Goal: Task Accomplishment & Management: Manage account settings

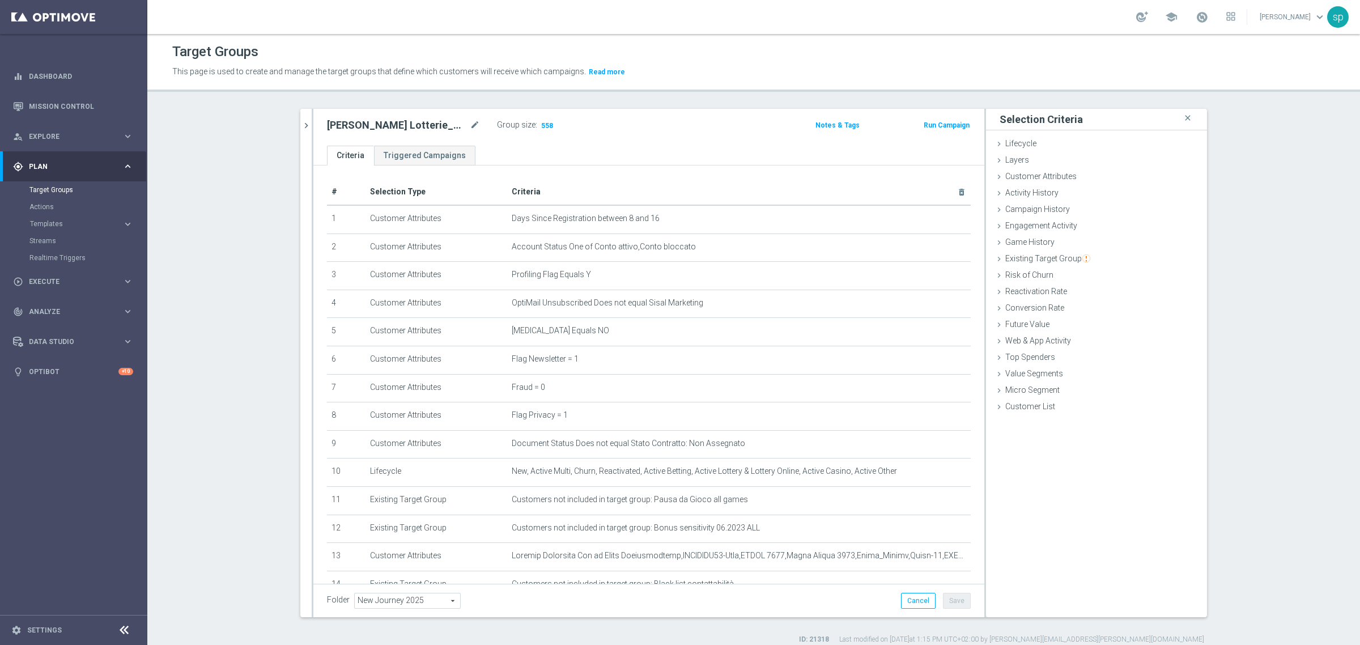
scroll to position [100, 0]
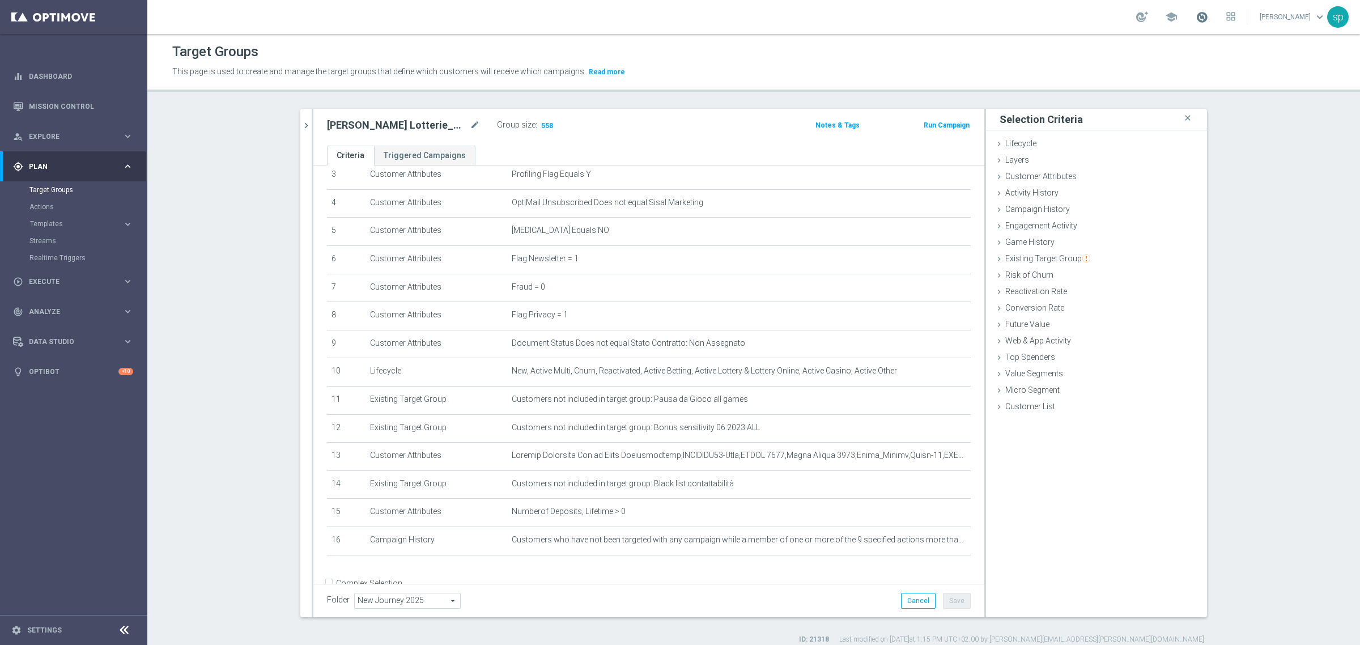
click at [1208, 18] on span at bounding box center [1201, 17] width 12 height 12
click at [1295, 188] on section "[PERSON_NAME] close more_vert Prioritize Customer Target Groups library_add cre…" at bounding box center [753, 376] width 1212 height 535
click at [930, 543] on icon "mode_edit" at bounding box center [934, 539] width 9 height 9
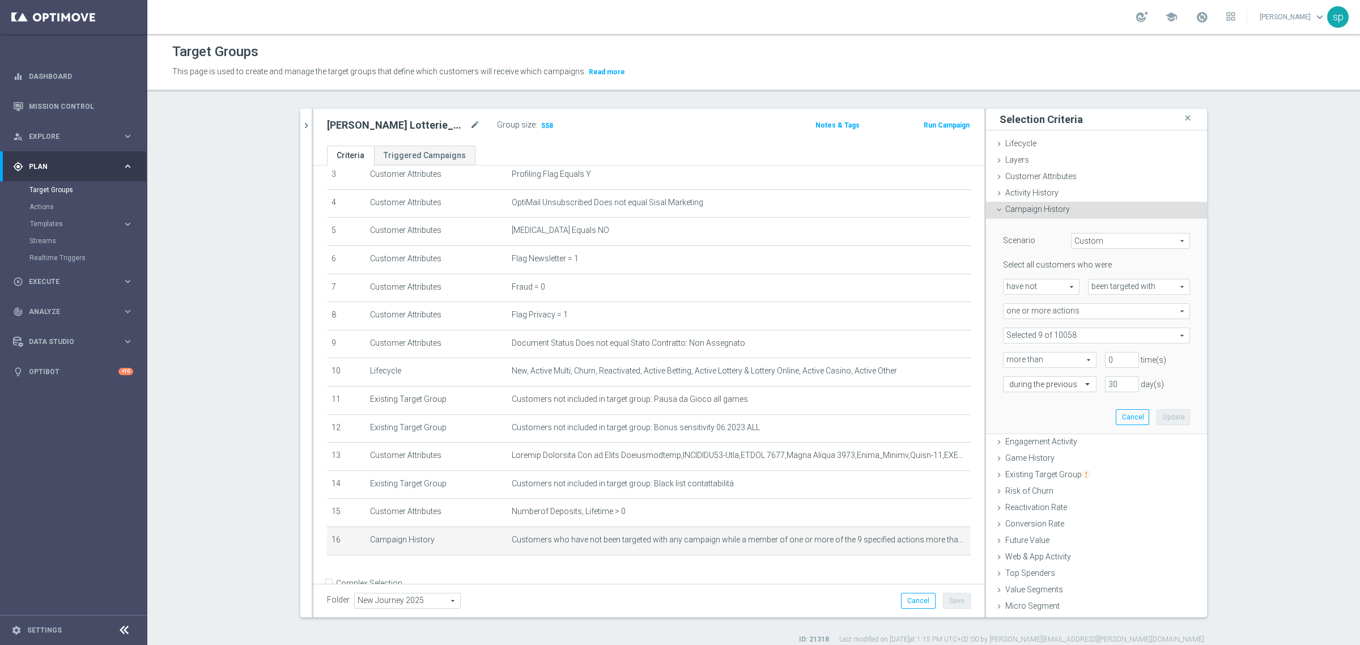
click at [1066, 333] on span at bounding box center [1096, 335] width 186 height 15
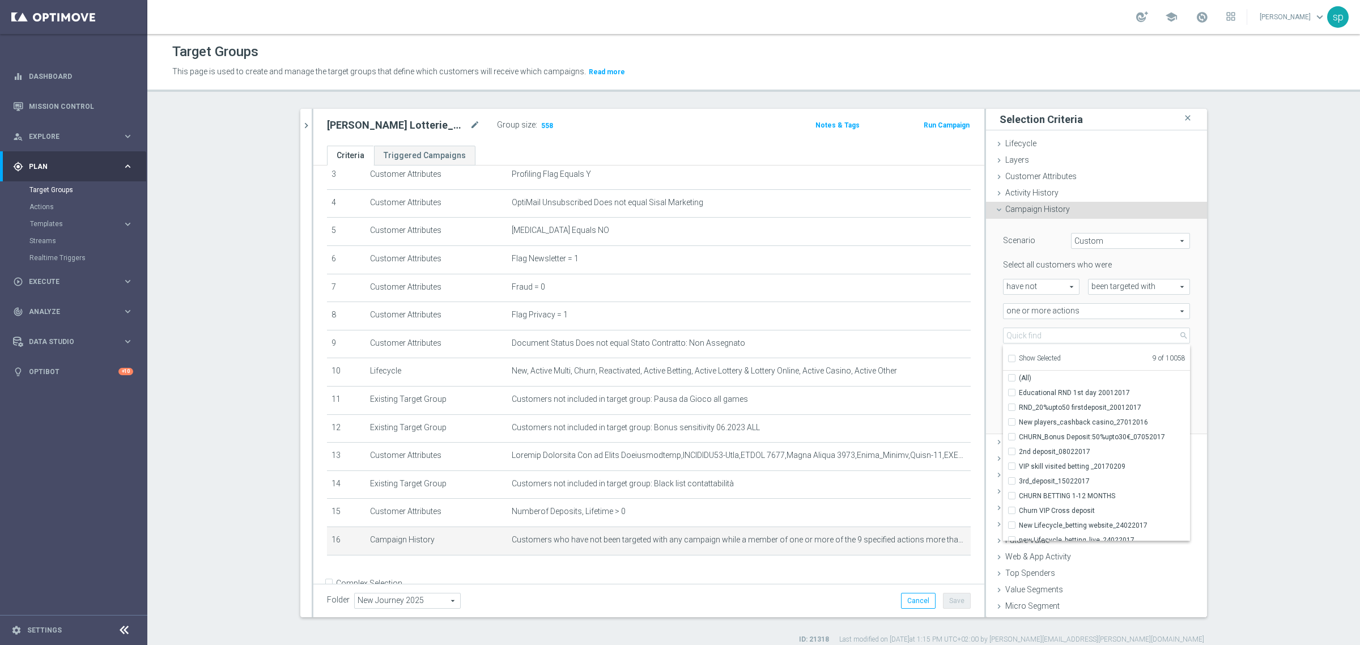
click at [1008, 357] on input "Show Selected" at bounding box center [1010, 359] width 7 height 7
checkbox input "true"
click at [1011, 393] on input "Journey Lotterie w1" at bounding box center [1014, 392] width 7 height 7
checkbox input "false"
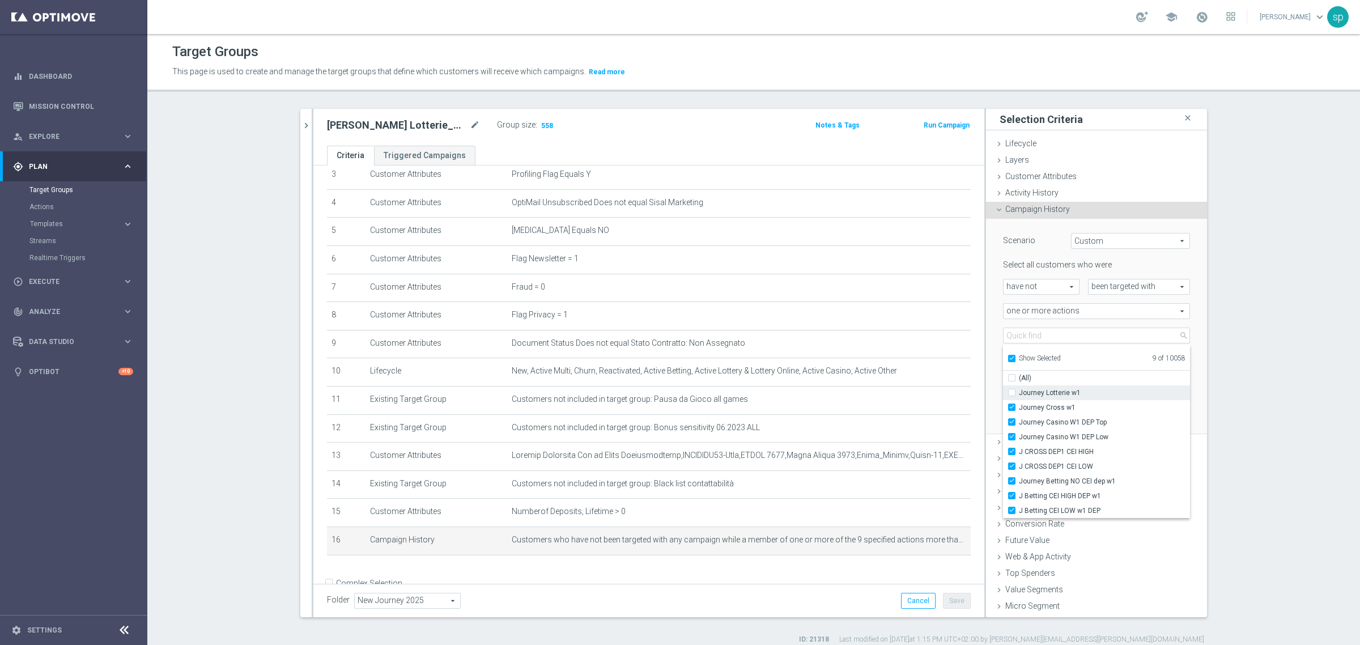
type input "Selected 8 of 10058"
checkbox input "false"
click at [1293, 365] on section "[PERSON_NAME] close more_vert Prioritize Customer Target Groups library_add cre…" at bounding box center [753, 376] width 1212 height 535
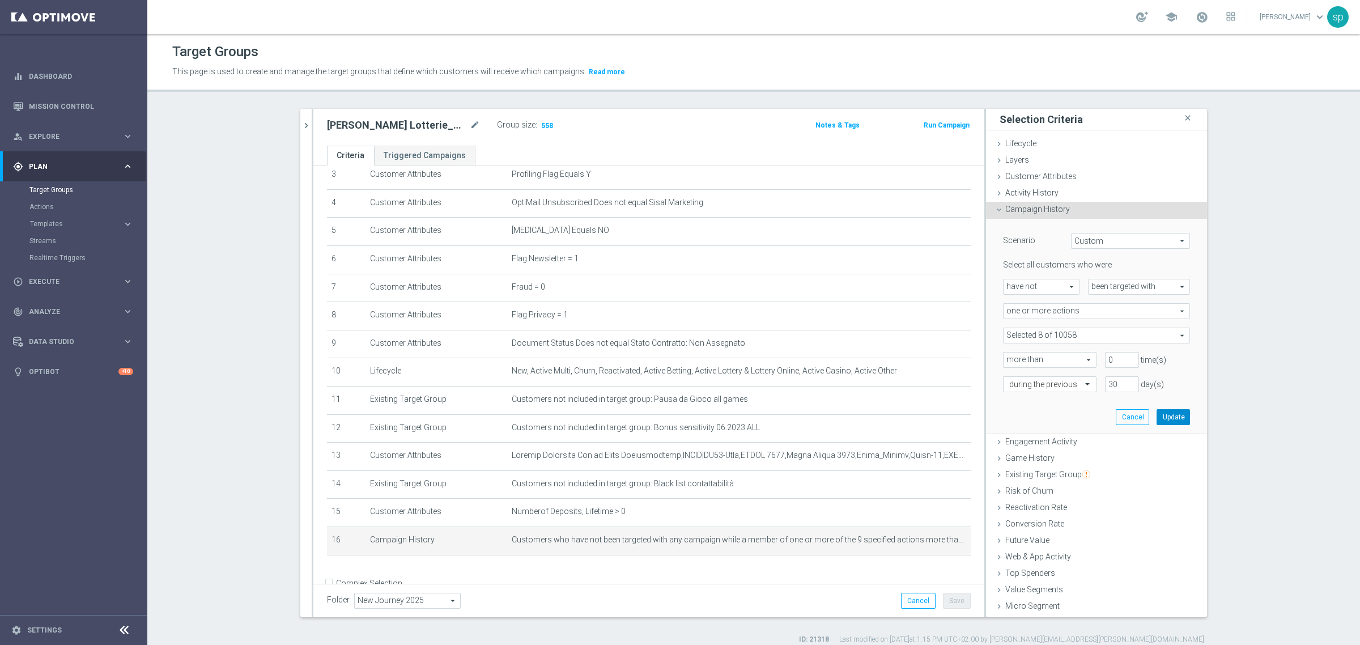
click at [1162, 418] on button "Update" at bounding box center [1172, 417] width 33 height 16
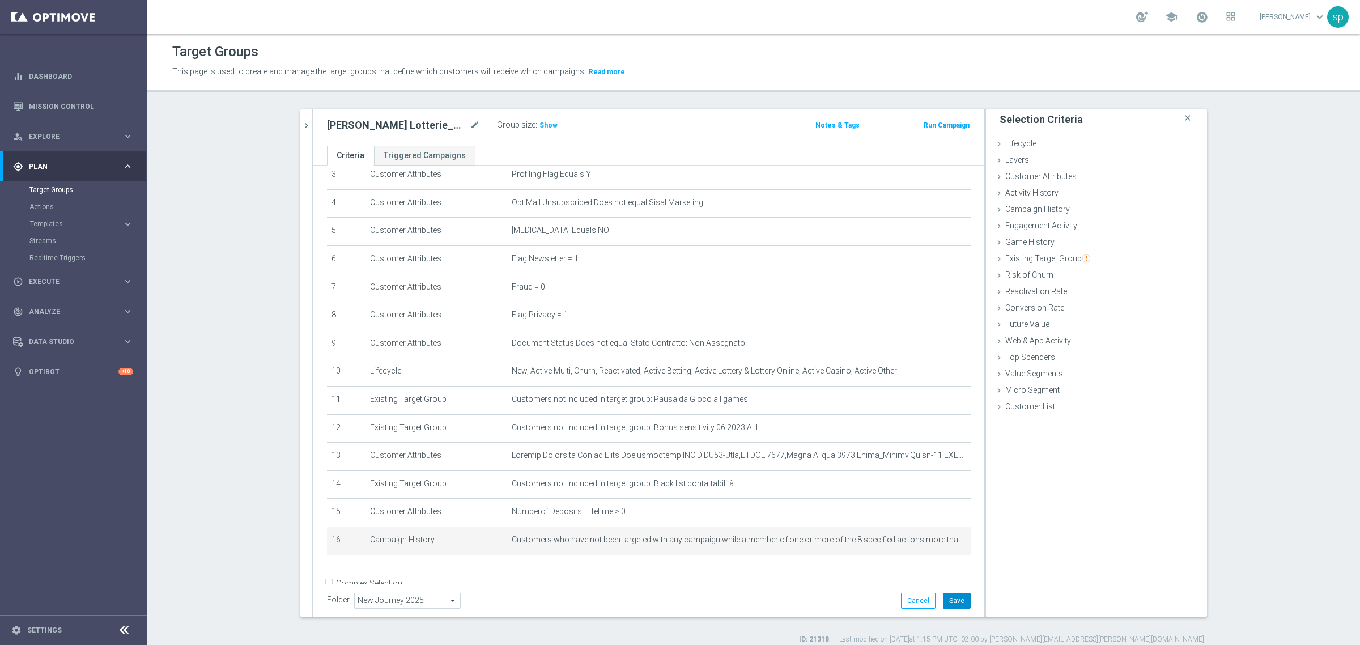
click at [944, 598] on button "Save" at bounding box center [957, 601] width 28 height 16
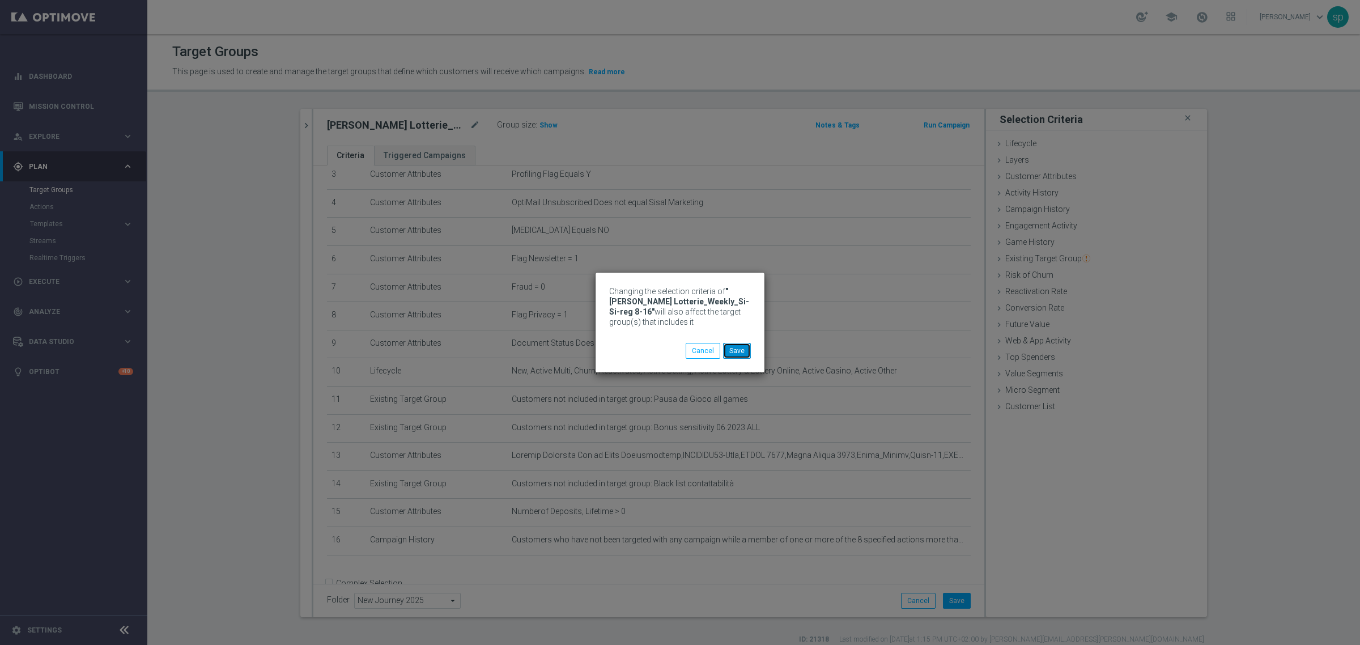
click at [731, 350] on button "Save" at bounding box center [737, 351] width 28 height 16
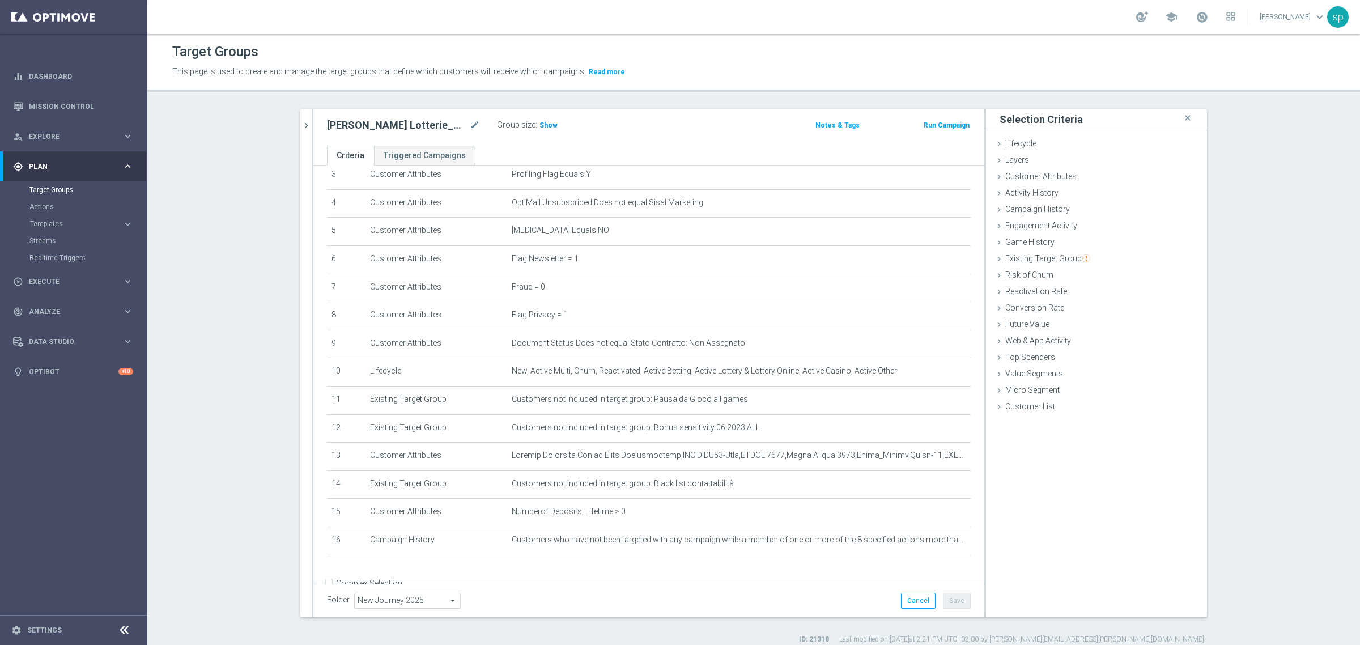
click at [544, 128] on span "Show" at bounding box center [548, 125] width 18 height 8
click at [943, 544] on icon "delete_forever" at bounding box center [947, 539] width 9 height 9
click at [947, 593] on button "Save" at bounding box center [957, 601] width 28 height 16
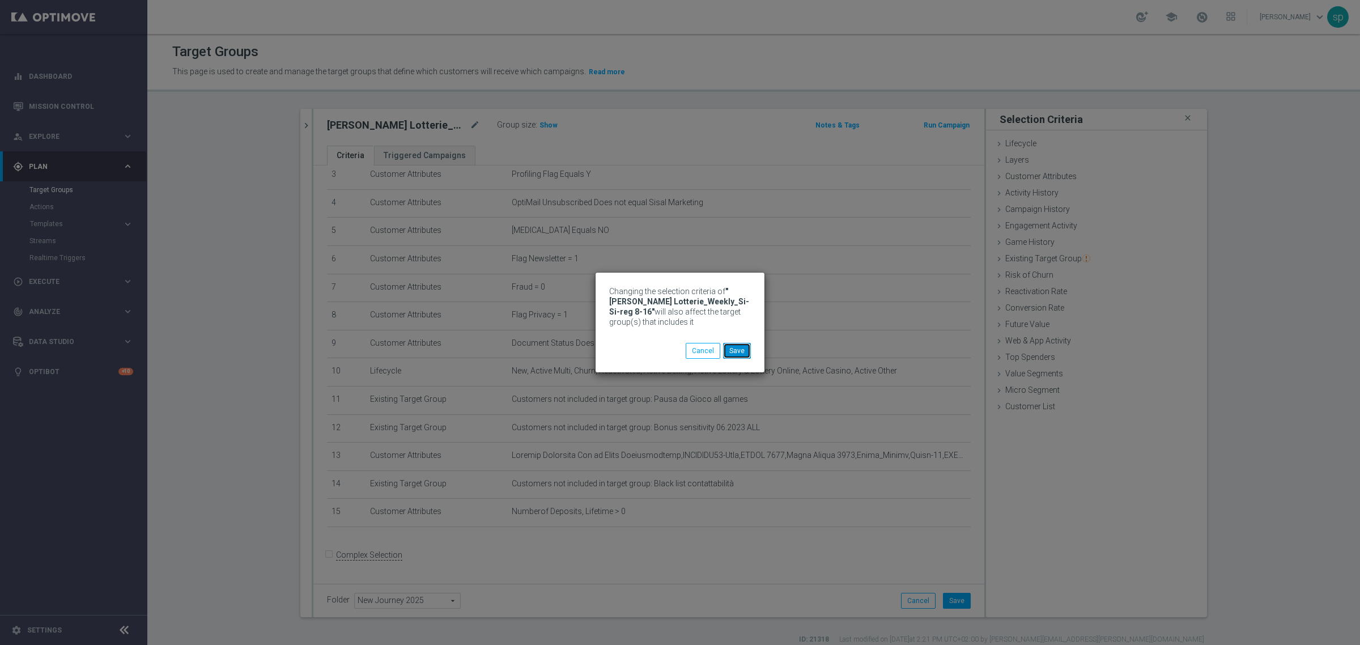
click at [740, 352] on button "Save" at bounding box center [737, 351] width 28 height 16
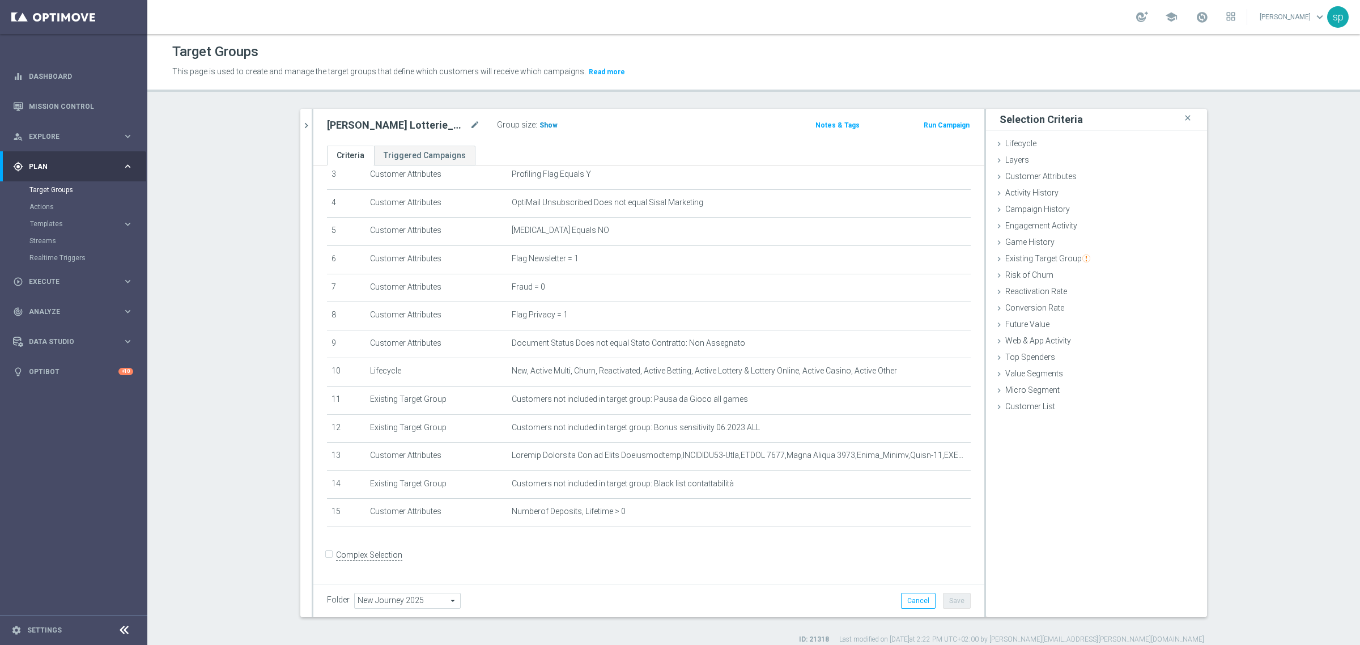
click at [546, 126] on span "Show" at bounding box center [548, 125] width 18 height 8
click at [1043, 222] on span "Engagement Activity" at bounding box center [1041, 225] width 72 height 9
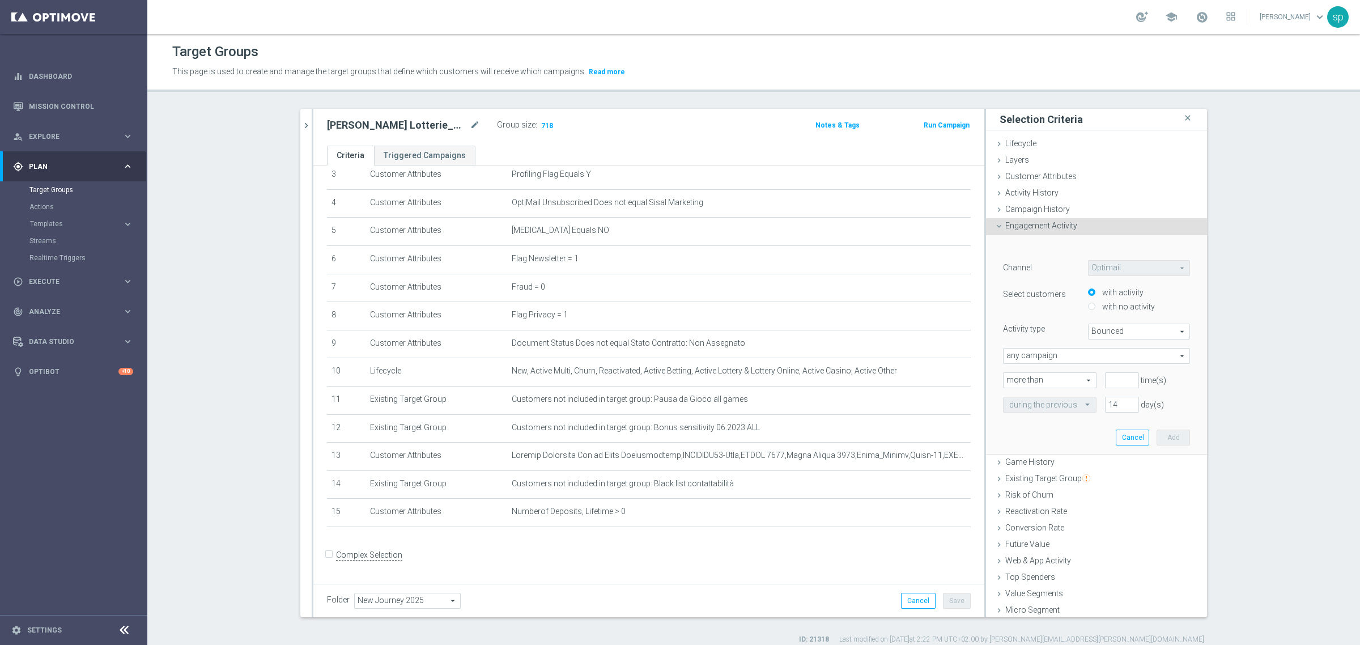
click at [1122, 263] on div "Optimail Optimail arrow_drop_down search" at bounding box center [1138, 268] width 119 height 16
click at [1063, 208] on div "Campaign History done selection updated" at bounding box center [1096, 210] width 221 height 17
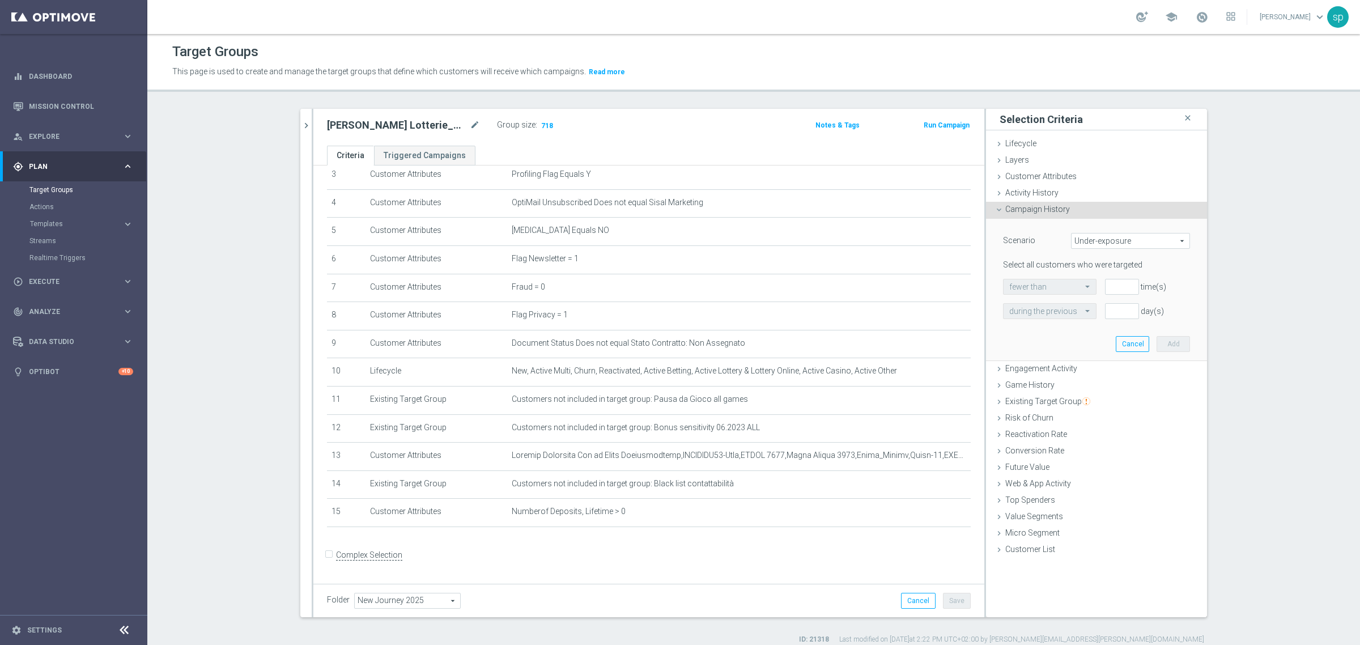
click at [1097, 238] on span "Under-exposure" at bounding box center [1130, 240] width 118 height 15
click at [1104, 320] on span "Custom" at bounding box center [1130, 316] width 106 height 9
type input "Custom"
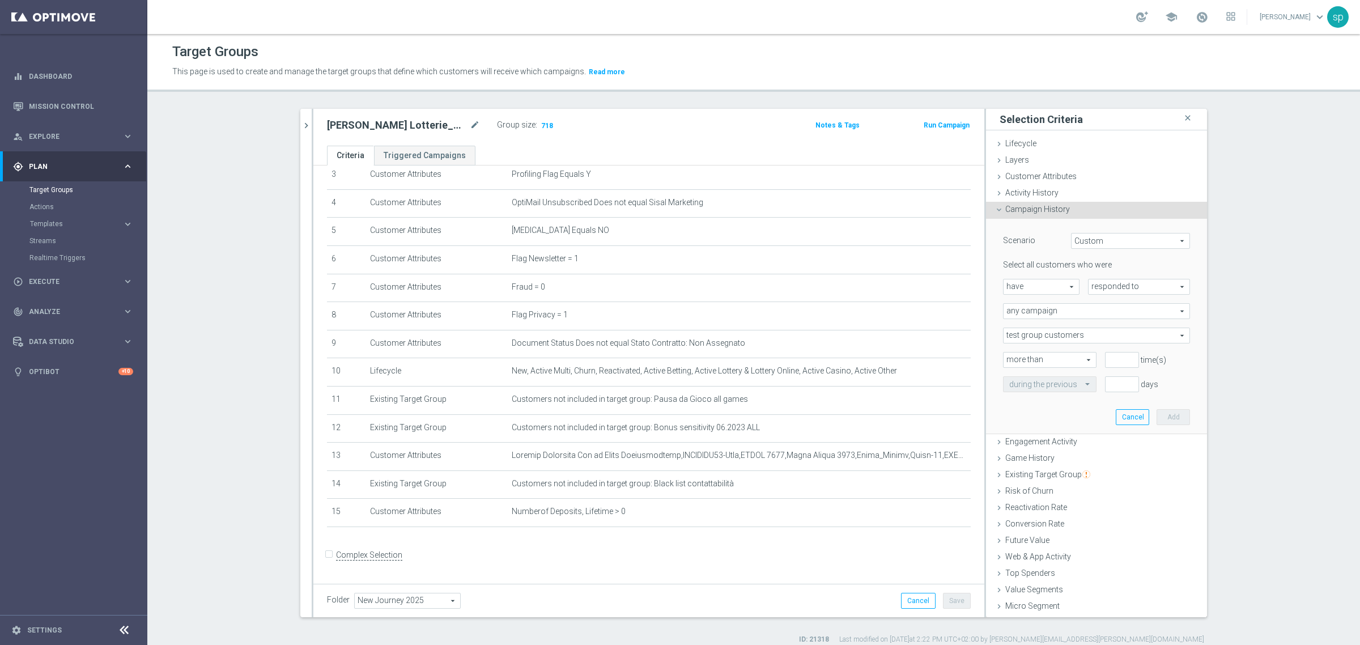
click at [1054, 293] on span "have" at bounding box center [1040, 286] width 75 height 15
click at [1040, 315] on span "have not" at bounding box center [1041, 317] width 64 height 9
type input "have not"
click at [1113, 288] on span "responded to" at bounding box center [1138, 286] width 101 height 15
click at [1109, 314] on span "been targeted with" at bounding box center [1139, 317] width 90 height 9
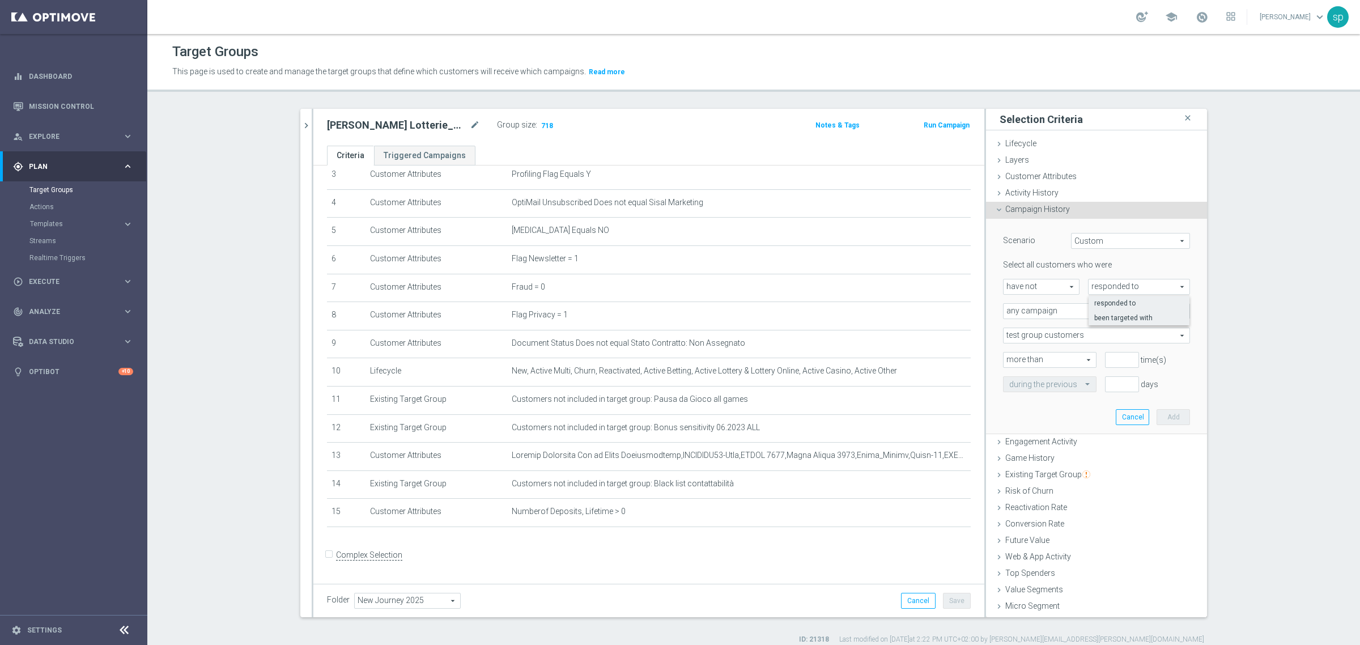
type input "been targeted with"
click at [1062, 309] on span "any campaign" at bounding box center [1096, 311] width 186 height 15
click at [1047, 356] on span "one or more actions" at bounding box center [1096, 356] width 174 height 9
type input "one or more actions"
click at [1082, 332] on span at bounding box center [1096, 335] width 186 height 15
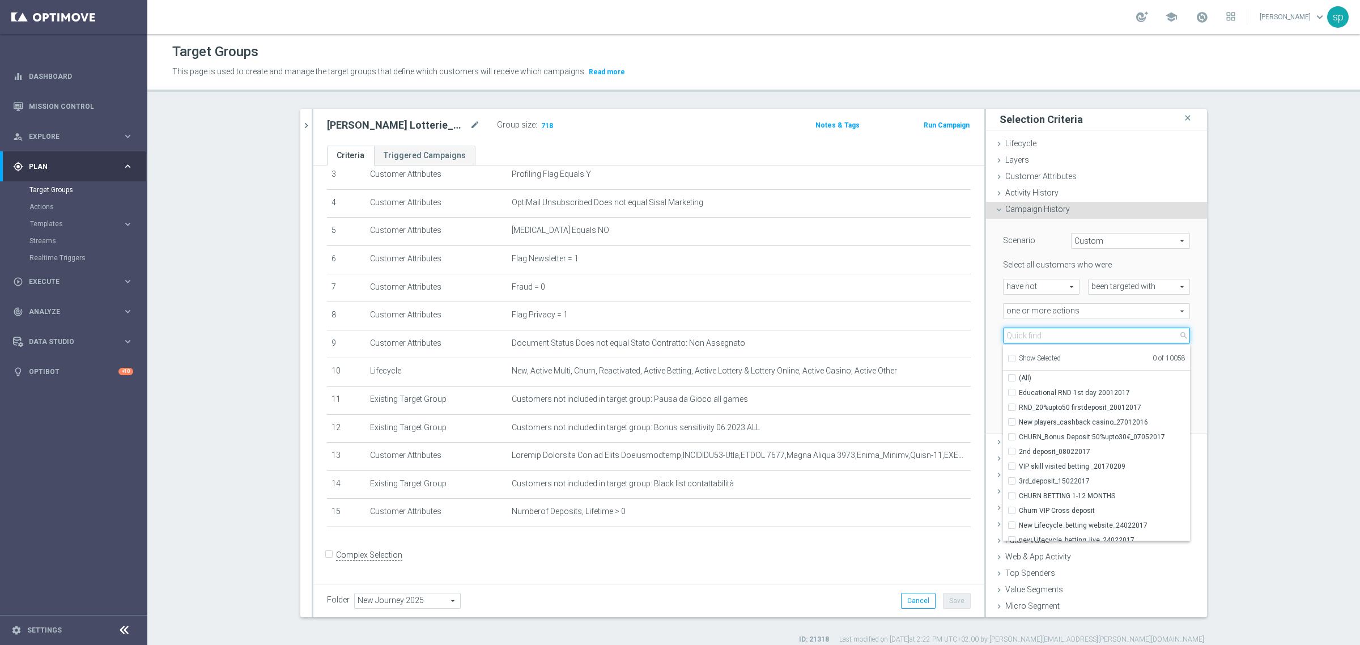
click at [1040, 334] on input "search" at bounding box center [1096, 335] width 187 height 16
type input "journey cross"
click at [1072, 391] on span "Journey Cross w1" at bounding box center [1104, 392] width 171 height 9
click at [1019, 391] on input "Journey Cross w1" at bounding box center [1014, 392] width 7 height 7
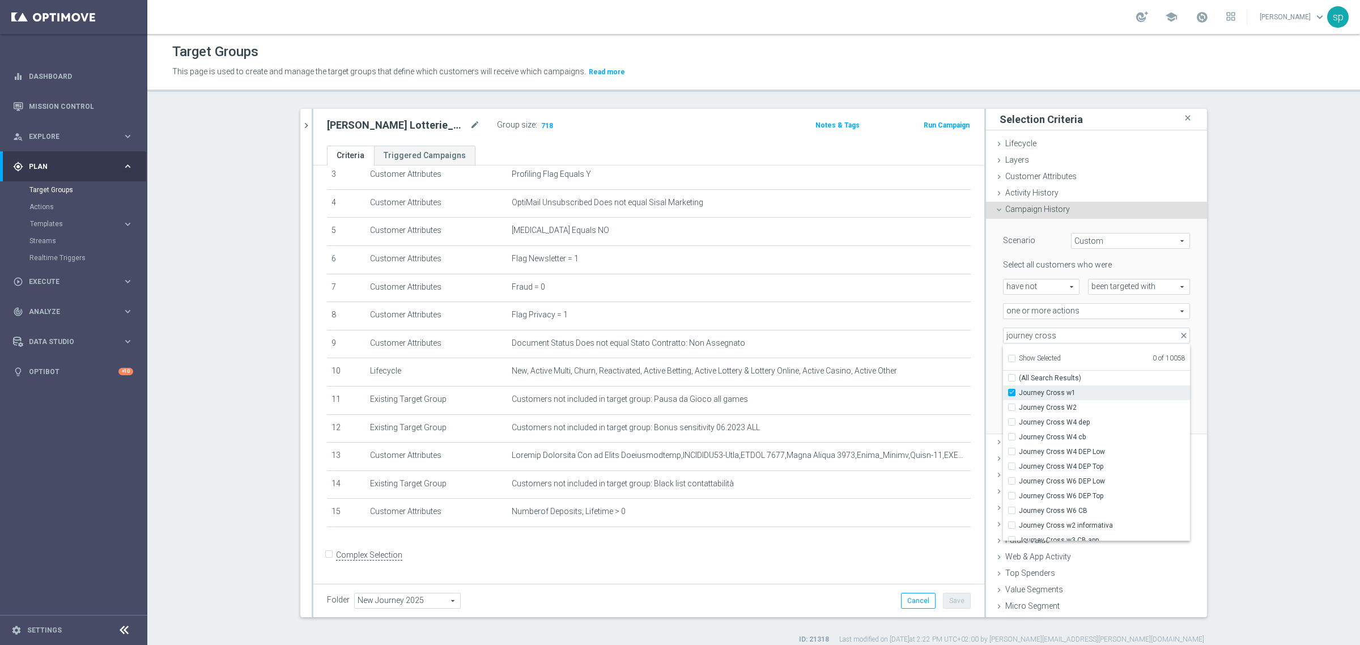
checkbox input "true"
type input "Journey Cross w1"
click at [1084, 335] on input "journey cross" at bounding box center [1096, 335] width 187 height 16
type input "journey casino"
click at [1106, 393] on span "Journey Casino W1 DEP Top" at bounding box center [1104, 392] width 171 height 9
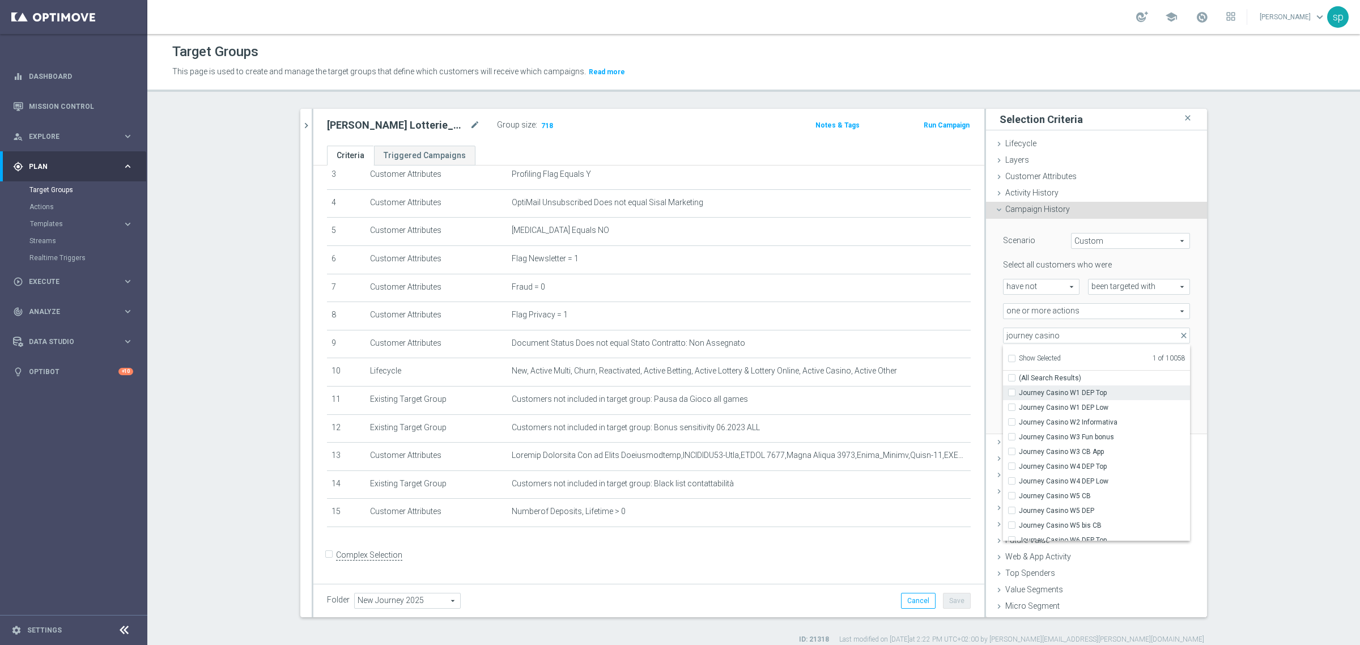
click at [1019, 393] on input "Journey Casino W1 DEP Top" at bounding box center [1014, 392] width 7 height 7
checkbox input "true"
type input "Selected 2 of 10058"
click at [1106, 398] on label "Journey Casino W1 DEP Top" at bounding box center [1104, 392] width 171 height 15
click at [1019, 396] on input "Journey Casino W1 DEP Top" at bounding box center [1014, 392] width 7 height 7
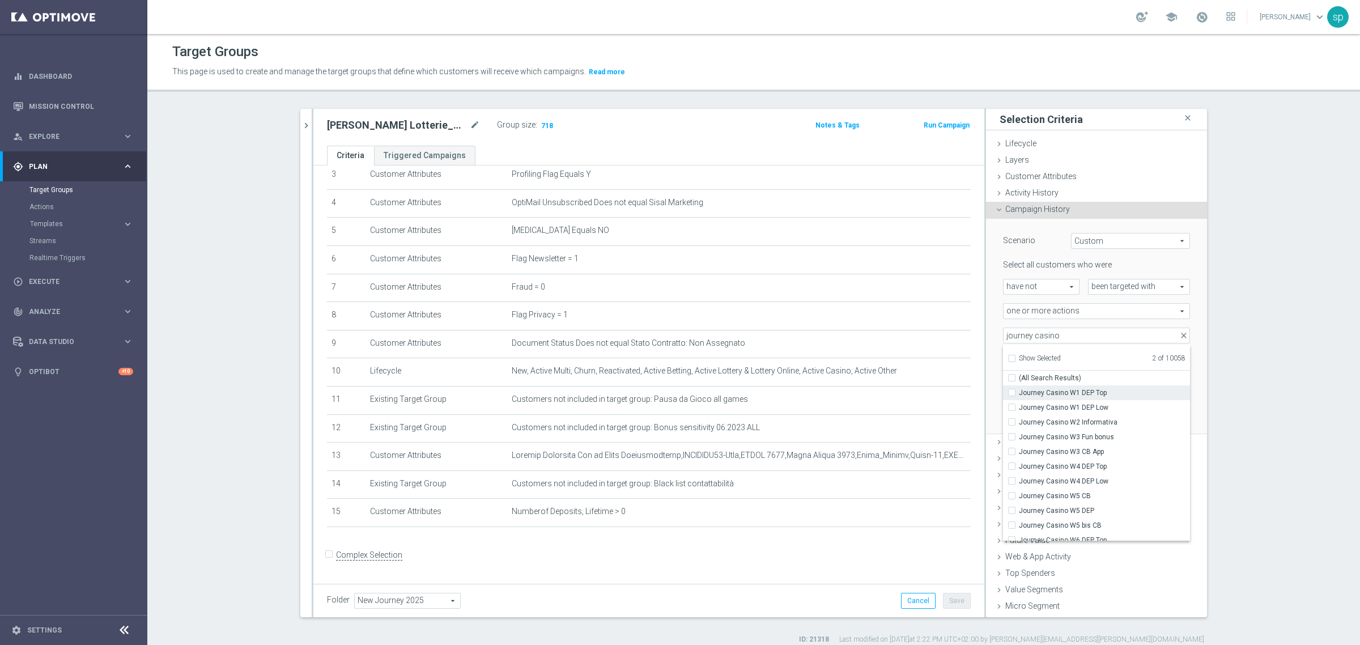
checkbox input "false"
type input "Journey Cross w1"
click at [1101, 403] on span "Journey Casino W1 DEP Low" at bounding box center [1104, 407] width 171 height 9
click at [1019, 403] on input "Journey Casino W1 DEP Low" at bounding box center [1014, 406] width 7 height 7
checkbox input "true"
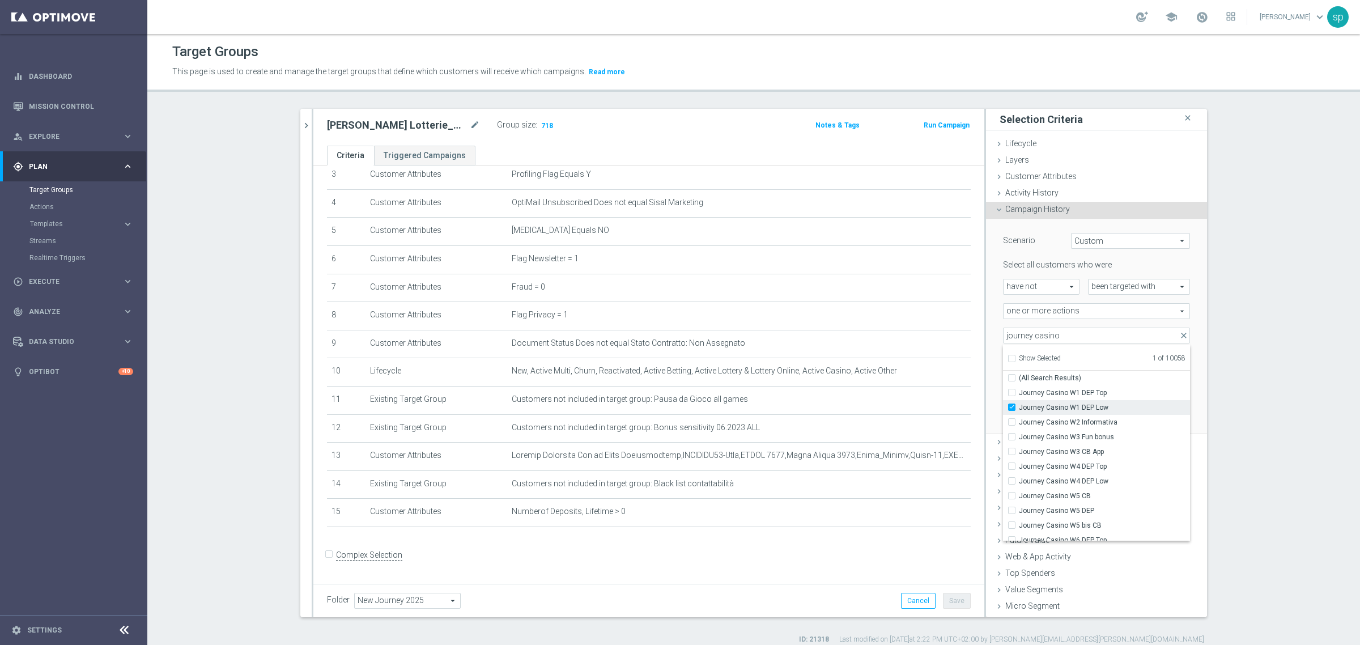
type input "Selected 2 of 10058"
click at [1080, 384] on label "(All Search Results)" at bounding box center [1104, 377] width 171 height 15
click at [1019, 381] on input "(All Search Results)" at bounding box center [1014, 377] width 7 height 7
checkbox input "true"
type input "Selected 14 of 10058"
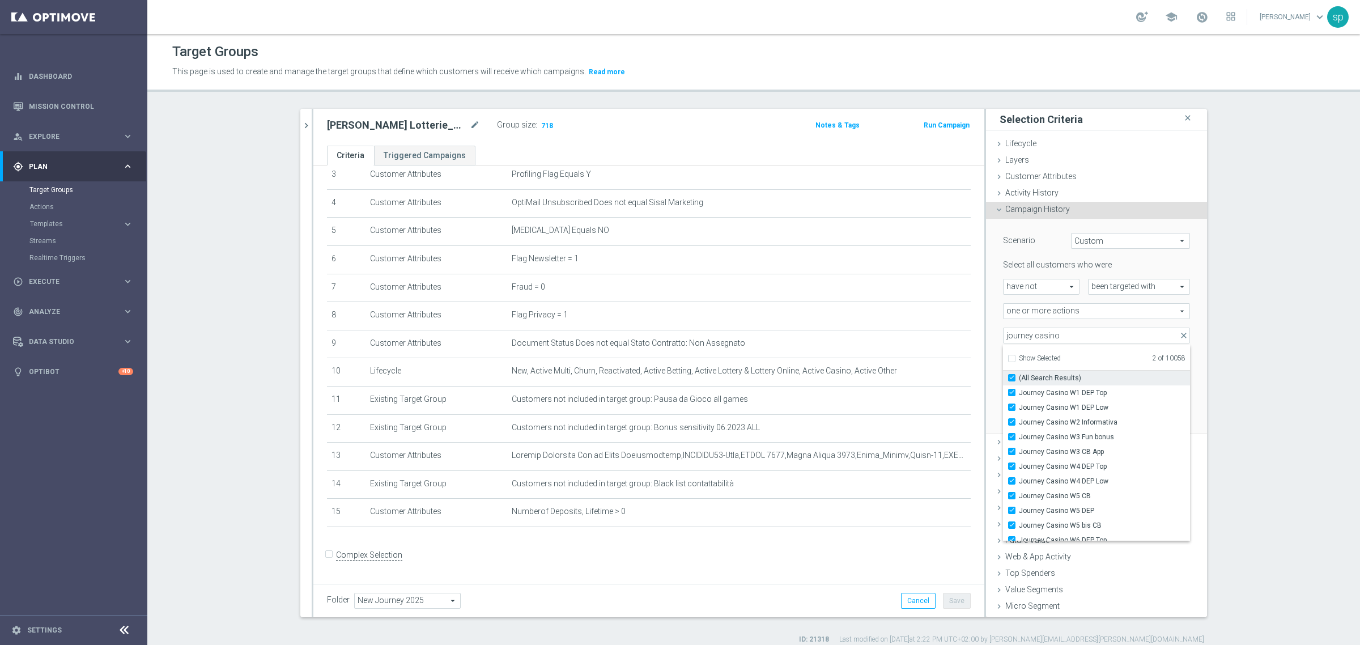
checkbox input "true"
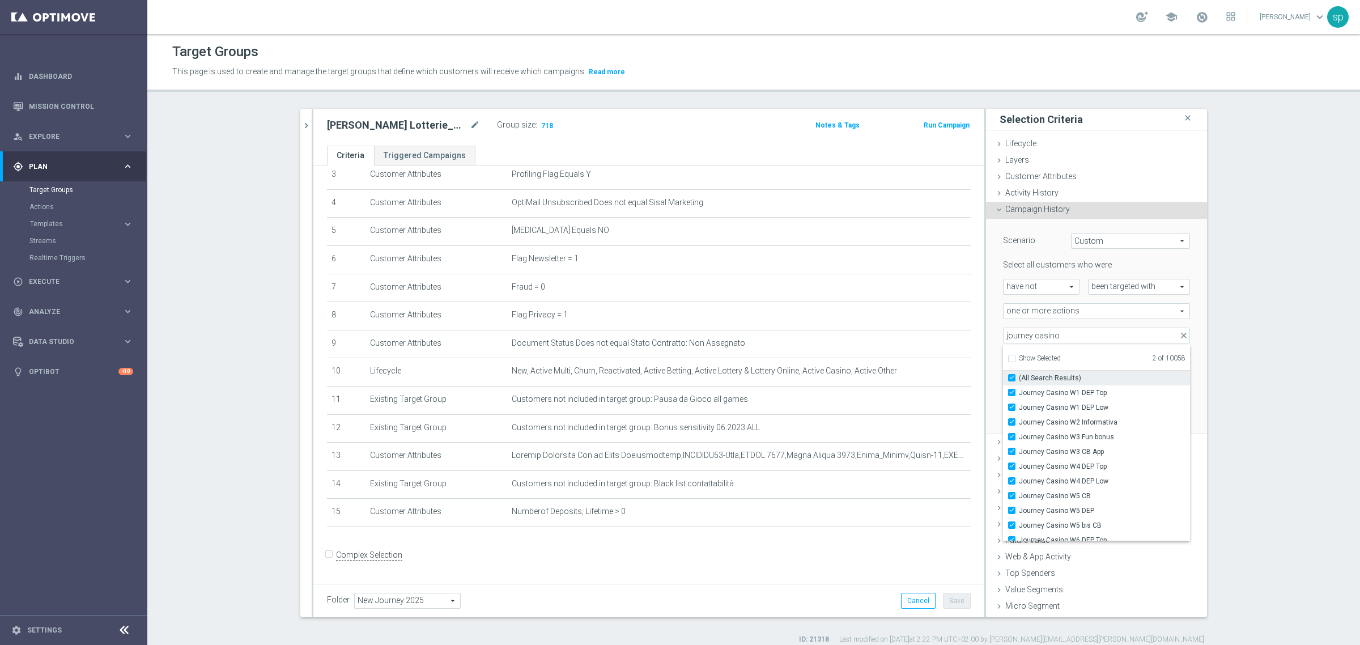
checkbox input "true"
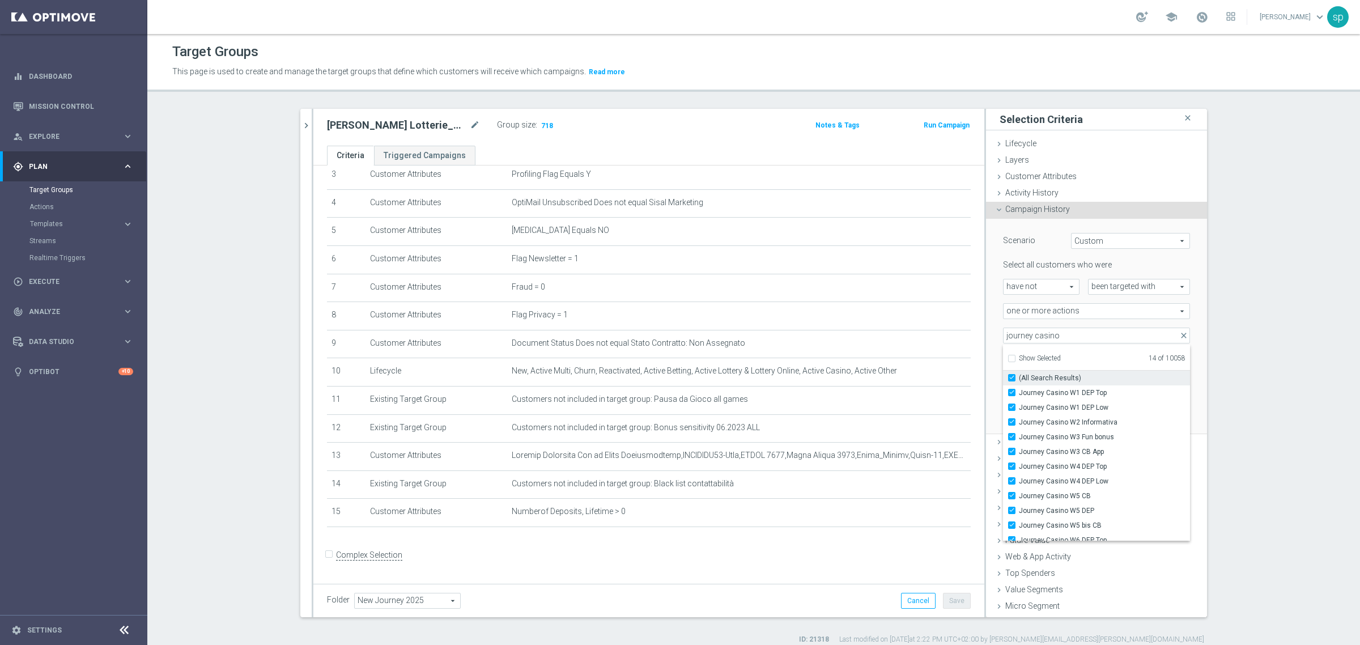
click at [1011, 377] on input "(All Search Results)" at bounding box center [1014, 377] width 7 height 7
checkbox input "false"
click at [1027, 386] on label "Journey Casino W1 DEP Top" at bounding box center [1104, 392] width 171 height 15
click at [1019, 389] on input "Journey Casino W1 DEP Top" at bounding box center [1014, 392] width 7 height 7
checkbox input "false"
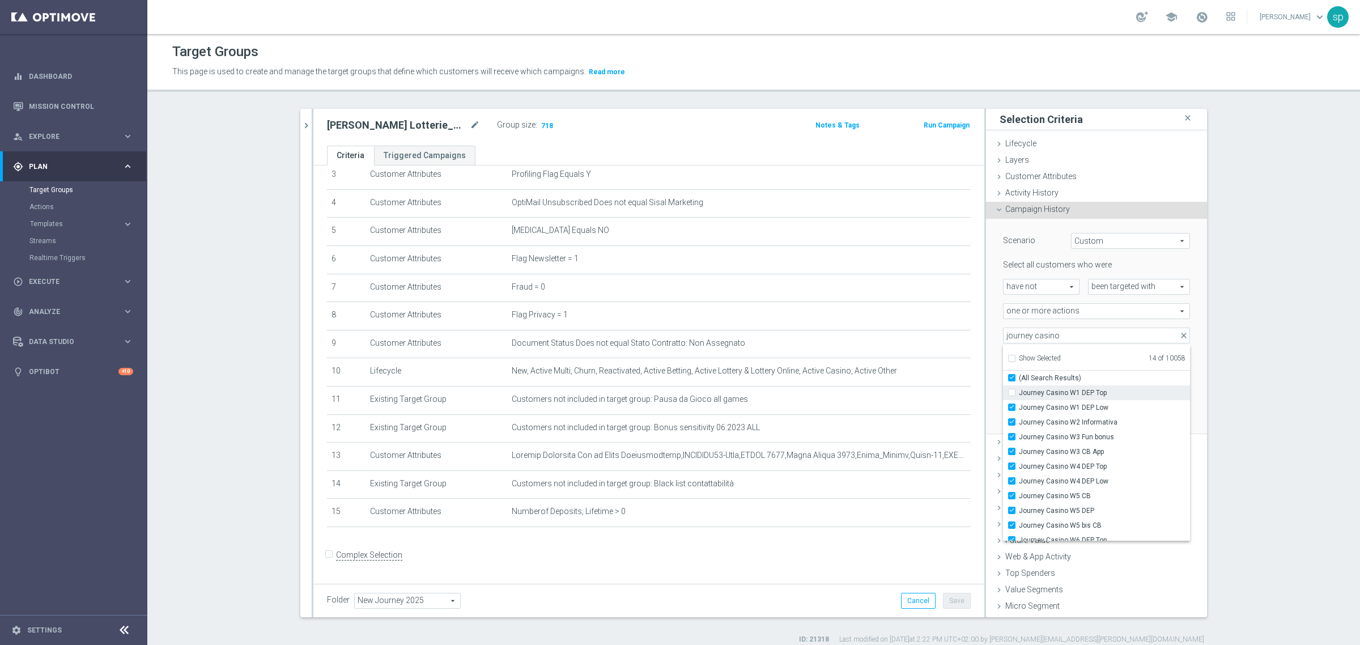
type input "Selected 13 of 10058"
drag, startPoint x: 1007, startPoint y: 371, endPoint x: 1007, endPoint y: 378, distance: 7.4
click at [1007, 378] on div "(All Search Results)" at bounding box center [1096, 377] width 187 height 15
click at [1011, 378] on input "(All Search Results)" at bounding box center [1014, 377] width 7 height 7
checkbox input "false"
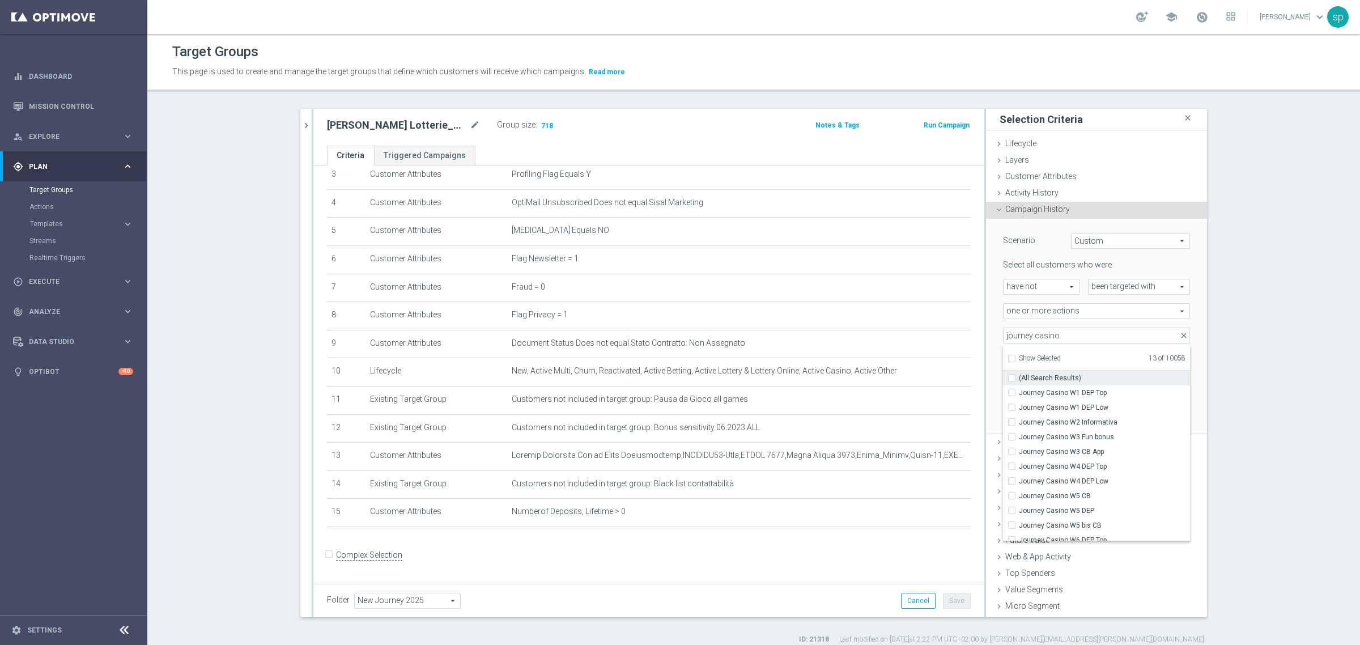
type input "Journey Cross w1"
checkbox input "false"
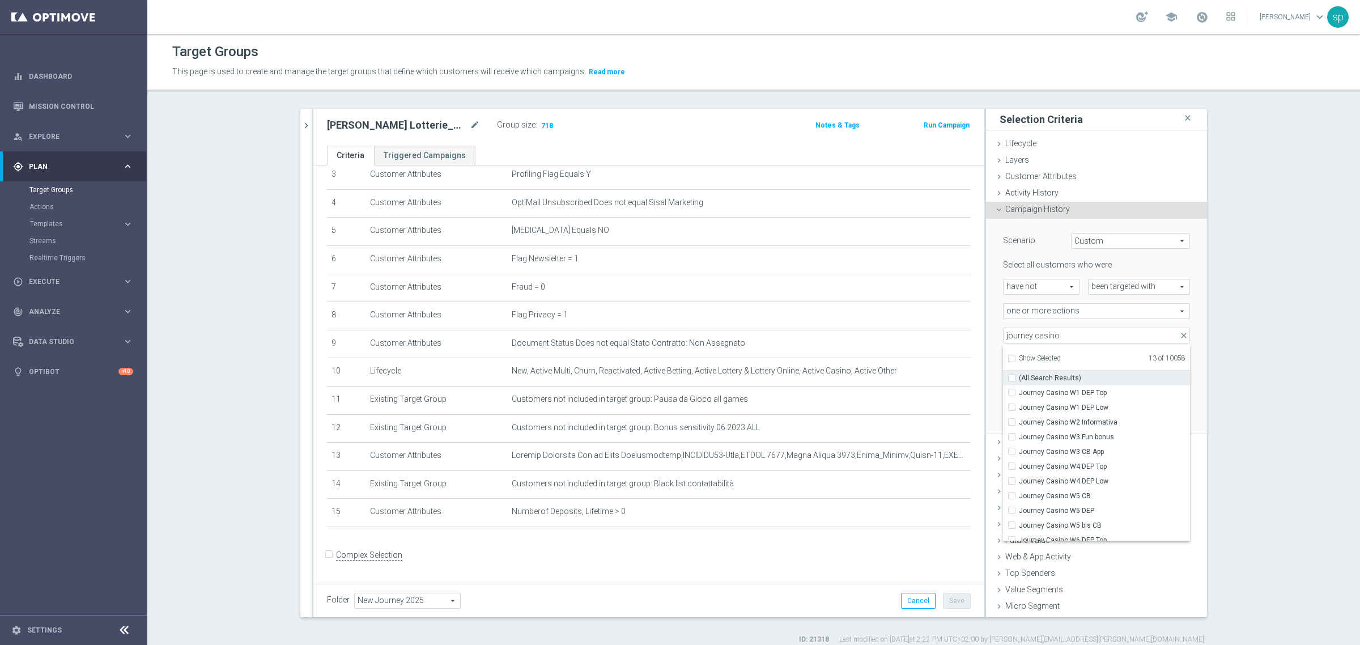
checkbox input "false"
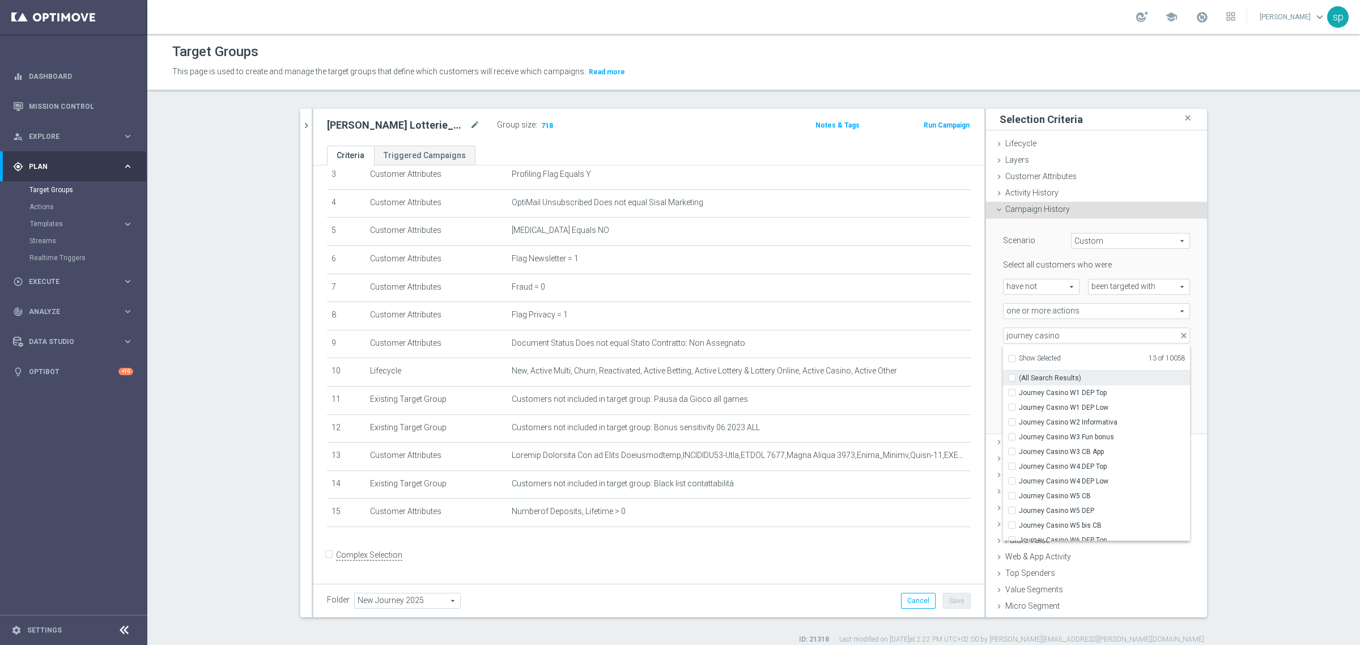
checkbox input "false"
click at [1025, 401] on label "Journey Casino W1 DEP Low" at bounding box center [1104, 407] width 171 height 15
click at [1019, 403] on input "Journey Casino W1 DEP Low" at bounding box center [1014, 406] width 7 height 7
checkbox input "true"
type input "Selected 2 of 10058"
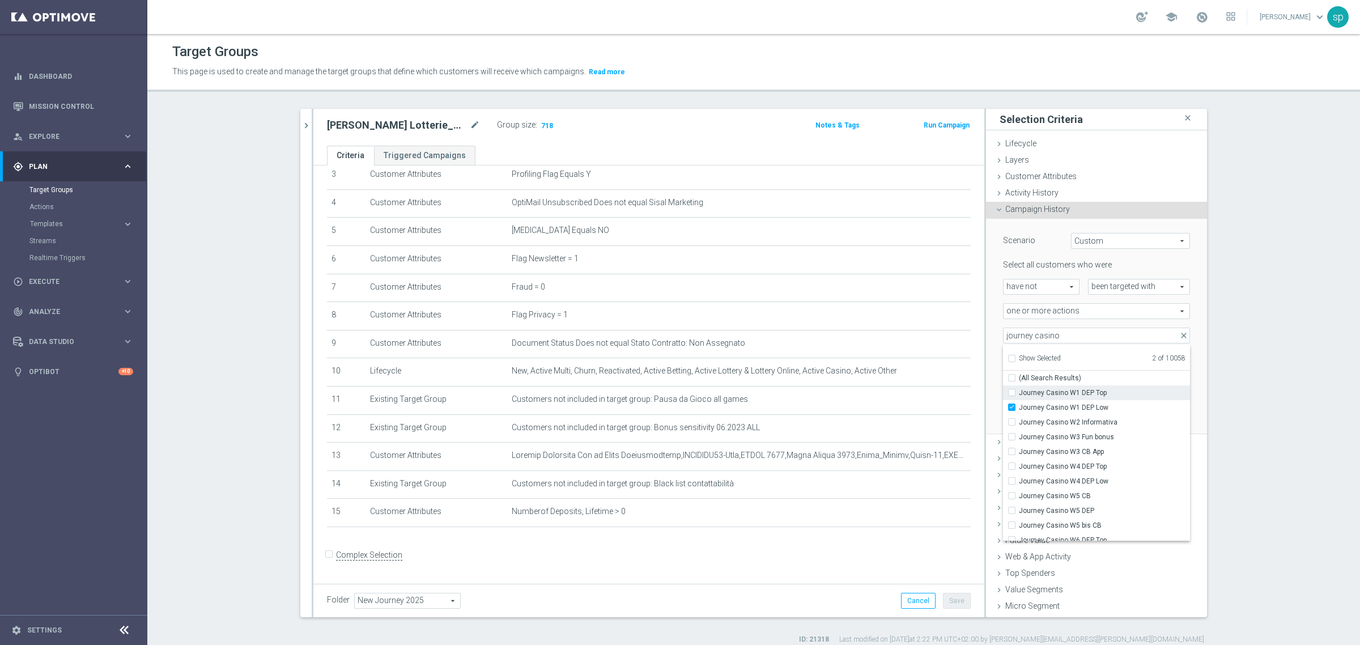
click at [1032, 395] on span "Journey Casino W1 DEP Top" at bounding box center [1104, 392] width 171 height 9
click at [1019, 395] on input "Journey Casino W1 DEP Top" at bounding box center [1014, 392] width 7 height 7
checkbox input "true"
type input "Selected 3 of 10058"
click at [1112, 333] on input "journey casino" at bounding box center [1096, 335] width 187 height 16
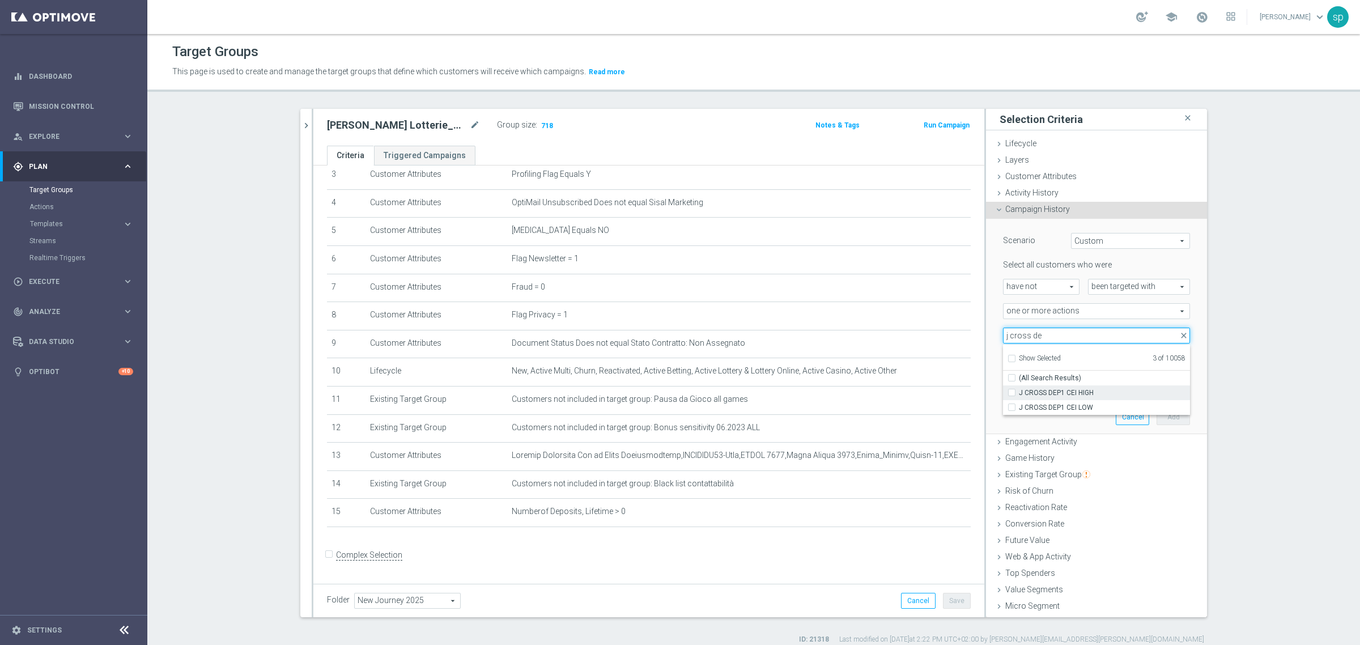
type input "j cross de"
click at [1104, 387] on label "J CROSS DEP1 CEI HIGH" at bounding box center [1104, 392] width 171 height 15
click at [1019, 389] on input "J CROSS DEP1 CEI HIGH" at bounding box center [1014, 392] width 7 height 7
checkbox input "true"
type input "Selected 4 of 10058"
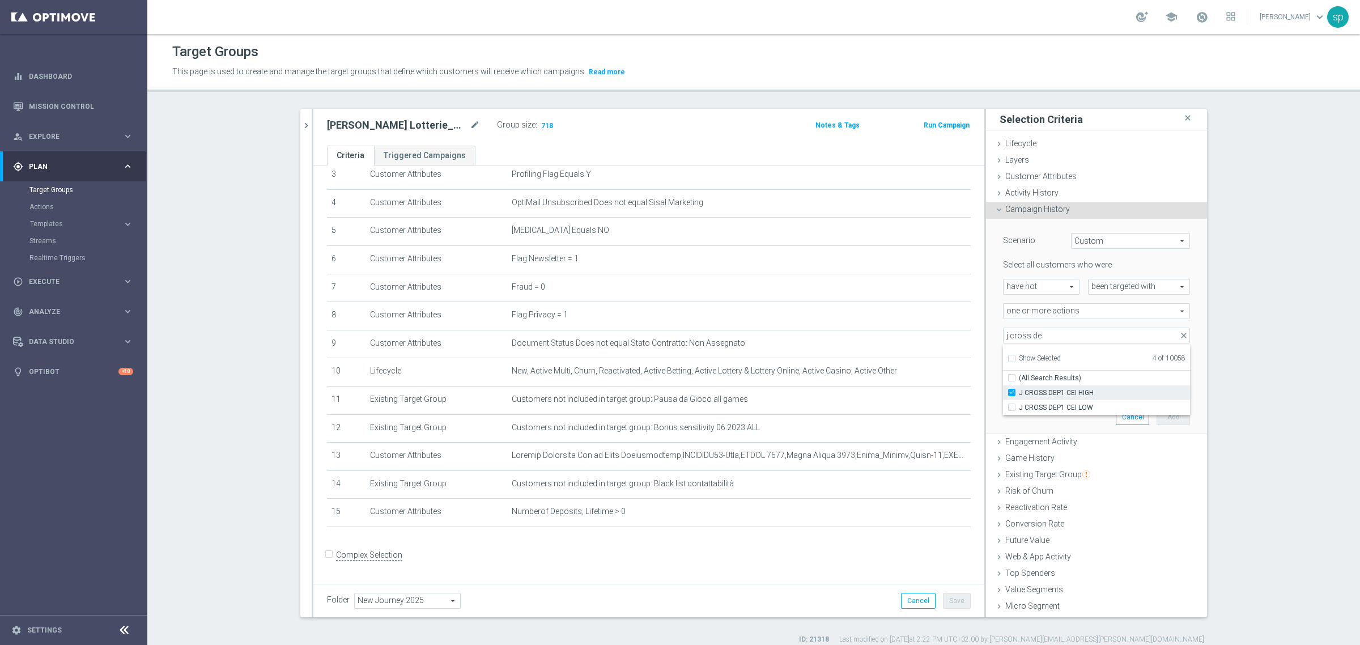
click at [1094, 398] on label "J CROSS DEP1 CEI HIGH" at bounding box center [1104, 392] width 171 height 15
click at [1019, 396] on input "J CROSS DEP1 CEI HIGH" at bounding box center [1014, 392] width 7 height 7
checkbox input "false"
type input "Selected 3 of 10058"
click at [1059, 409] on span "J CROSS DEP1 CEI LOW" at bounding box center [1104, 407] width 171 height 9
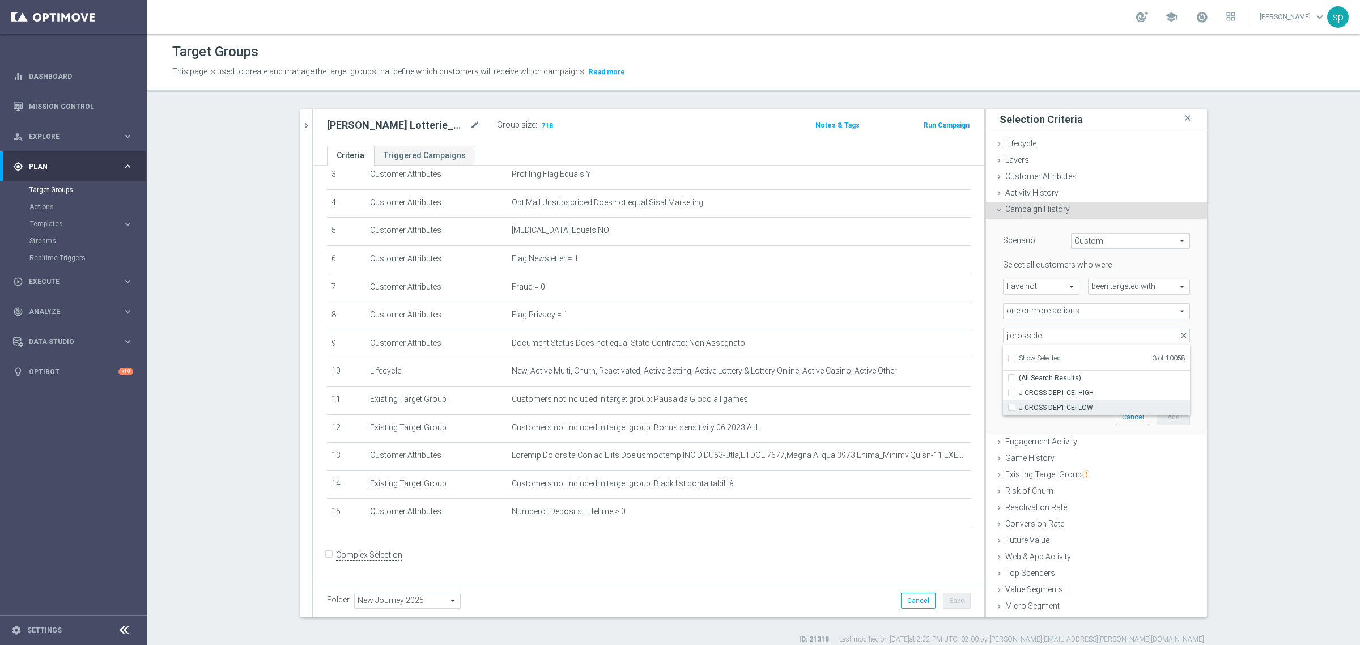
click at [1019, 409] on input "J CROSS DEP1 CEI LOW" at bounding box center [1014, 406] width 7 height 7
checkbox input "true"
type input "Selected 4 of 10058"
click at [1043, 392] on span "J CROSS DEP1 CEI HIGH" at bounding box center [1104, 392] width 171 height 9
click at [1019, 392] on input "J CROSS DEP1 CEI HIGH" at bounding box center [1014, 392] width 7 height 7
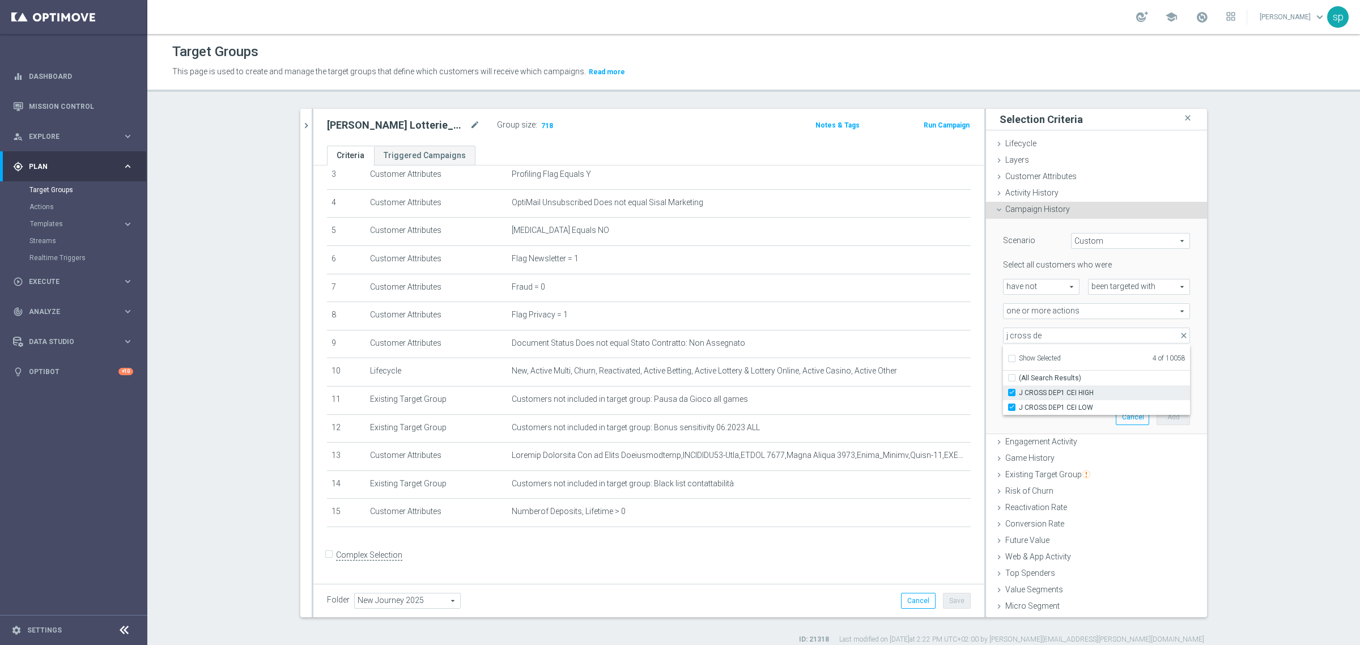
checkbox input "true"
type input "Selected 5 of 10058"
click at [1040, 333] on input "j cross de" at bounding box center [1096, 335] width 187 height 16
type input "journey betting no cei"
click at [1109, 393] on span "Journey Betting NO CEI dep w1" at bounding box center [1104, 392] width 171 height 9
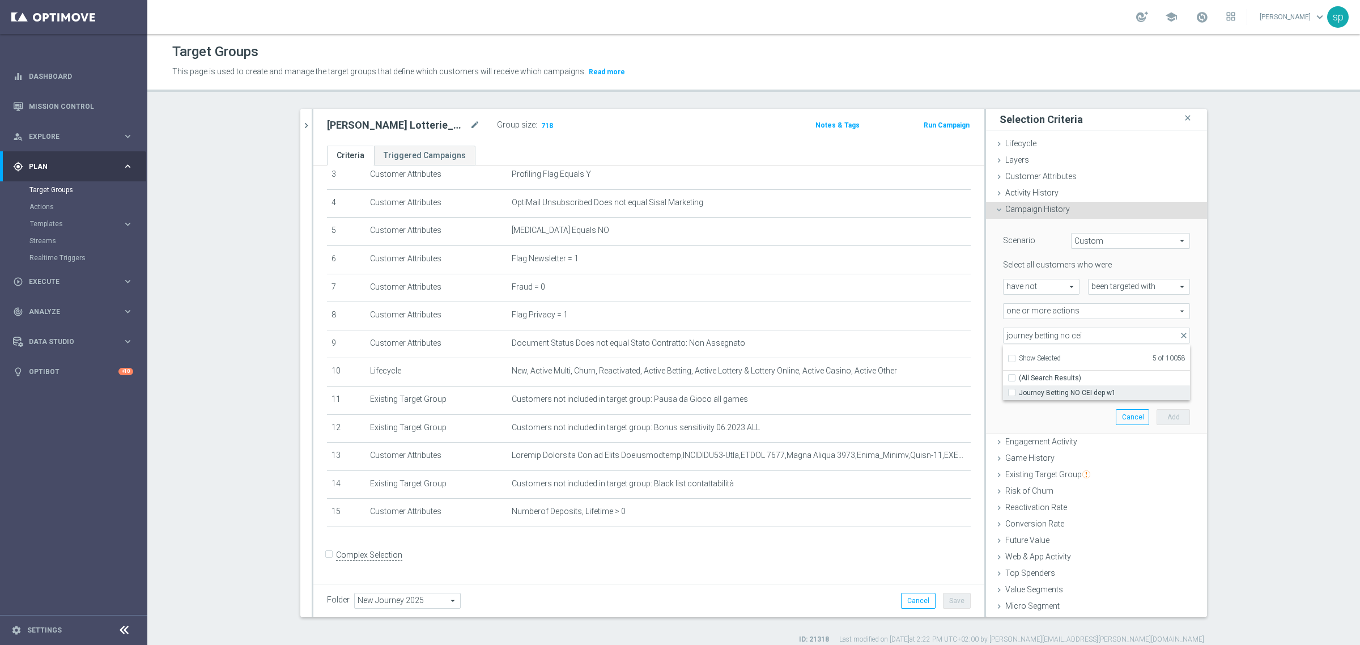
click at [1019, 393] on input "Journey Betting NO CEI dep w1" at bounding box center [1014, 392] width 7 height 7
checkbox input "true"
type input "Selected 6 of 10058"
drag, startPoint x: 1007, startPoint y: 336, endPoint x: 1310, endPoint y: 331, distance: 303.1
click at [1310, 331] on section "[PERSON_NAME] close more_vert Prioritize Customer Target Groups library_add cre…" at bounding box center [753, 376] width 1212 height 535
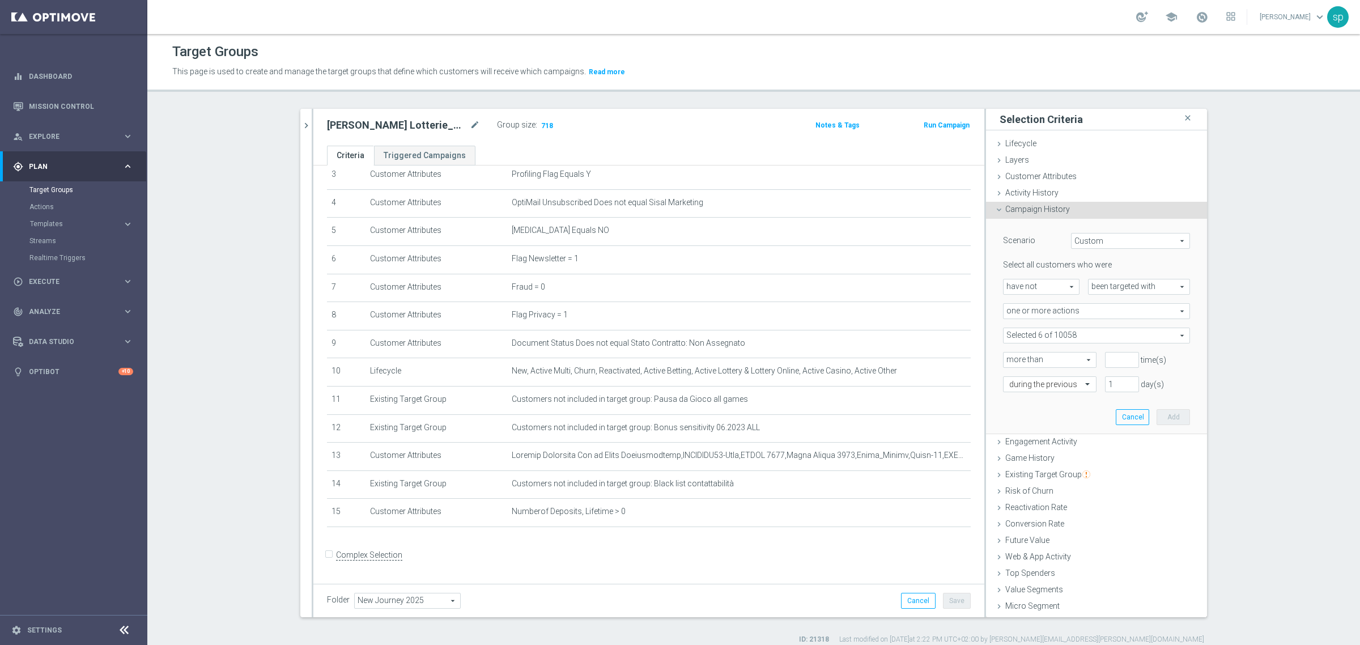
click at [1145, 335] on span at bounding box center [1096, 335] width 186 height 15
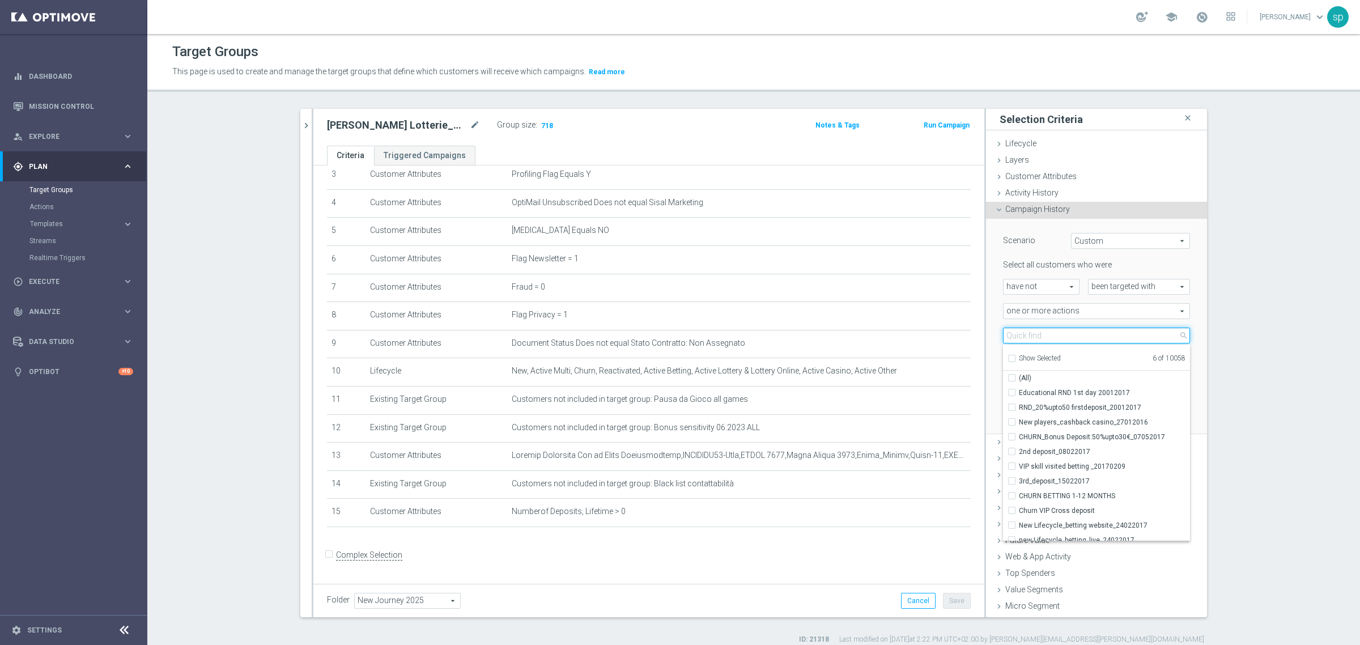
click at [1035, 338] on input "search" at bounding box center [1096, 335] width 187 height 16
type input "j betting cei"
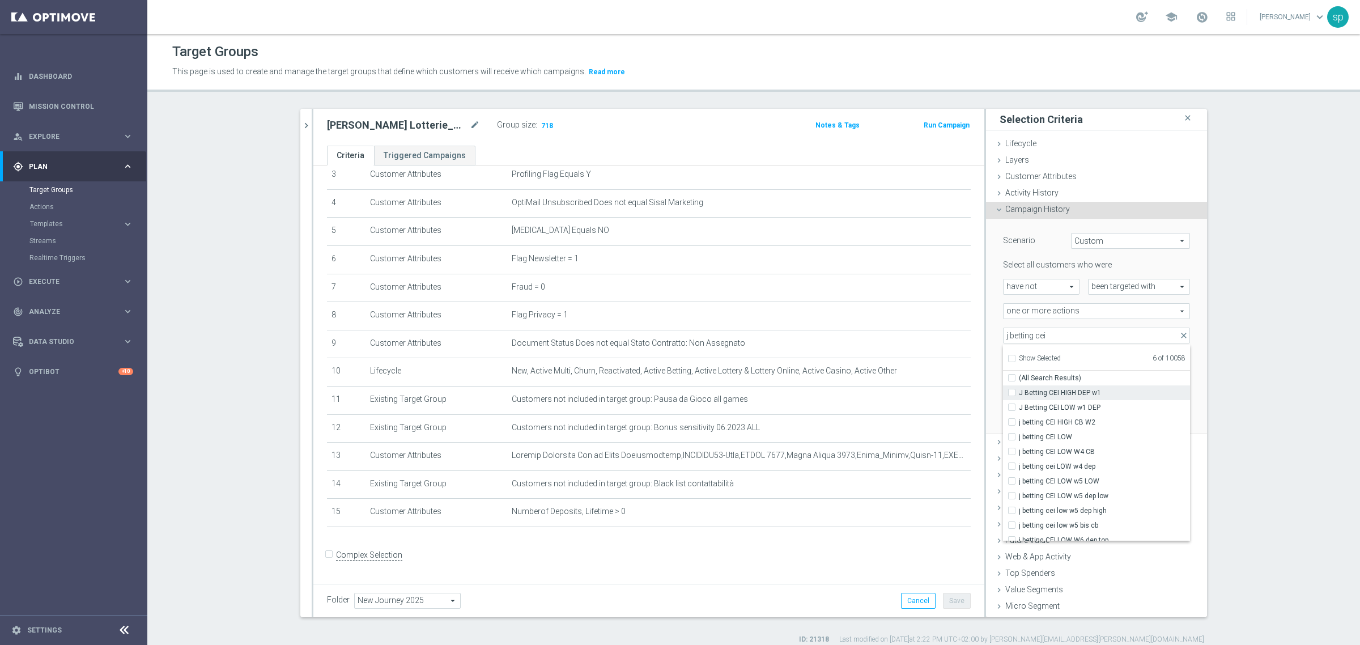
click at [1105, 392] on span "J Betting CEI HIGH DEP w1" at bounding box center [1104, 392] width 171 height 9
click at [1019, 392] on input "J Betting CEI HIGH DEP w1" at bounding box center [1014, 392] width 7 height 7
checkbox input "true"
type input "Selected 7 of 10058"
click at [1079, 410] on span "J Betting CEI LOW w1 DEP" at bounding box center [1104, 407] width 171 height 9
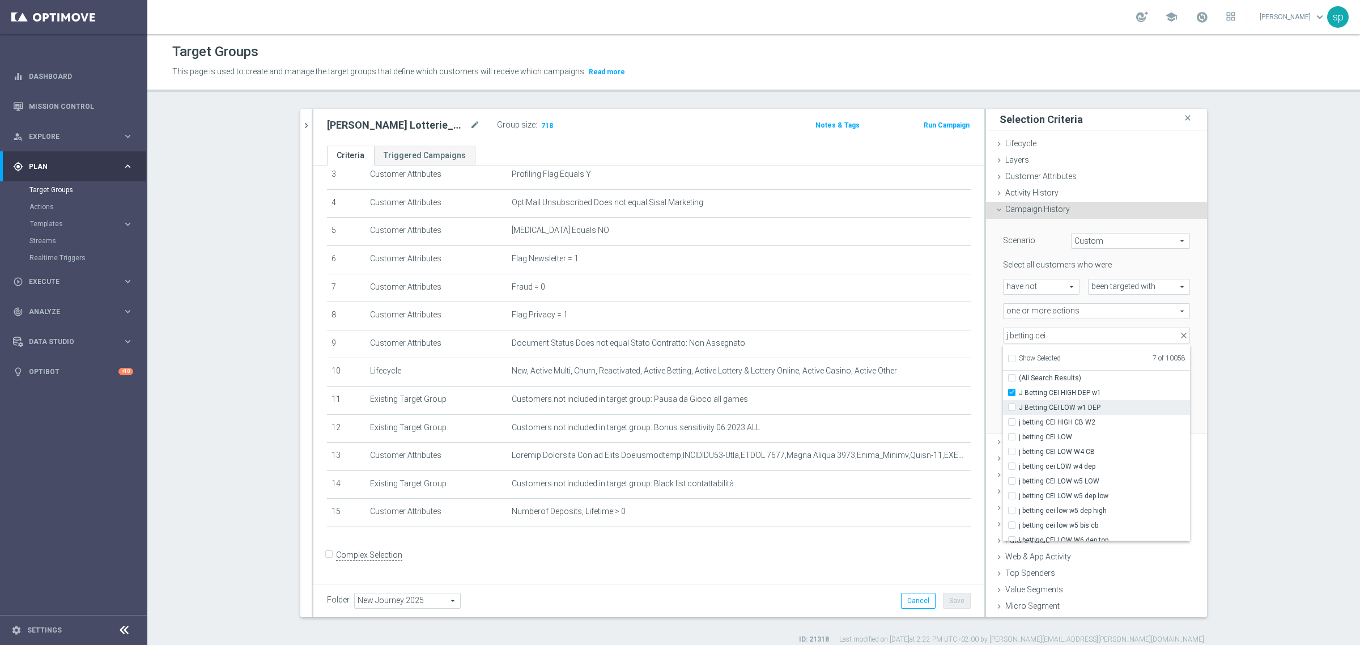
click at [1019, 410] on input "J Betting CEI LOW w1 DEP" at bounding box center [1014, 406] width 7 height 7
checkbox input "true"
type input "Selected 8 of 10058"
click at [1248, 374] on section "[PERSON_NAME] close more_vert Prioritize Customer Target Groups library_add cre…" at bounding box center [753, 376] width 1212 height 535
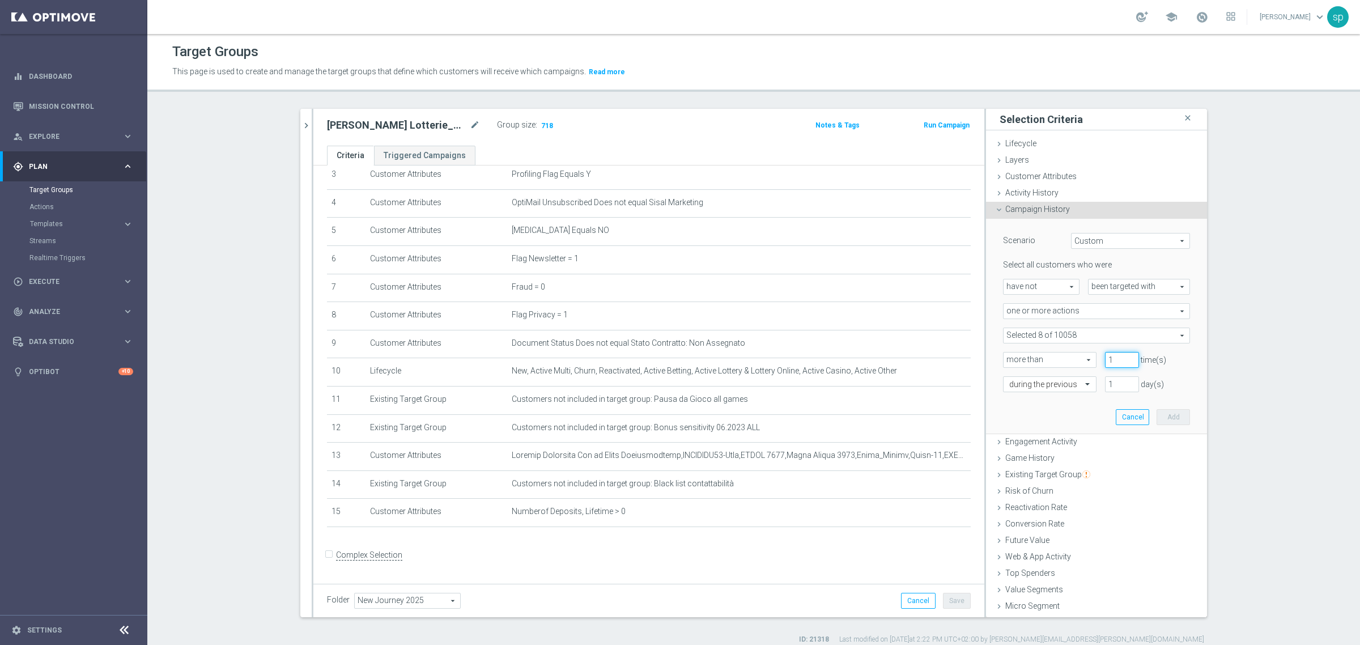
click at [1115, 356] on input "1" at bounding box center [1122, 360] width 34 height 16
type input "0"
click at [1116, 363] on input "0" at bounding box center [1122, 360] width 34 height 16
click at [1105, 380] on input "1" at bounding box center [1122, 384] width 34 height 16
type input "30"
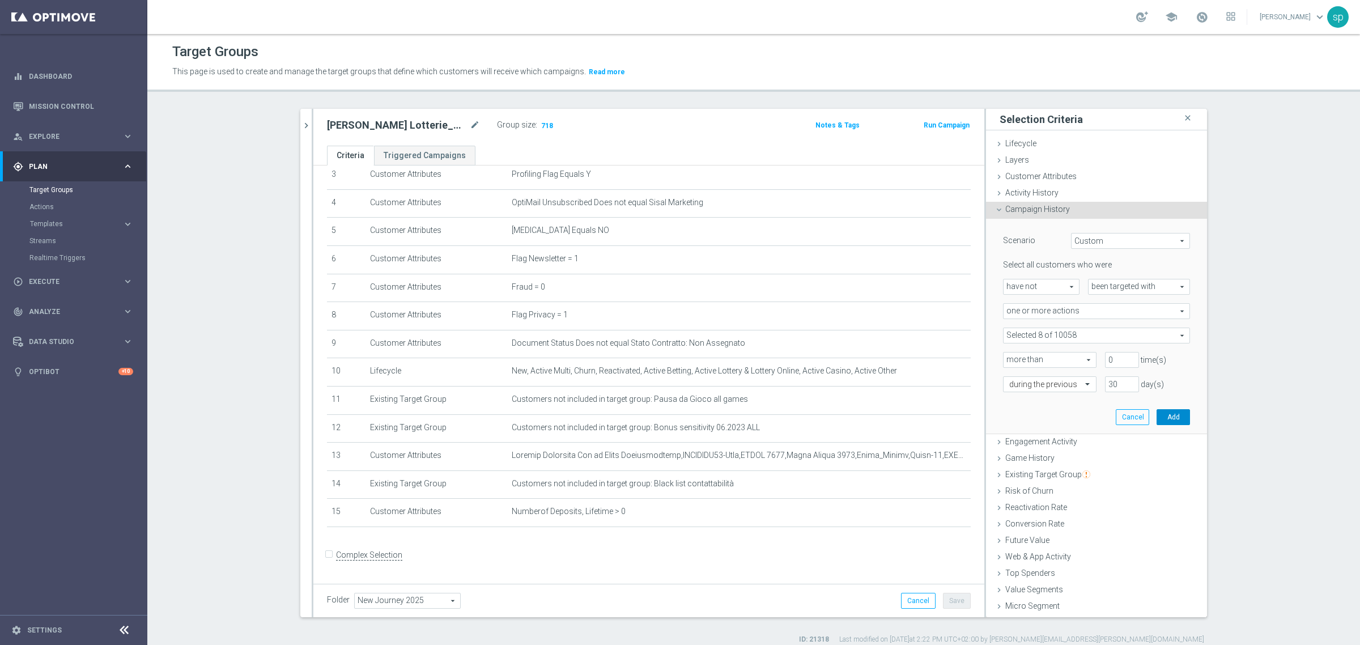
click at [1162, 412] on button "Add" at bounding box center [1172, 417] width 33 height 16
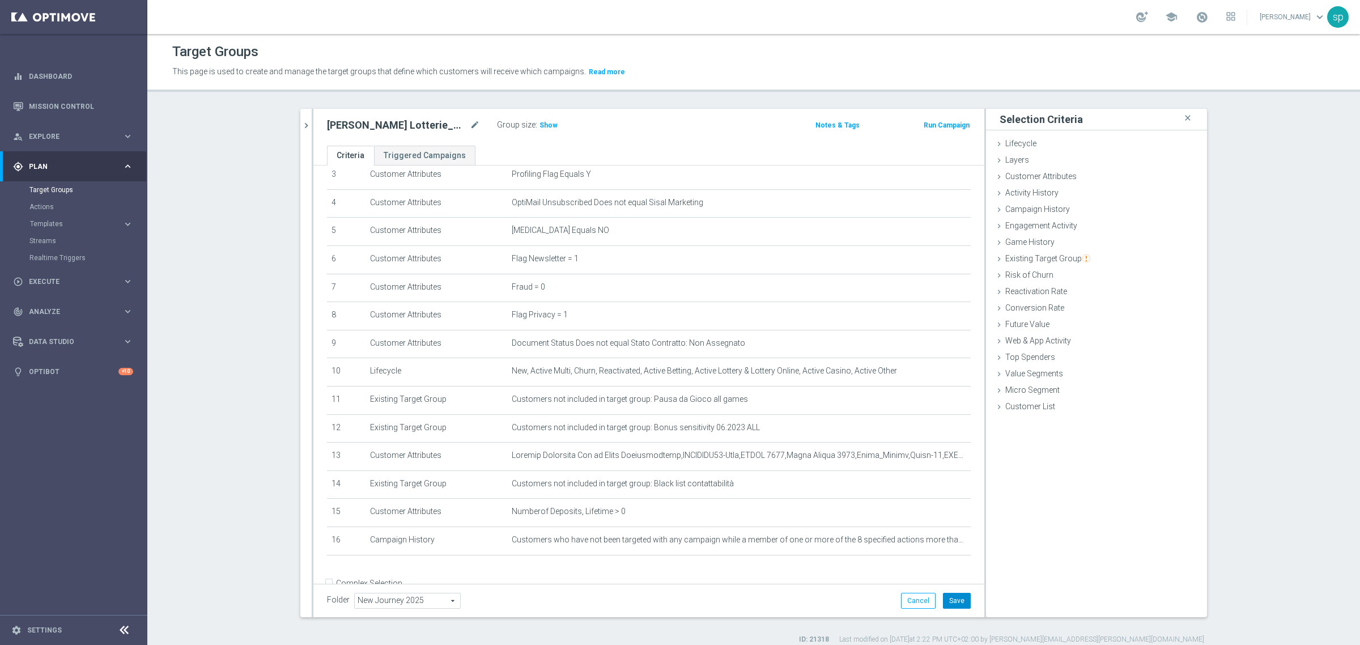
click at [951, 599] on button "Save" at bounding box center [957, 601] width 28 height 16
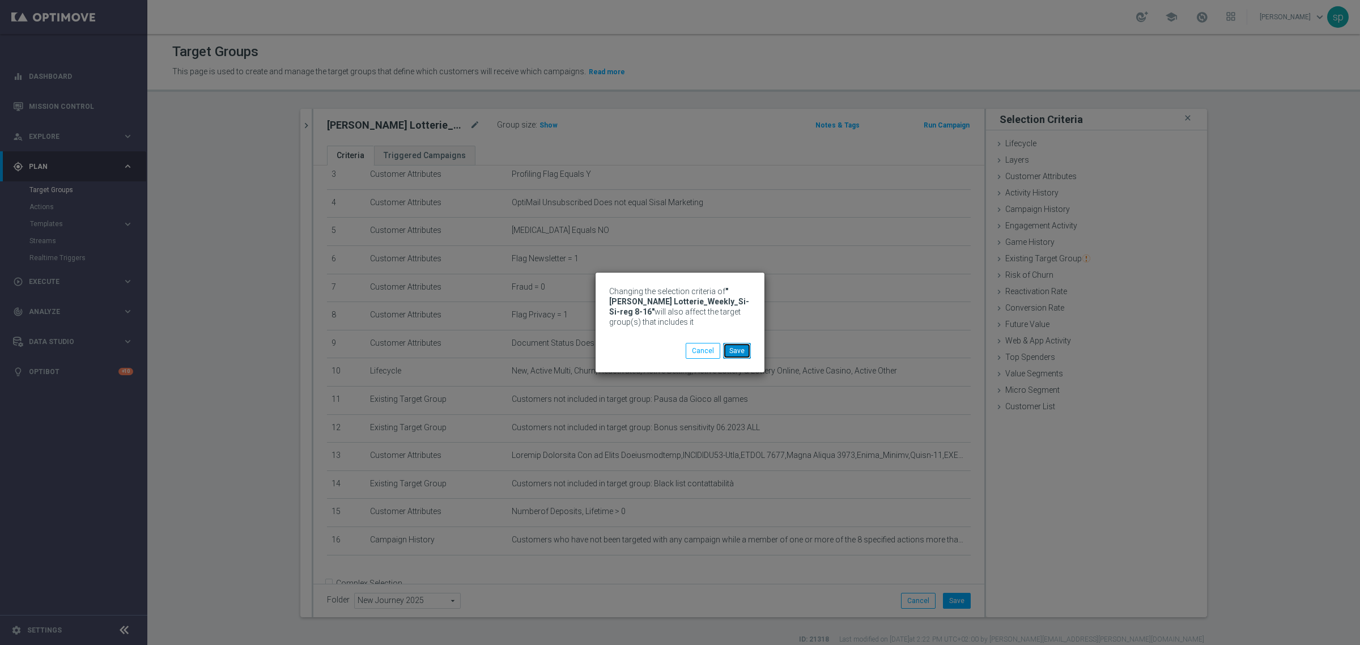
click at [738, 348] on button "Save" at bounding box center [737, 351] width 28 height 16
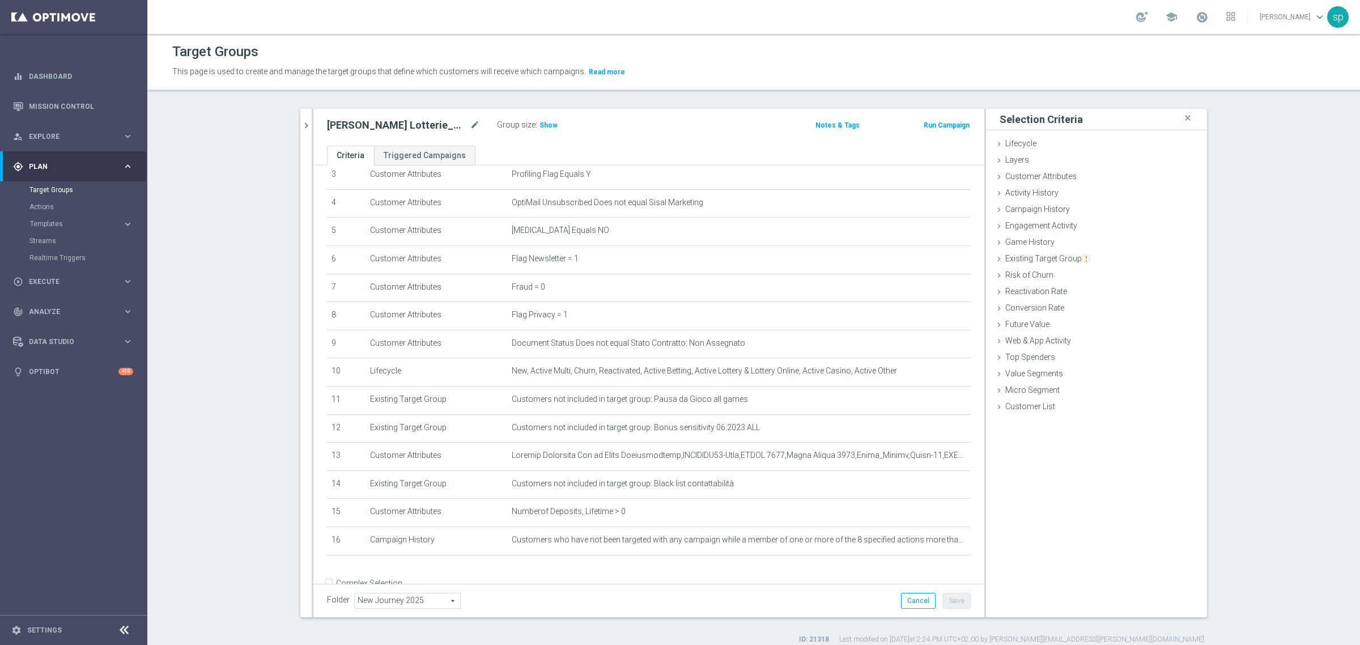
click at [538, 115] on div "[PERSON_NAME] Lotterie_Weekly_Si-Si-reg 8-16 mode_edit Group size : Show Notes …" at bounding box center [648, 127] width 671 height 37
click at [539, 126] on span "Show" at bounding box center [548, 125] width 18 height 8
click at [301, 120] on icon "chevron_right" at bounding box center [306, 125] width 11 height 11
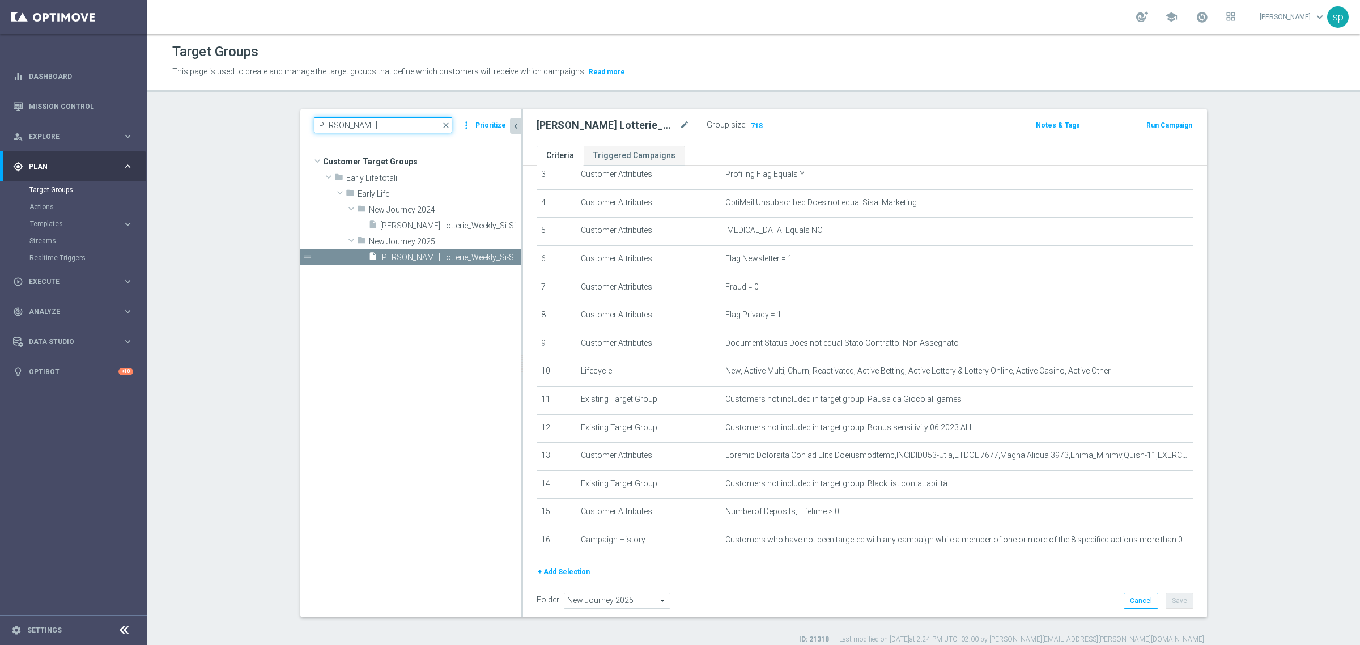
click at [354, 128] on input "[PERSON_NAME]" at bounding box center [383, 125] width 138 height 16
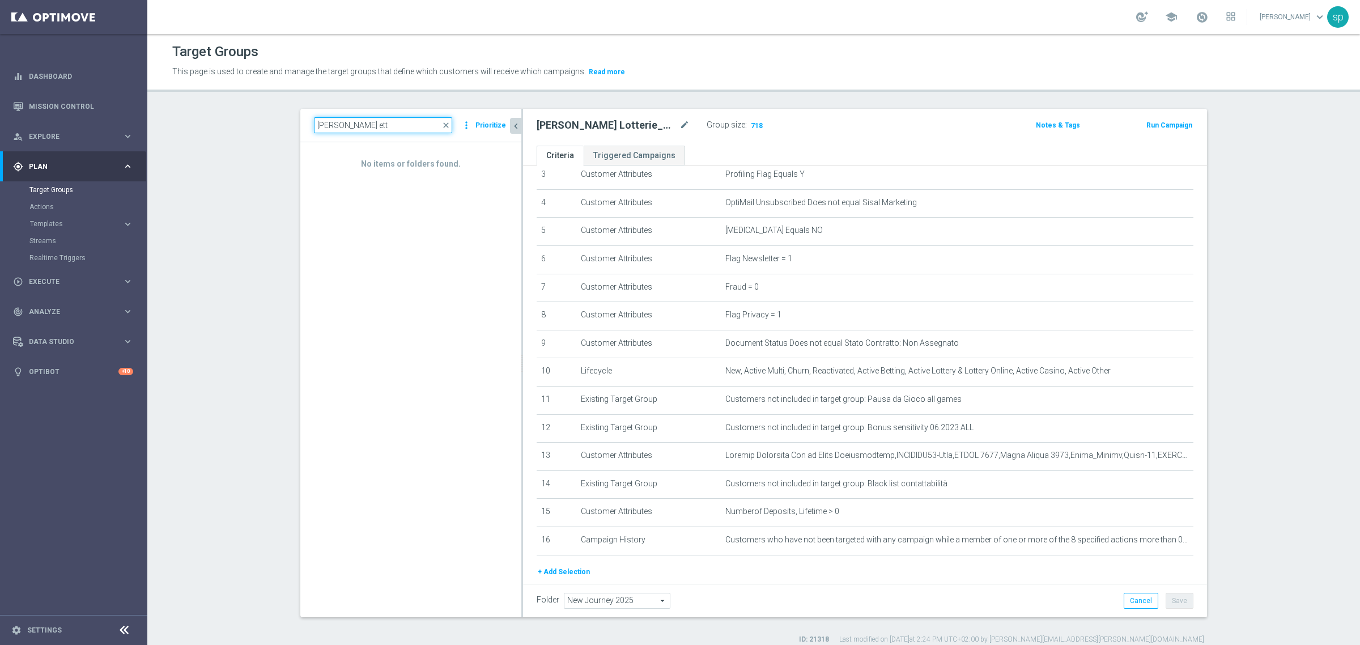
click at [316, 126] on input "[PERSON_NAME] ett" at bounding box center [383, 125] width 138 height 16
click at [319, 121] on input "[PERSON_NAME] ett" at bounding box center [383, 125] width 138 height 16
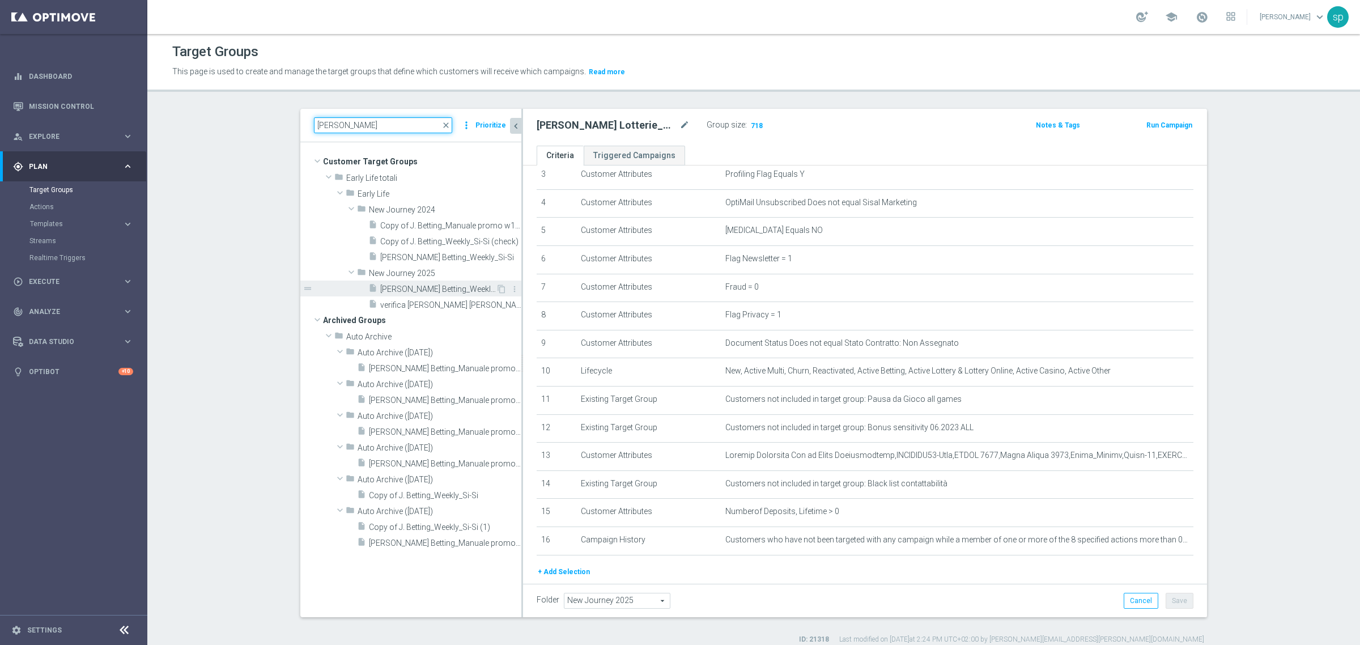
type input "[PERSON_NAME]"
click at [450, 290] on span "[PERSON_NAME] Betting_Weekly_Si-Si reg 8-16" at bounding box center [438, 289] width 116 height 10
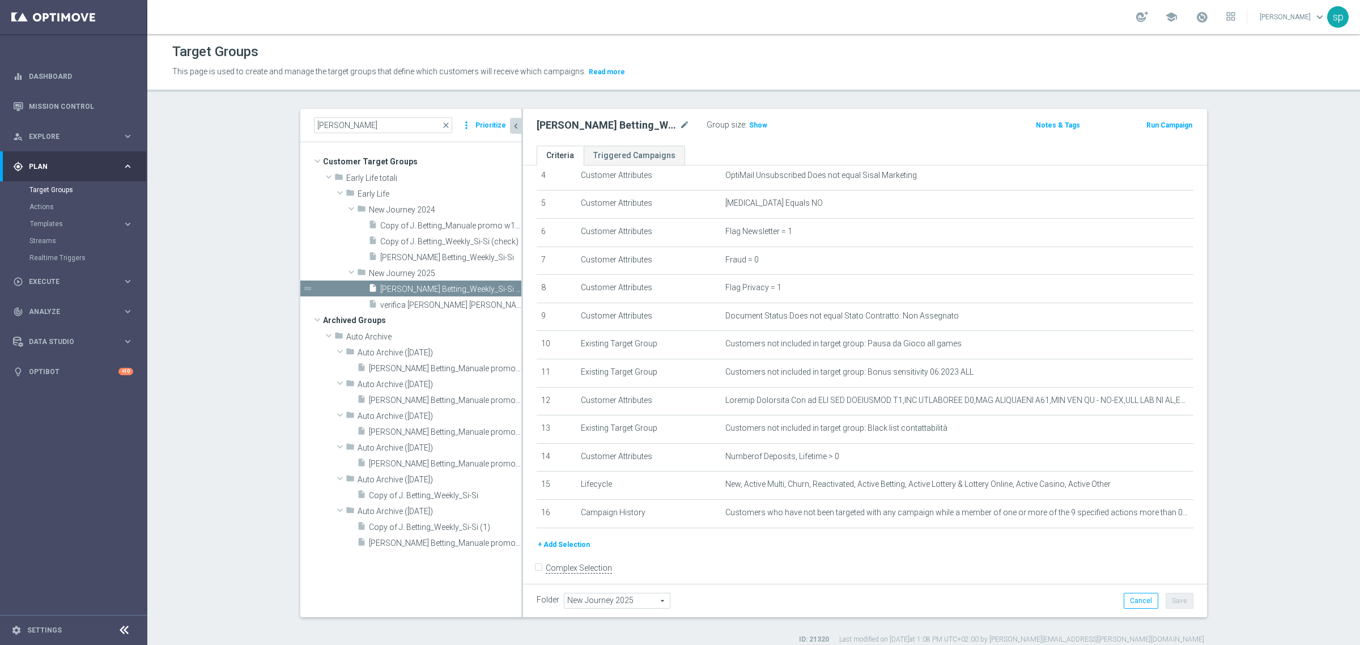
scroll to position [142, 0]
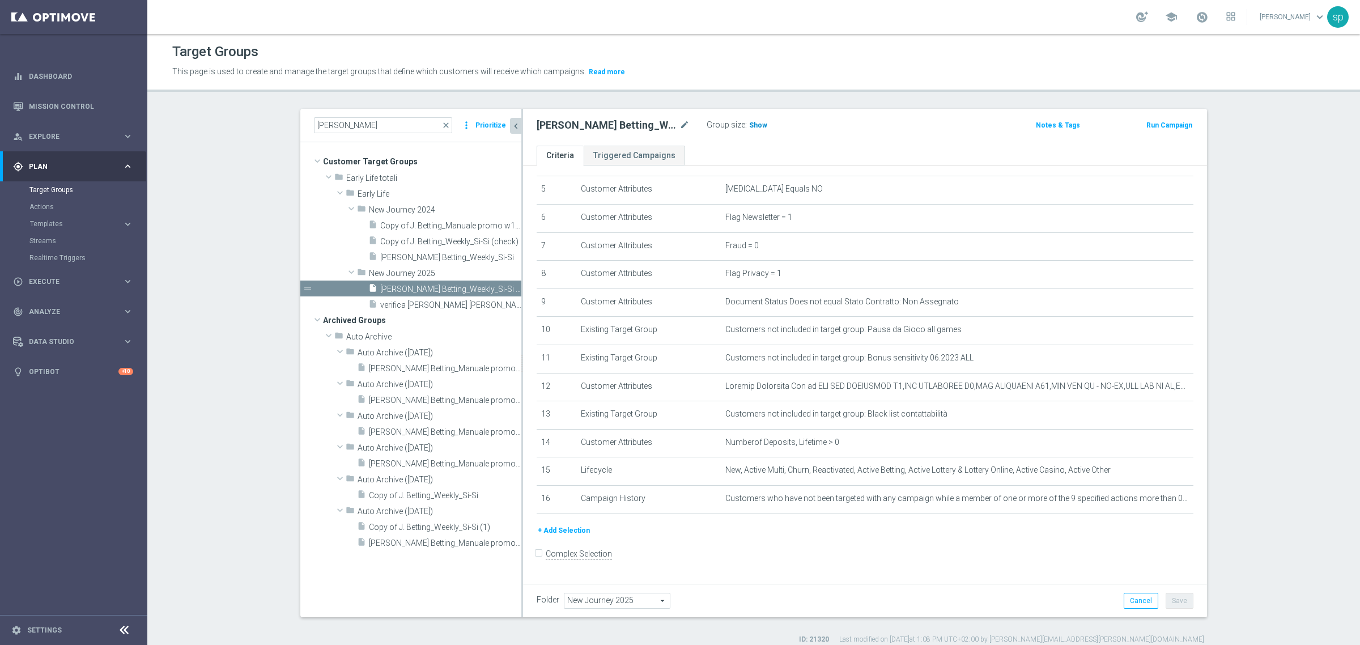
click at [749, 125] on span "Show" at bounding box center [758, 125] width 18 height 8
click at [1165, 503] on icon "delete_forever" at bounding box center [1169, 498] width 9 height 9
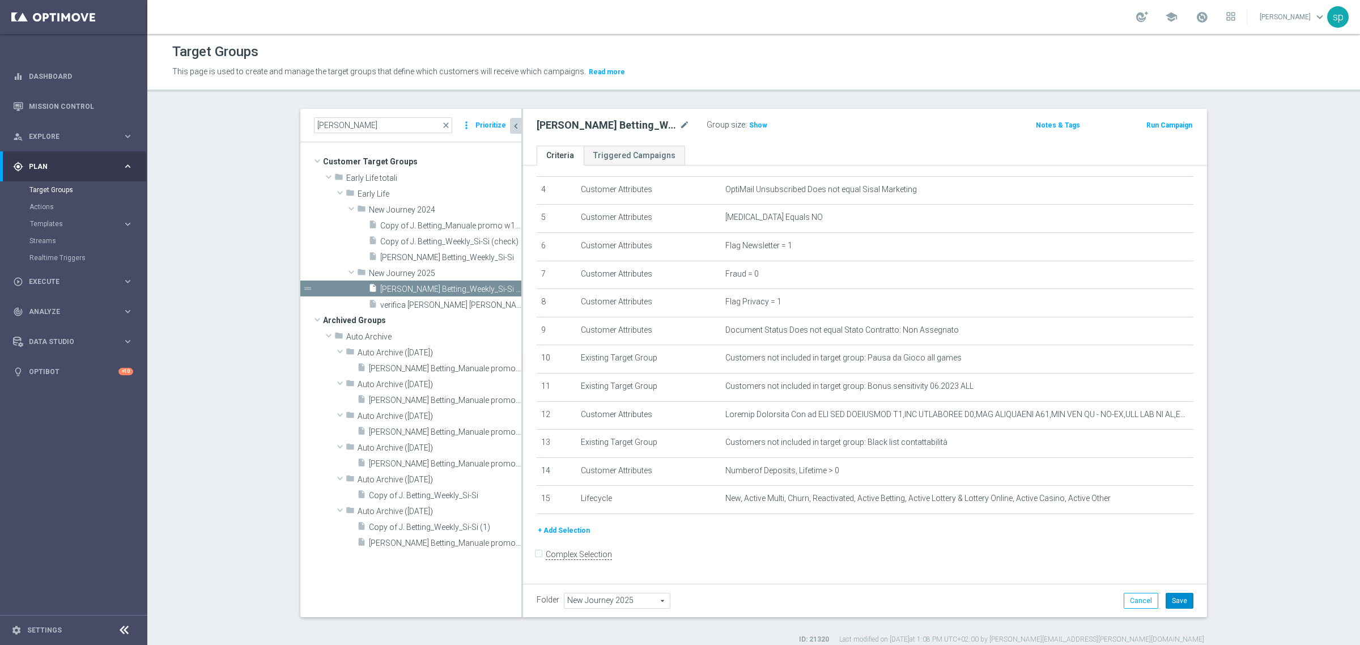
click at [1165, 606] on button "Save" at bounding box center [1179, 601] width 28 height 16
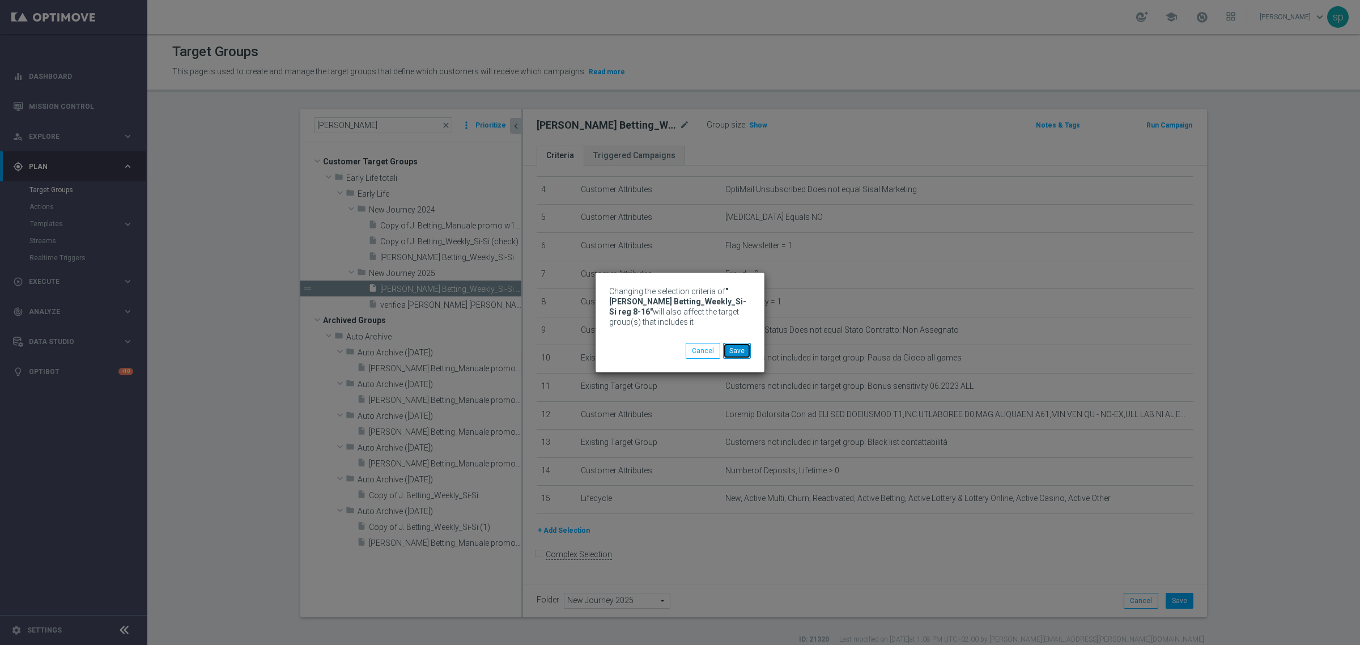
click at [736, 347] on button "Save" at bounding box center [737, 351] width 28 height 16
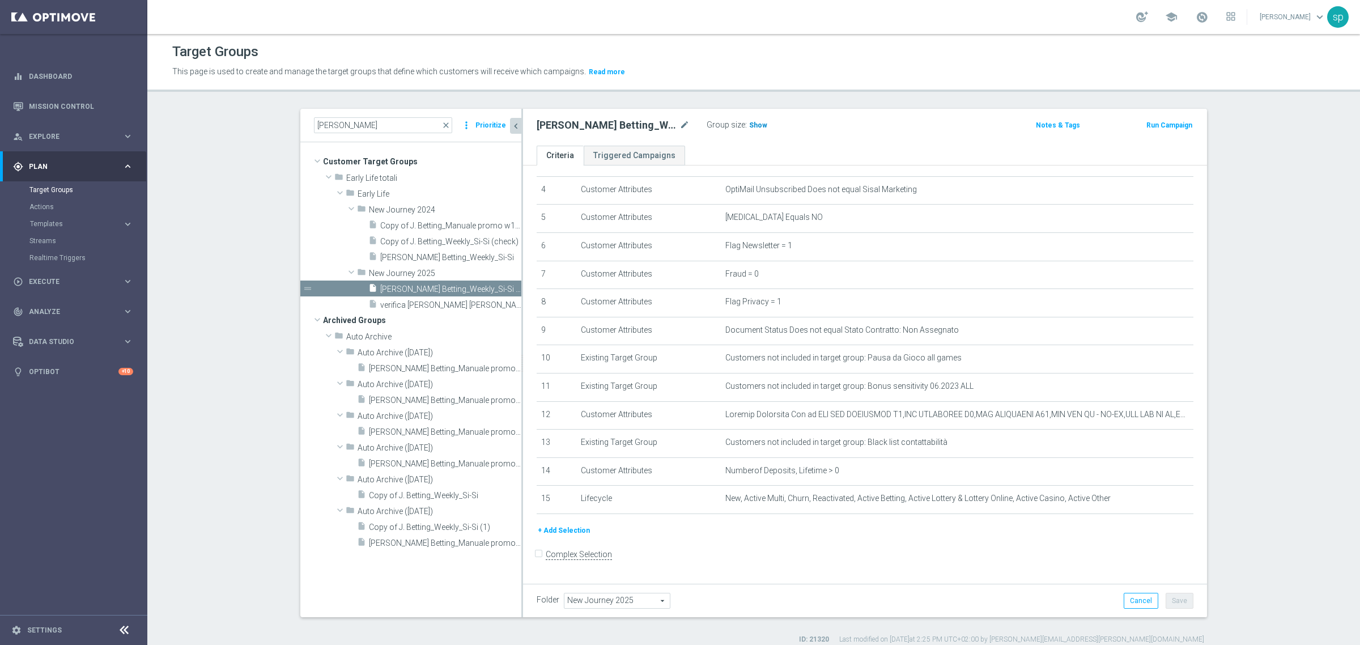
click at [755, 125] on span "Show" at bounding box center [758, 125] width 18 height 8
click at [556, 536] on button "+ Add Selection" at bounding box center [563, 530] width 54 height 12
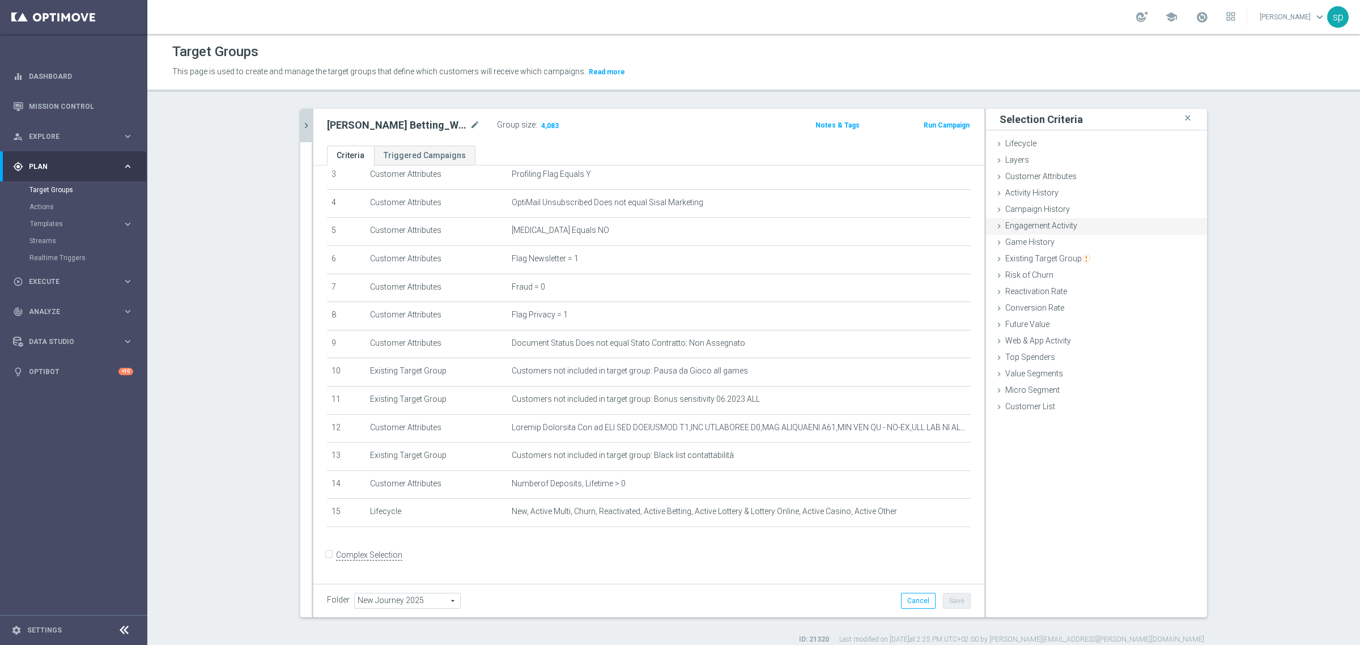
click at [1043, 223] on span "Engagement Activity" at bounding box center [1041, 225] width 72 height 9
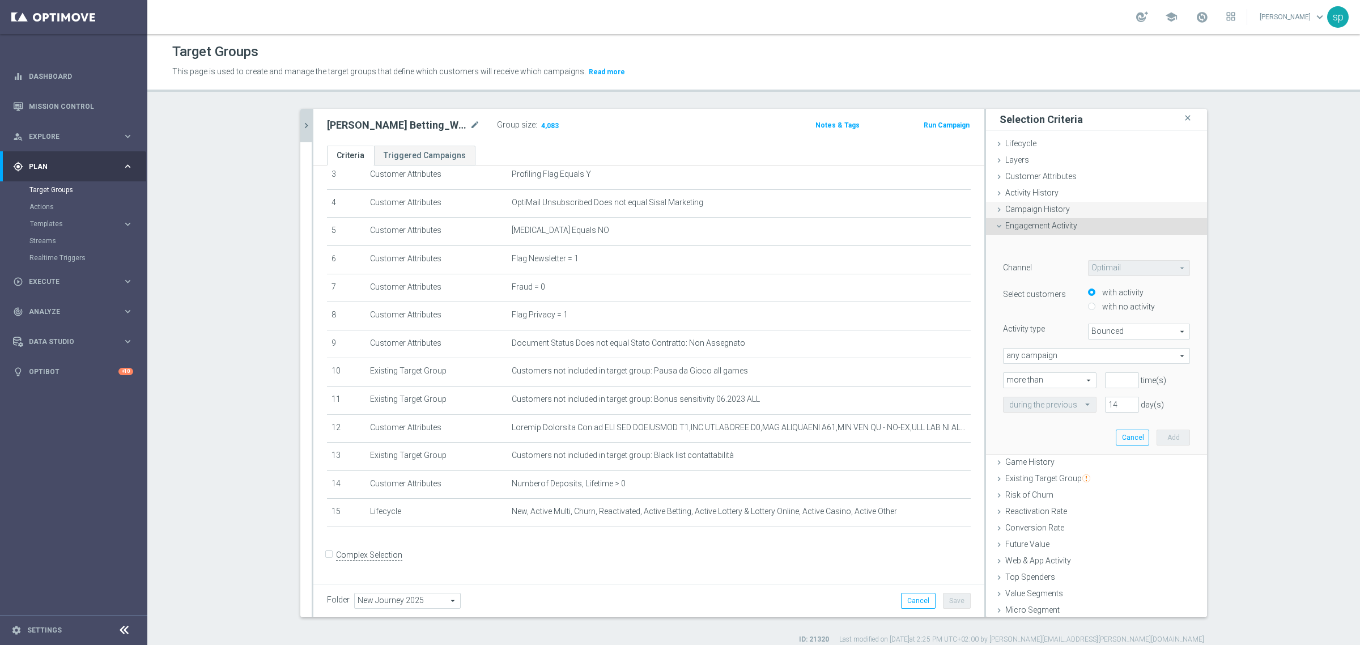
click at [1036, 210] on span "Campaign History" at bounding box center [1037, 209] width 65 height 9
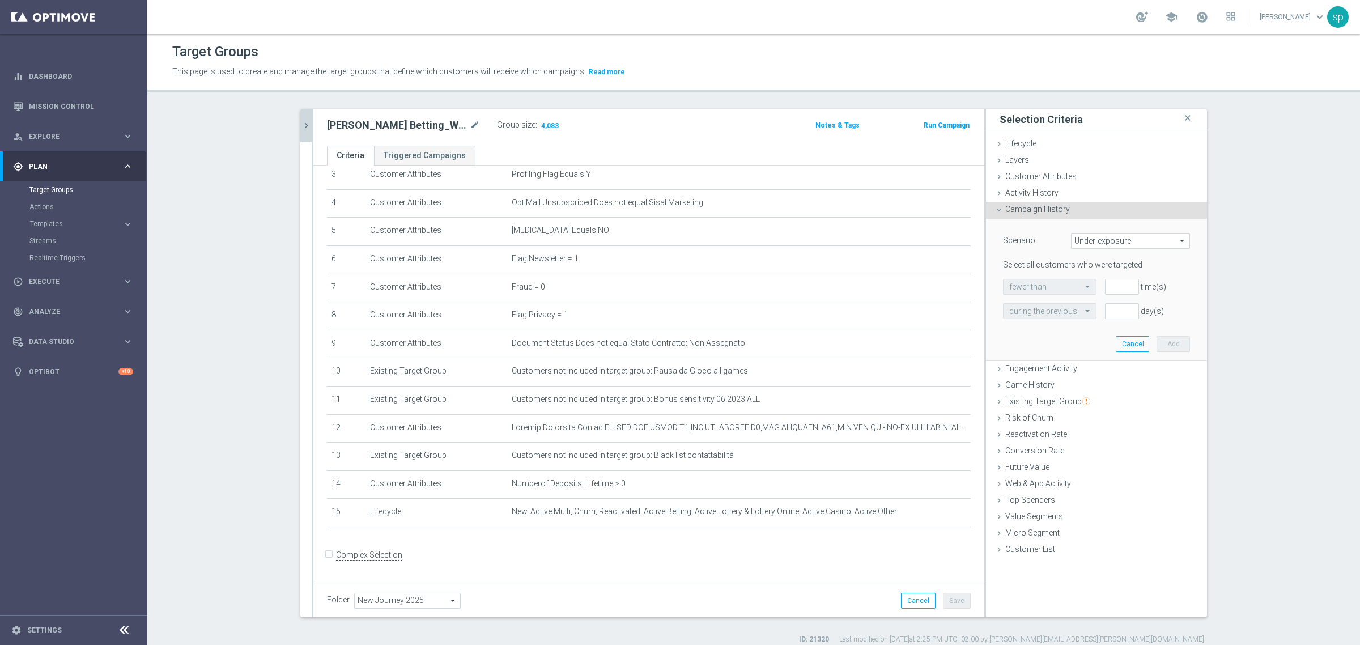
click at [1085, 238] on span "Under-exposure" at bounding box center [1130, 240] width 118 height 15
click at [1110, 313] on span "Custom" at bounding box center [1130, 316] width 106 height 9
type input "Custom"
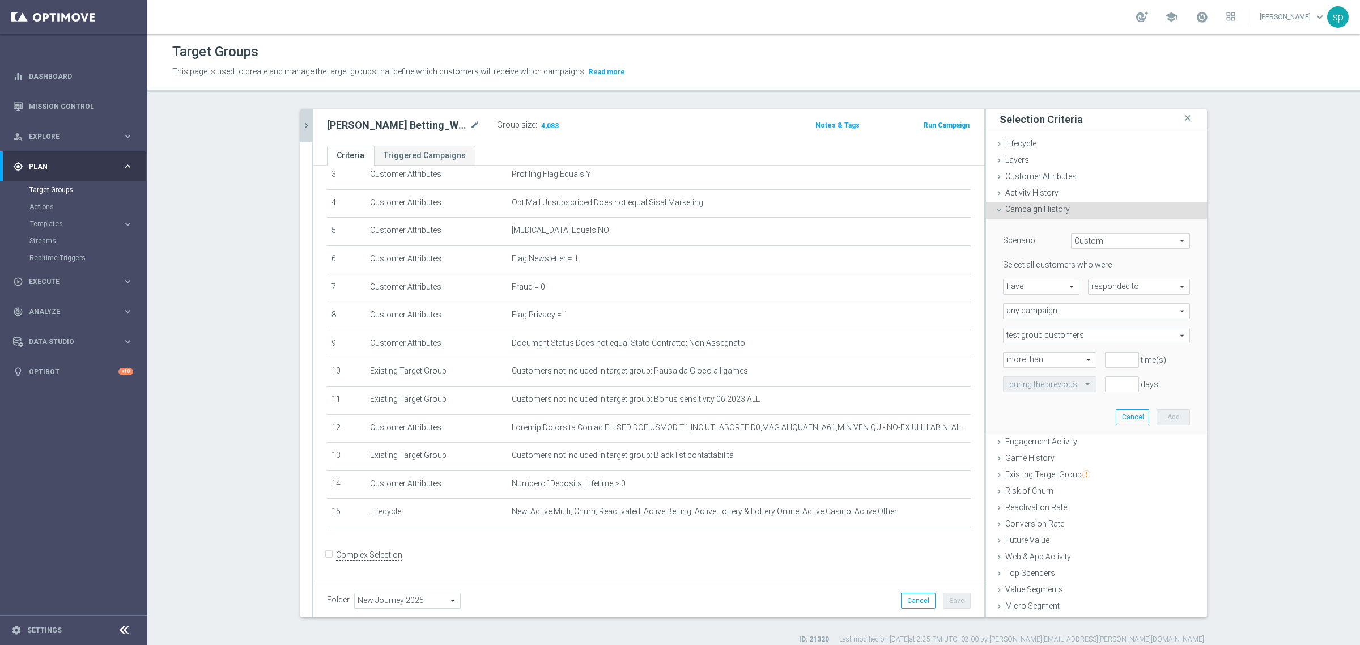
click at [1045, 285] on span "have" at bounding box center [1040, 286] width 75 height 15
click at [1043, 322] on span "have not" at bounding box center [1041, 317] width 64 height 9
type input "have not"
click at [1145, 279] on div "responded to responded to arrow_drop_down search" at bounding box center [1139, 287] width 102 height 16
click at [1116, 318] on span "been targeted with" at bounding box center [1139, 317] width 90 height 9
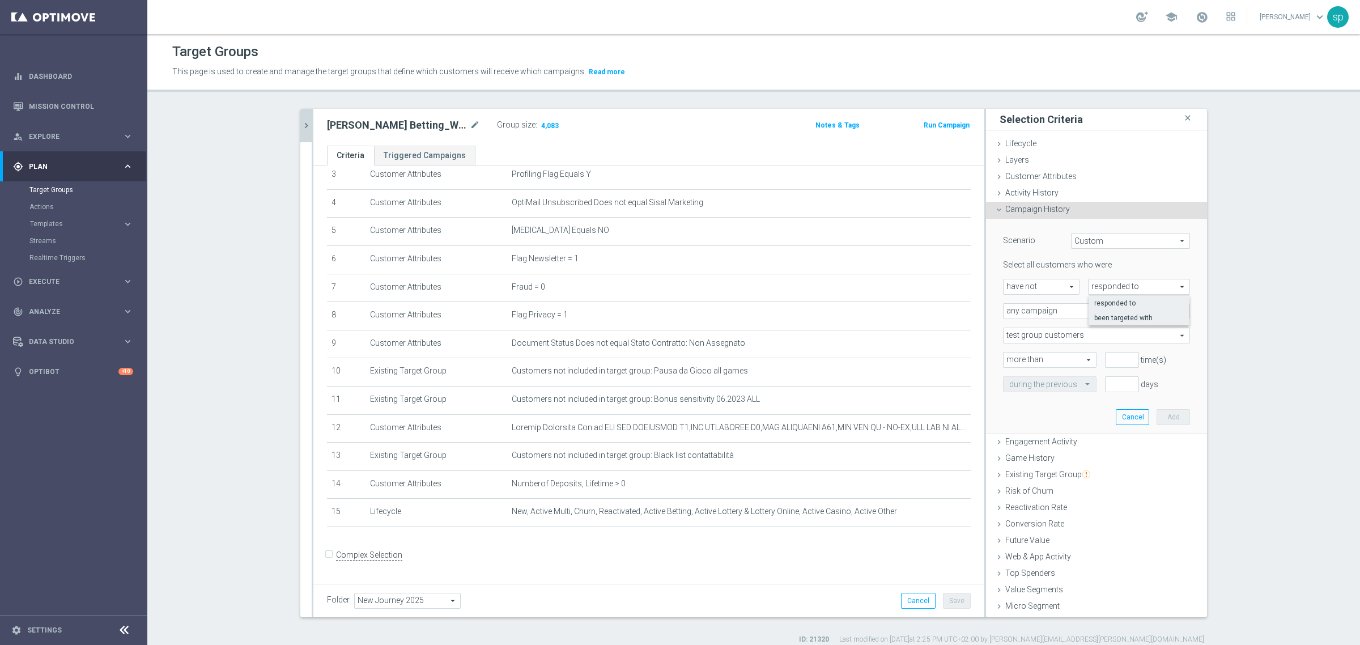
type input "been targeted with"
click at [1052, 309] on span "any campaign" at bounding box center [1096, 311] width 186 height 15
click at [1043, 361] on span "one or more actions" at bounding box center [1096, 356] width 174 height 9
type input "one or more actions"
click at [1114, 357] on input "1" at bounding box center [1122, 360] width 34 height 16
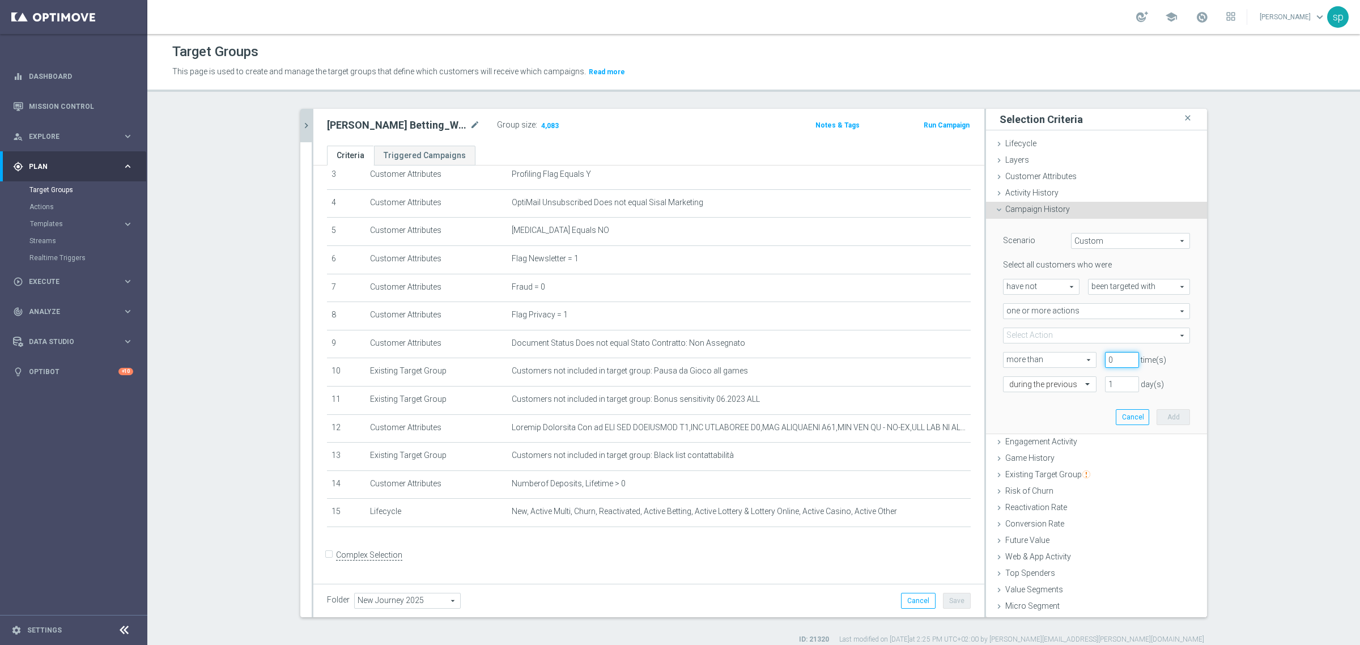
type input "0"
click at [1117, 363] on input "0" at bounding box center [1122, 360] width 34 height 16
click at [1106, 382] on input "1" at bounding box center [1122, 384] width 34 height 16
type input "30"
click at [1049, 338] on span at bounding box center [1096, 335] width 186 height 15
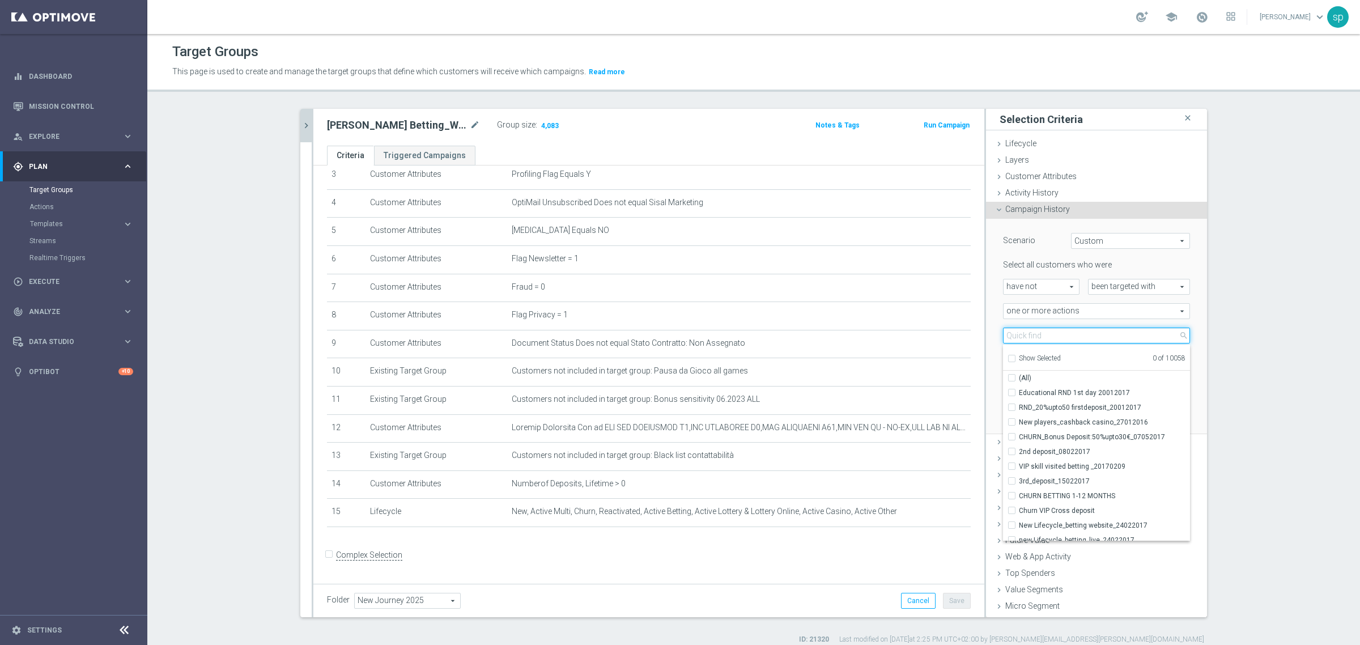
click at [1037, 330] on input "search" at bounding box center [1096, 335] width 187 height 16
type input "journey lo"
click at [1086, 431] on span "Journey Lotterie w2" at bounding box center [1104, 435] width 171 height 9
click at [1019, 432] on input "Journey Lotterie w2" at bounding box center [1014, 435] width 7 height 7
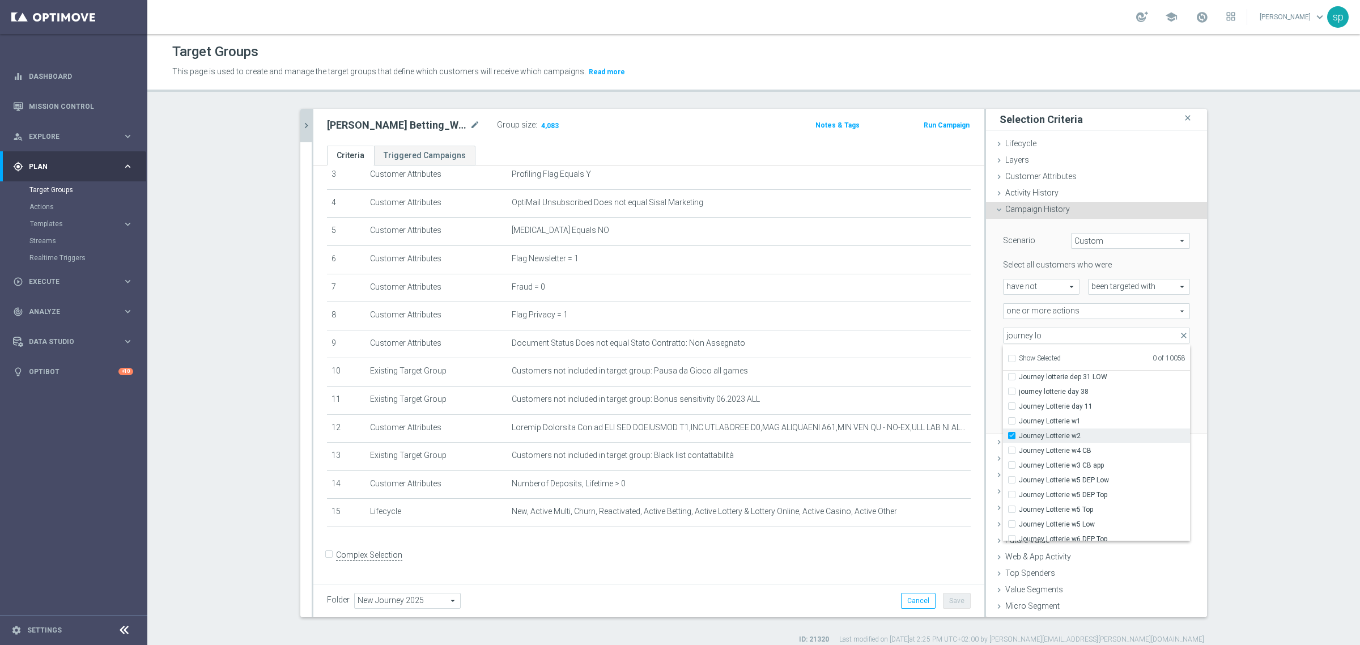
checkbox input "true"
type input "Journey Lotterie w2"
click at [1086, 431] on span "Journey Lotterie w2" at bounding box center [1104, 435] width 171 height 9
click at [1019, 432] on input "Journey Lotterie w2" at bounding box center [1014, 435] width 7 height 7
checkbox input "false"
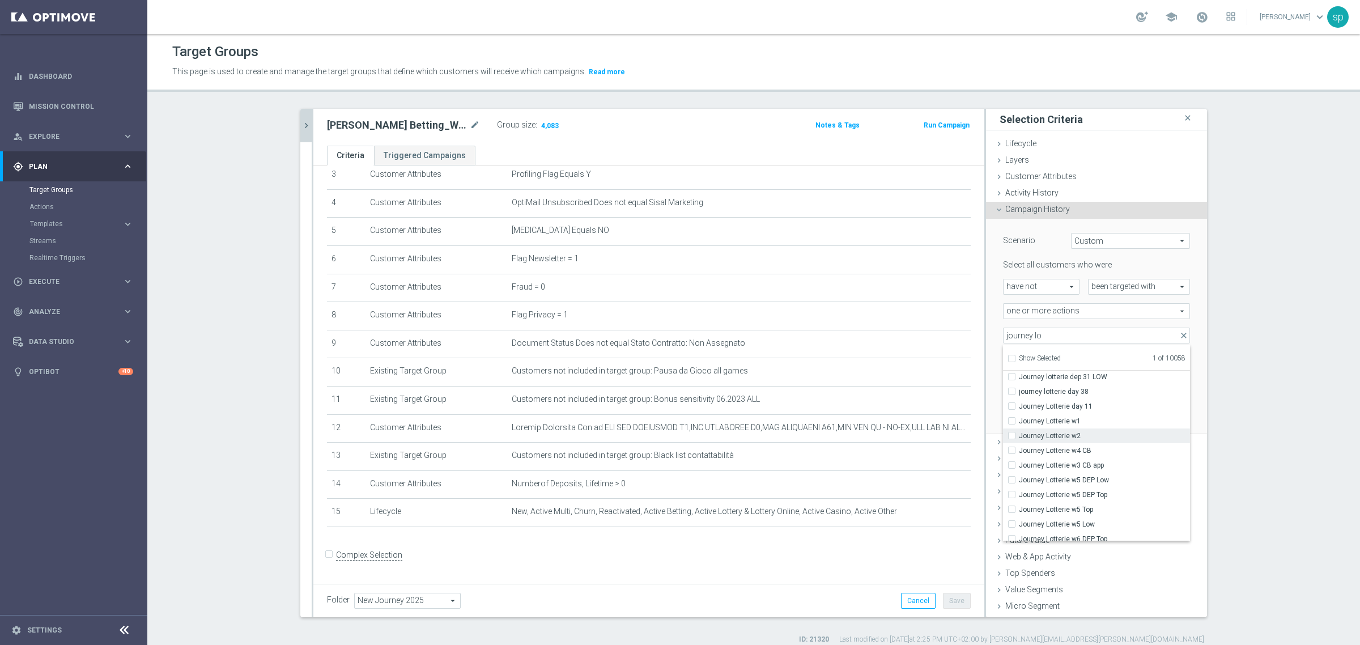
type input "Select Action"
click at [1091, 419] on span "Journey Lotterie w1" at bounding box center [1104, 420] width 171 height 9
click at [1019, 419] on input "Journey Lotterie w1" at bounding box center [1014, 420] width 7 height 7
checkbox input "true"
type input "Journey Lotterie w1"
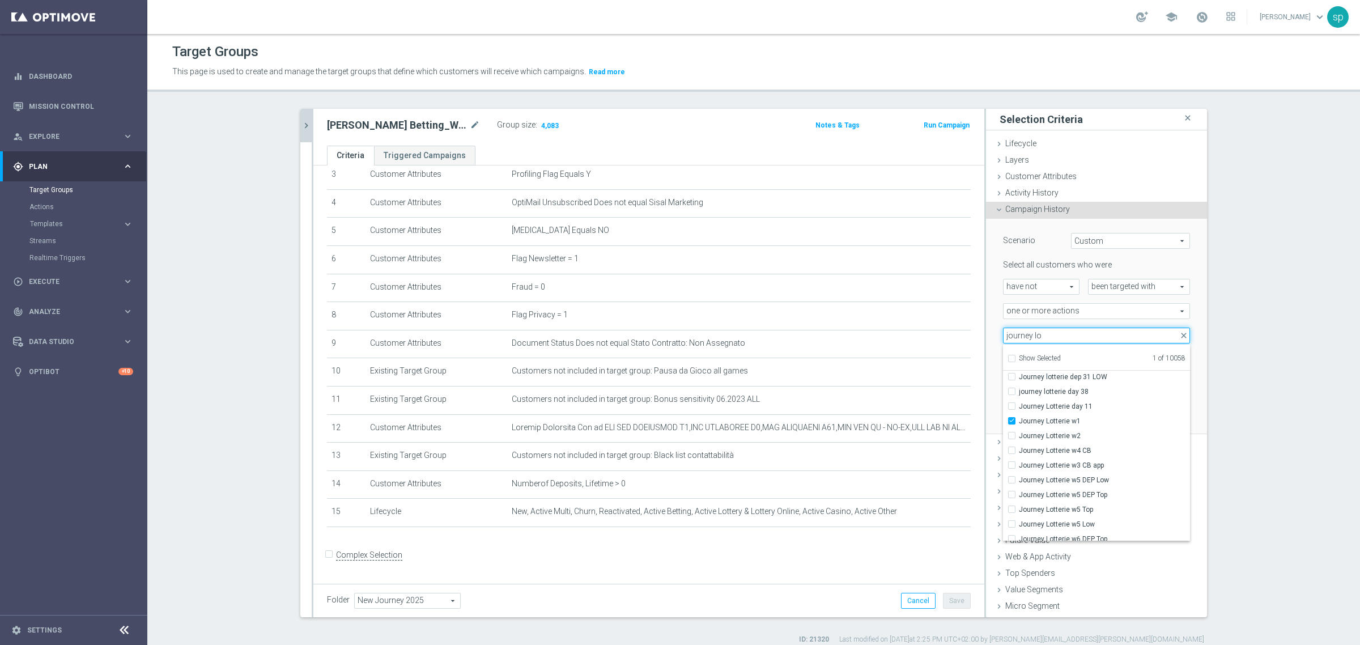
click at [1036, 332] on input "journey lo" at bounding box center [1096, 335] width 187 height 16
type input "journey cross"
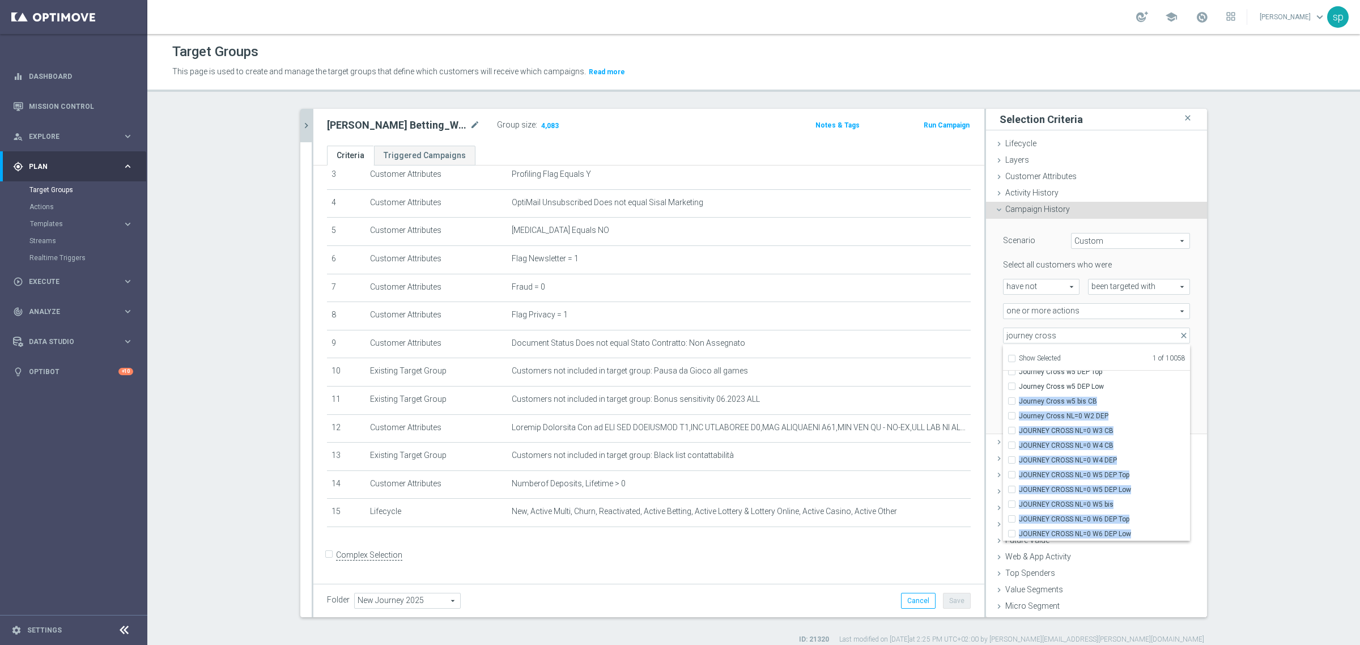
scroll to position [180, 0]
click at [1173, 385] on div "Select all customers who were have not have not arrow_drop_down search been tar…" at bounding box center [1096, 325] width 187 height 132
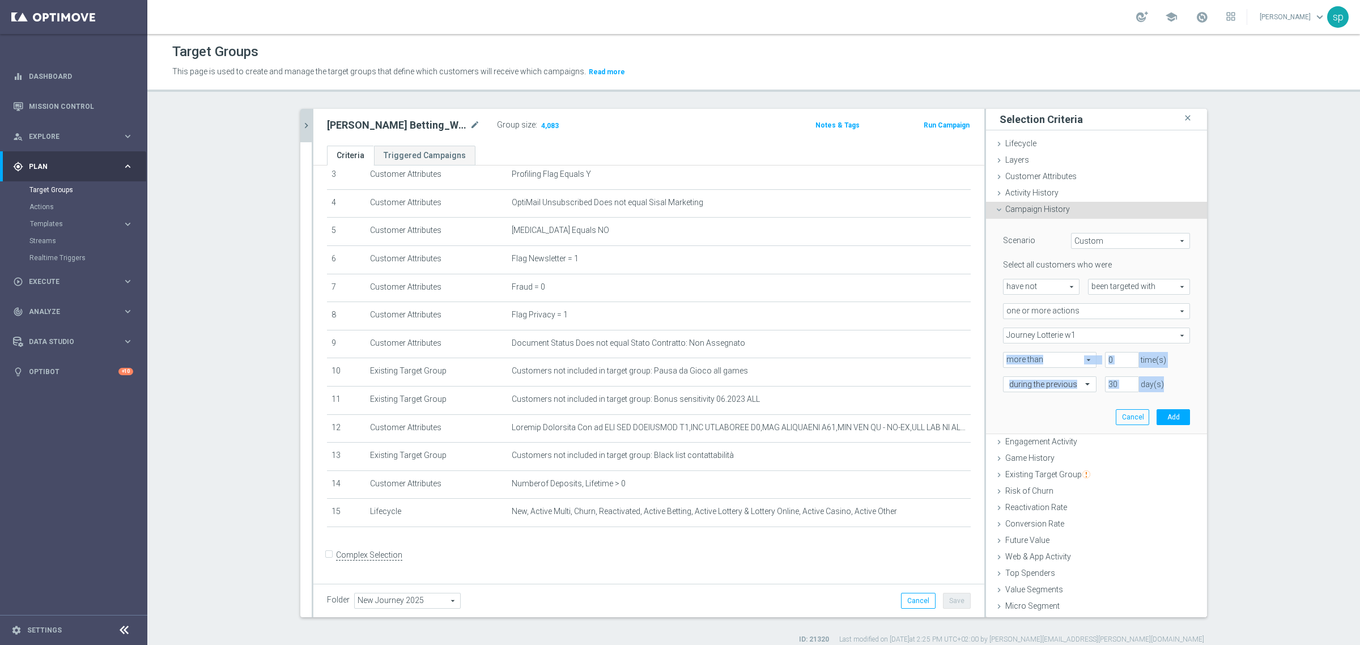
click at [1173, 385] on div "30 day(s)" at bounding box center [1147, 384] width 102 height 16
click at [1086, 333] on span "Journey Lotterie w1" at bounding box center [1096, 335] width 186 height 15
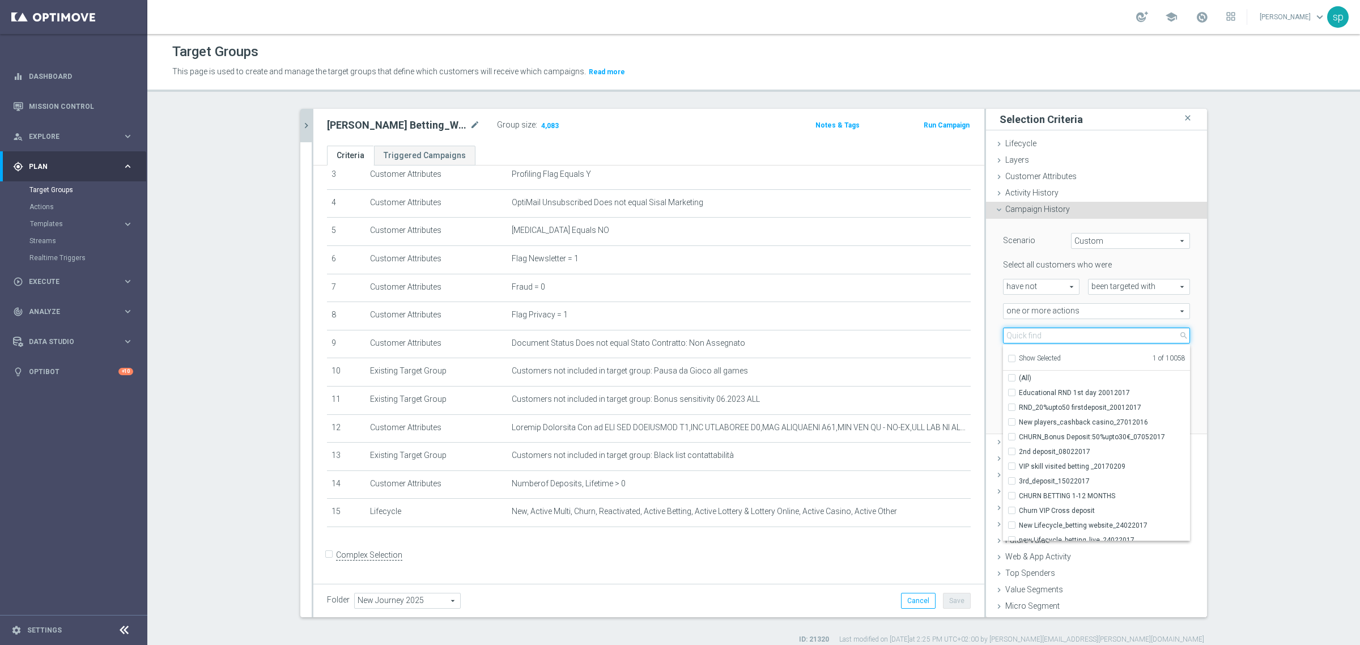
click at [1086, 333] on input "search" at bounding box center [1096, 335] width 187 height 16
type input "journey cross"
click at [1096, 391] on span "Journey Cross w1" at bounding box center [1104, 392] width 171 height 9
click at [1019, 391] on input "Journey Cross w1" at bounding box center [1014, 392] width 7 height 7
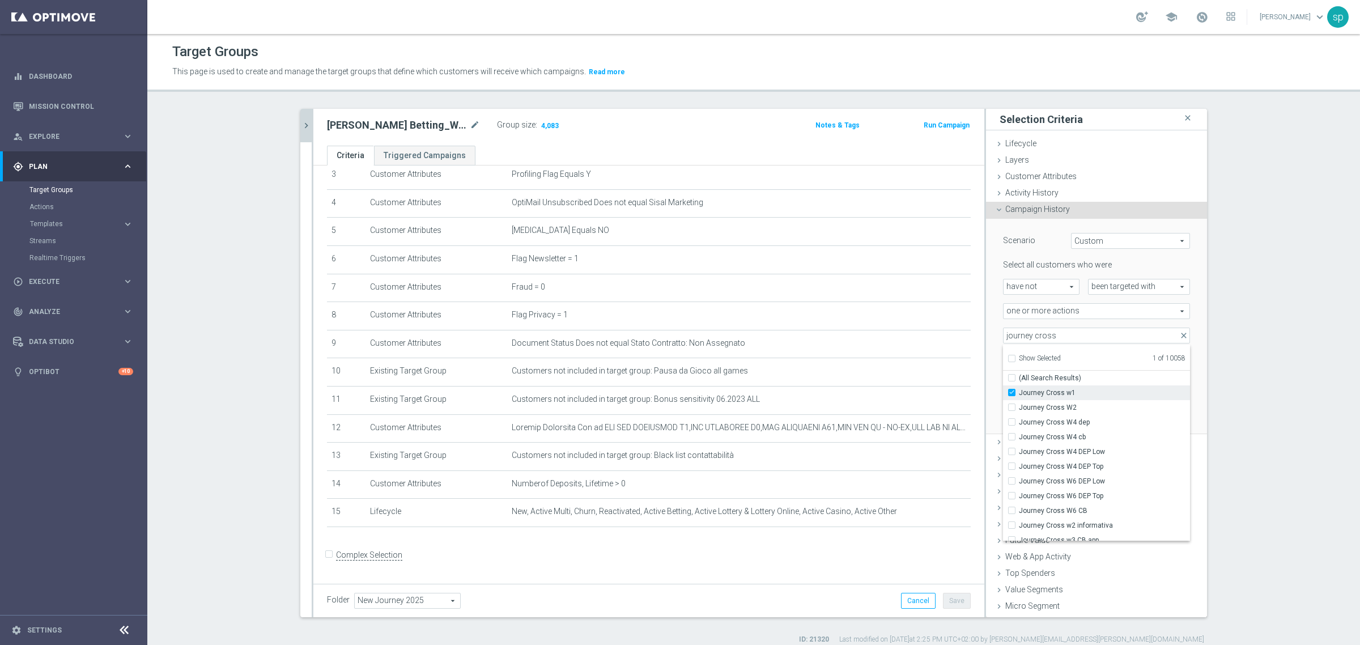
checkbox input "true"
type input "Selected 2 of 10058"
click at [1066, 332] on input "journey cross" at bounding box center [1096, 335] width 187 height 16
type input "journey casino"
click at [1055, 398] on label "Journey Casino W1 DEP Top" at bounding box center [1104, 392] width 171 height 15
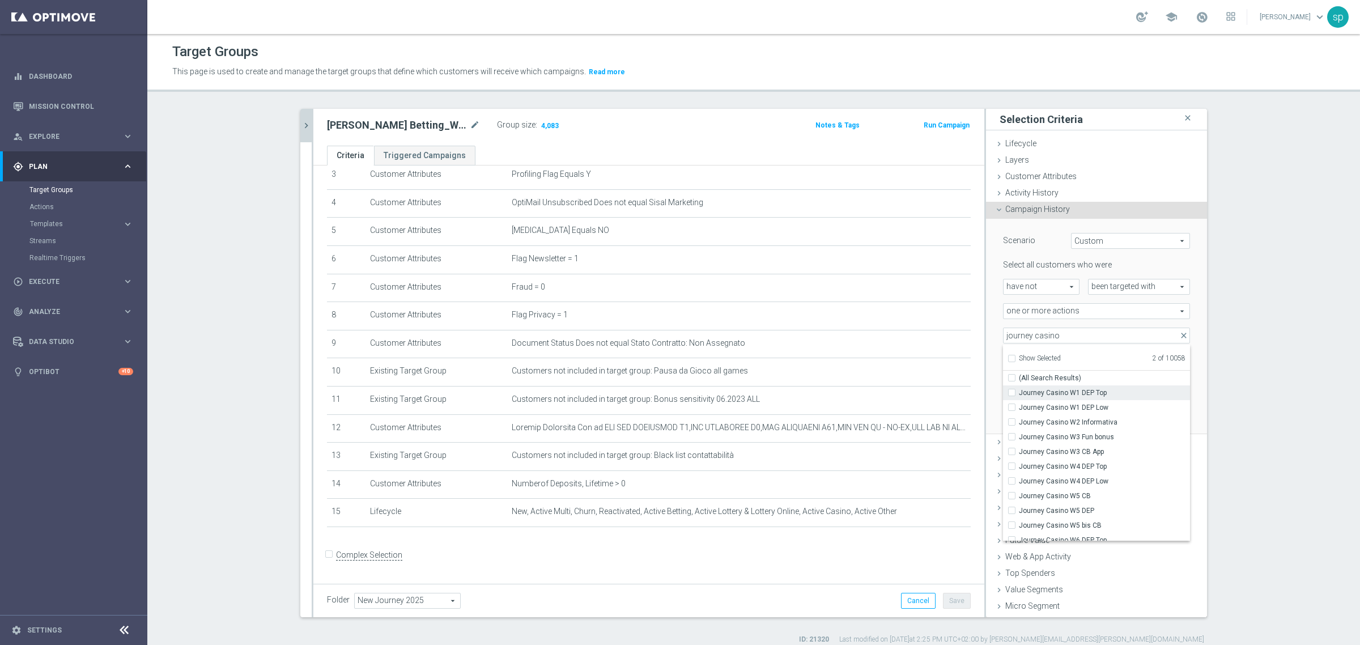
click at [1019, 396] on input "Journey Casino W1 DEP Top" at bounding box center [1014, 392] width 7 height 7
checkbox input "true"
type input "Selected 3 of 10058"
click at [1063, 409] on span "Journey Casino W1 DEP Low" at bounding box center [1104, 407] width 171 height 9
click at [1019, 409] on input "Journey Casino W1 DEP Low" at bounding box center [1014, 406] width 7 height 7
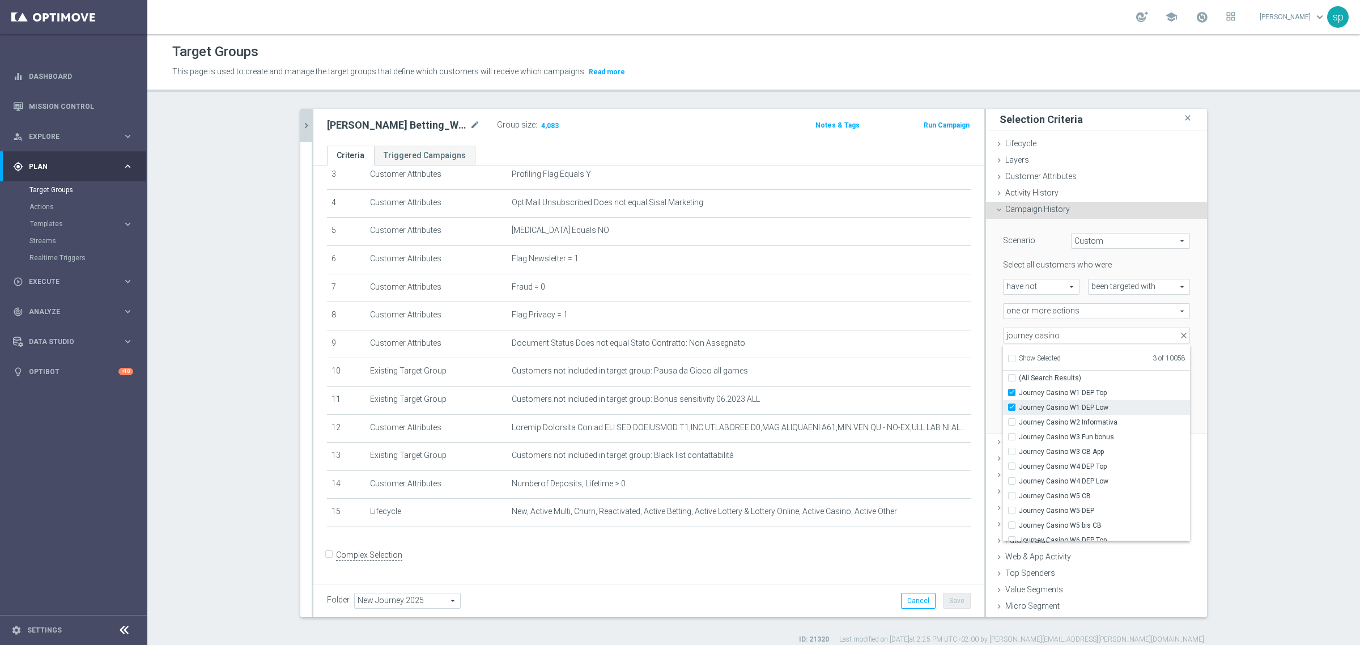
checkbox input "true"
type input "Selected 4 of 10058"
drag, startPoint x: 1003, startPoint y: 335, endPoint x: 1255, endPoint y: 301, distance: 254.9
click at [1255, 301] on section "[PERSON_NAME] close more_vert Prioritize Customer Target Groups library_add cre…" at bounding box center [753, 376] width 1212 height 535
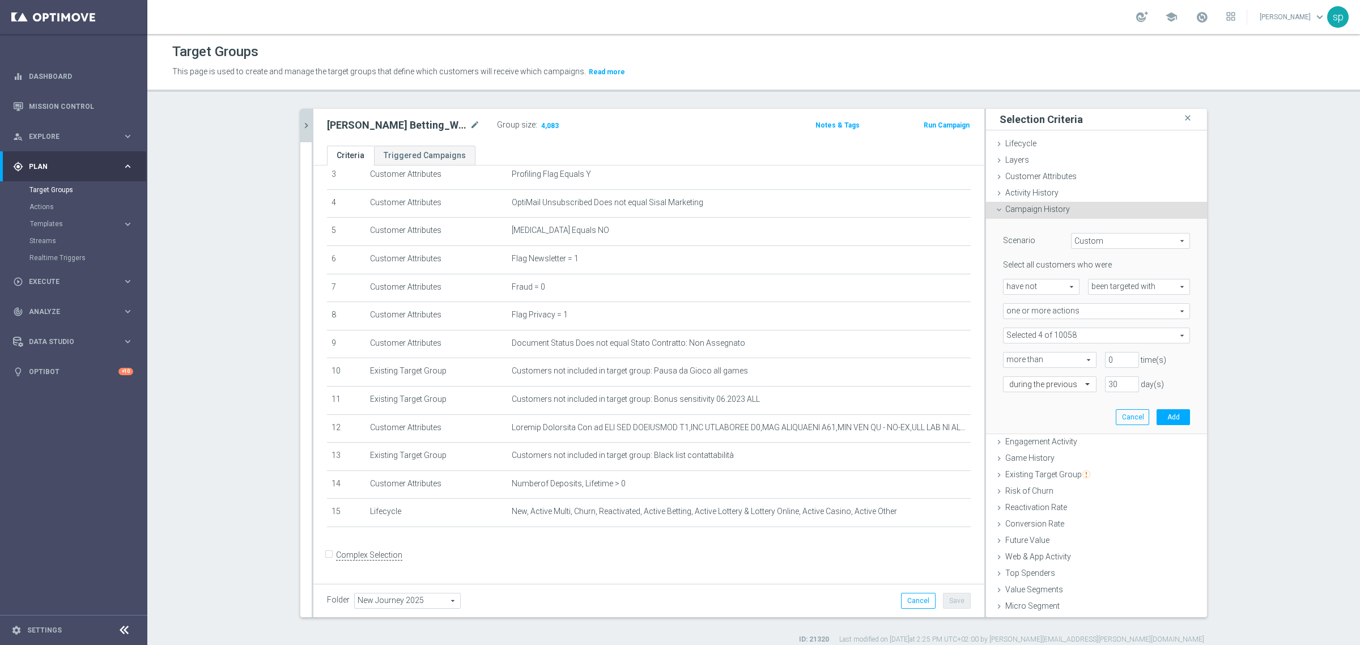
click at [1108, 329] on span at bounding box center [1096, 335] width 186 height 15
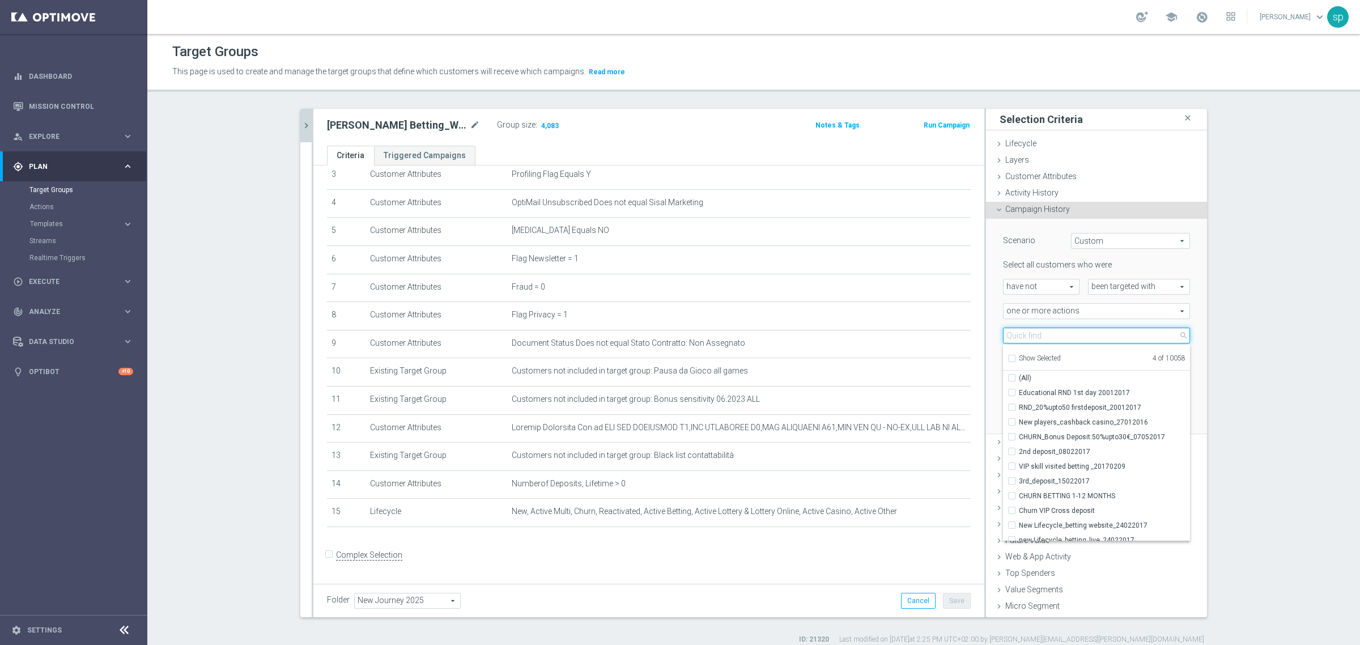
click at [1108, 329] on input "search" at bounding box center [1096, 335] width 187 height 16
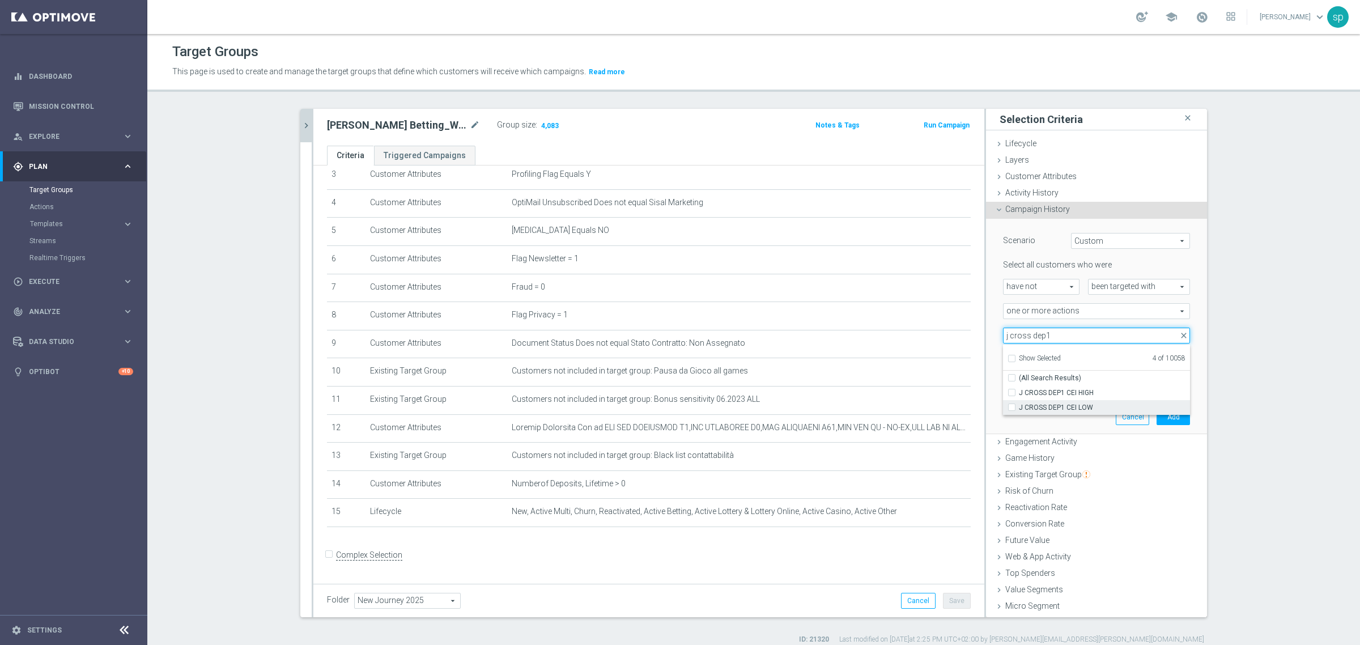
type input "j cross dep1"
click at [1066, 401] on label "J CROSS DEP1 CEI LOW" at bounding box center [1104, 407] width 171 height 15
click at [1019, 403] on input "J CROSS DEP1 CEI LOW" at bounding box center [1014, 406] width 7 height 7
checkbox input "true"
type input "Selected 5 of 10058"
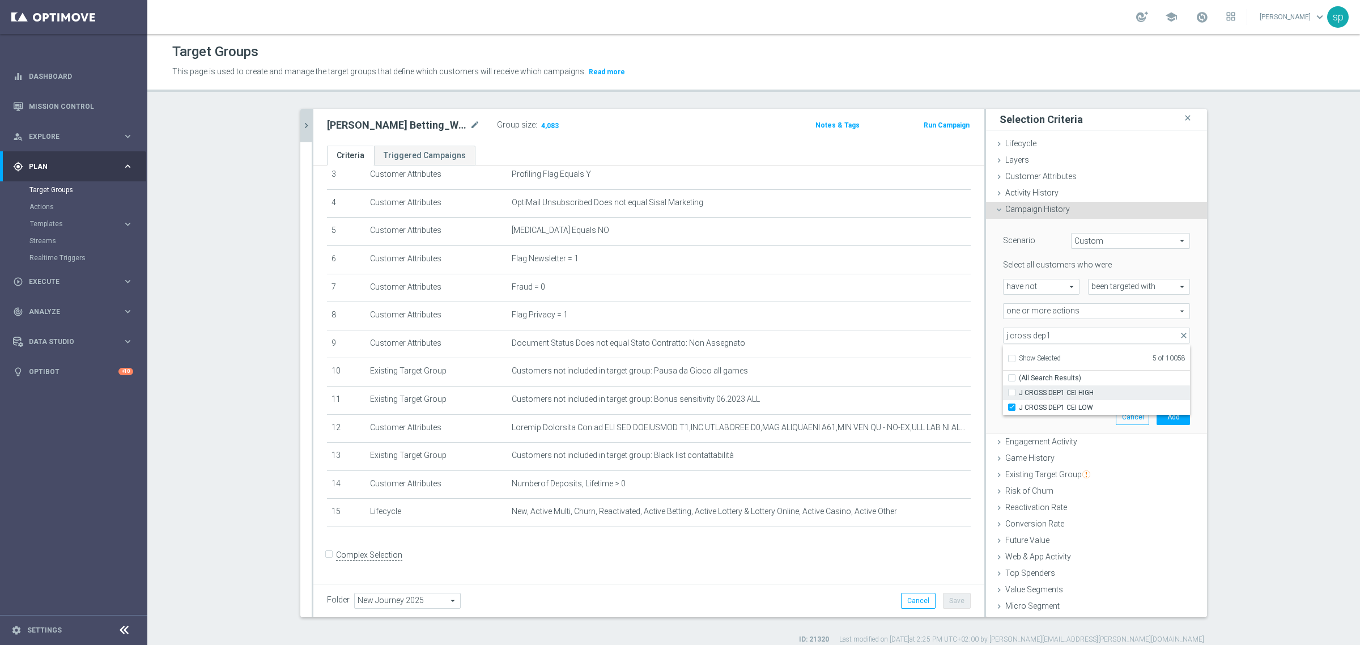
click at [1053, 386] on label "J CROSS DEP1 CEI HIGH" at bounding box center [1104, 392] width 171 height 15
click at [1019, 389] on input "J CROSS DEP1 CEI HIGH" at bounding box center [1014, 392] width 7 height 7
checkbox input "true"
type input "Selected 6 of 10058"
click at [1256, 351] on section "[PERSON_NAME] close more_vert Prioritize Customer Target Groups library_add cre…" at bounding box center [753, 376] width 1212 height 535
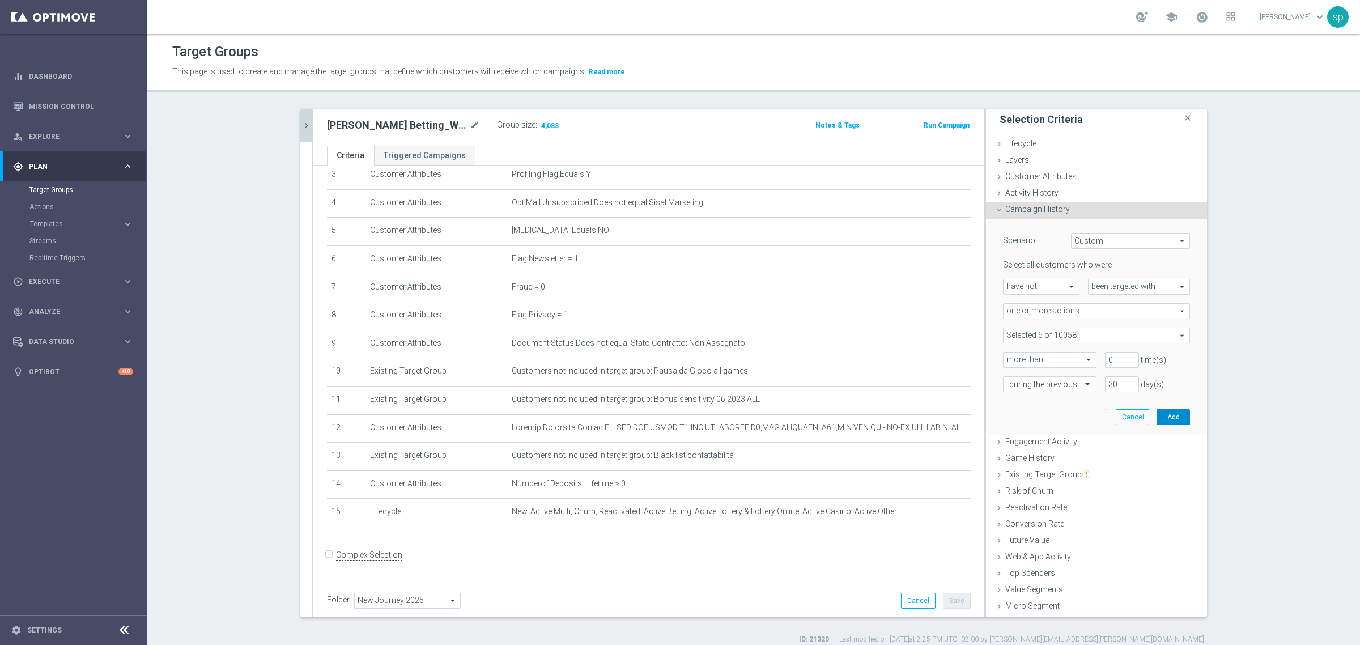
click at [1166, 410] on button "Add" at bounding box center [1172, 417] width 33 height 16
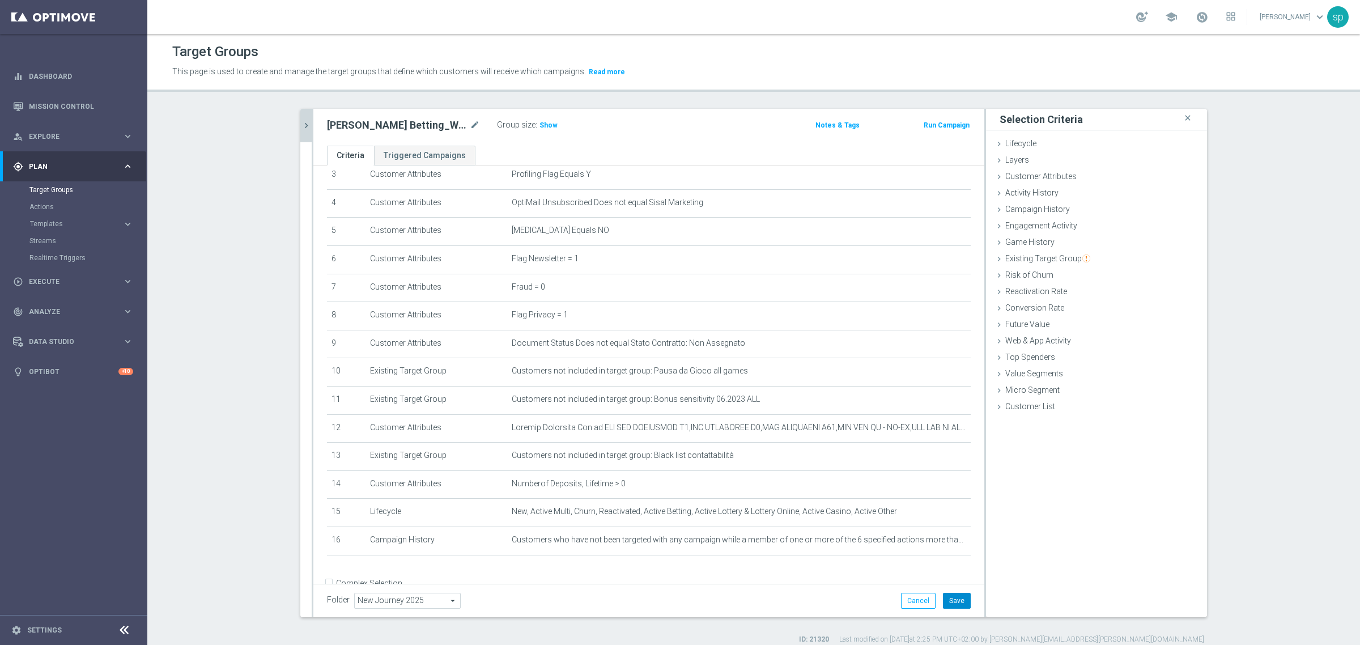
click at [950, 604] on button "Save" at bounding box center [957, 601] width 28 height 16
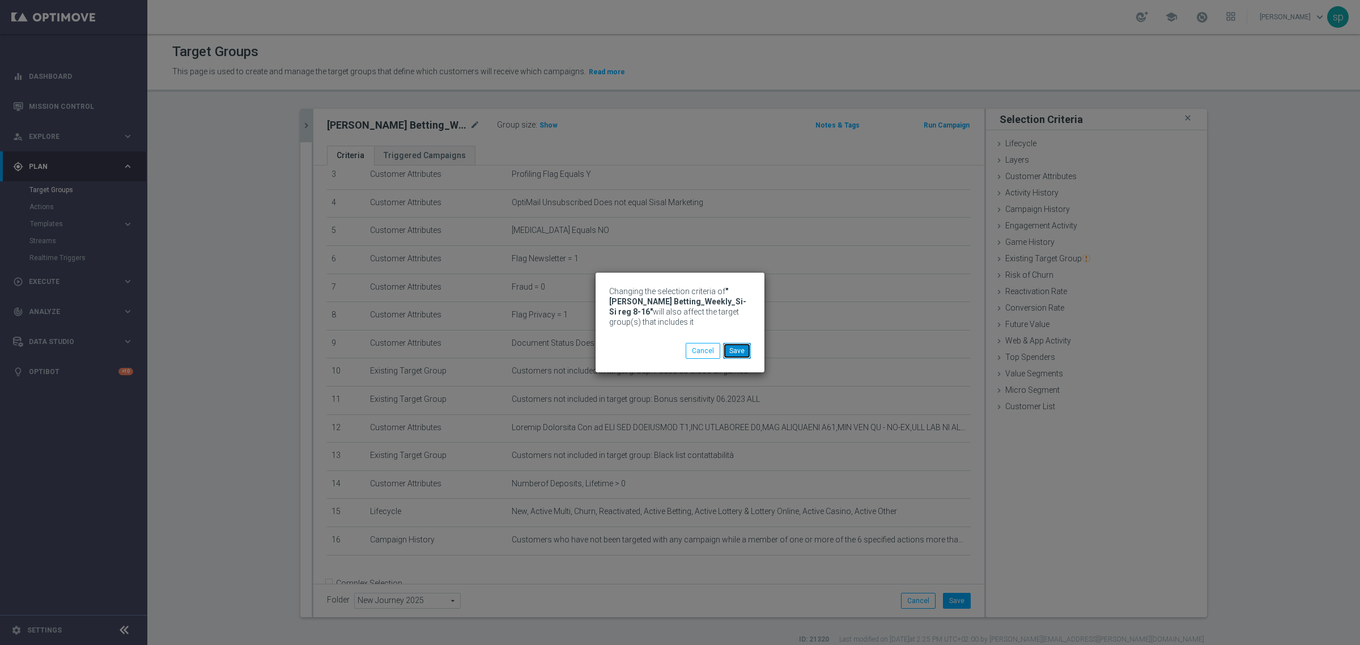
click at [730, 354] on button "Save" at bounding box center [737, 351] width 28 height 16
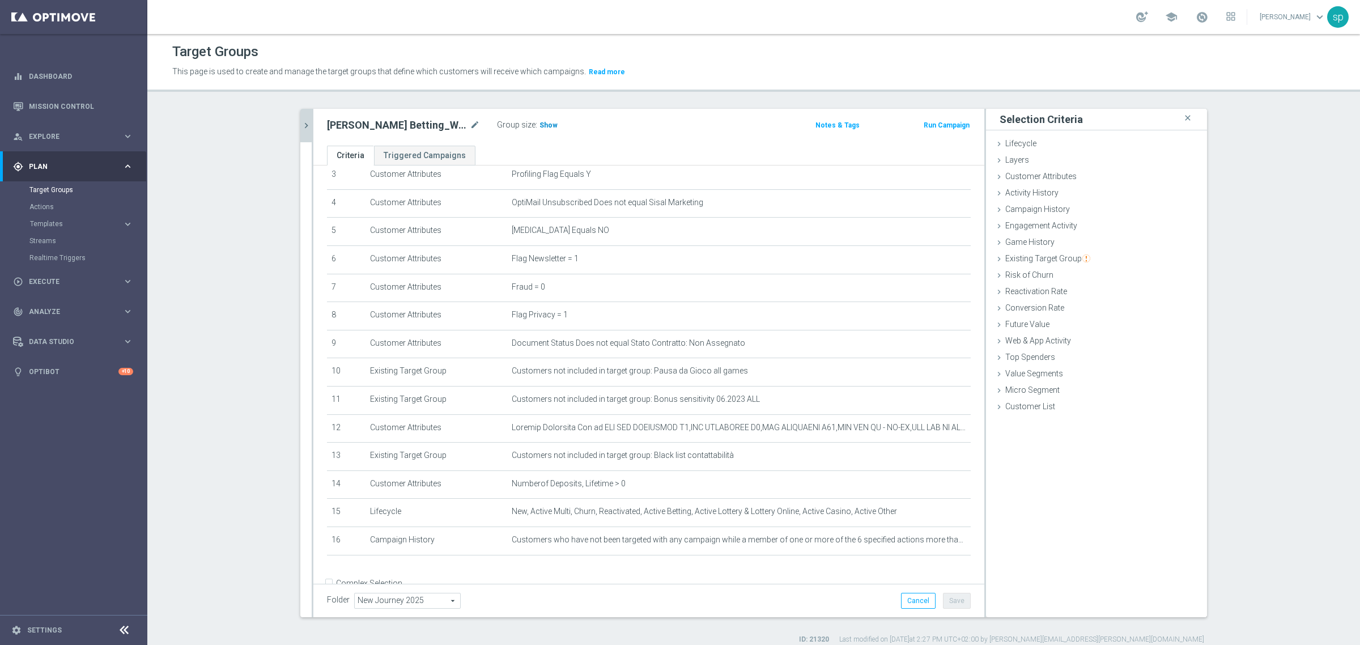
click at [539, 121] on span "Show" at bounding box center [548, 125] width 18 height 8
click at [301, 122] on icon "chevron_right" at bounding box center [306, 125] width 11 height 11
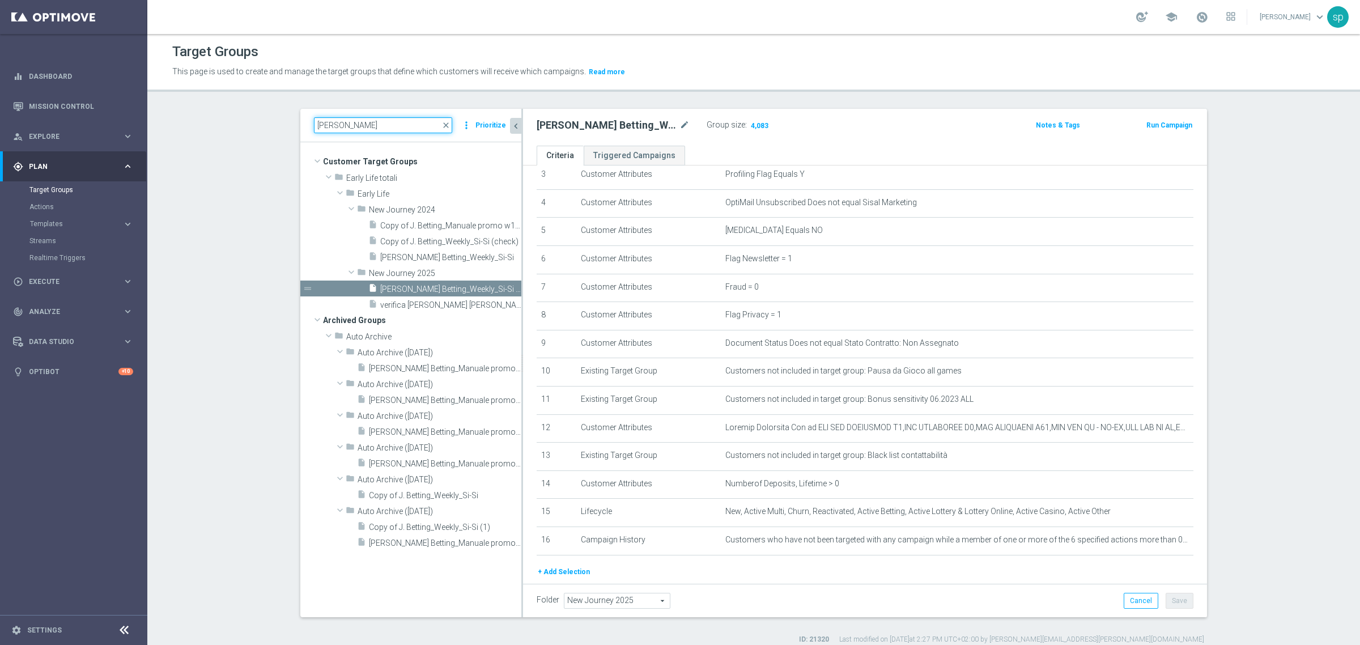
click at [349, 121] on input "[PERSON_NAME]" at bounding box center [383, 125] width 138 height 16
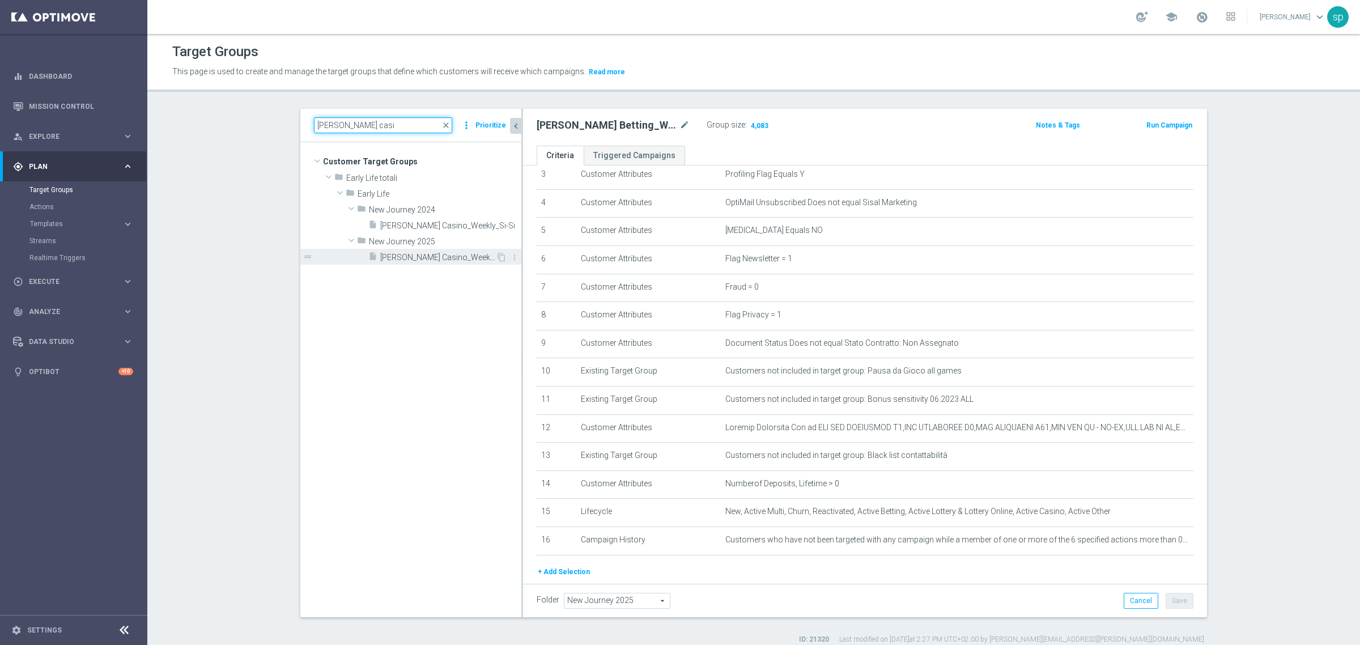
type input "[PERSON_NAME] casi"
click at [417, 258] on span "[PERSON_NAME] Casino_Weekly_Si-Si- reg 8-16" at bounding box center [438, 258] width 116 height 10
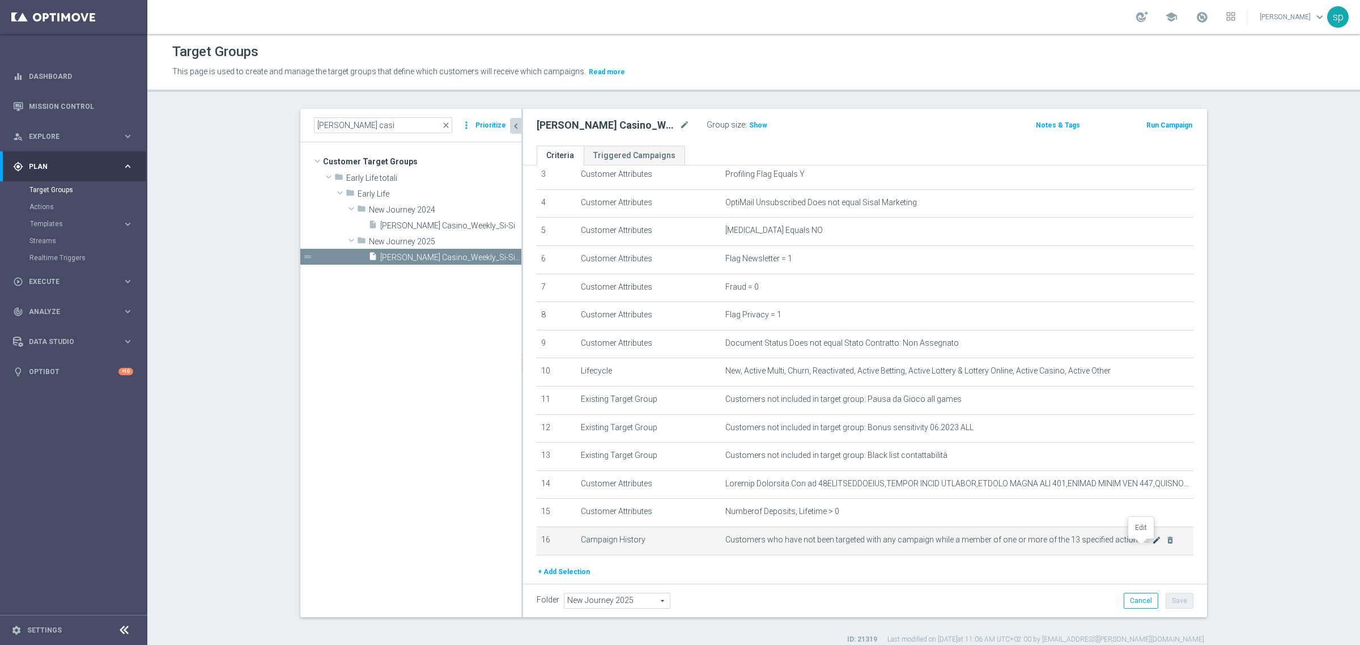
click at [1152, 544] on icon "mode_edit" at bounding box center [1156, 539] width 9 height 9
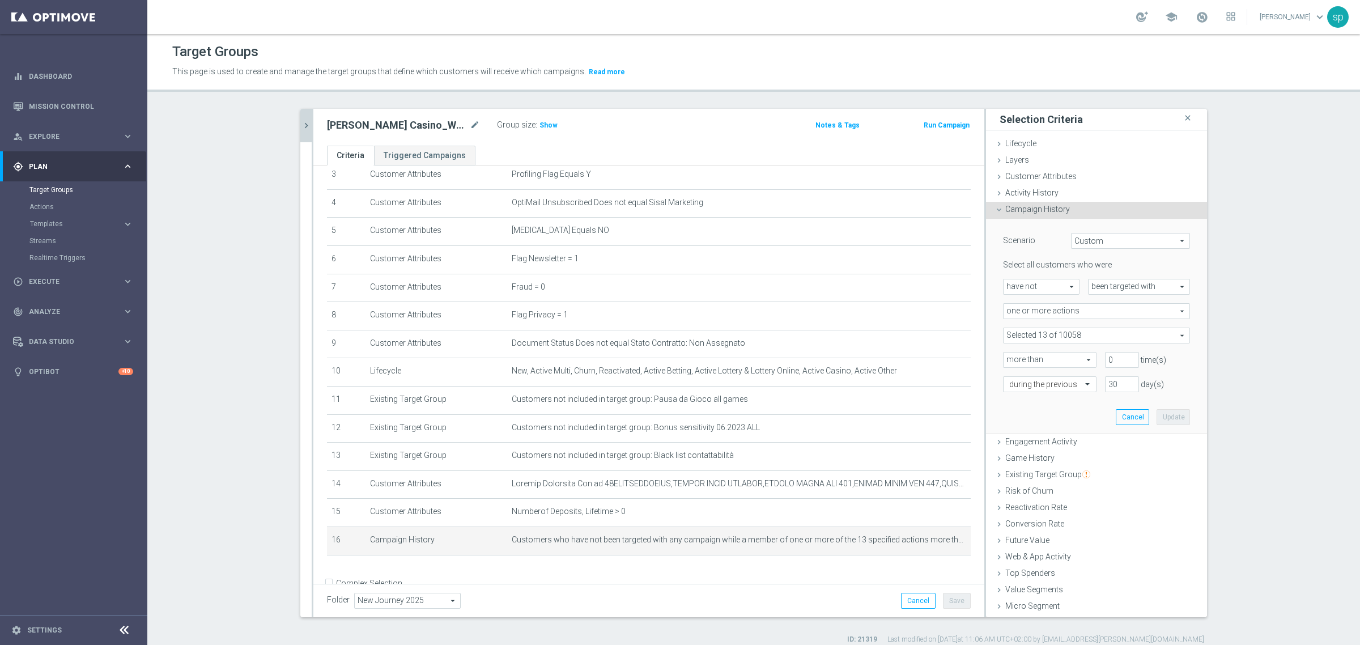
click at [1168, 331] on span at bounding box center [1096, 335] width 186 height 15
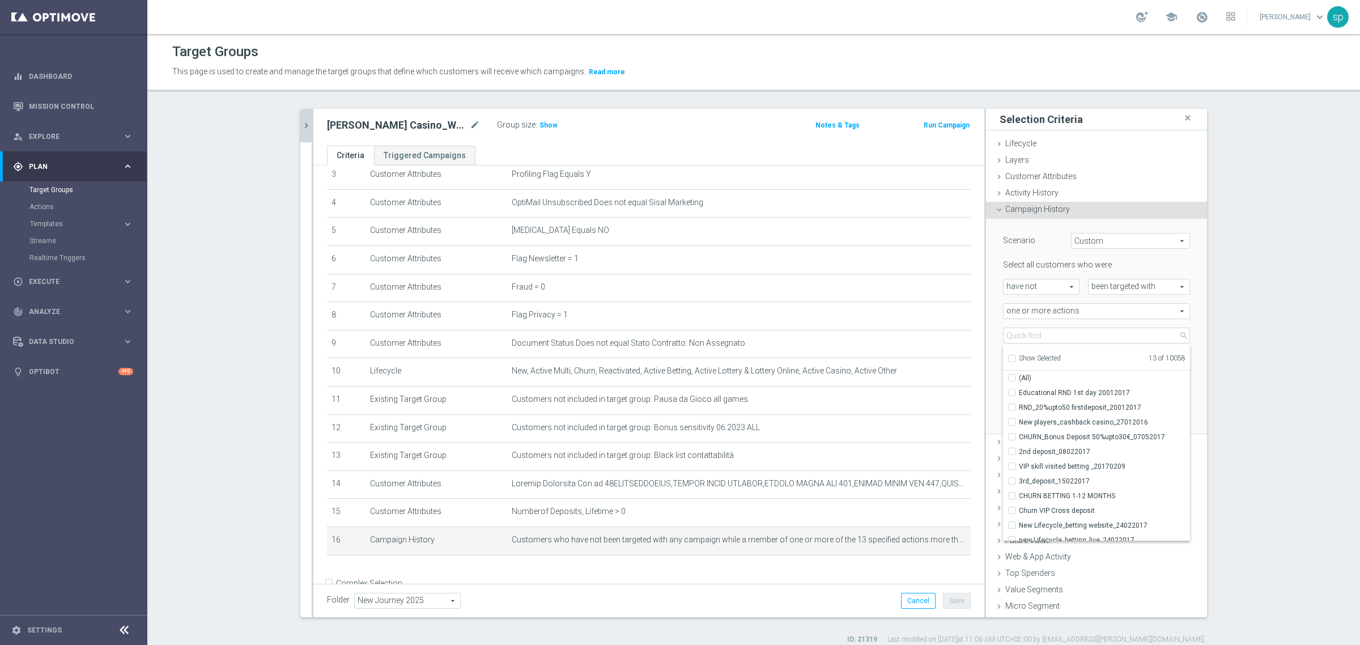
click at [1007, 359] on input "Show Selected" at bounding box center [1010, 359] width 7 height 7
checkbox input "true"
click at [1225, 419] on section "[PERSON_NAME] casi close more_vert Prioritize Customer Target Groups library_ad…" at bounding box center [753, 376] width 1212 height 535
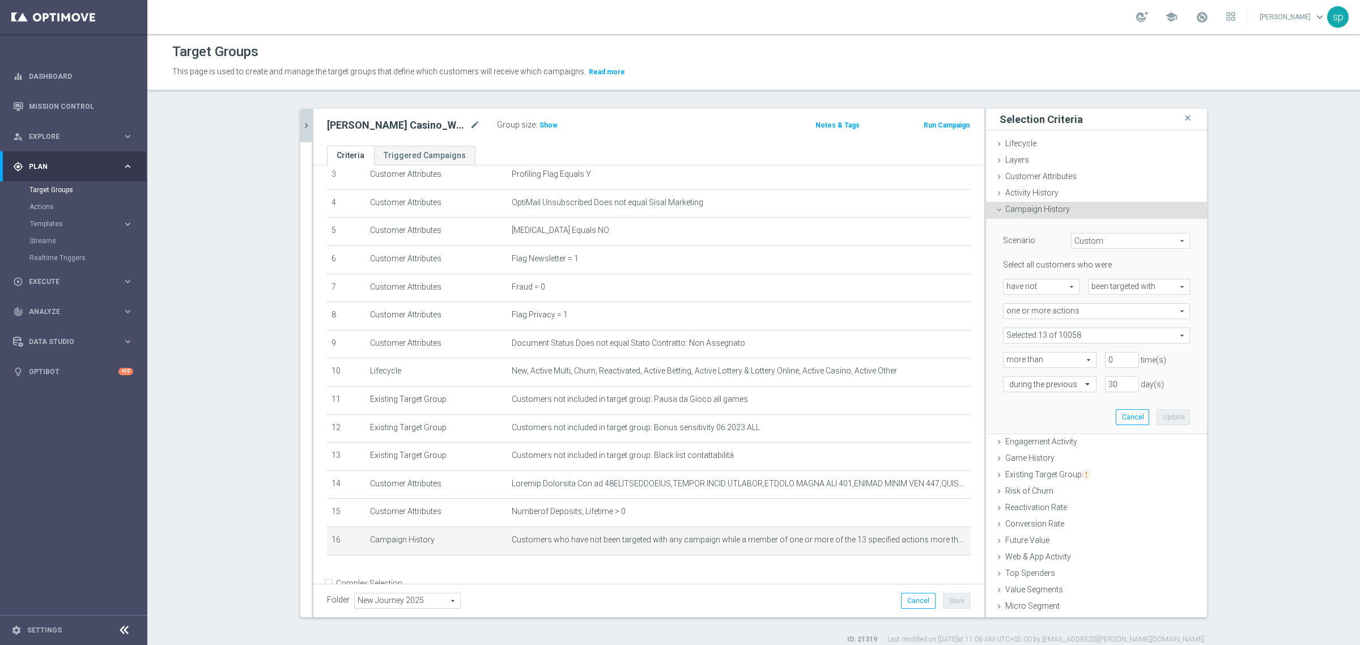
click at [1164, 330] on span at bounding box center [1096, 335] width 186 height 15
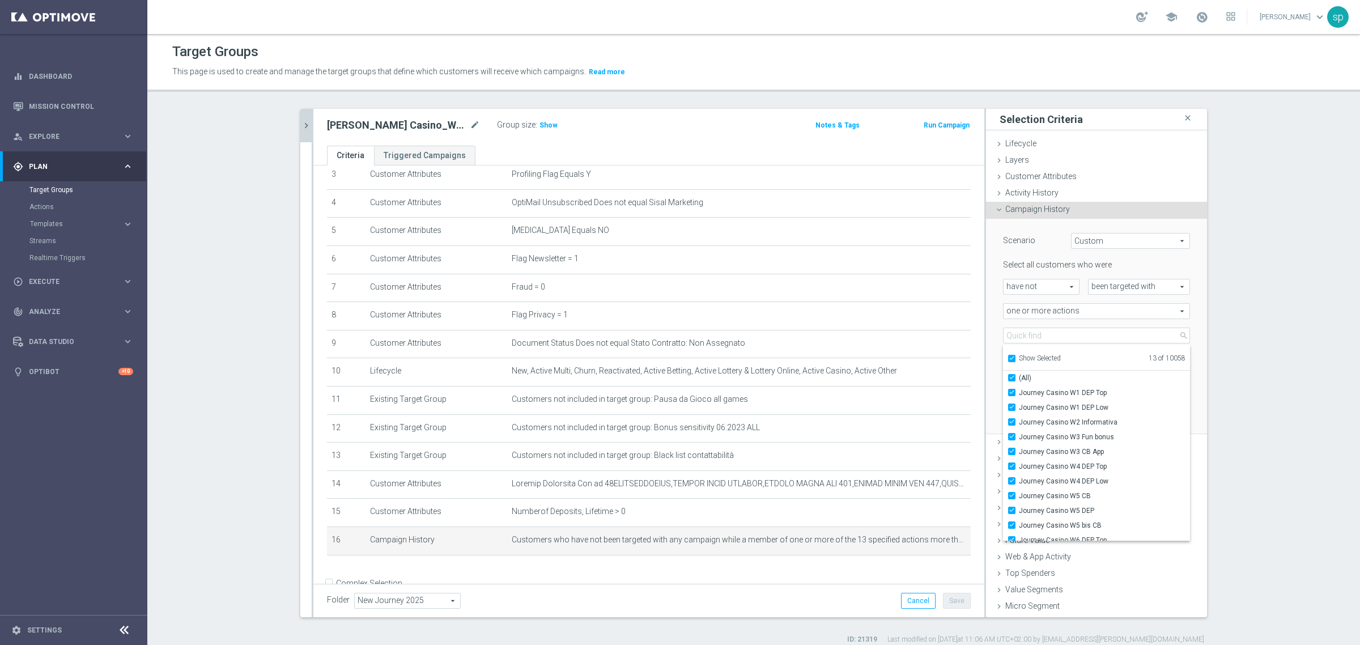
click at [1247, 359] on section "[PERSON_NAME] casi close more_vert Prioritize Customer Target Groups library_ad…" at bounding box center [753, 376] width 1212 height 535
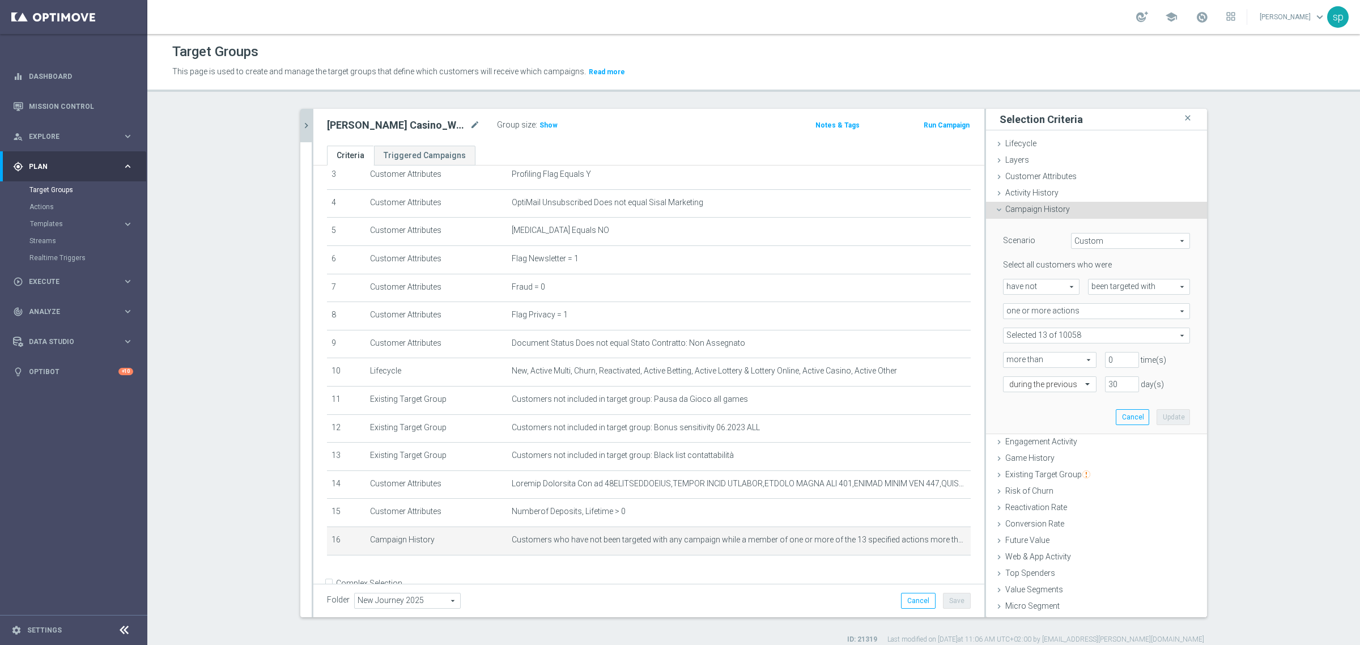
click at [1159, 338] on span at bounding box center [1096, 335] width 186 height 15
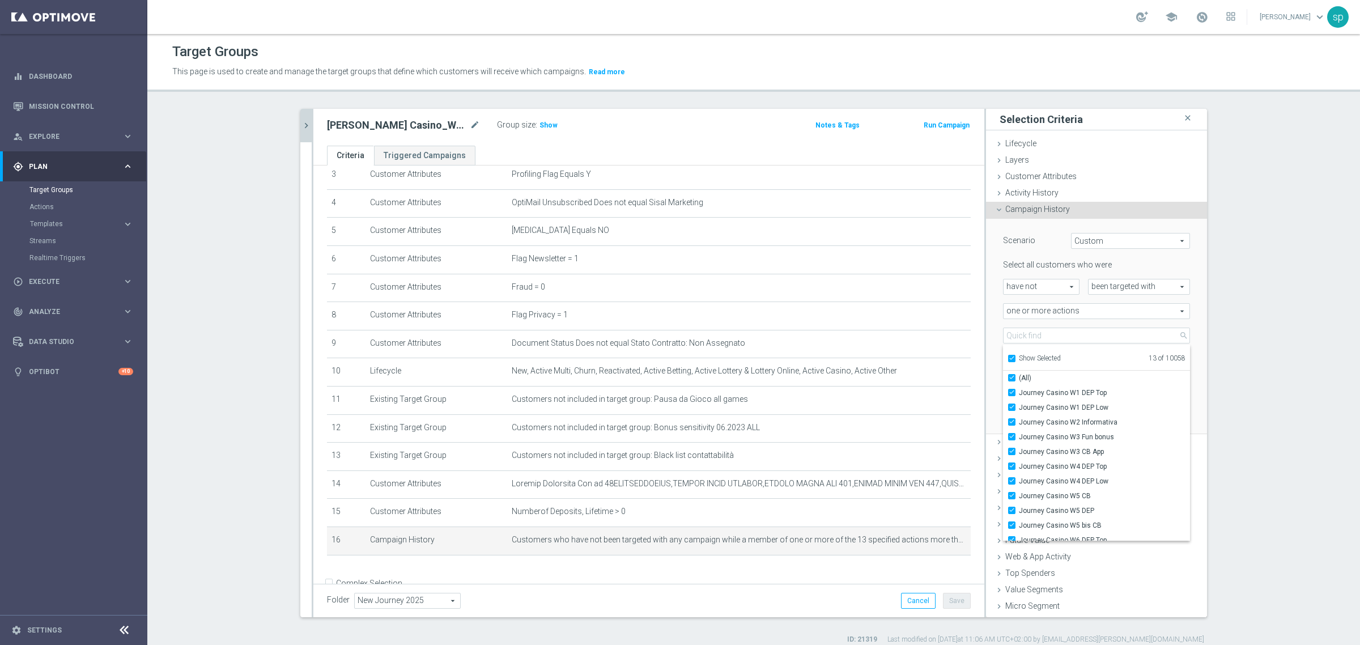
click at [1278, 385] on section "[PERSON_NAME] casi close more_vert Prioritize Customer Target Groups library_ad…" at bounding box center [753, 376] width 1212 height 535
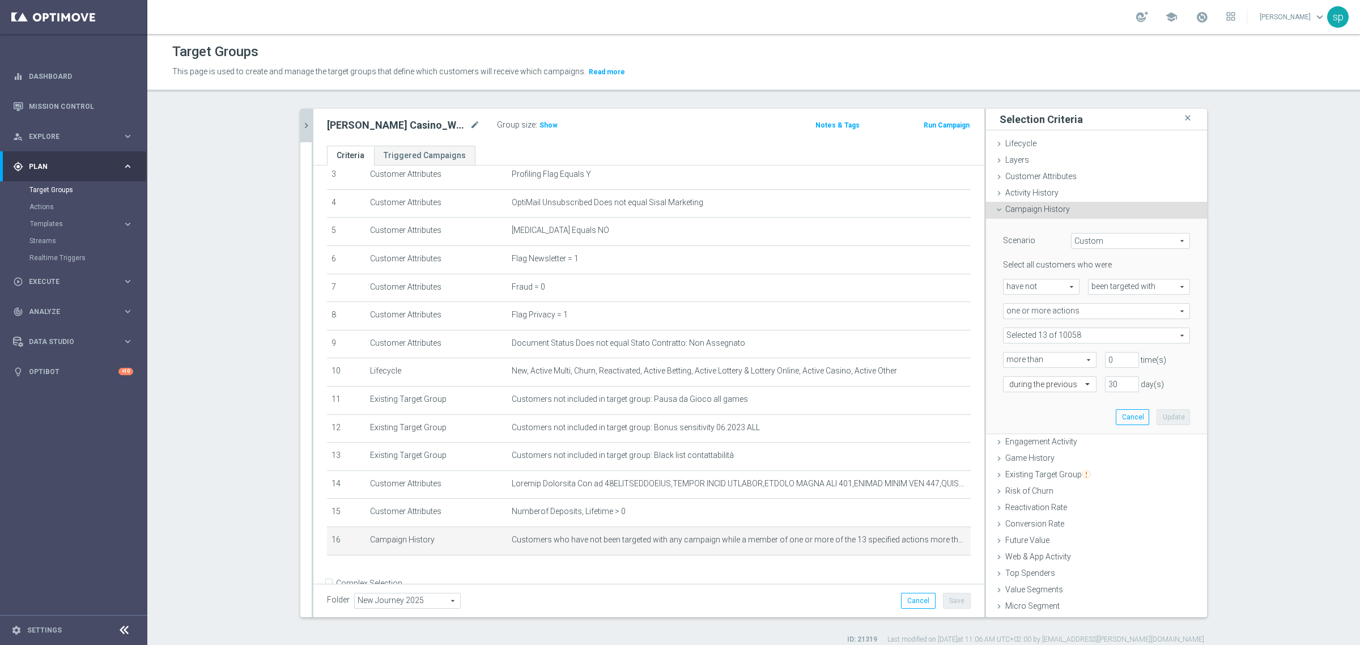
click at [306, 120] on icon "chevron_right" at bounding box center [306, 125] width 11 height 11
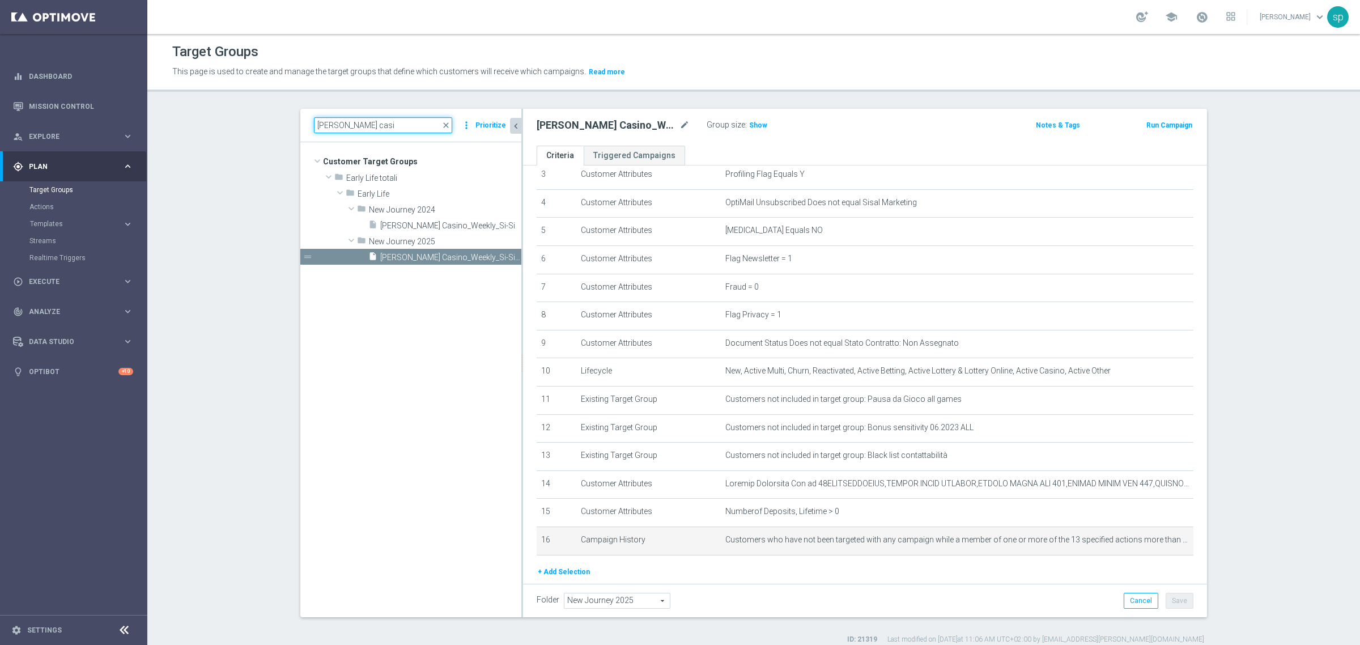
click at [342, 129] on input "[PERSON_NAME] casi" at bounding box center [383, 125] width 138 height 16
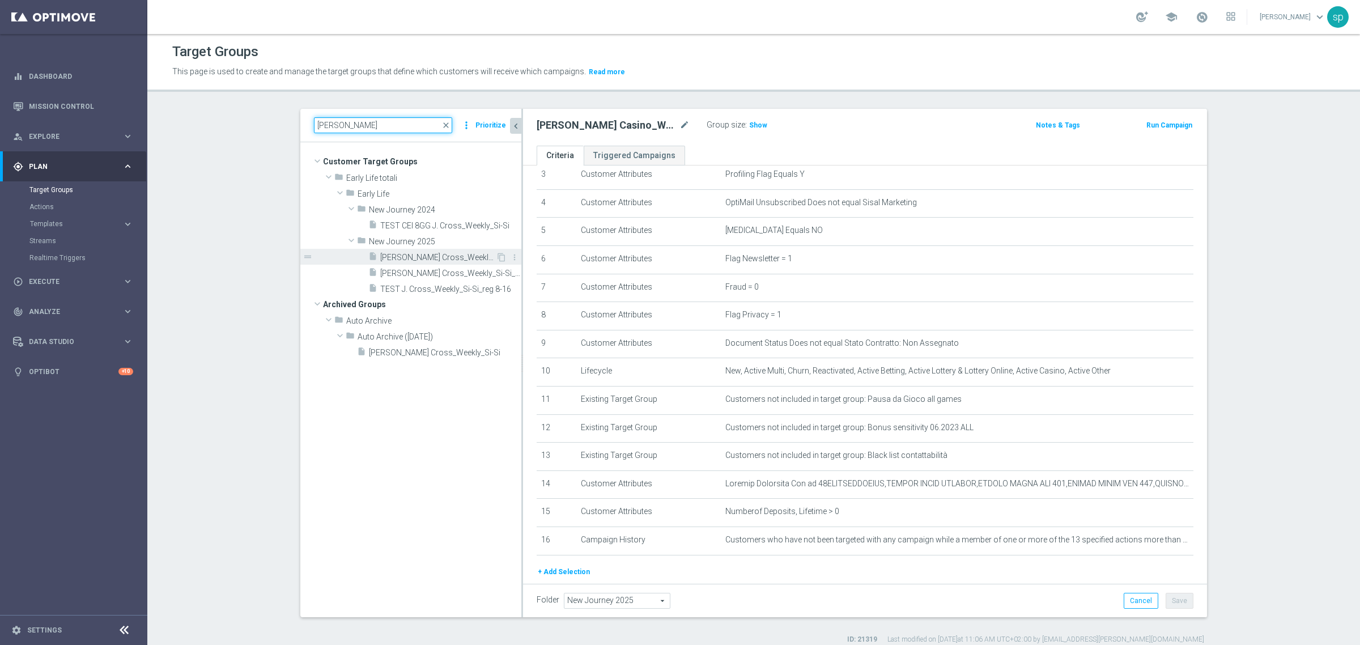
type input "[PERSON_NAME]"
click at [428, 258] on span "[PERSON_NAME] Cross_Weekly_Si-No_reg 8-16" at bounding box center [438, 258] width 116 height 10
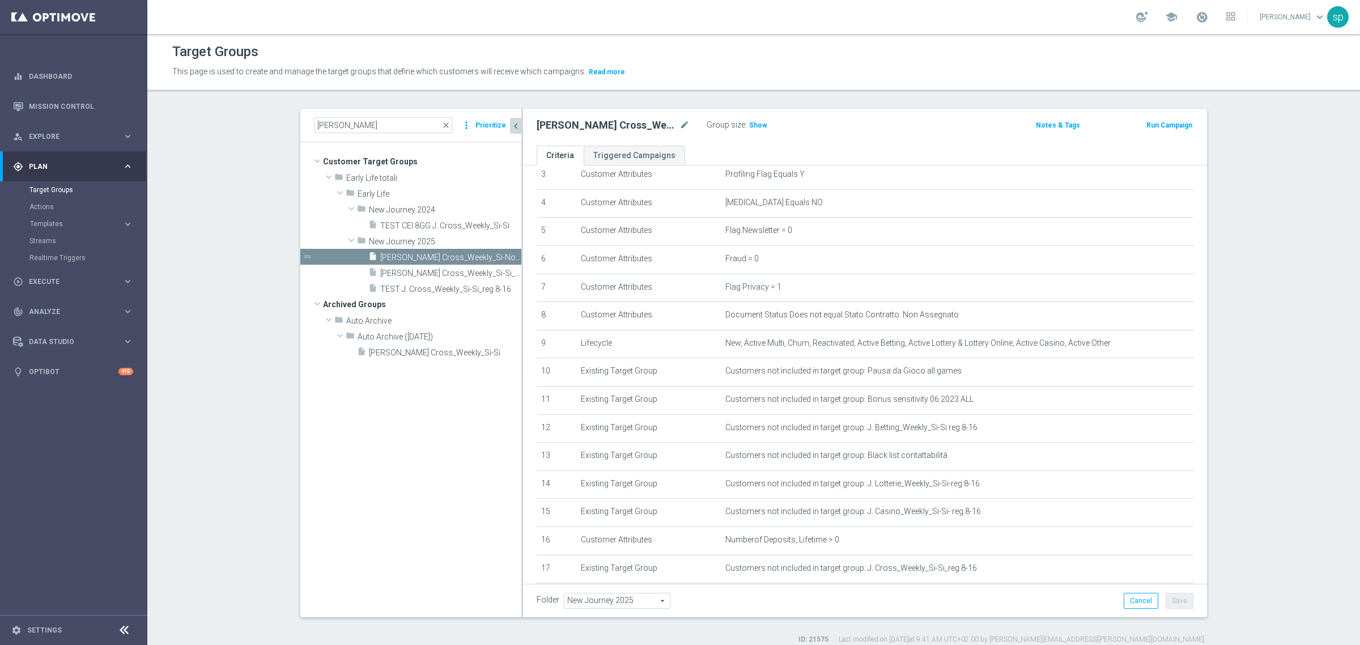
scroll to position [199, 0]
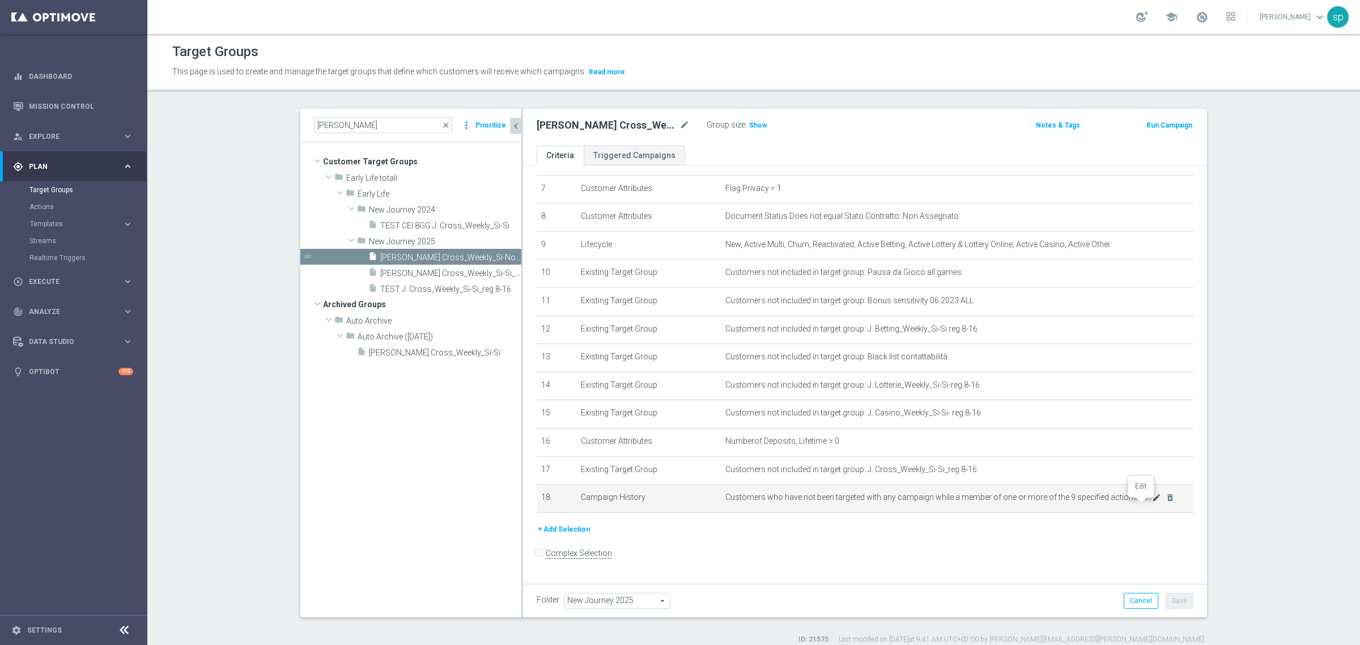
click at [1152, 502] on icon "mode_edit" at bounding box center [1156, 497] width 9 height 9
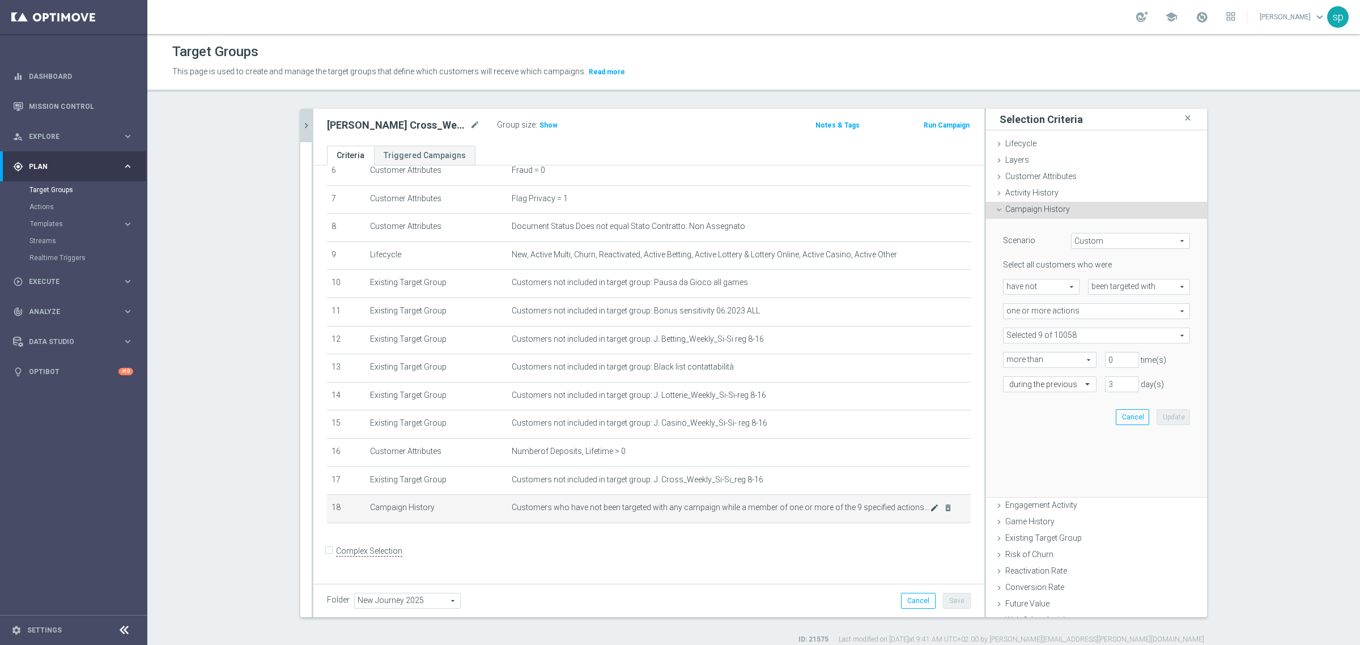
scroll to position [186, 0]
click at [1215, 357] on div "[PERSON_NAME] close more_vert Prioritize Customer Target Groups library_add cre…" at bounding box center [754, 376] width 952 height 535
click at [539, 126] on span "Show" at bounding box center [548, 125] width 18 height 8
click at [1318, 253] on section "[PERSON_NAME] close more_vert Prioritize Customer Target Groups library_add cre…" at bounding box center [753, 376] width 1212 height 535
click at [807, 573] on form "Complex Selection Invalid Expression" at bounding box center [649, 566] width 644 height 42
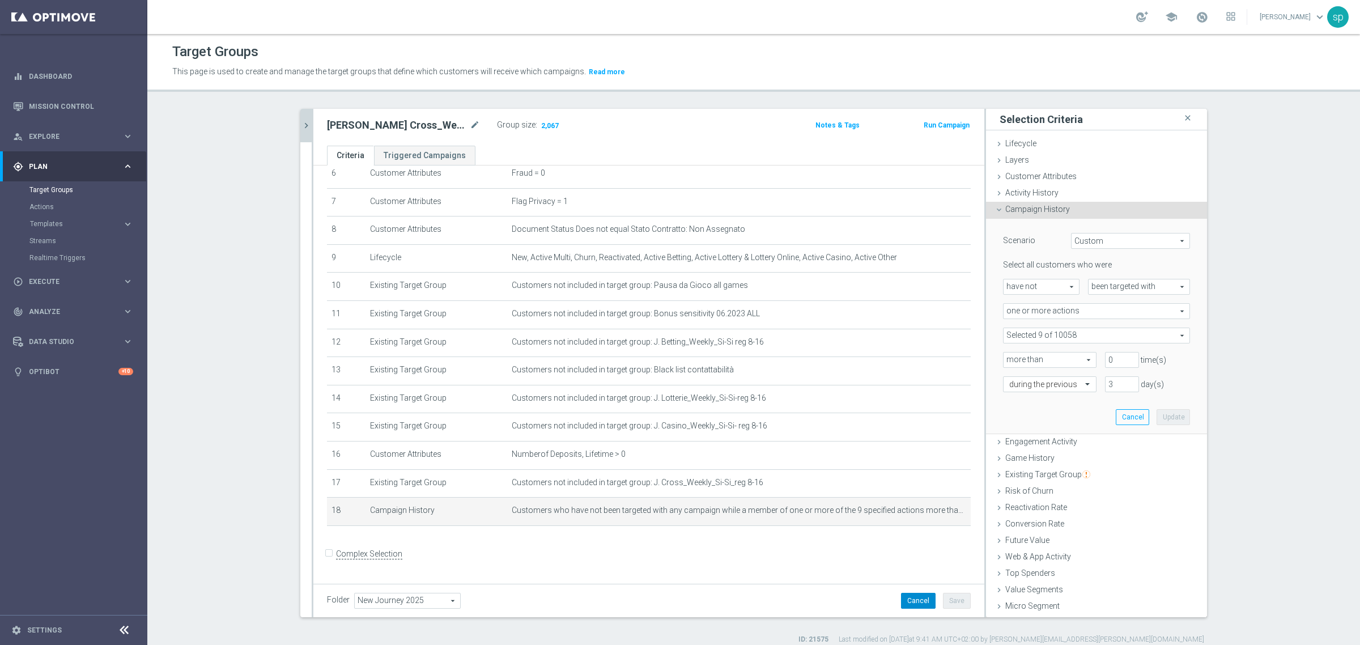
click at [914, 599] on button "Cancel" at bounding box center [918, 601] width 35 height 16
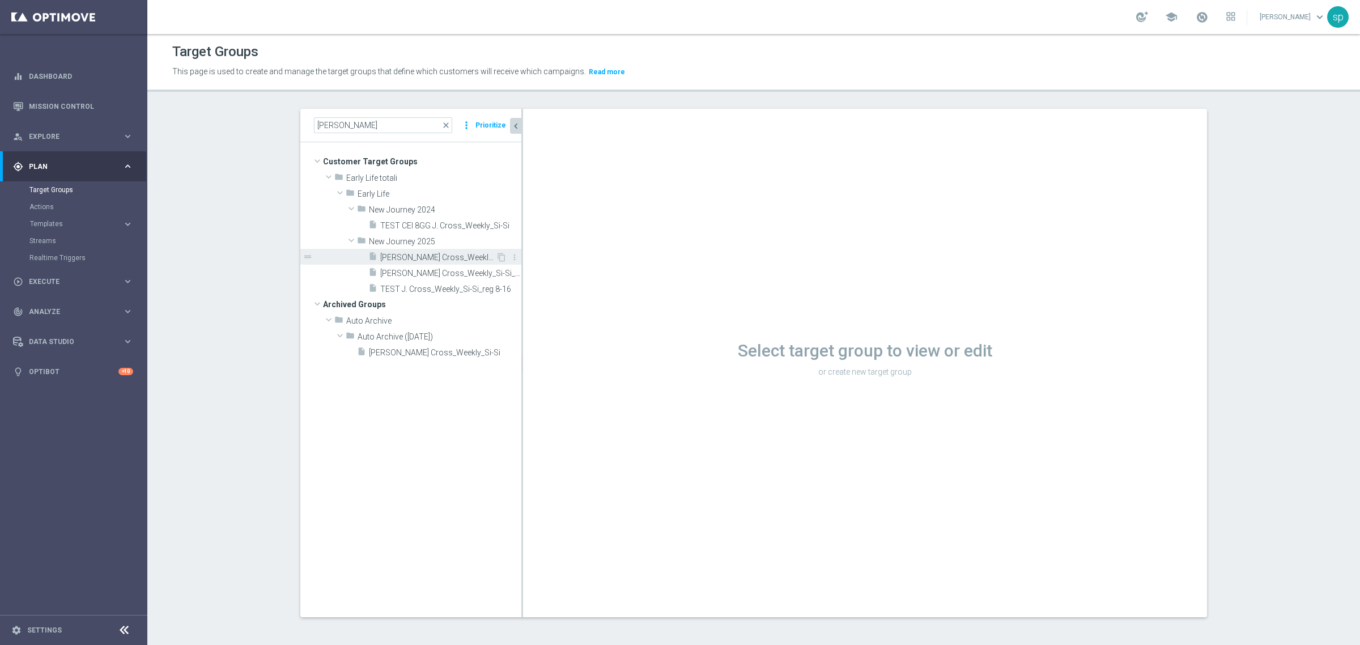
click at [422, 259] on span "[PERSON_NAME] Cross_Weekly_Si-No_reg 8-16" at bounding box center [438, 258] width 116 height 10
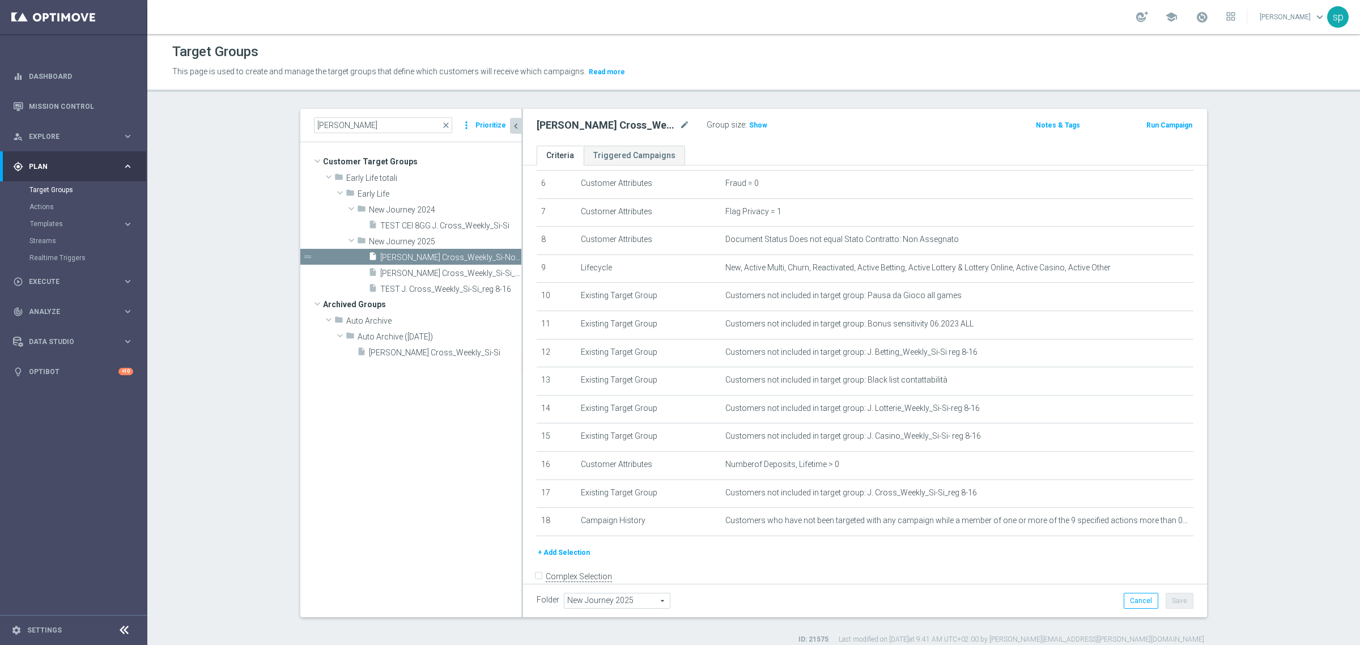
scroll to position [199, 0]
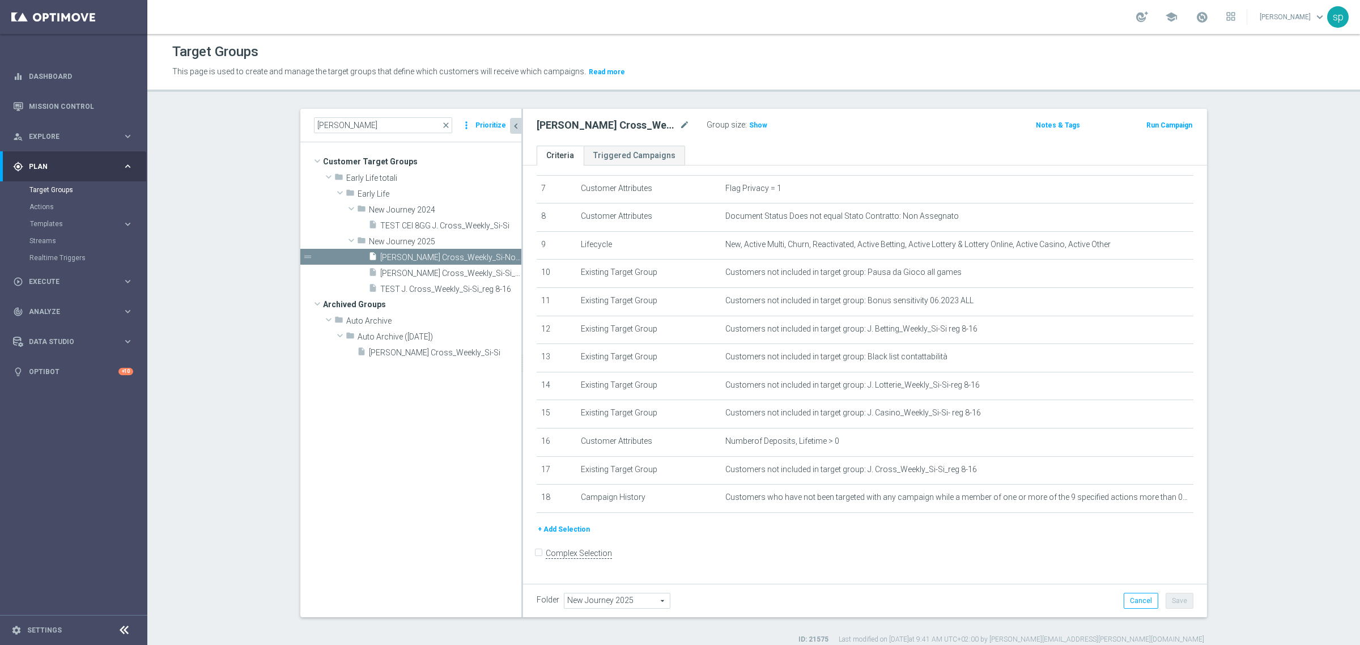
click at [568, 532] on button "+ Add Selection" at bounding box center [563, 529] width 54 height 12
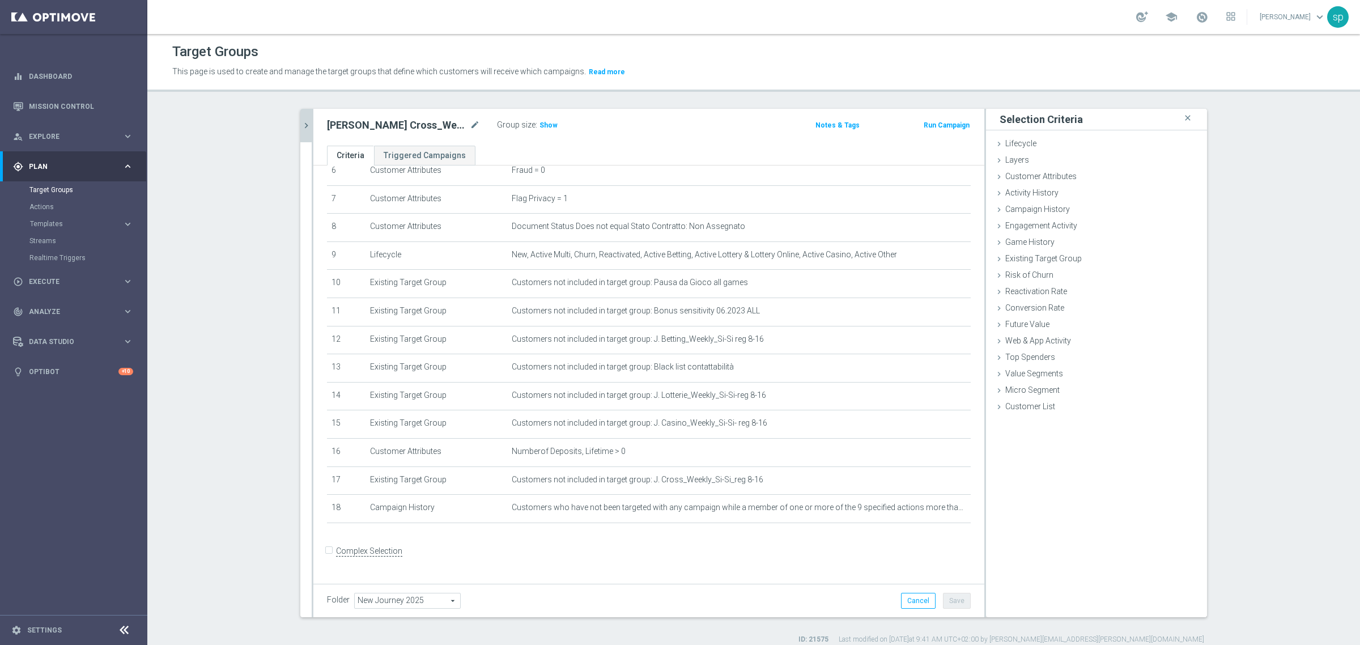
scroll to position [186, 0]
click at [1050, 176] on span "Customer Attributes" at bounding box center [1040, 176] width 71 height 9
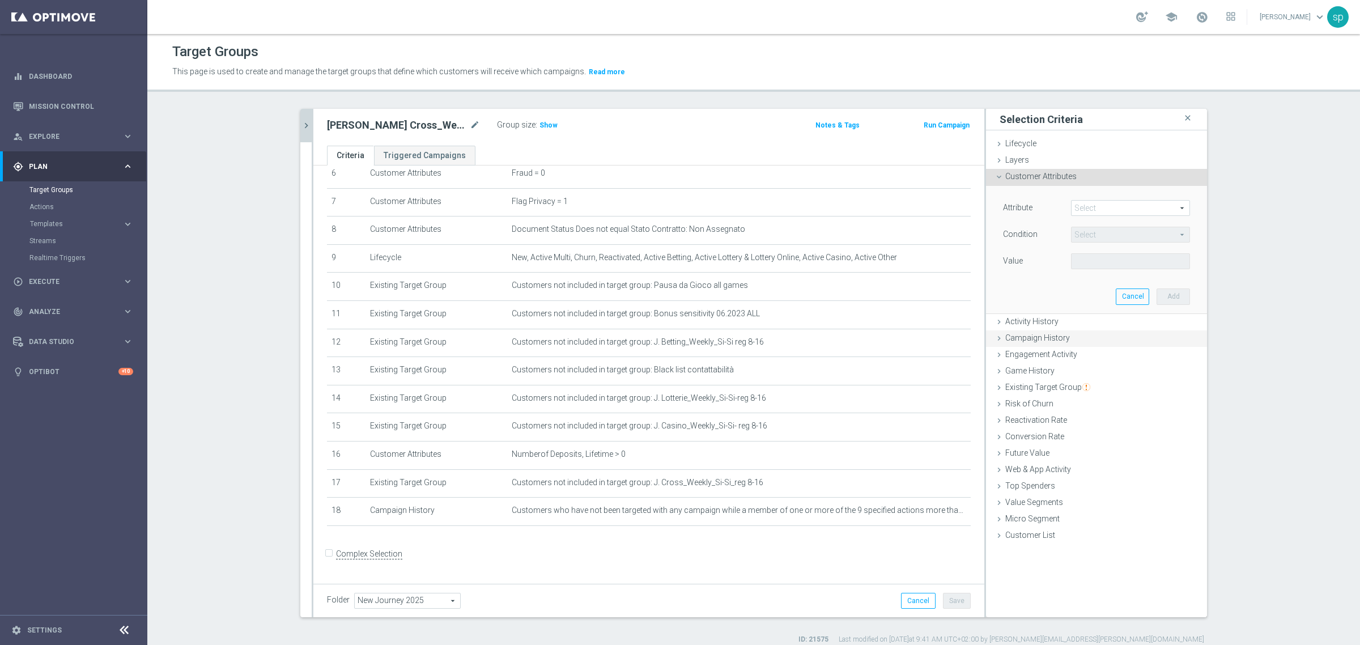
click at [1043, 334] on span "Campaign History" at bounding box center [1037, 337] width 65 height 9
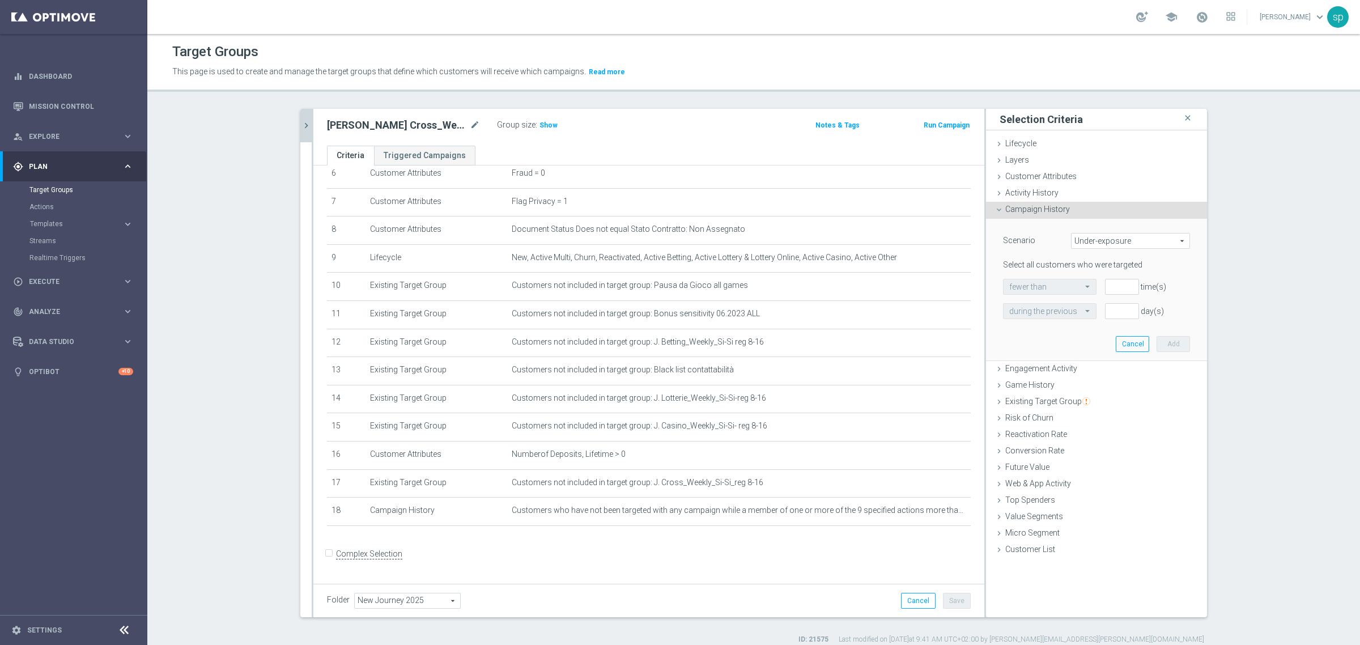
click at [1083, 245] on span "Under-exposure" at bounding box center [1130, 240] width 118 height 15
click at [1097, 312] on span "Custom" at bounding box center [1130, 316] width 106 height 9
type input "Custom"
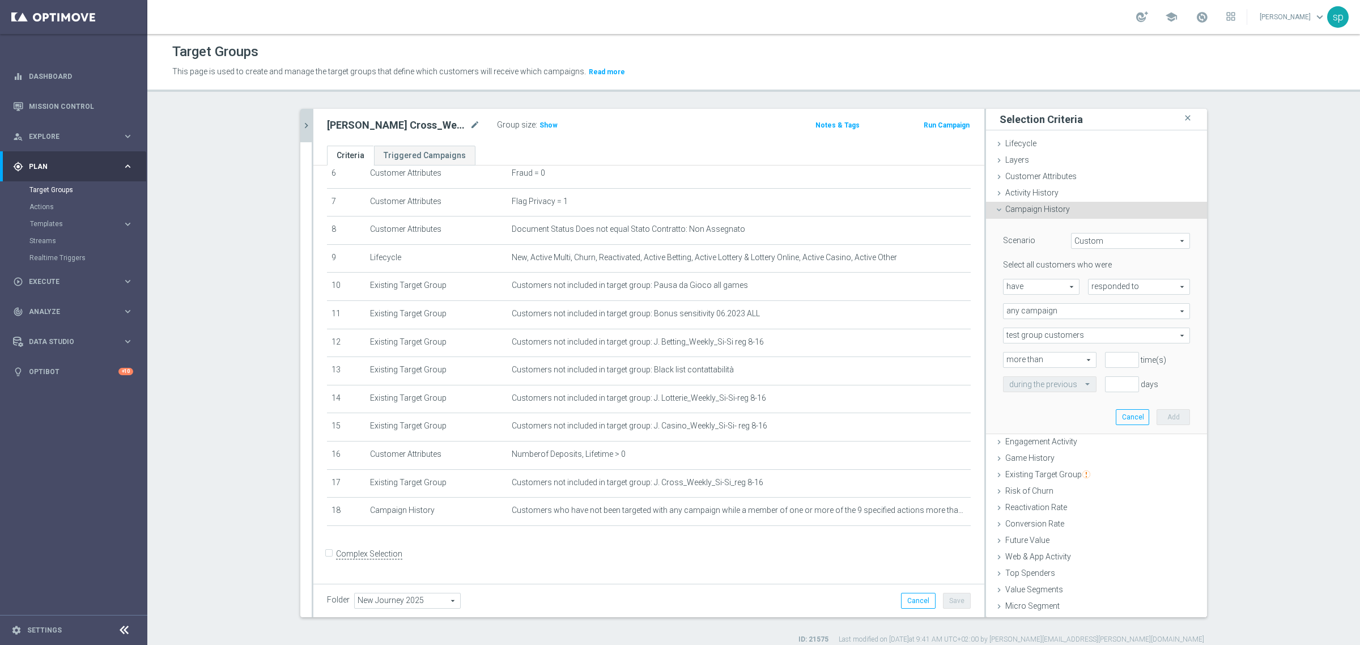
click at [1040, 279] on div "have have arrow_drop_down search" at bounding box center [1041, 287] width 76 height 16
click at [1034, 321] on span "have not" at bounding box center [1041, 317] width 64 height 9
type input "have not"
click at [1099, 287] on span "responded to" at bounding box center [1138, 286] width 101 height 15
click at [1111, 307] on span "responded to" at bounding box center [1139, 303] width 90 height 9
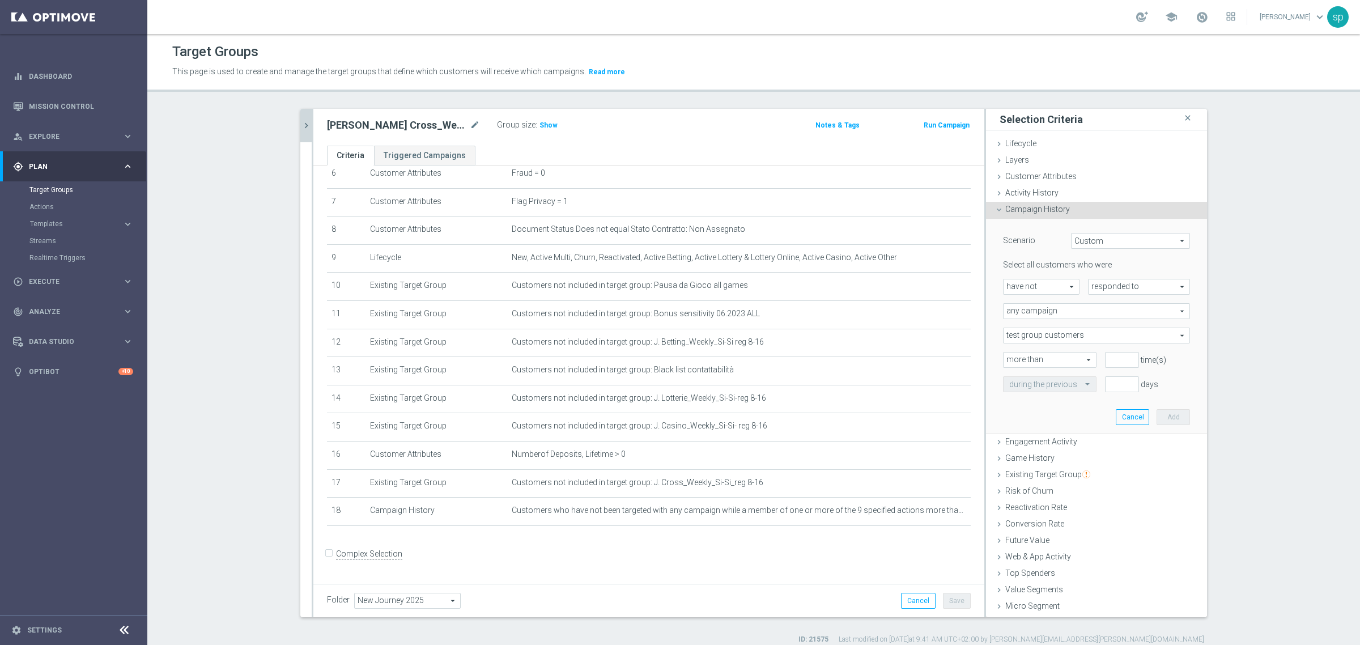
click at [1107, 283] on span "responded to" at bounding box center [1138, 286] width 101 height 15
click at [1106, 313] on span "been targeted with" at bounding box center [1139, 317] width 90 height 9
type input "been targeted with"
click at [1043, 307] on span "any campaign" at bounding box center [1096, 311] width 186 height 15
click at [1044, 353] on span "one or more actions" at bounding box center [1096, 356] width 174 height 9
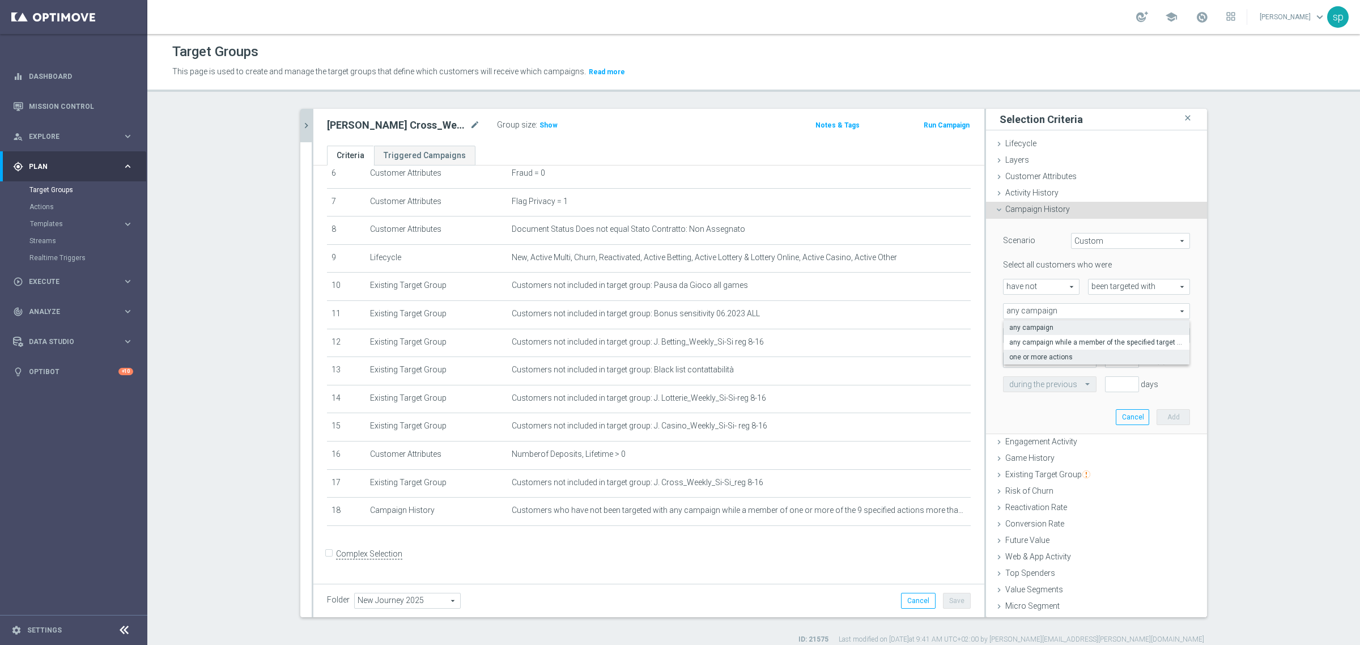
type input "one or more actions"
click at [1057, 335] on span at bounding box center [1096, 335] width 186 height 15
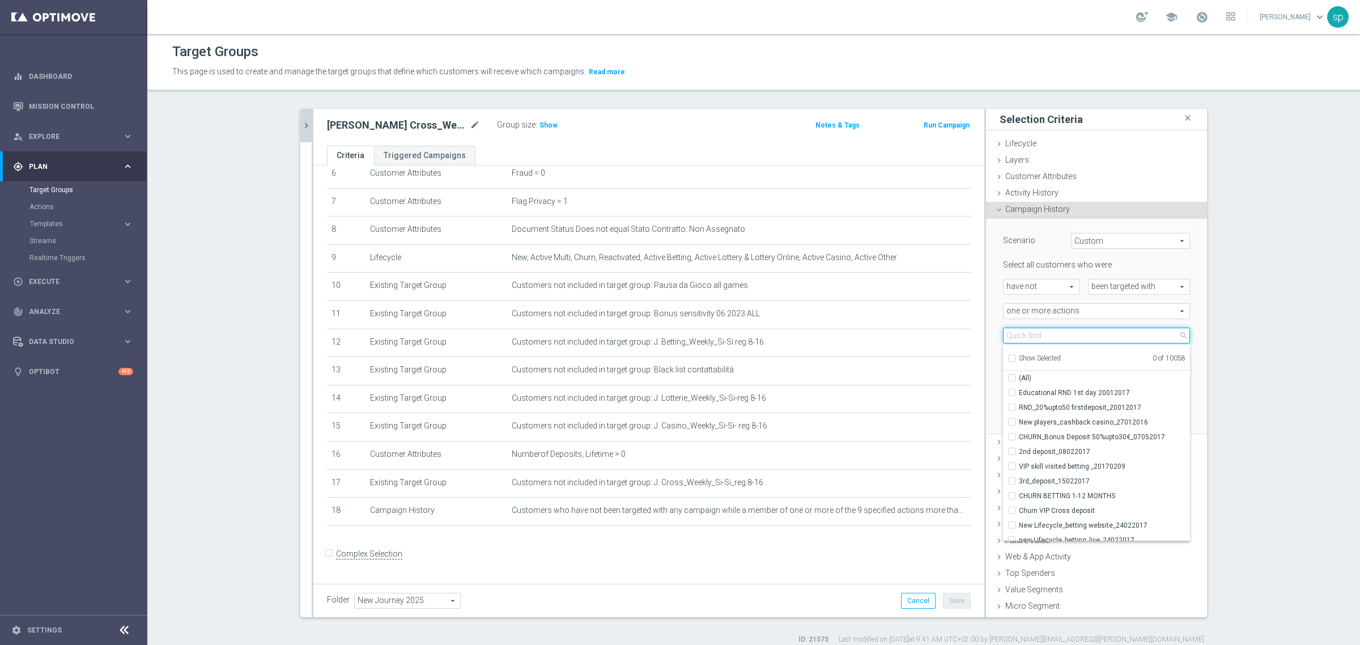
click at [1057, 335] on input "search" at bounding box center [1096, 335] width 187 height 16
type input "journey cross nl=0"
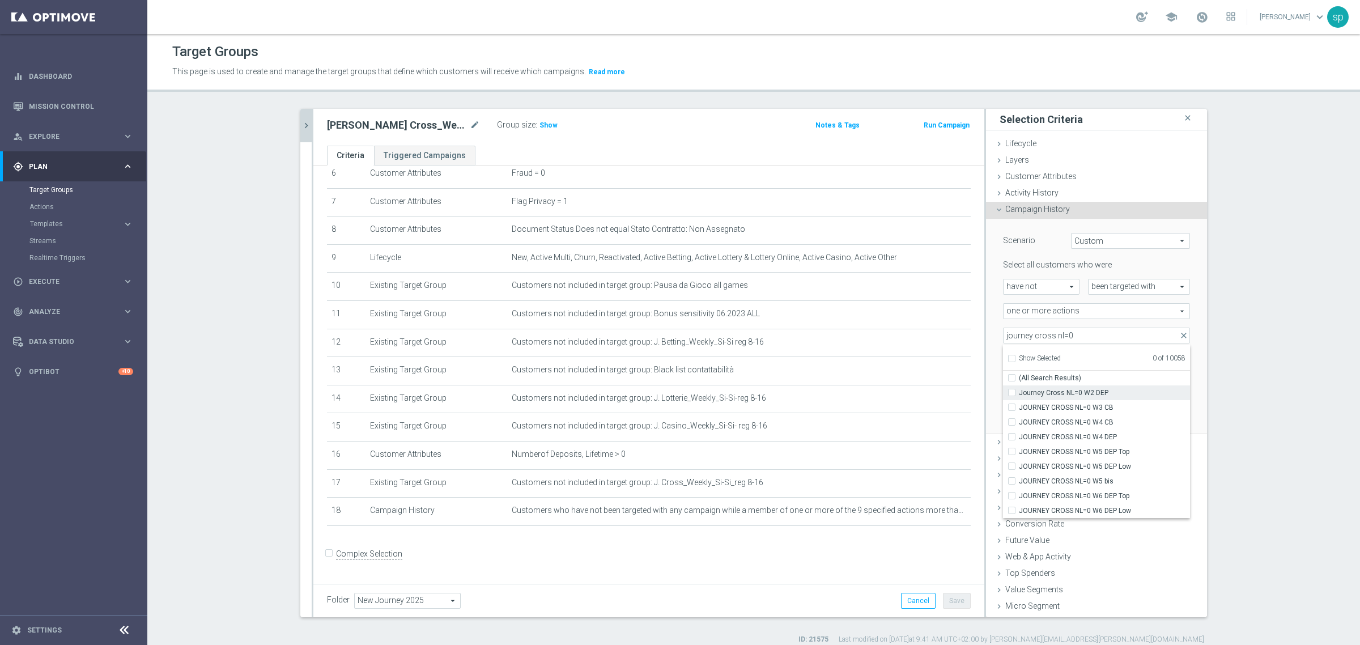
click at [1110, 391] on span "Journey Cross NL=0 W2 DEP" at bounding box center [1104, 392] width 171 height 9
click at [1019, 391] on input "Journey Cross NL=0 W2 DEP" at bounding box center [1014, 392] width 7 height 7
checkbox input "true"
type input "Journey Cross NL=0 W2 DEP"
click at [1111, 408] on span "JOURNEY CROSS NL=0 W3 CB" at bounding box center [1104, 407] width 171 height 9
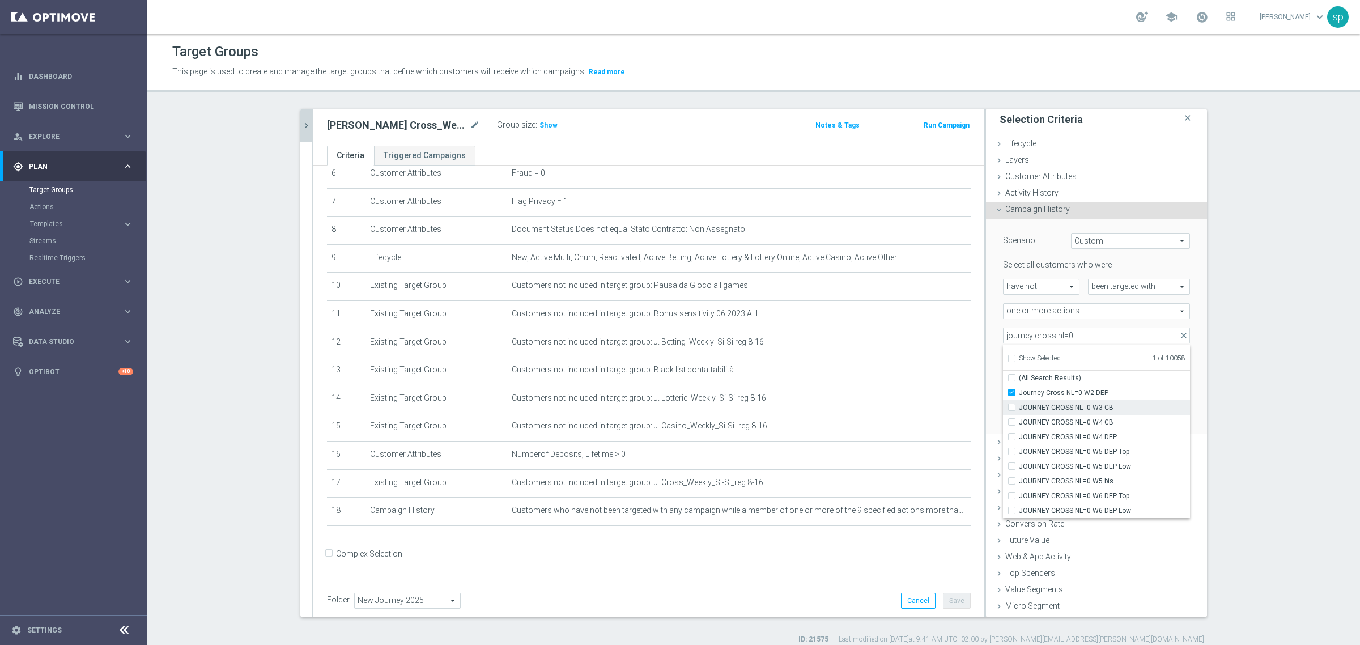
click at [1019, 408] on input "JOURNEY CROSS NL=0 W3 CB" at bounding box center [1014, 406] width 7 height 7
checkbox input "true"
type input "Selected 2 of 10058"
click at [1112, 420] on span "JOURNEY CROSS NL=0 W4 CB" at bounding box center [1104, 422] width 171 height 9
click at [1019, 420] on input "JOURNEY CROSS NL=0 W4 CB" at bounding box center [1014, 421] width 7 height 7
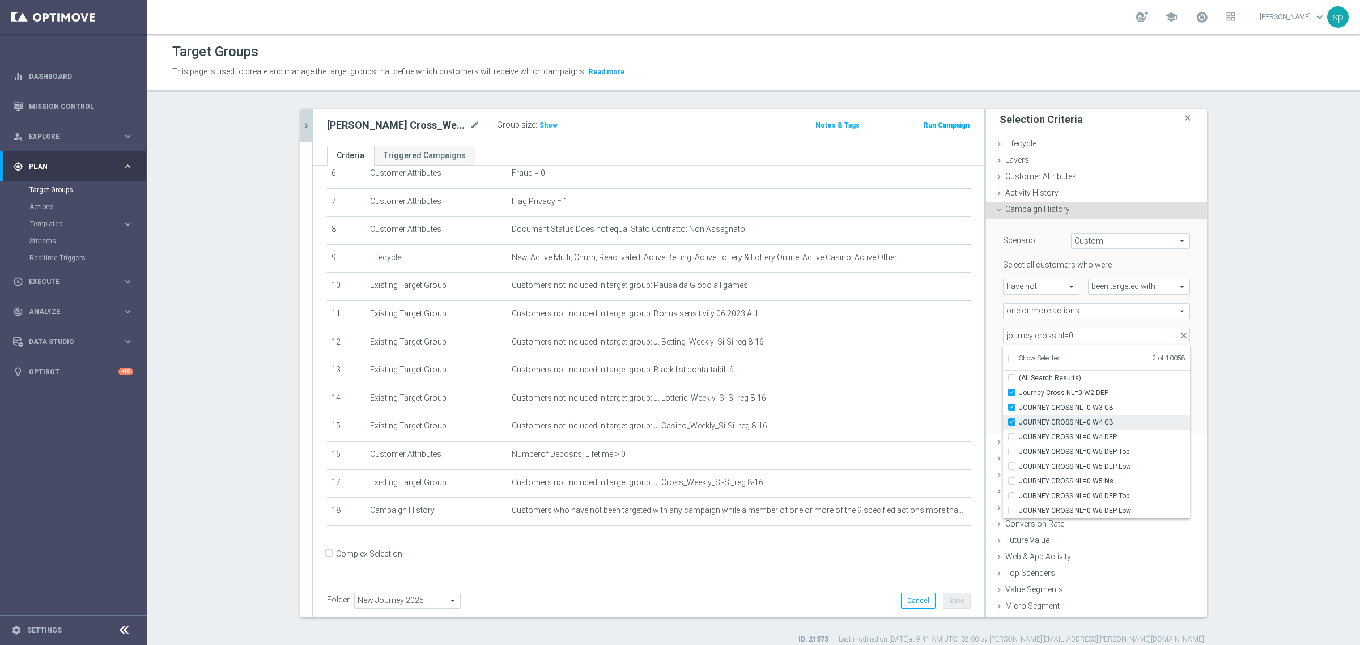
checkbox input "true"
type input "Selected 3 of 10058"
click at [1115, 433] on span "JOURNEY CROSS NL=0 W4 DEP" at bounding box center [1104, 436] width 171 height 9
click at [1019, 433] on input "JOURNEY CROSS NL=0 W4 DEP" at bounding box center [1014, 436] width 7 height 7
checkbox input "true"
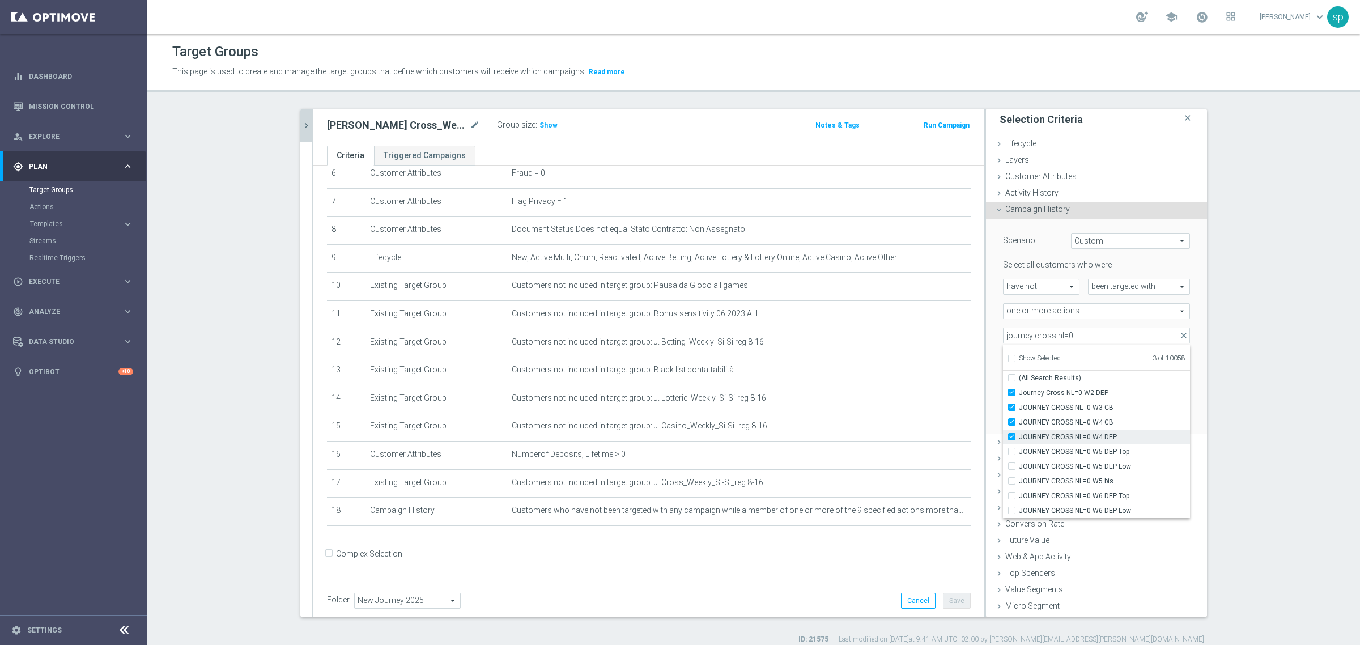
type input "Selected 4 of 10058"
click at [1119, 456] on span "JOURNEY CROSS NL=0 W5 DEP Top" at bounding box center [1104, 451] width 171 height 9
click at [1019, 455] on input "JOURNEY CROSS NL=0 W5 DEP Top" at bounding box center [1014, 451] width 7 height 7
checkbox input "true"
type input "Selected 5 of 10058"
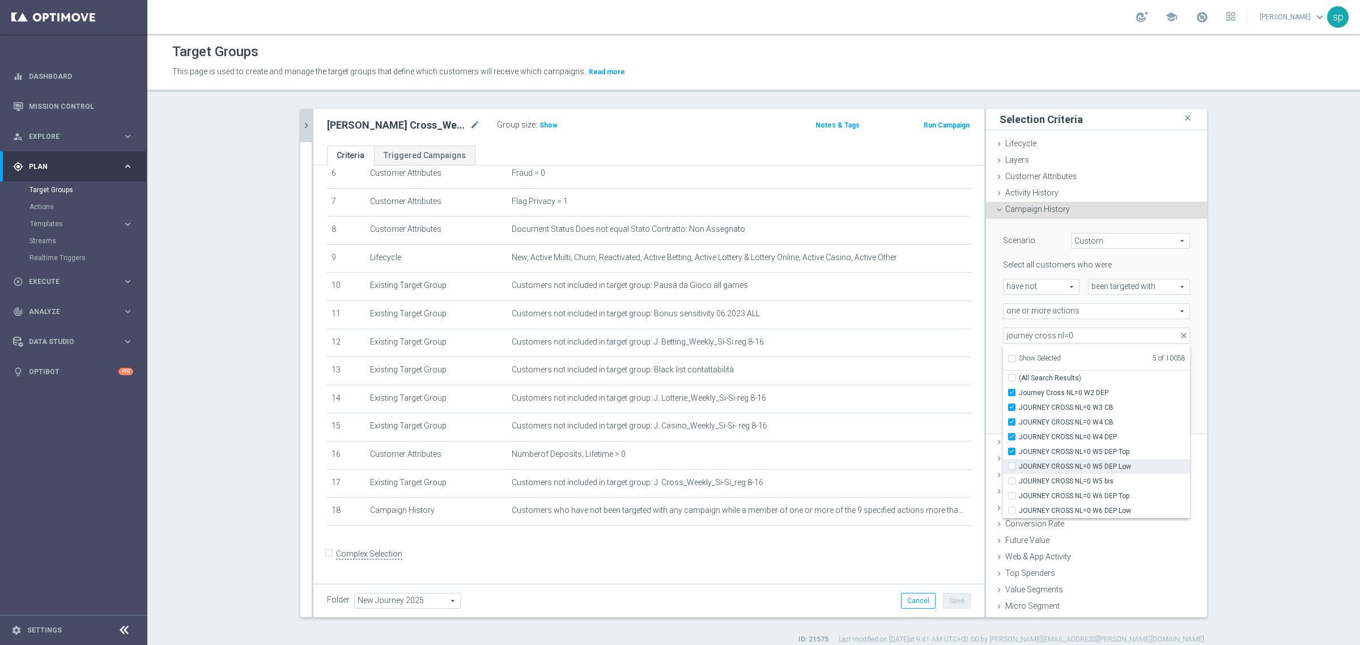
click at [1122, 465] on span "JOURNEY CROSS NL=0 W5 DEP Low" at bounding box center [1104, 466] width 171 height 9
click at [1019, 465] on input "JOURNEY CROSS NL=0 W5 DEP Low" at bounding box center [1014, 465] width 7 height 7
checkbox input "true"
type input "Selected 6 of 10058"
click at [1120, 476] on span "JOURNEY CROSS NL=0 W5 bis" at bounding box center [1104, 480] width 171 height 9
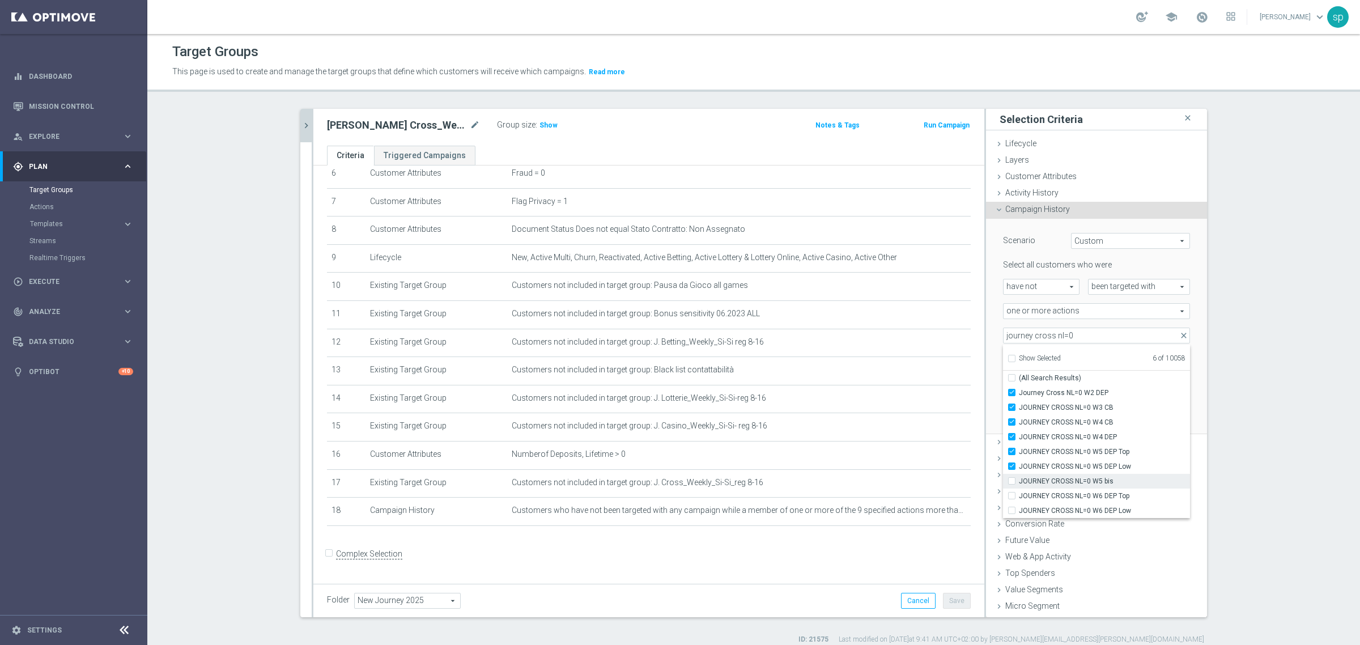
click at [1019, 477] on input "JOURNEY CROSS NL=0 W5 bis" at bounding box center [1014, 480] width 7 height 7
checkbox input "true"
type input "Selected 7 of 10058"
click at [1120, 485] on label "JOURNEY CROSS NL=0 W5 bis" at bounding box center [1104, 481] width 171 height 15
click at [1019, 484] on input "JOURNEY CROSS NL=0 W5 bis" at bounding box center [1014, 480] width 7 height 7
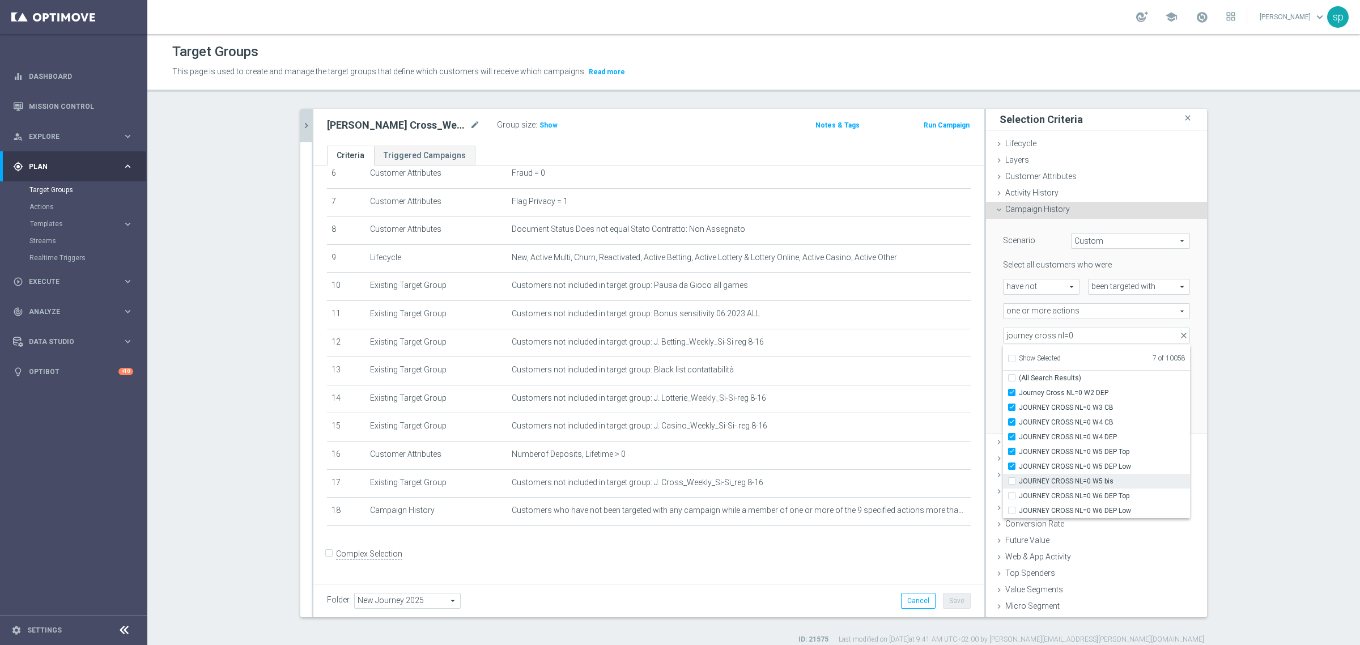
checkbox input "false"
type input "Selected 6 of 10058"
click at [1125, 507] on span "JOURNEY CROSS NL=0 W6 DEP Low" at bounding box center [1104, 510] width 171 height 9
click at [1019, 507] on input "JOURNEY CROSS NL=0 W6 DEP Low" at bounding box center [1014, 509] width 7 height 7
checkbox input "true"
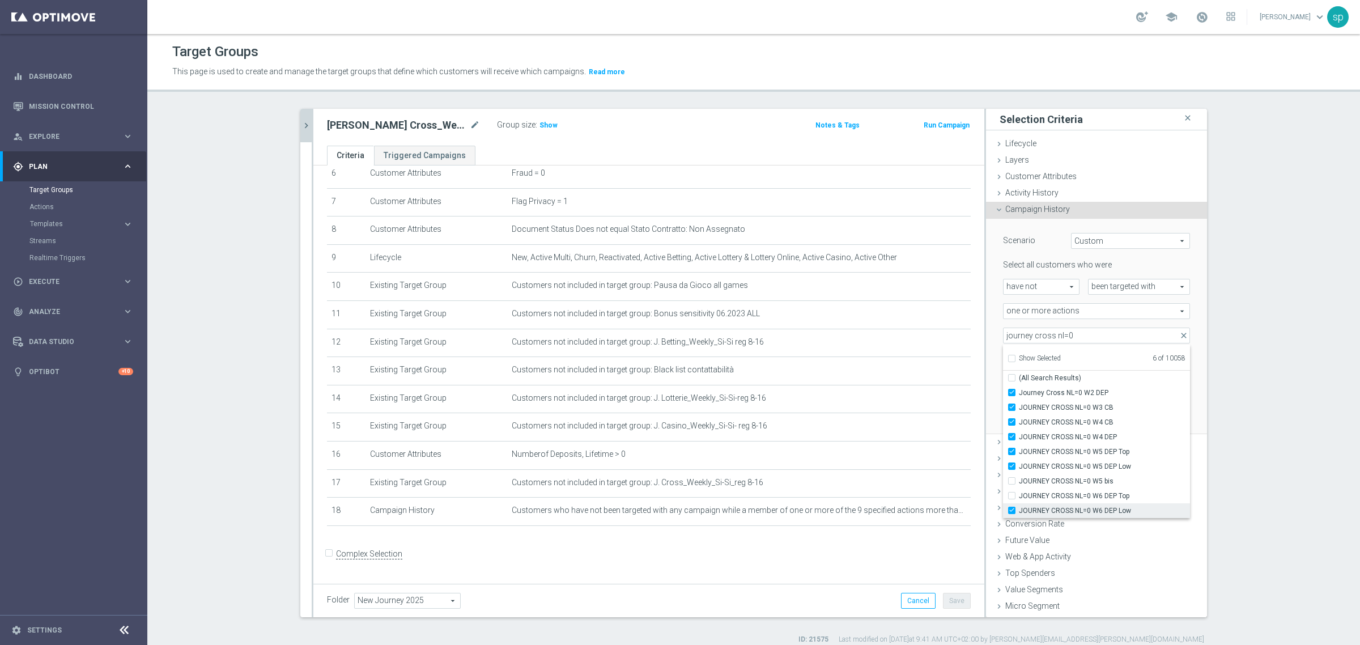
type input "Selected 7 of 10058"
click at [1114, 499] on span "JOURNEY CROSS NL=0 W6 DEP Top" at bounding box center [1104, 495] width 171 height 9
click at [1019, 499] on input "JOURNEY CROSS NL=0 W6 DEP Top" at bounding box center [1014, 495] width 7 height 7
checkbox input "true"
type input "Selected 8 of 10058"
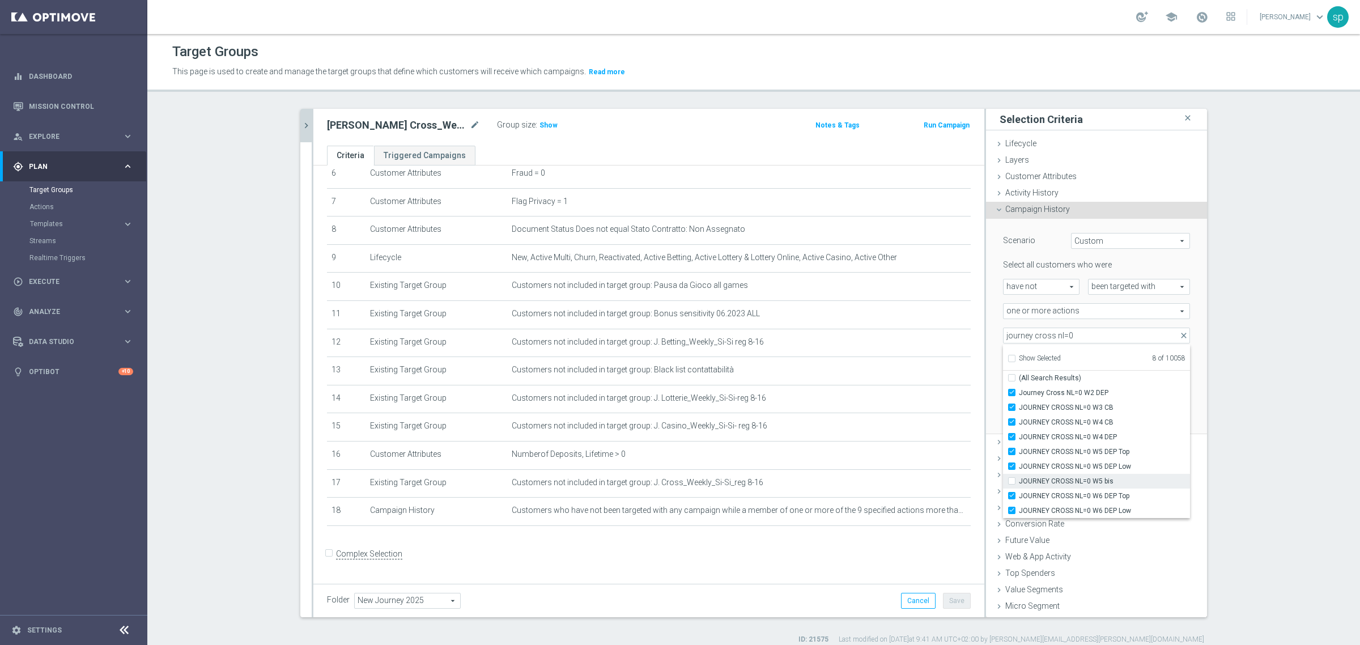
click at [1089, 482] on span "JOURNEY CROSS NL=0 W5 bis" at bounding box center [1104, 480] width 171 height 9
click at [1019, 482] on input "JOURNEY CROSS NL=0 W5 bis" at bounding box center [1014, 480] width 7 height 7
checkbox input "true"
type input "Selected 9 of 10058"
checkbox input "true"
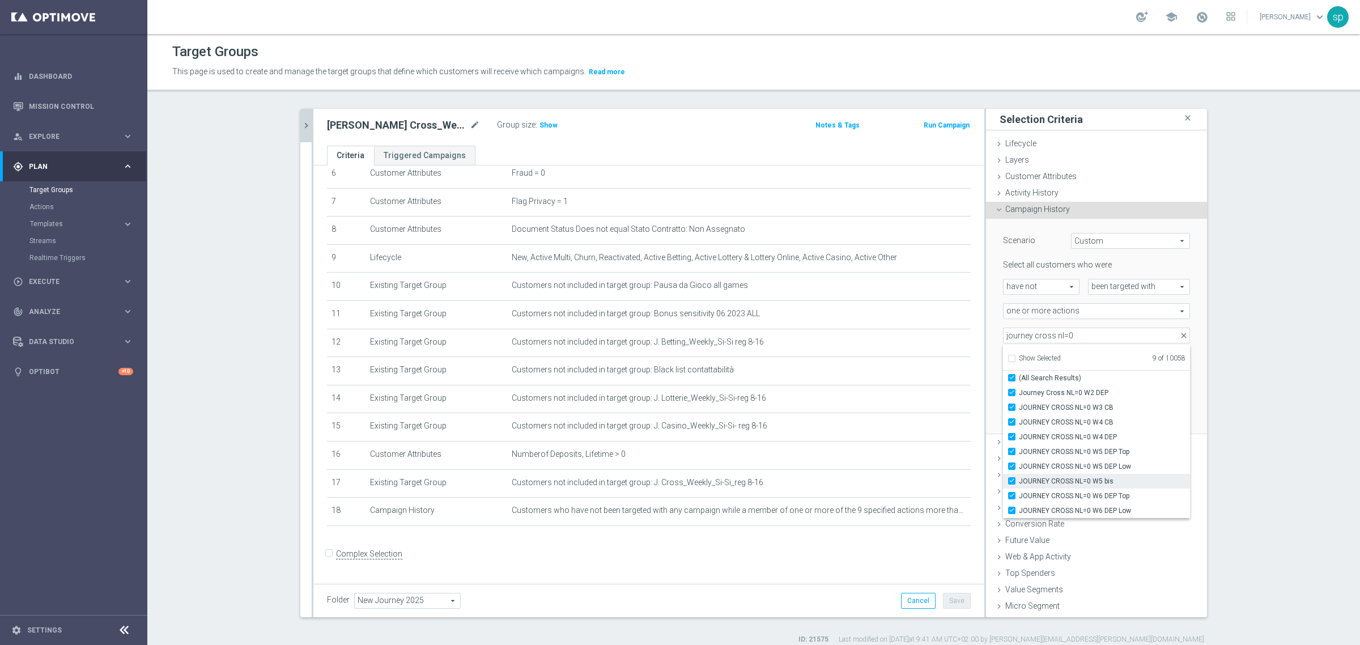
click at [1089, 482] on span "JOURNEY CROSS NL=0 W5 bis" at bounding box center [1104, 480] width 171 height 9
click at [1019, 482] on input "JOURNEY CROSS NL=0 W5 bis" at bounding box center [1014, 480] width 7 height 7
checkbox input "false"
type input "Selected 8 of 10058"
checkbox input "false"
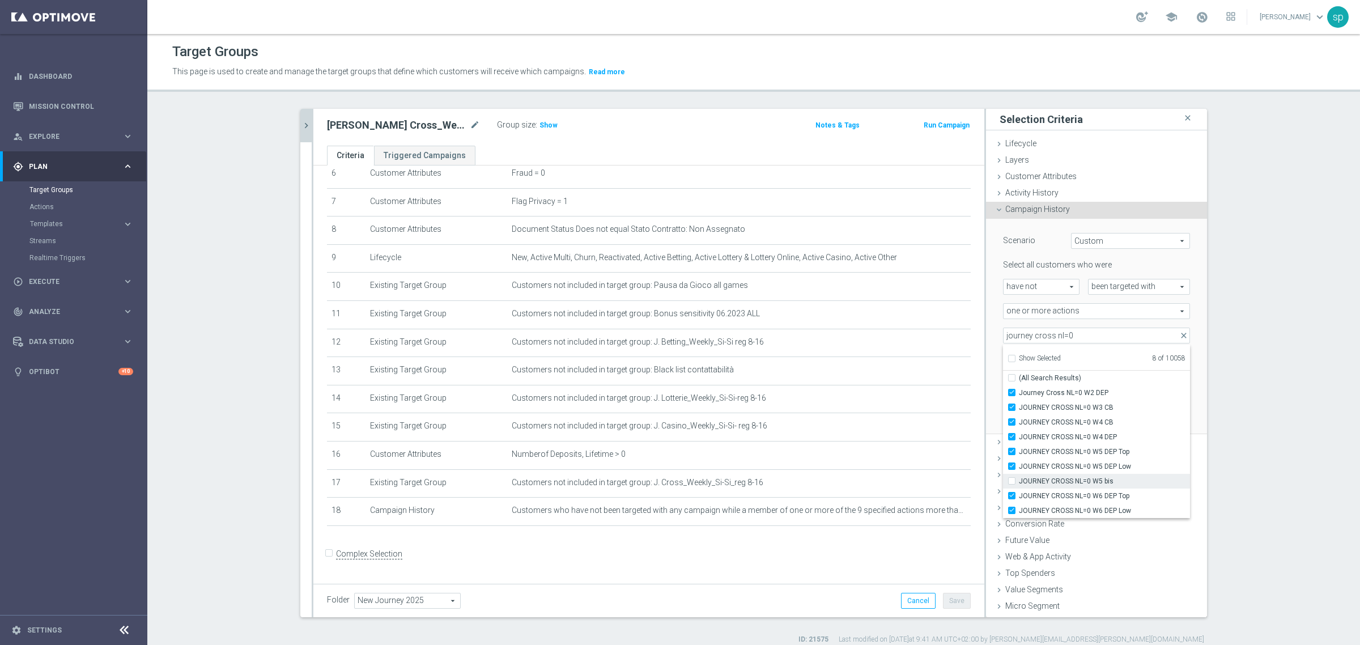
click at [1089, 482] on span "JOURNEY CROSS NL=0 W5 bis" at bounding box center [1104, 480] width 171 height 9
click at [1019, 482] on input "JOURNEY CROSS NL=0 W5 bis" at bounding box center [1014, 480] width 7 height 7
checkbox input "true"
type input "Selected 9 of 10058"
checkbox input "true"
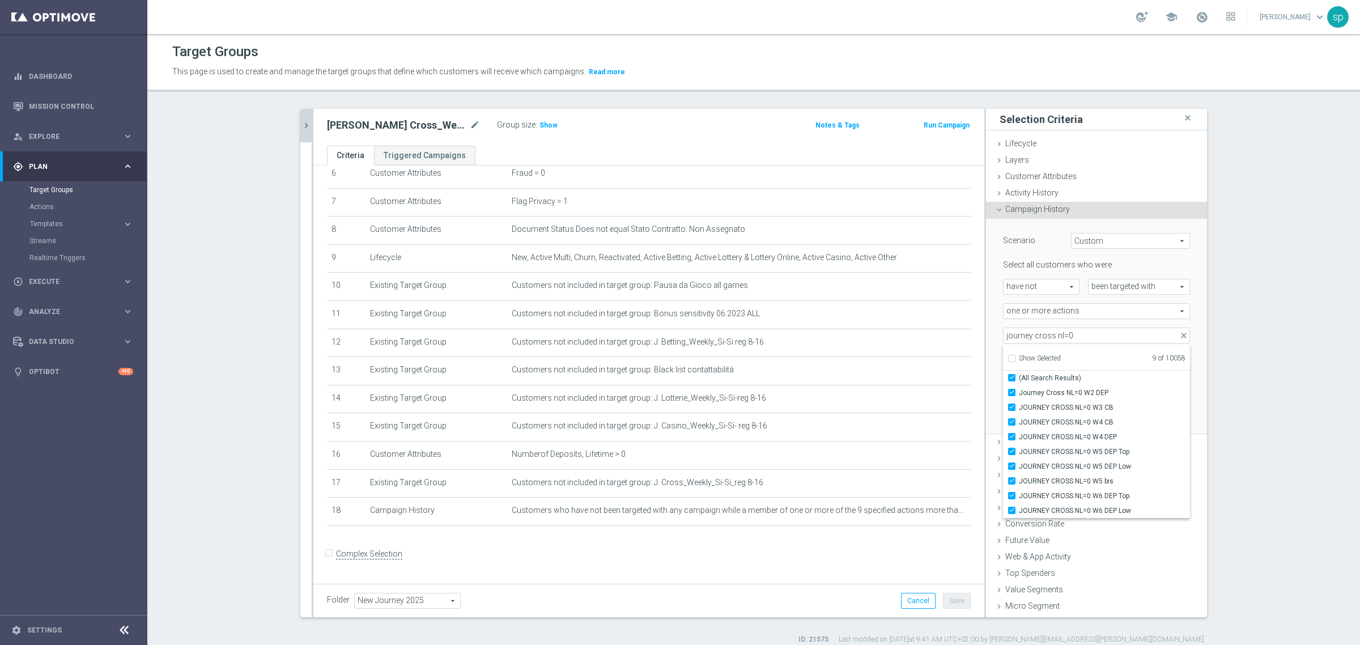
click at [1313, 304] on section "[PERSON_NAME] close more_vert Prioritize Customer Target Groups library_add cre…" at bounding box center [753, 376] width 1212 height 535
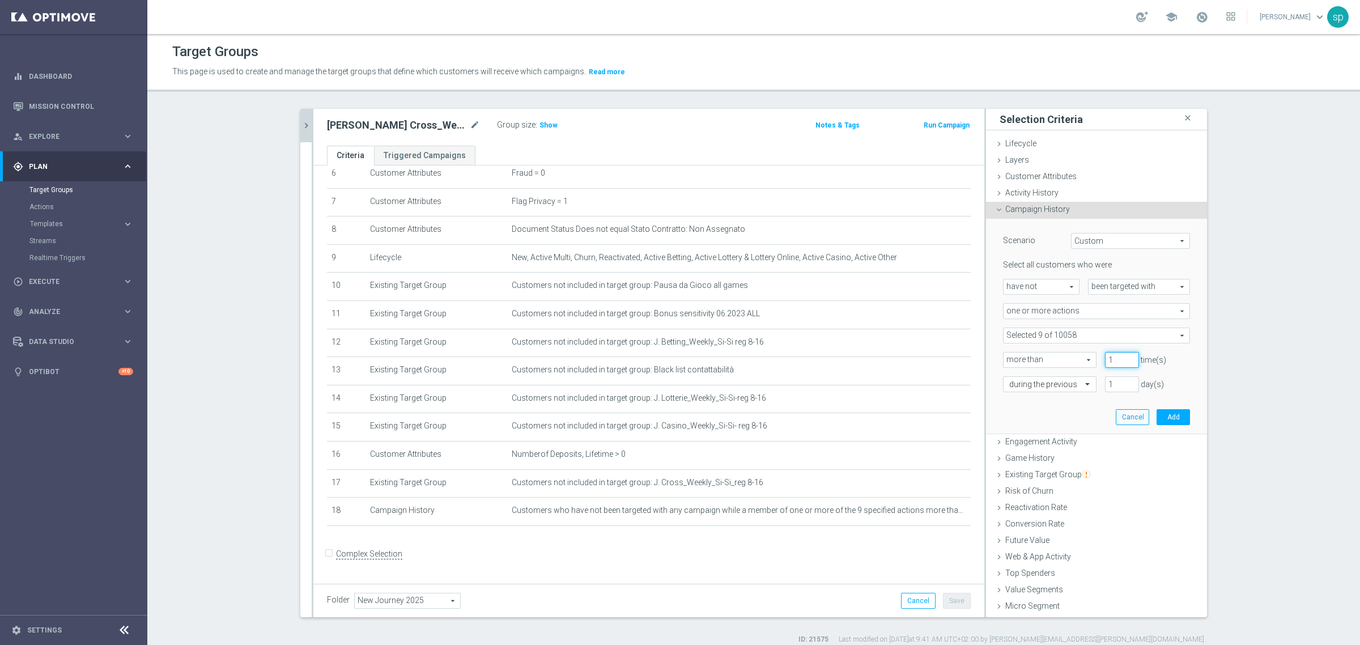
click at [1114, 356] on input "1" at bounding box center [1122, 360] width 34 height 16
type input "0"
click at [1119, 361] on input "0" at bounding box center [1122, 360] width 34 height 16
click at [1121, 372] on div "Select all customers who were have not have not arrow_drop_down search been tar…" at bounding box center [1096, 325] width 187 height 132
click at [1105, 383] on input "1" at bounding box center [1122, 384] width 34 height 16
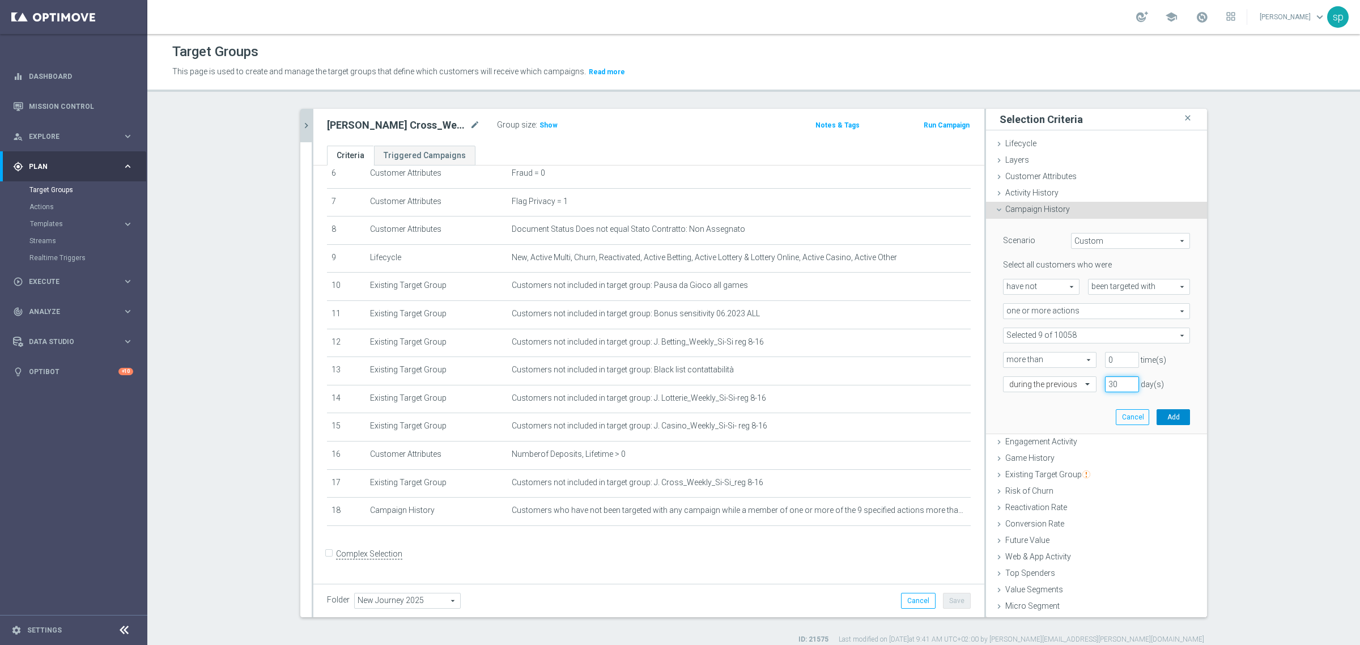
type input "30"
click at [1156, 419] on button "Add" at bounding box center [1172, 417] width 33 height 16
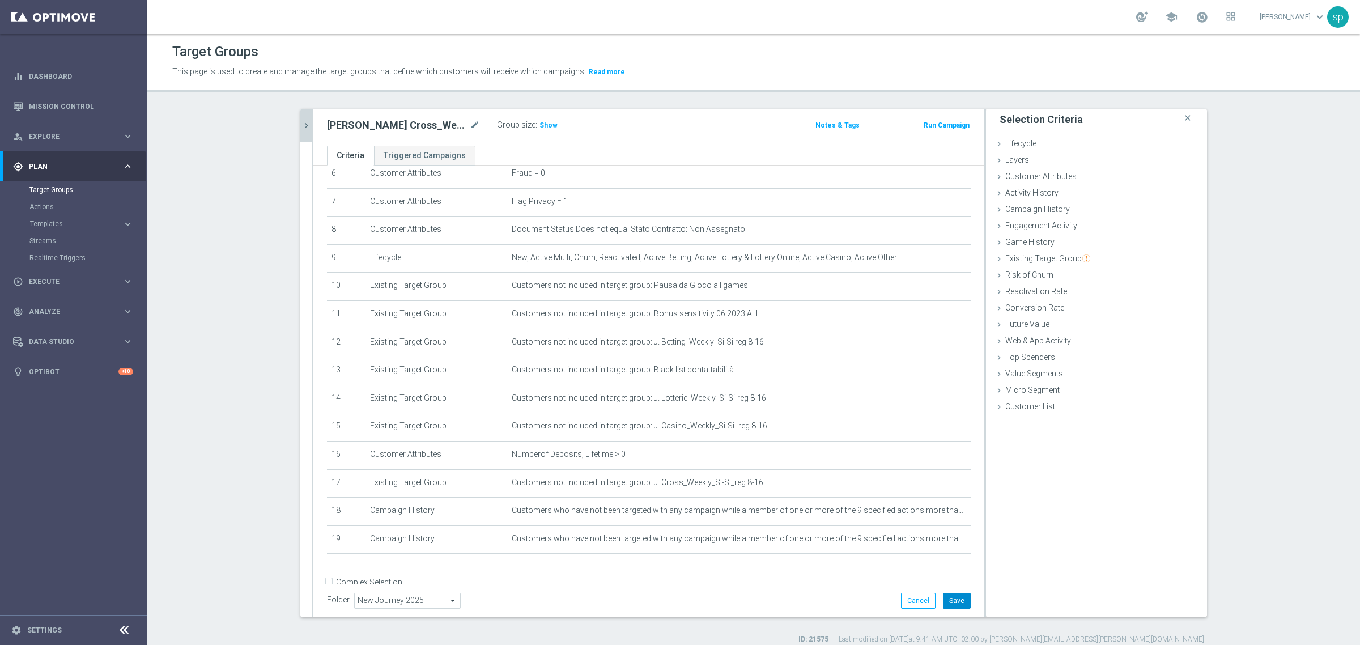
click at [951, 602] on button "Save" at bounding box center [957, 601] width 28 height 16
click at [547, 123] on span "Show" at bounding box center [548, 125] width 18 height 8
click at [930, 514] on icon "mode_edit" at bounding box center [934, 510] width 9 height 9
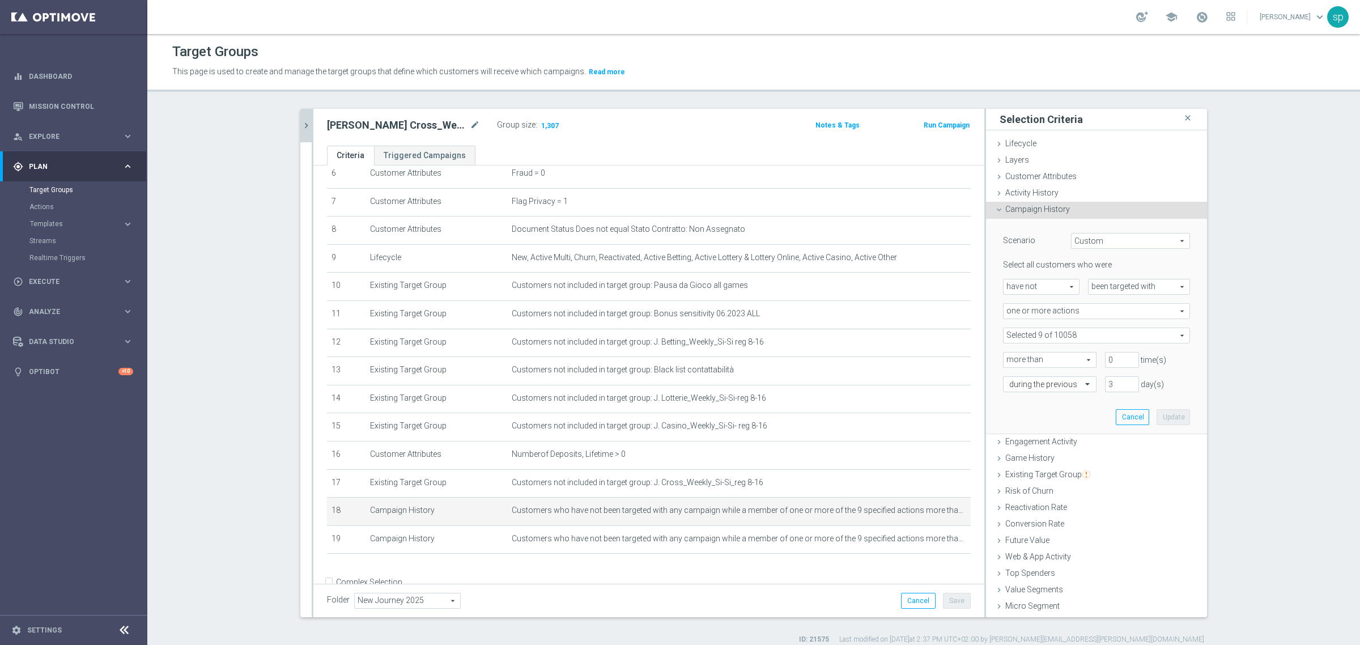
click at [1068, 302] on div "Select all customers who were have not have not arrow_drop_down search been tar…" at bounding box center [1096, 325] width 187 height 132
click at [1098, 308] on span "one or more actions" at bounding box center [1096, 311] width 186 height 15
click at [1217, 279] on div "[PERSON_NAME] close more_vert Prioritize Customer Target Groups library_add cre…" at bounding box center [754, 376] width 952 height 535
click at [1087, 332] on span at bounding box center [1096, 335] width 186 height 15
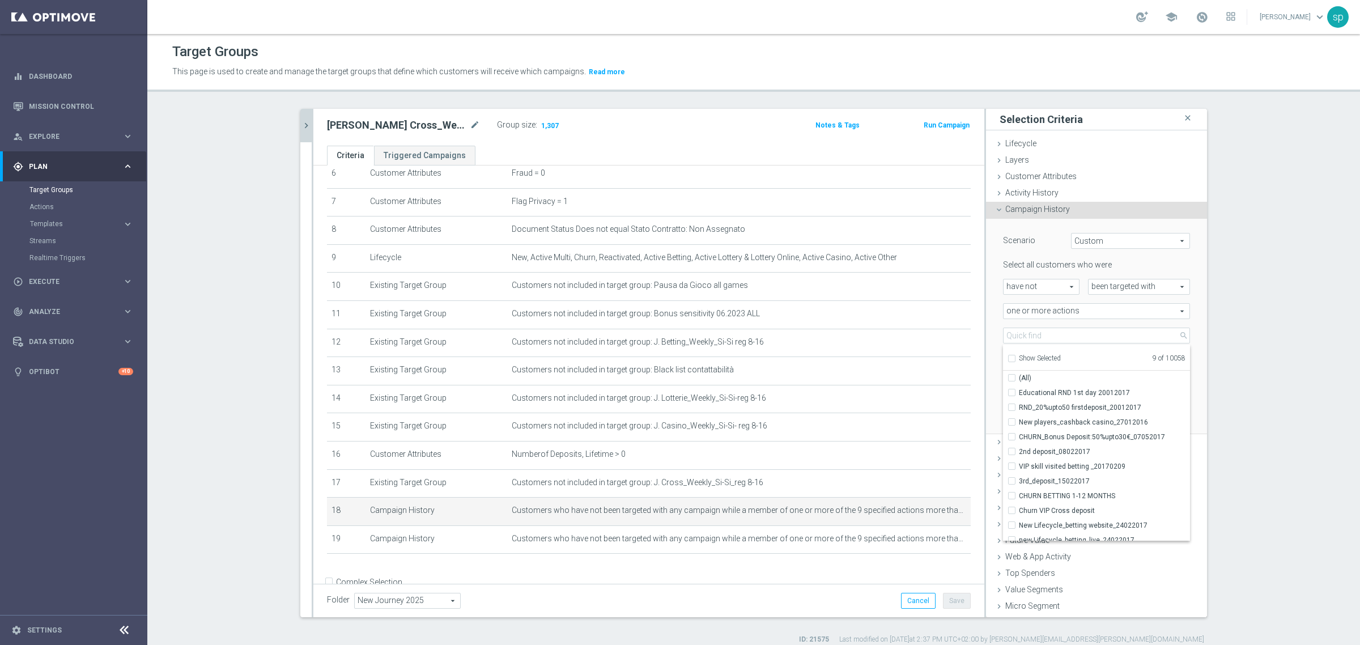
click at [1007, 357] on input "Show Selected" at bounding box center [1010, 359] width 7 height 7
checkbox input "true"
click at [1275, 329] on section "[PERSON_NAME] close more_vert Prioritize Customer Target Groups library_add cre…" at bounding box center [753, 376] width 1212 height 535
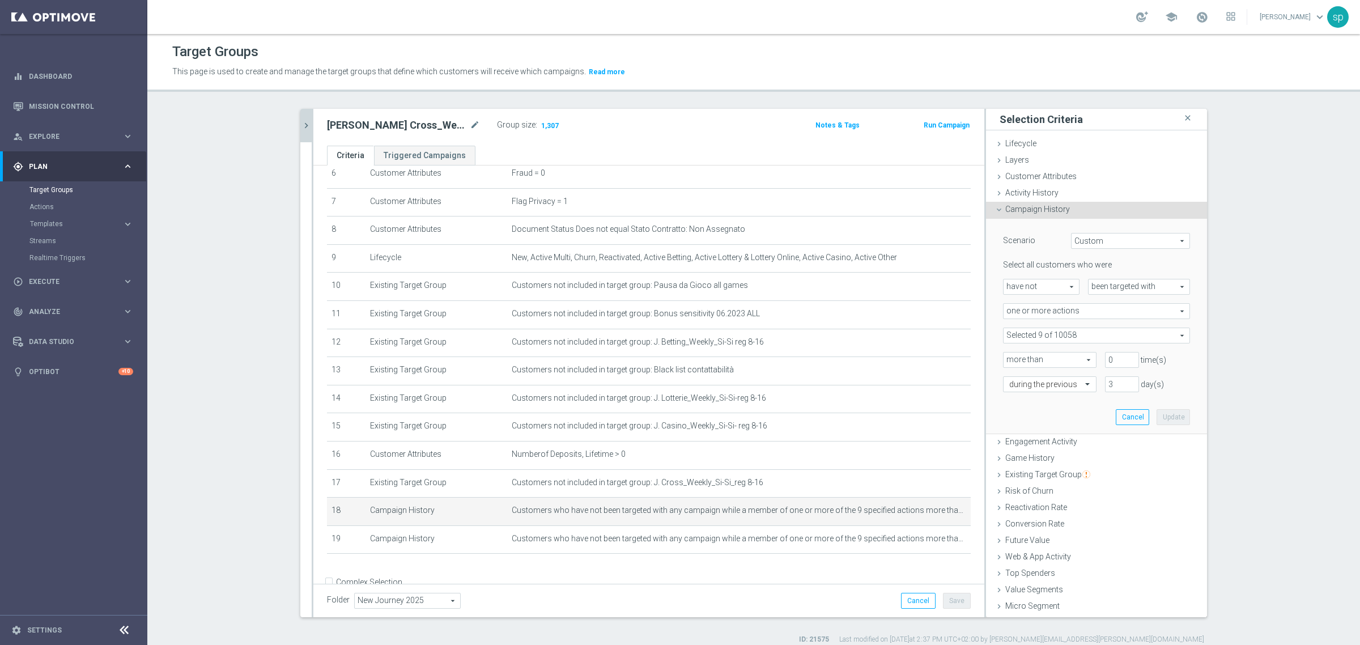
click at [302, 130] on icon "chevron_right" at bounding box center [306, 125] width 11 height 11
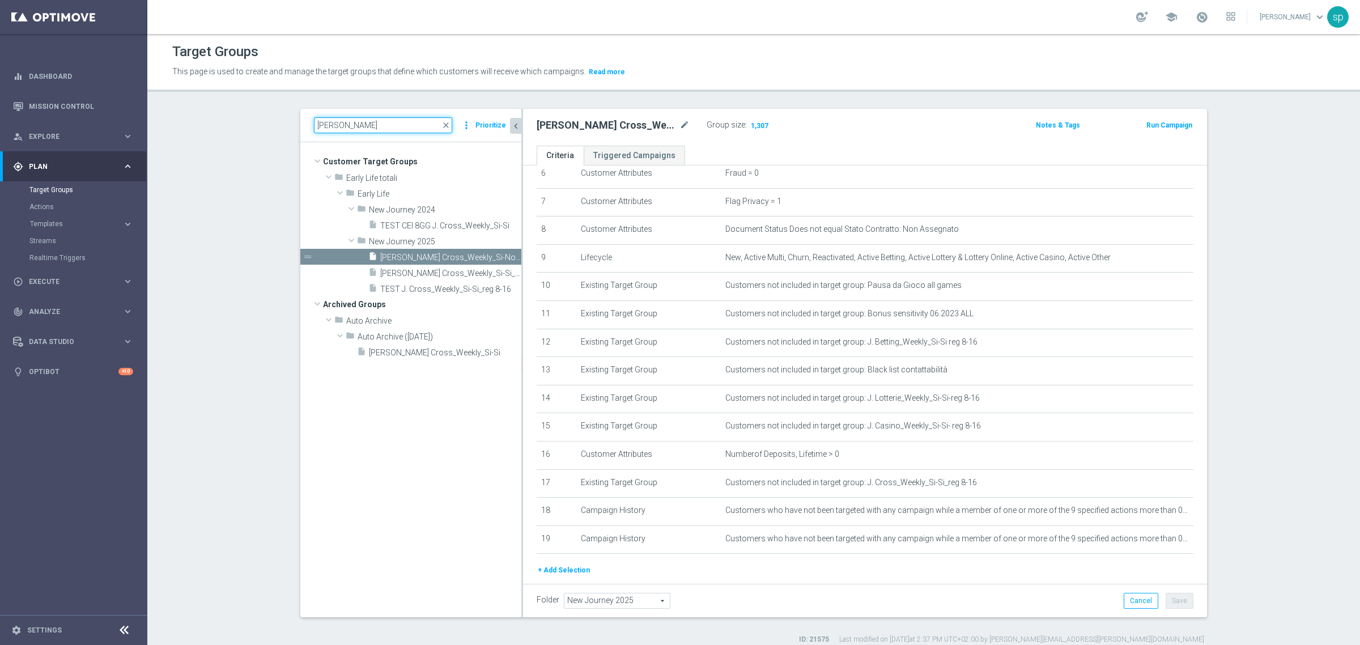
click at [346, 121] on input "[PERSON_NAME]" at bounding box center [383, 125] width 138 height 16
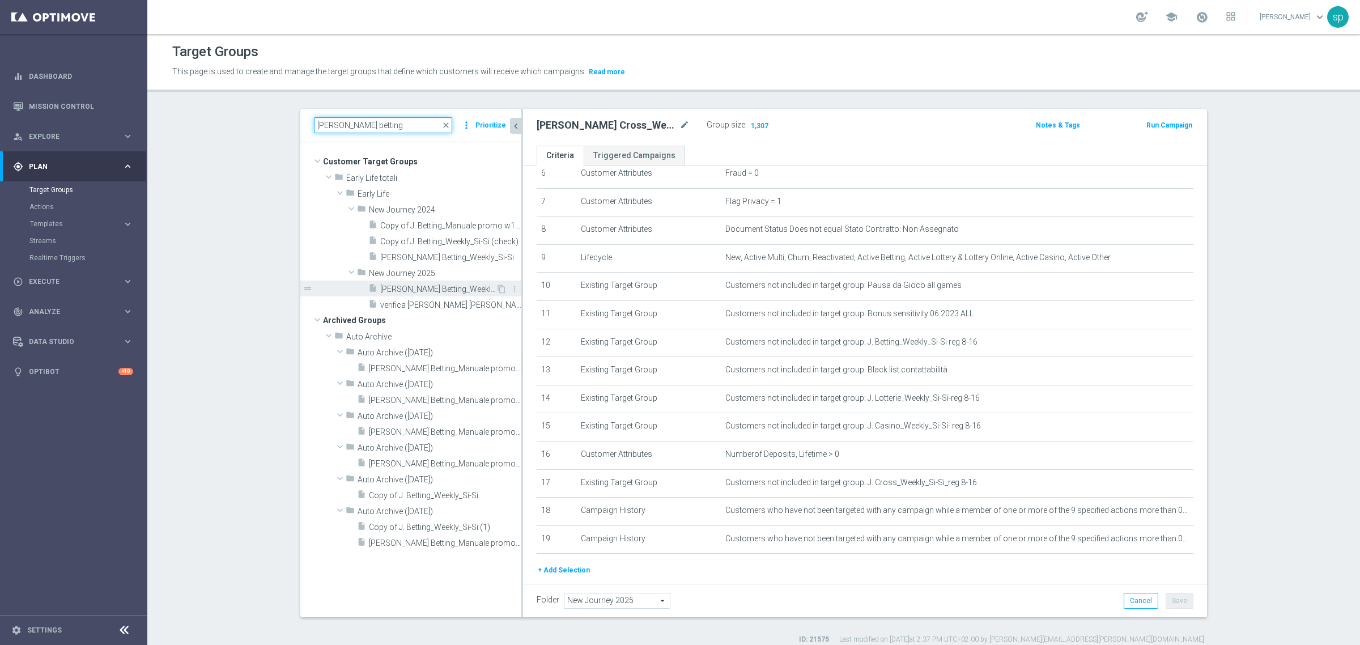
type input "[PERSON_NAME] betting"
click at [419, 287] on span "[PERSON_NAME] Betting_Weekly_Si-Si reg 8-16" at bounding box center [438, 289] width 116 height 10
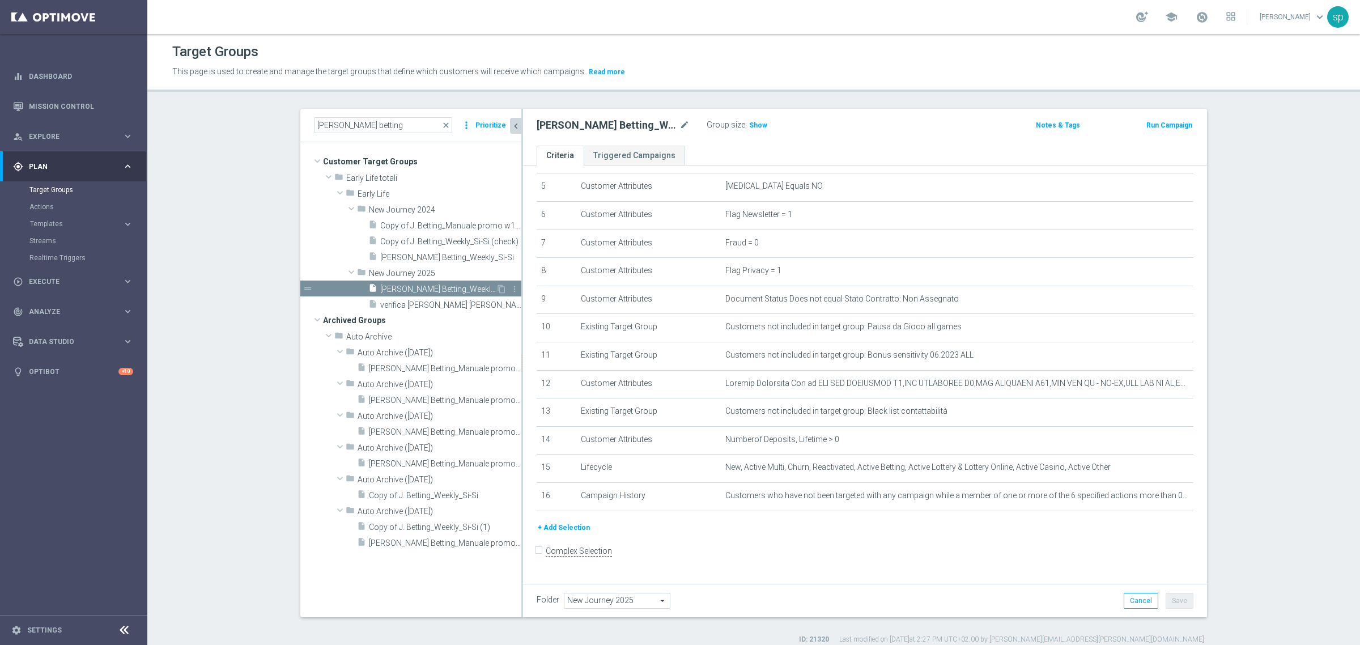
scroll to position [142, 0]
click at [1152, 503] on icon "mode_edit" at bounding box center [1156, 498] width 9 height 9
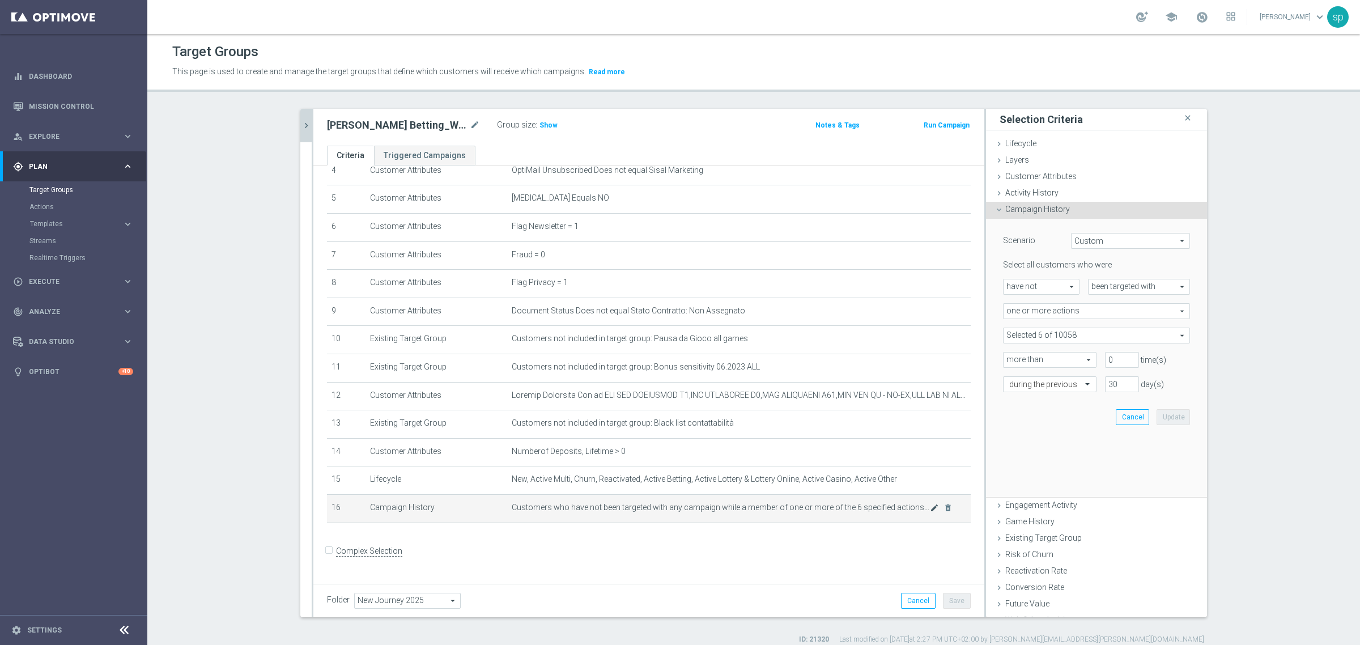
scroll to position [129, 0]
click at [1049, 335] on span at bounding box center [1096, 335] width 186 height 15
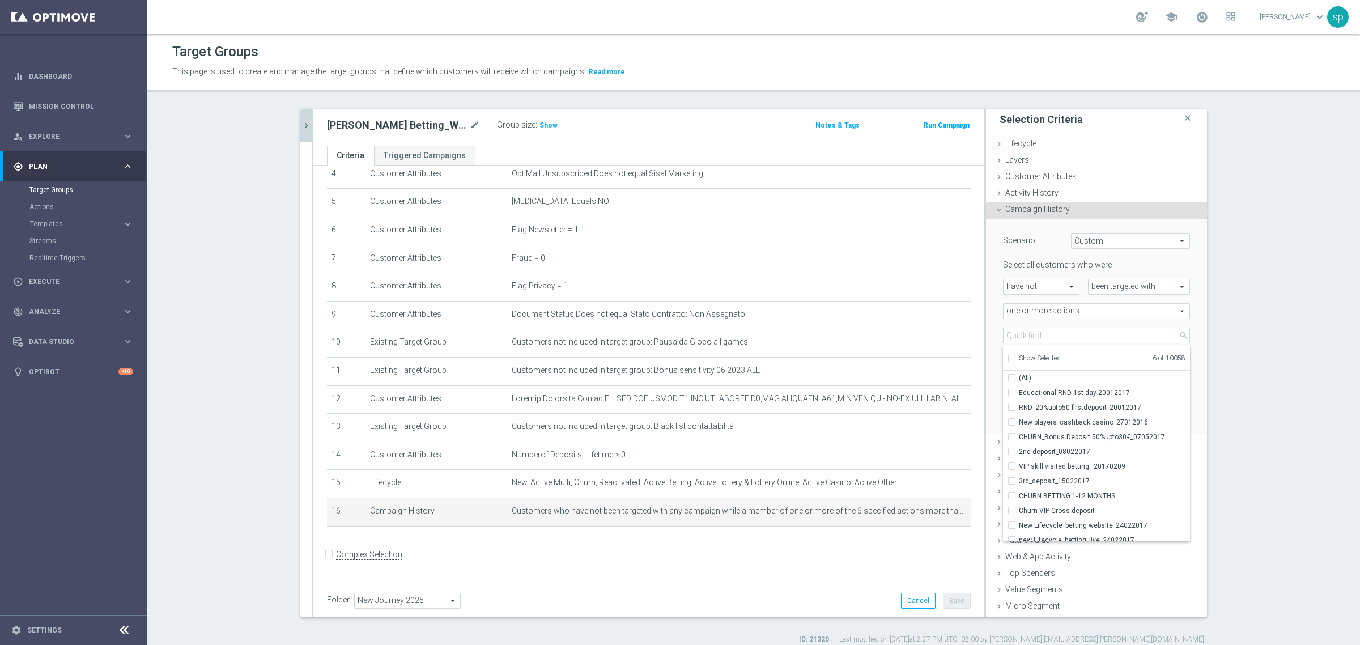
click at [1007, 357] on input "Show Selected" at bounding box center [1010, 359] width 7 height 7
checkbox input "true"
click at [1245, 381] on section "[PERSON_NAME] betting close more_vert Prioritize Customer Target Groups library…" at bounding box center [753, 376] width 1212 height 535
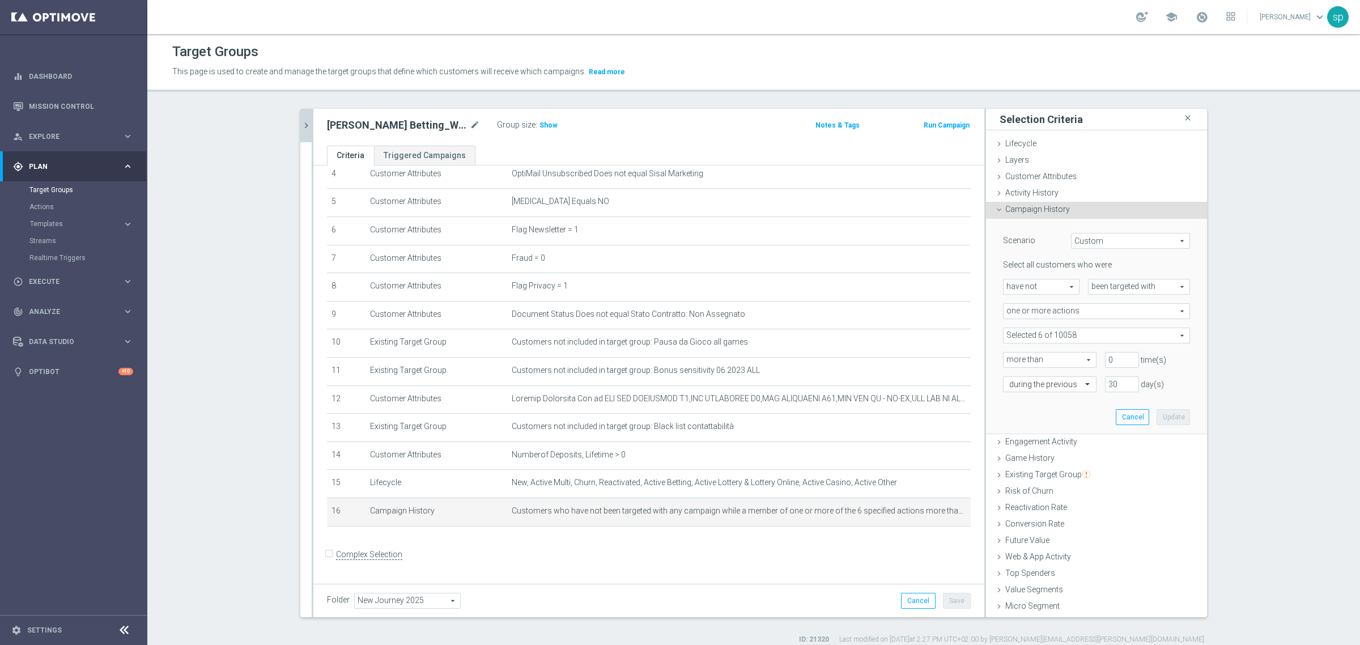
click at [1043, 327] on div "Selected 6 of 10058 arrow_drop_down search Show Selected 6 of 10058 (All)" at bounding box center [1096, 335] width 187 height 16
click at [1019, 354] on label "Show Selected" at bounding box center [1040, 359] width 42 height 10
click at [1007, 356] on input "Show Selected" at bounding box center [1010, 359] width 7 height 7
checkbox input "false"
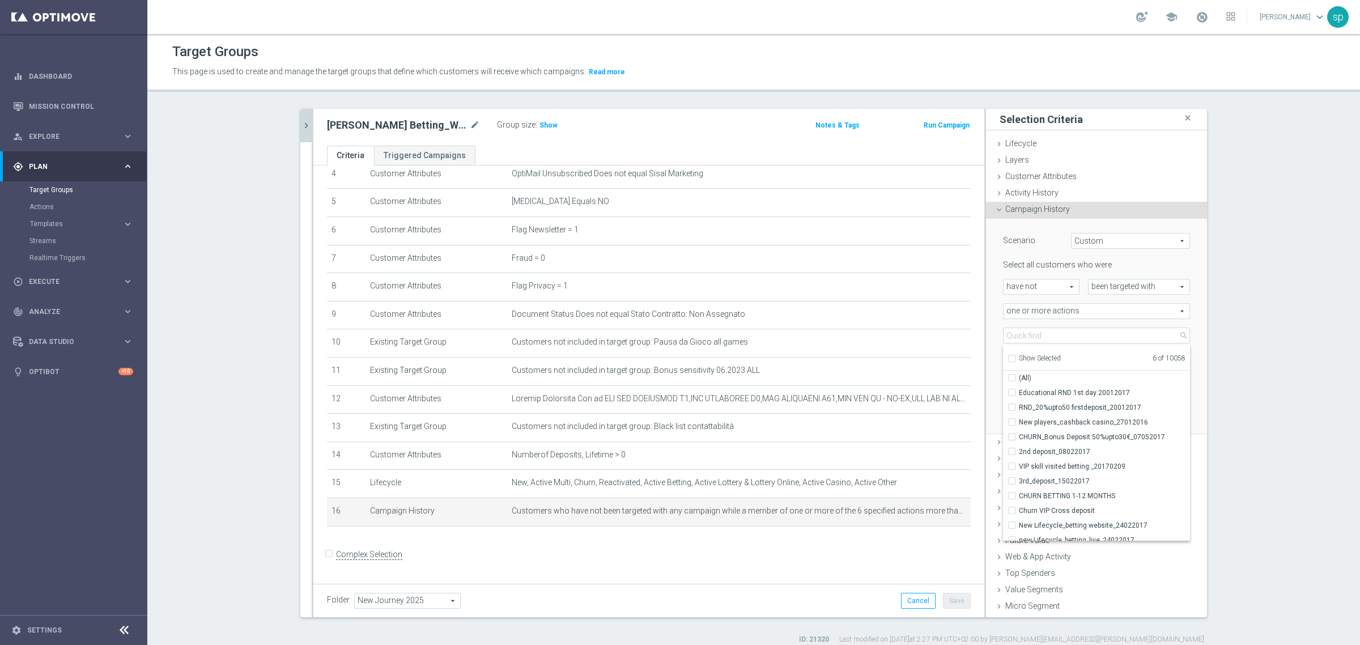
click at [1332, 351] on section "[PERSON_NAME] betting close more_vert Prioritize Customer Target Groups library…" at bounding box center [753, 376] width 1212 height 535
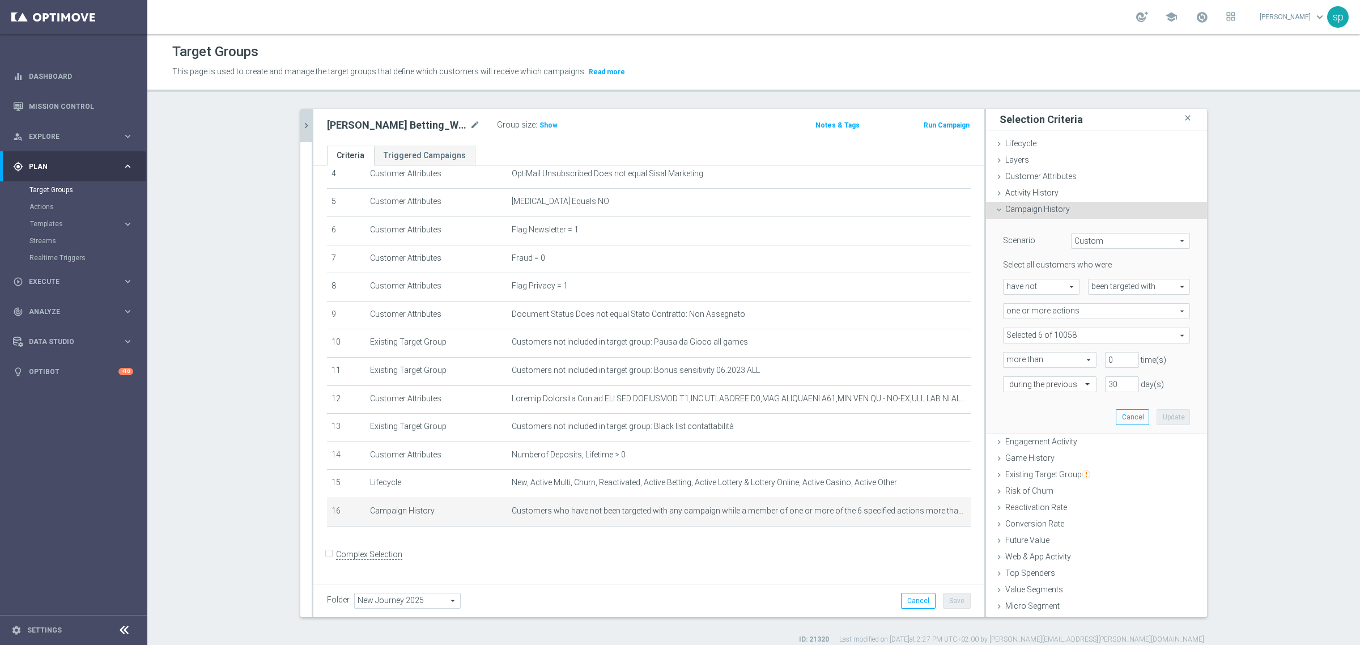
click at [1077, 336] on span at bounding box center [1096, 335] width 186 height 15
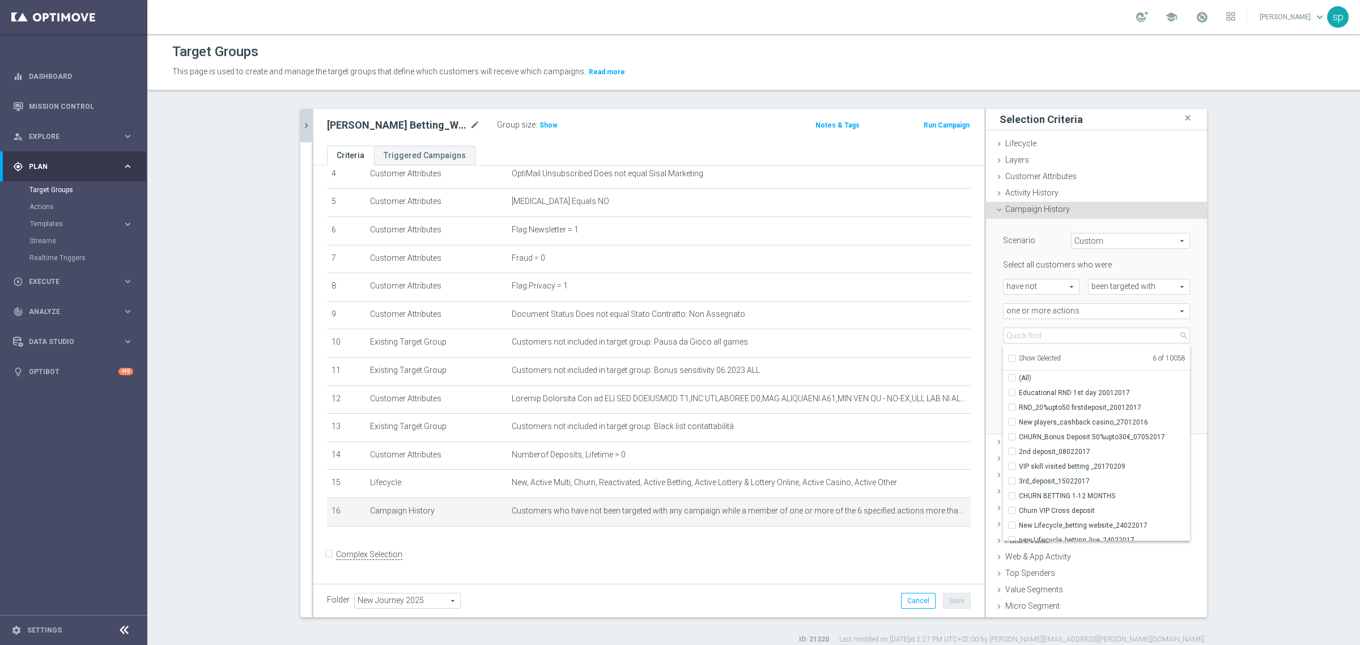
click at [1007, 356] on input "Show Selected" at bounding box center [1010, 359] width 7 height 7
checkbox input "true"
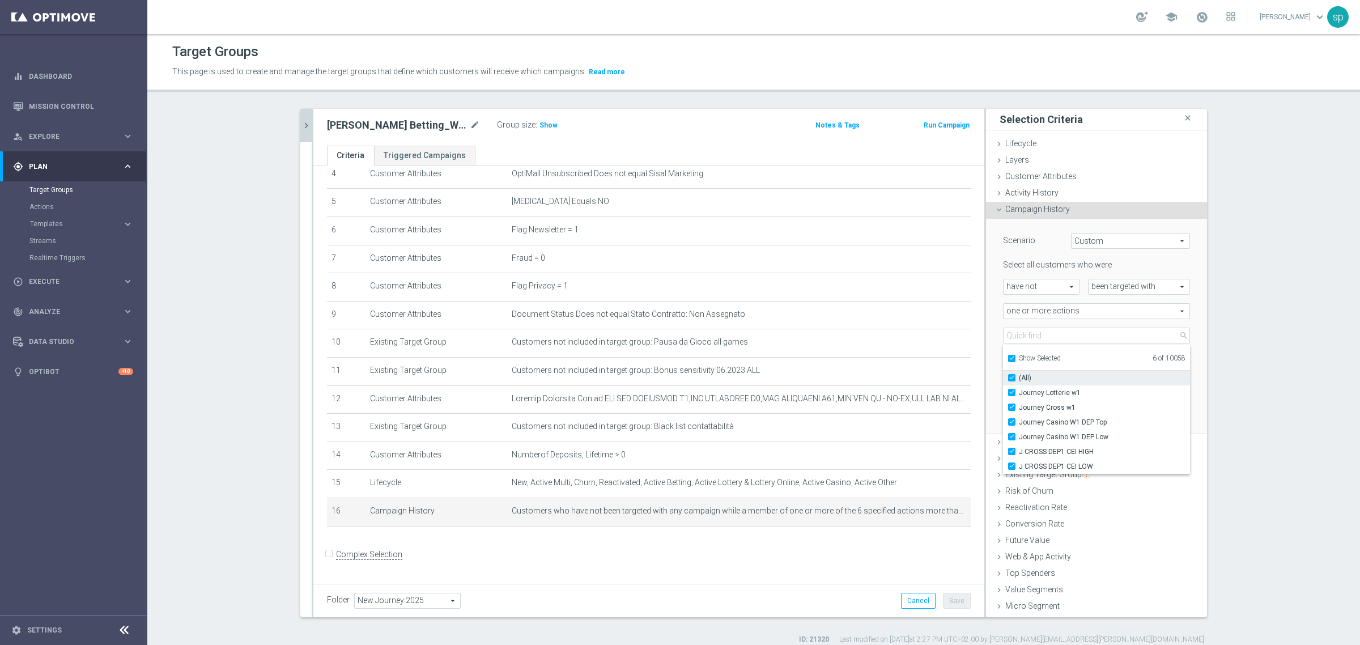
click at [1011, 374] on input "(All)" at bounding box center [1014, 377] width 7 height 7
checkbox input "false"
type input "Select Action"
checkbox input "false"
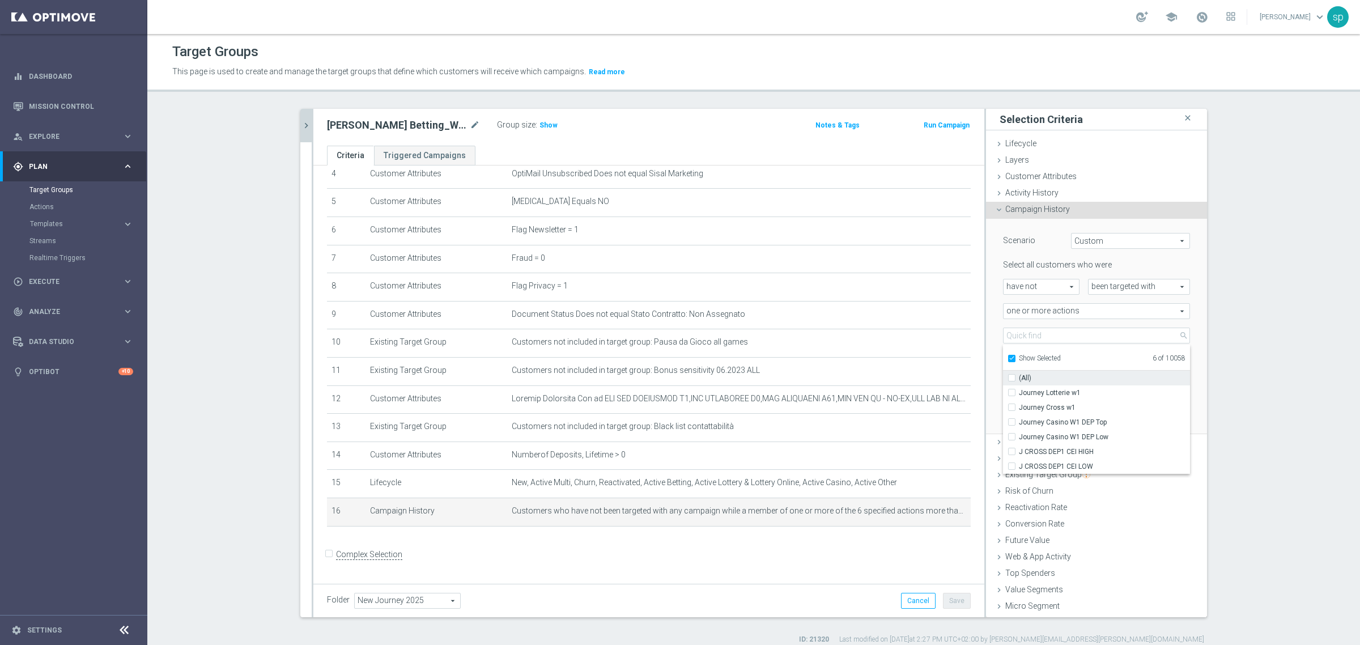
checkbox input "false"
click at [1011, 390] on input "Journey Lotterie w1" at bounding box center [1014, 392] width 7 height 7
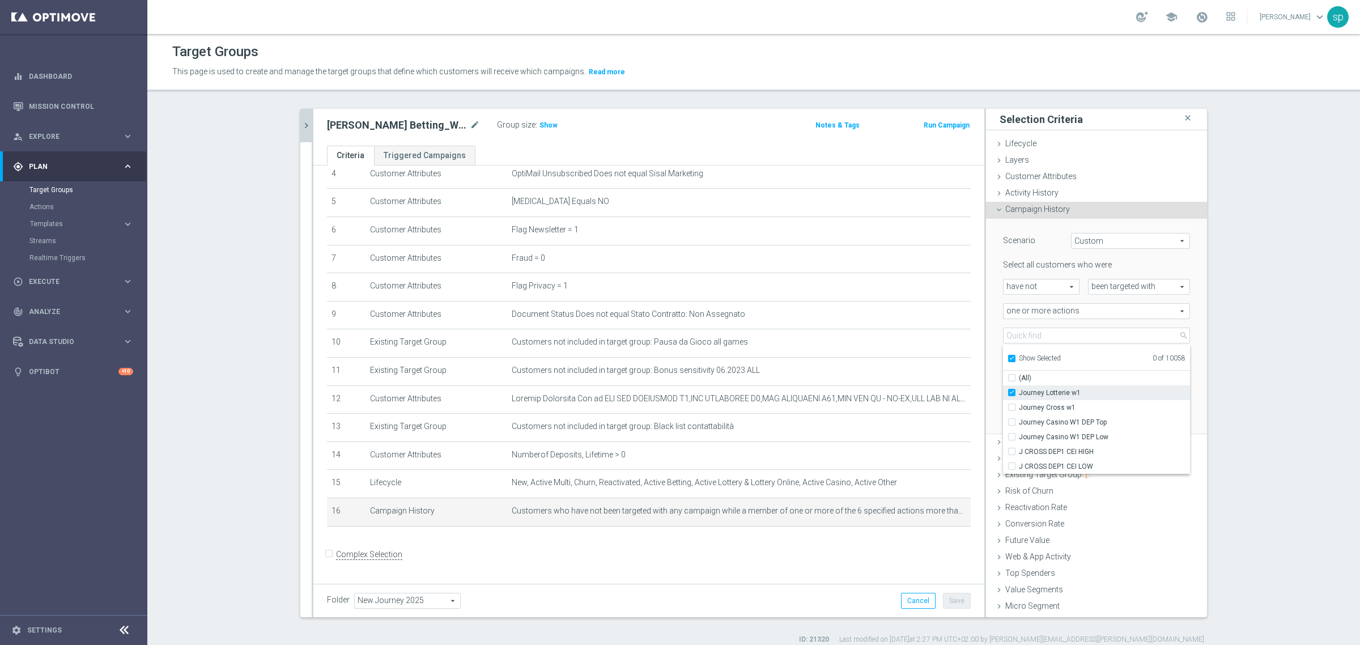
checkbox input "true"
type input "Journey Lotterie w1"
click at [1011, 390] on input "Journey Lotterie w1" at bounding box center [1014, 392] width 7 height 7
checkbox input "false"
type input "Select Action"
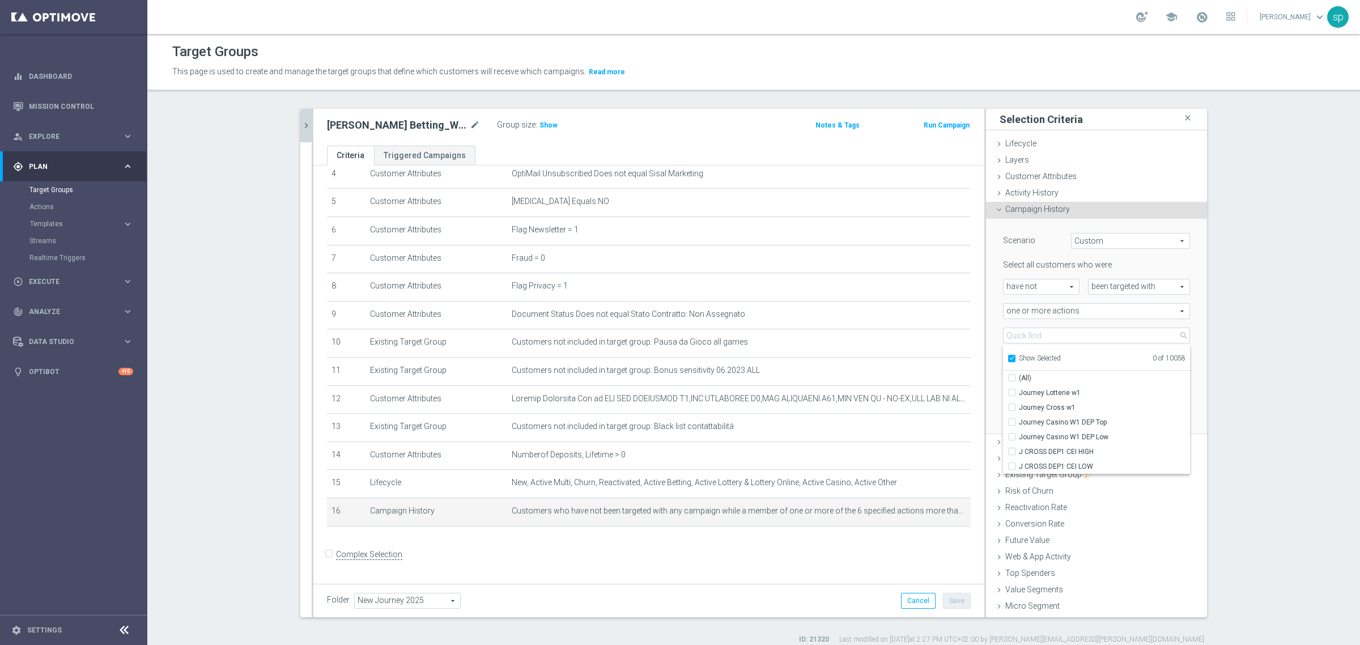
click at [1007, 359] on input "Show Selected" at bounding box center [1010, 359] width 7 height 7
checkbox input "false"
click at [1245, 346] on section "[PERSON_NAME] betting close more_vert Prioritize Customer Target Groups library…" at bounding box center [753, 376] width 1212 height 535
click at [1076, 335] on span at bounding box center [1096, 335] width 186 height 15
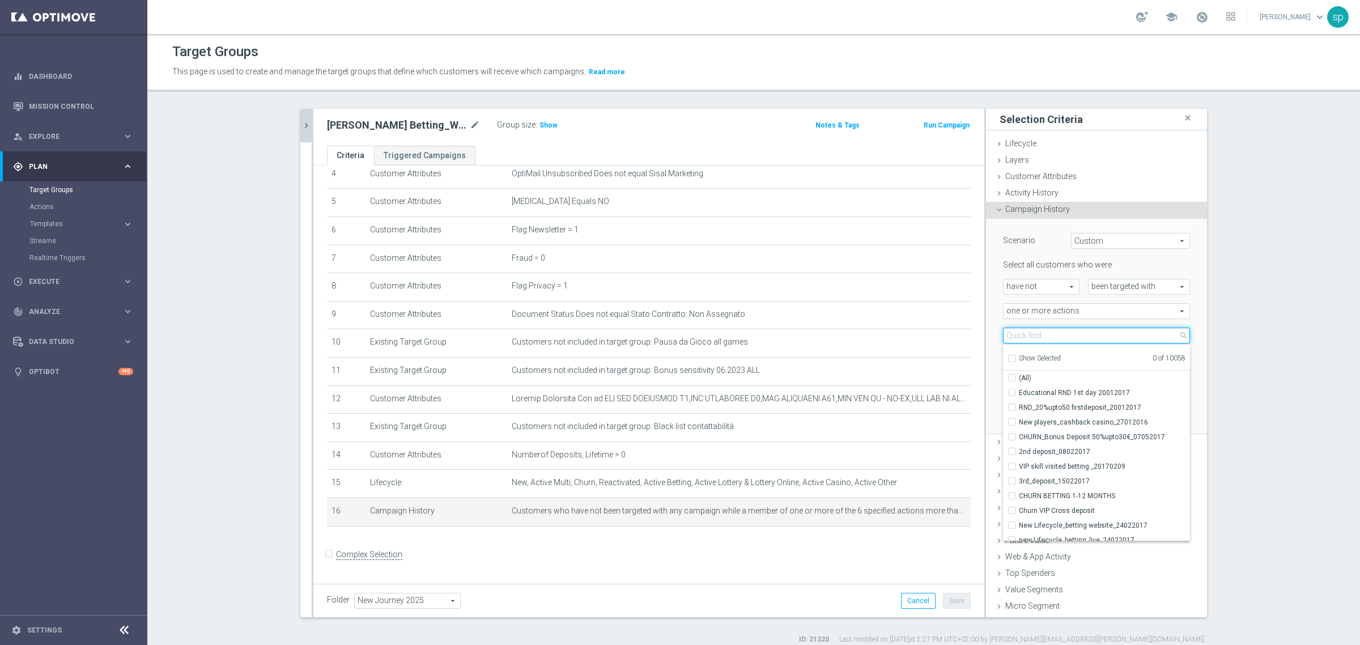
click at [1076, 335] on input "search" at bounding box center [1096, 335] width 187 height 16
type input "journey betting"
click at [1121, 539] on label "Journey Betting NO CEI dep w1" at bounding box center [1104, 533] width 171 height 15
click at [1019, 536] on input "Journey Betting NO CEI dep w1" at bounding box center [1014, 532] width 7 height 7
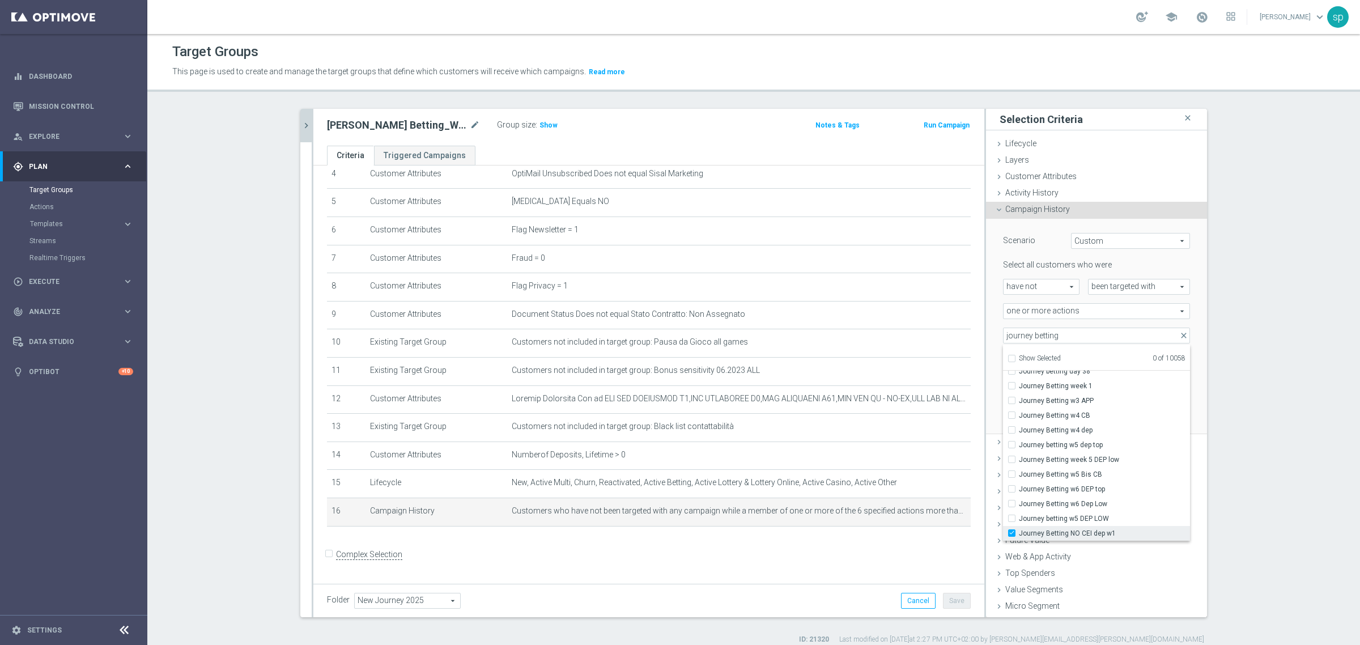
checkbox input "true"
type input "Journey Betting NO CEI dep w1"
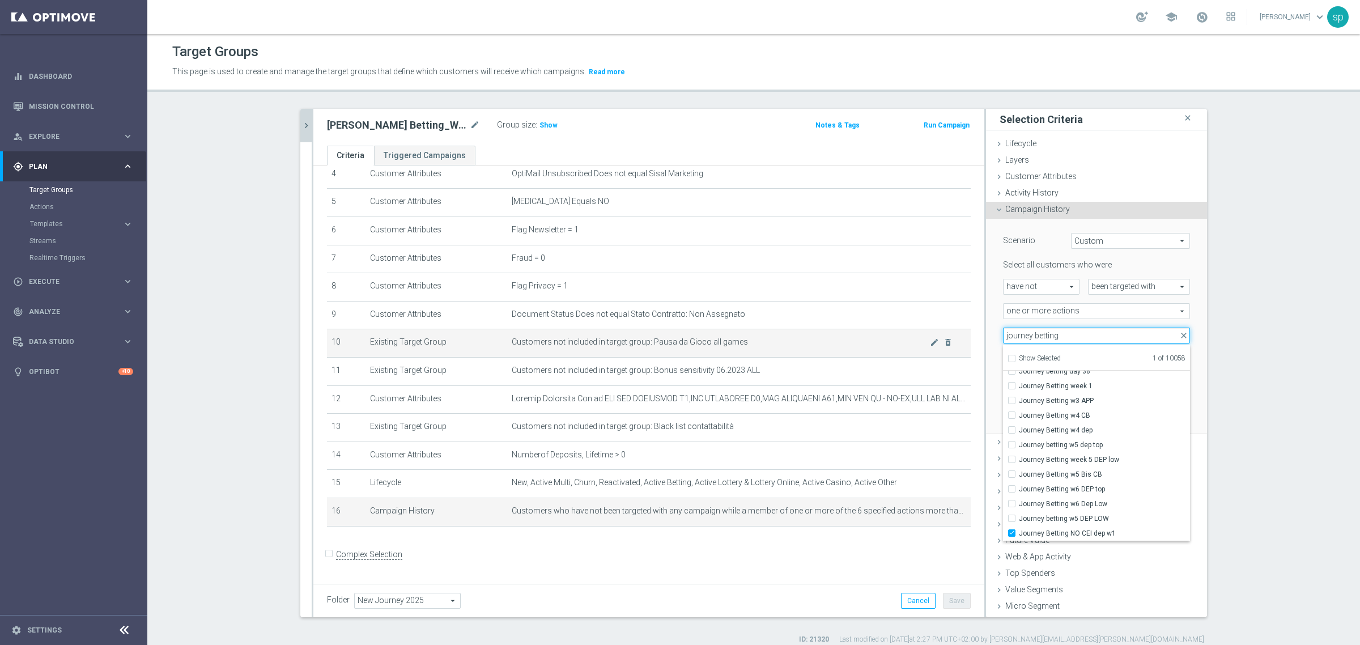
drag, startPoint x: 1058, startPoint y: 331, endPoint x: 892, endPoint y: 331, distance: 166.0
click at [892, 331] on as-split "[PERSON_NAME] betting close more_vert Prioritize Customer Target Groups library…" at bounding box center [753, 363] width 906 height 508
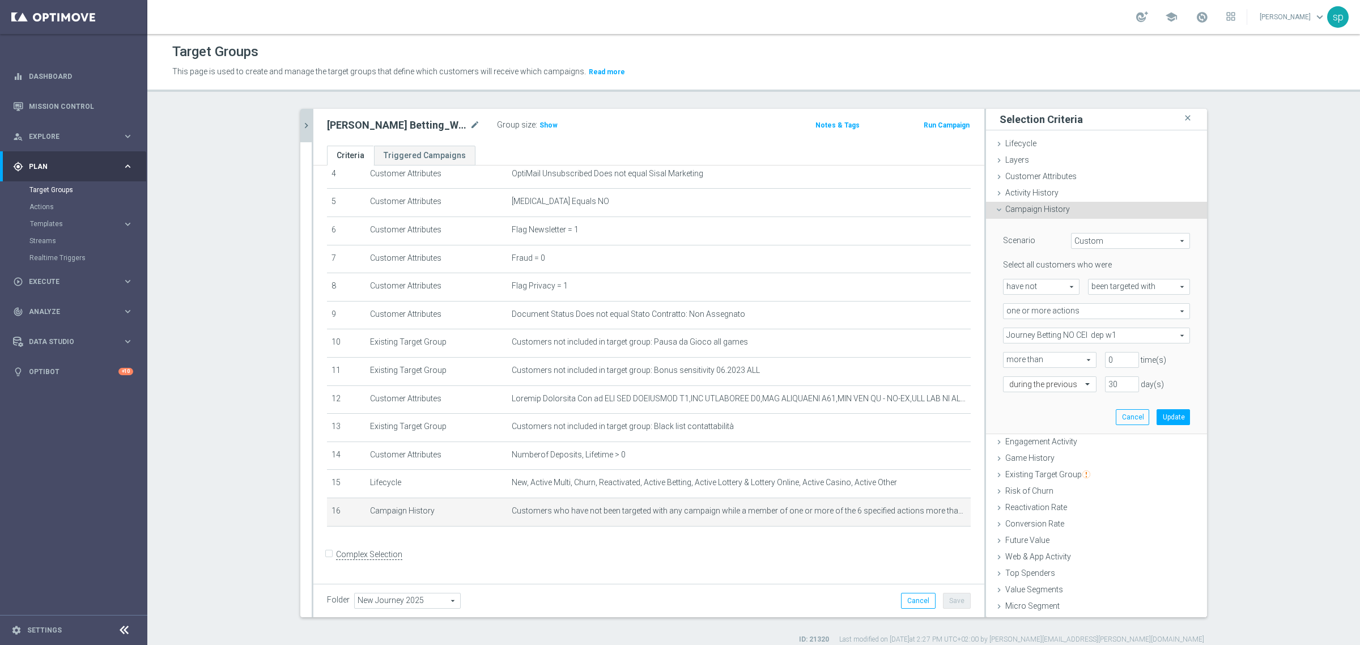
click at [1038, 329] on span "Journey Betting NO CEI dep w1" at bounding box center [1096, 335] width 186 height 15
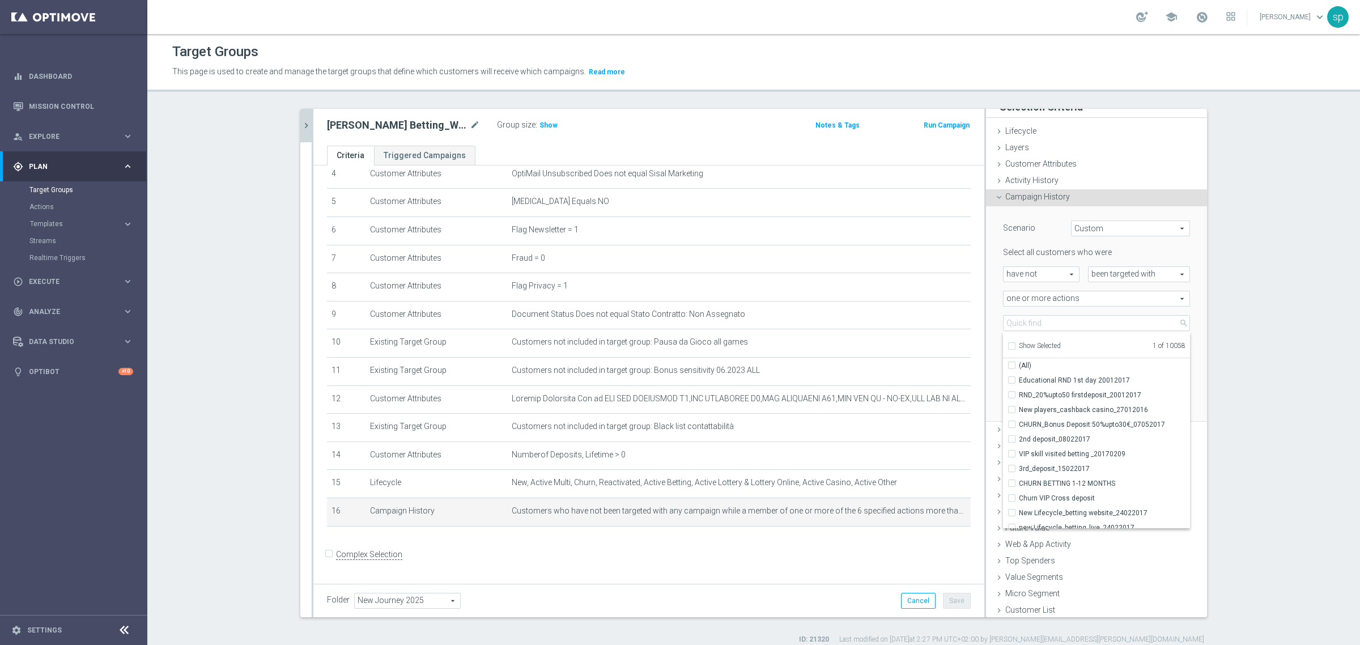
scroll to position [14, 0]
click at [1049, 323] on input "search" at bounding box center [1096, 321] width 187 height 16
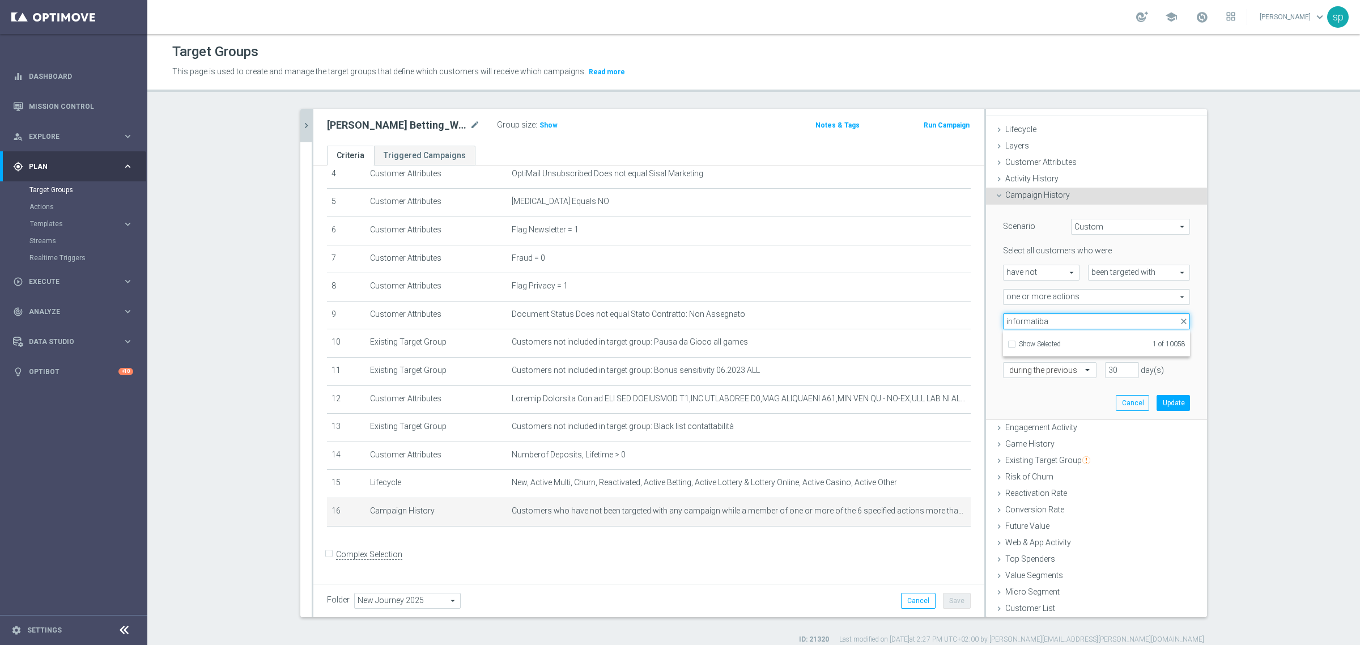
scroll to position [0, 0]
type input "informativa gioco"
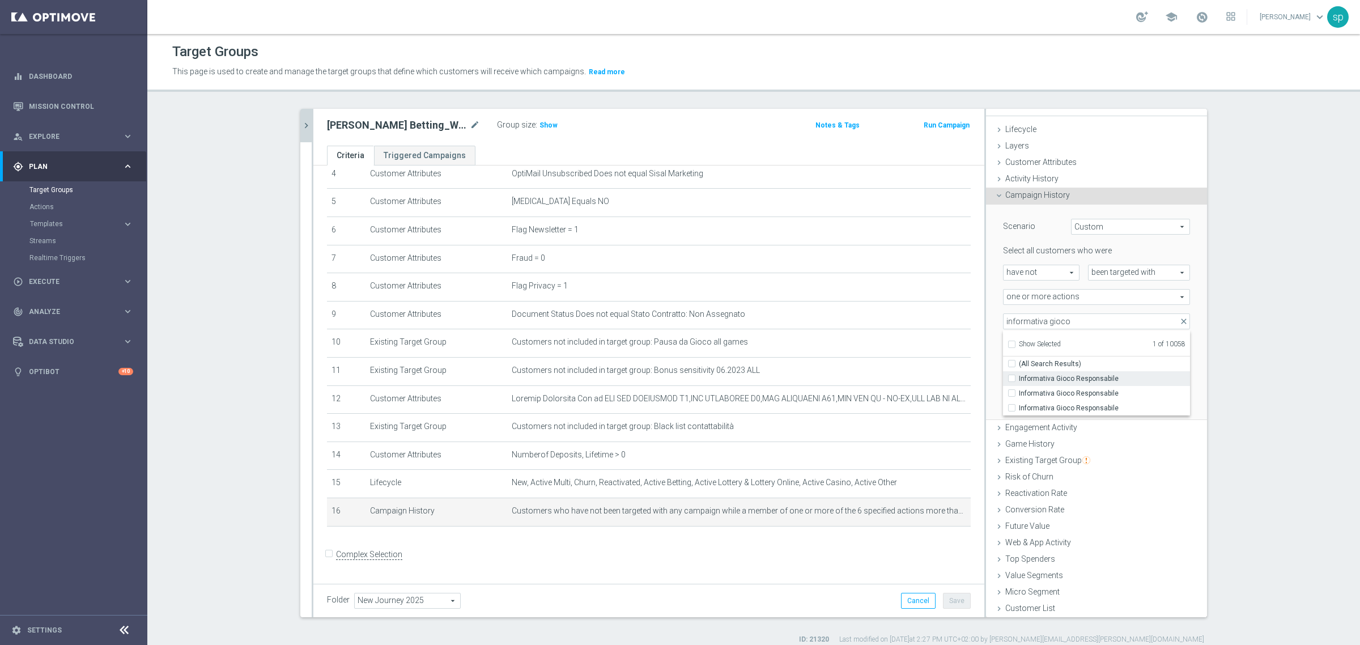
click at [1114, 380] on span "Informativa Gioco Responsabile" at bounding box center [1104, 378] width 171 height 9
click at [1019, 380] on input "Informativa Gioco Responsabile" at bounding box center [1014, 377] width 7 height 7
checkbox input "true"
type input "Selected 2 of 10058"
click at [1068, 318] on input "informativa gioco" at bounding box center [1096, 321] width 187 height 16
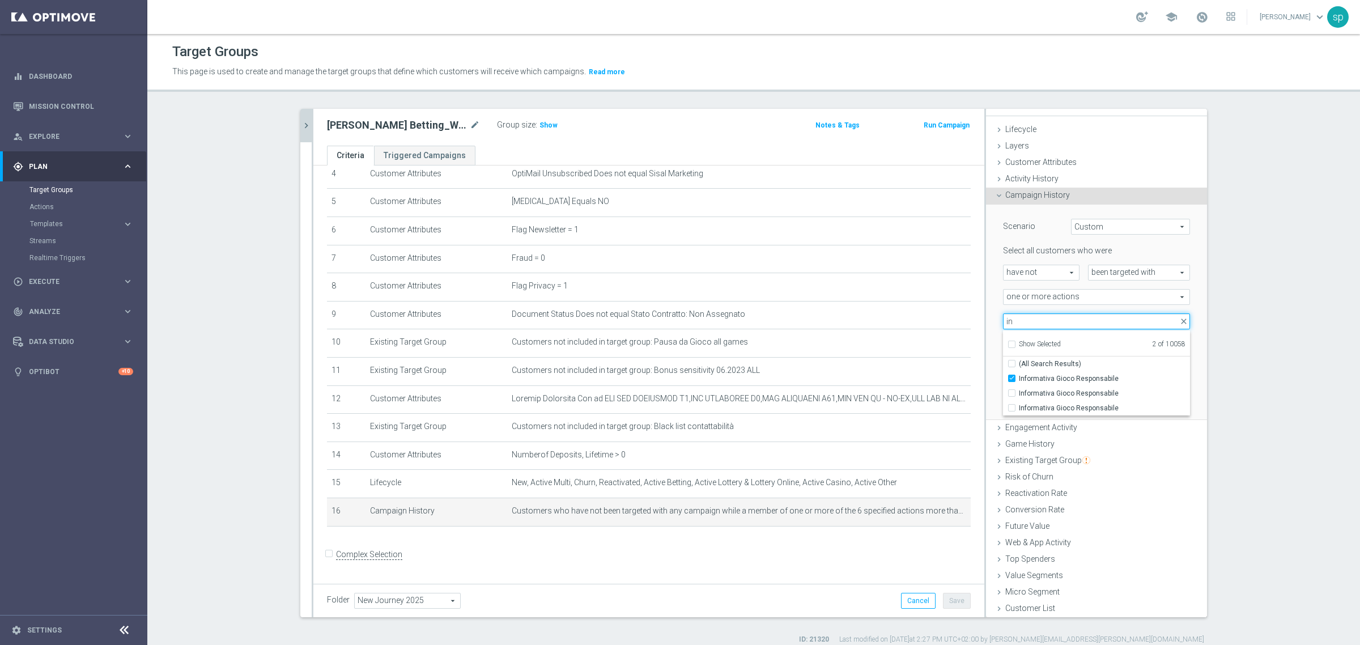
type input "i"
type input "k"
type input "j betting"
click at [1100, 401] on label "J betting no cei W2 cb tutti canali" at bounding box center [1104, 408] width 171 height 15
click at [1019, 404] on input "J betting no cei W2 cb tutti canali" at bounding box center [1014, 407] width 7 height 7
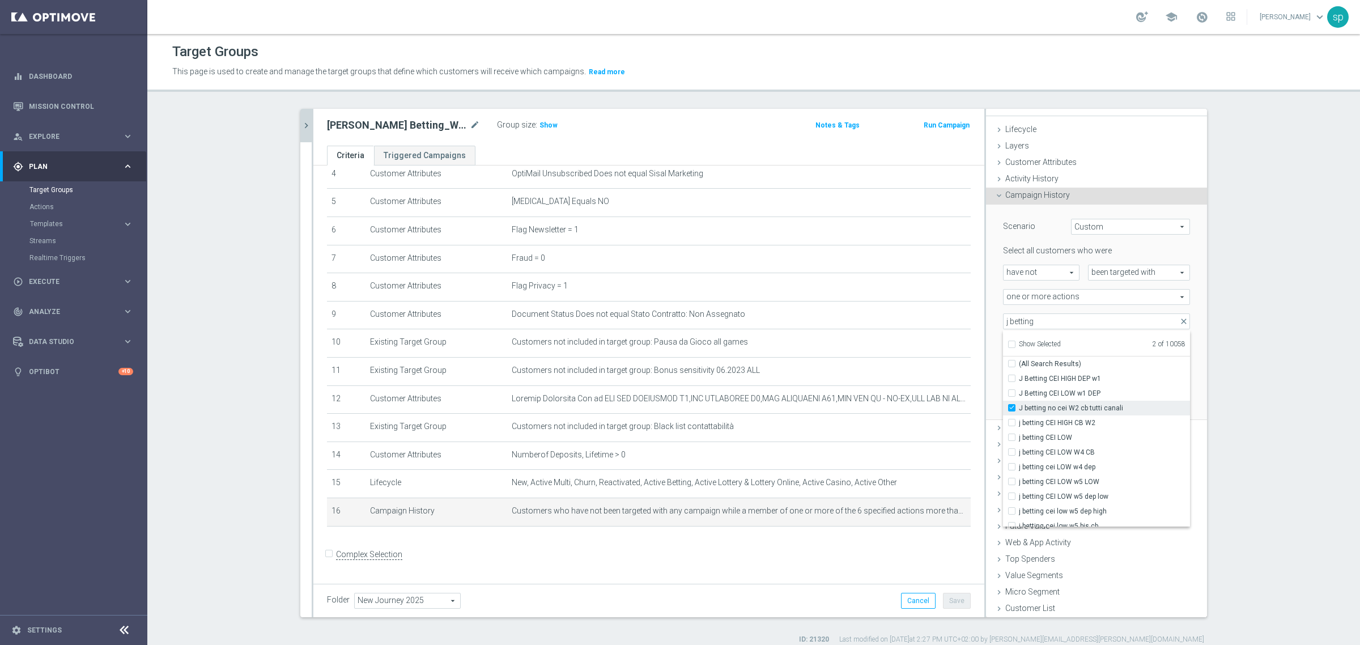
checkbox input "true"
type input "Selected 3 of 10058"
drag, startPoint x: 1006, startPoint y: 323, endPoint x: 1293, endPoint y: 361, distance: 289.8
click at [1293, 361] on section "[PERSON_NAME] betting close more_vert Prioritize Customer Target Groups library…" at bounding box center [753, 376] width 1212 height 535
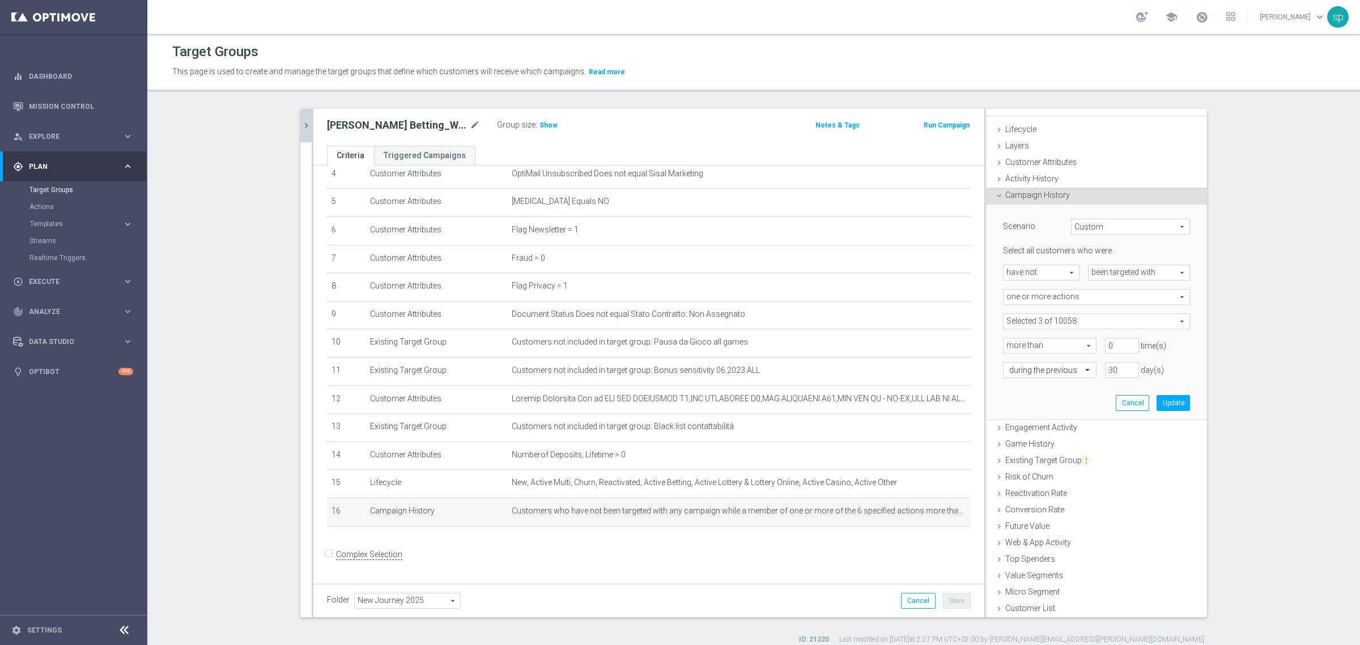
click at [1132, 326] on span at bounding box center [1096, 321] width 186 height 15
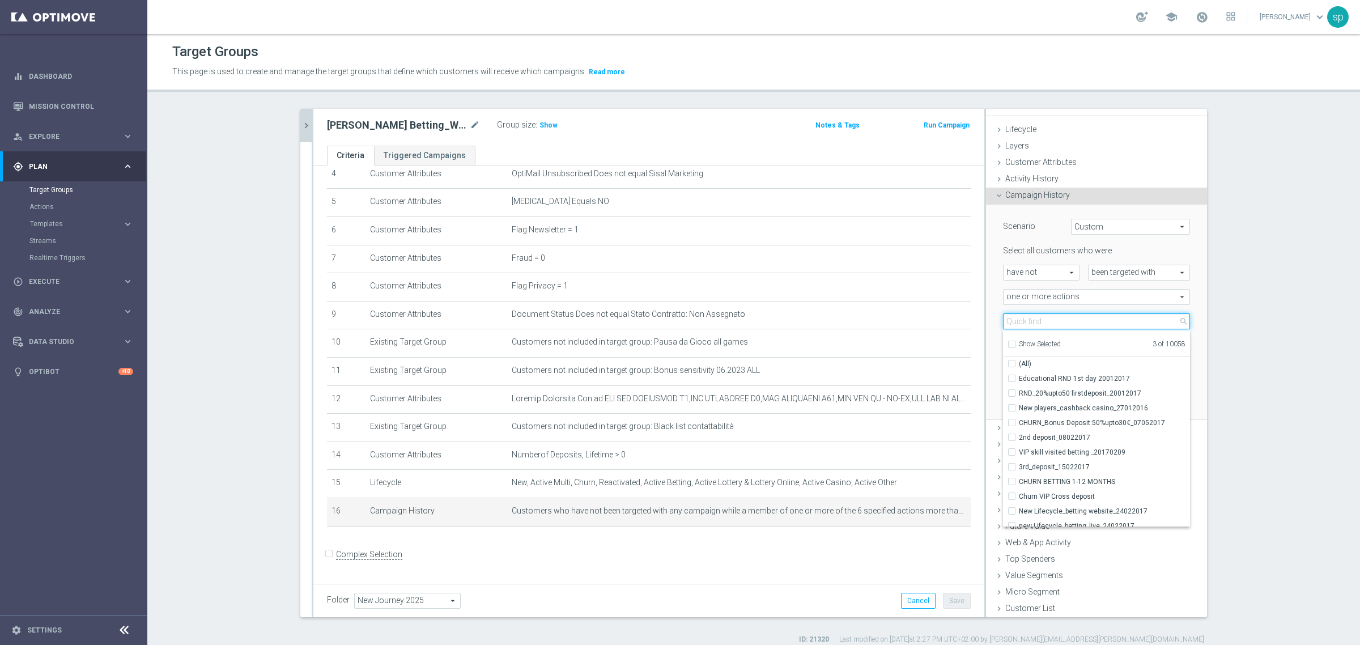
click at [1132, 326] on input "search" at bounding box center [1096, 321] width 187 height 16
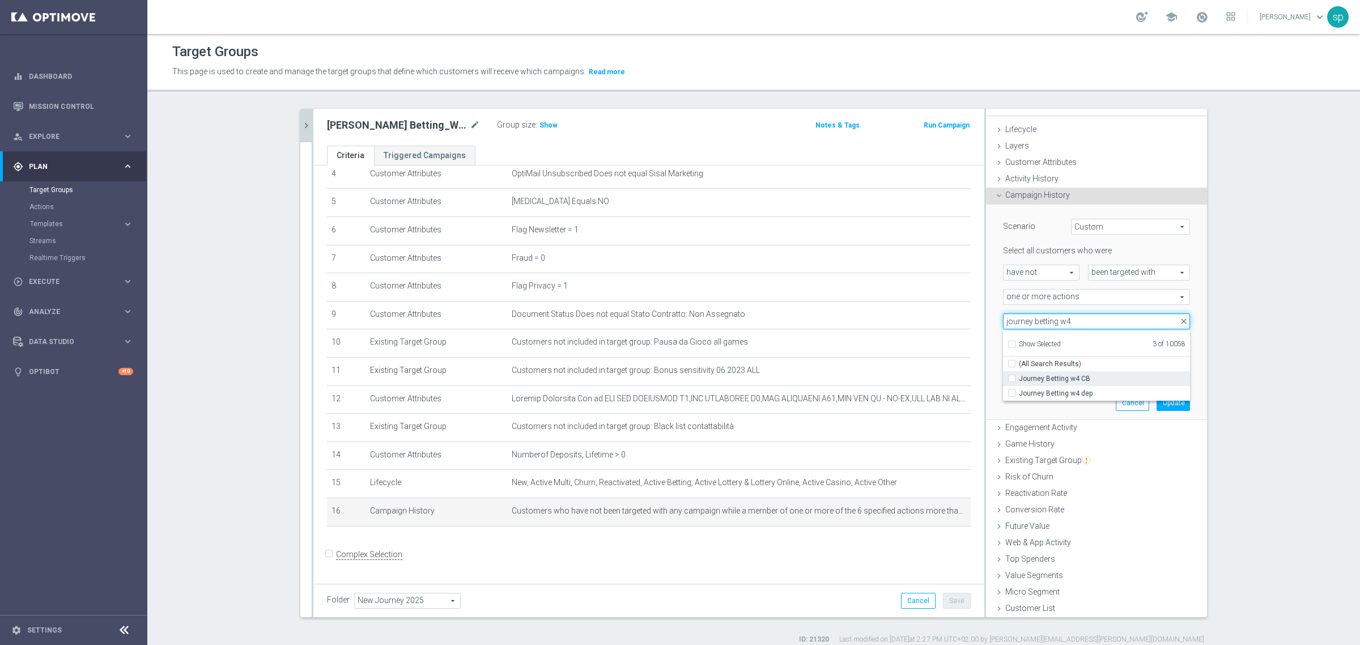
type input "journey betting w4"
click at [1105, 374] on span "Journey Betting w4 CB" at bounding box center [1104, 378] width 171 height 9
click at [1019, 374] on input "Journey Betting w4 CB" at bounding box center [1014, 377] width 7 height 7
checkbox input "true"
type input "Selected 4 of 10058"
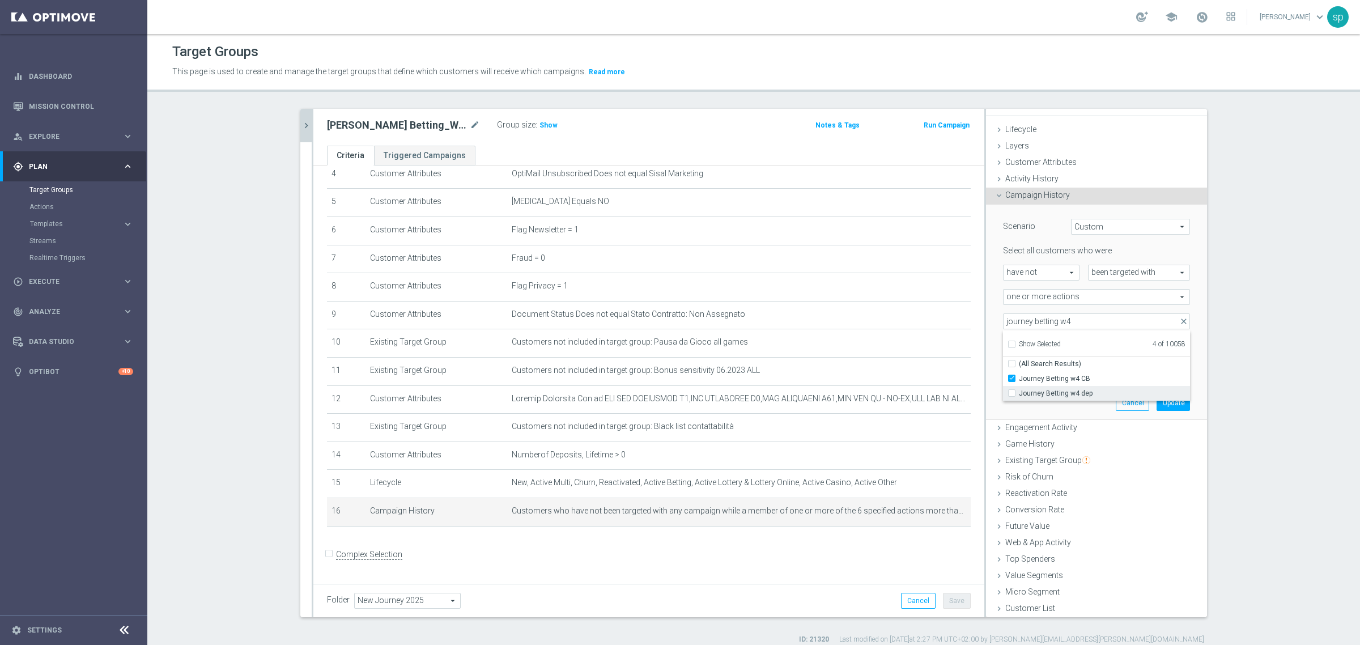
click at [1075, 394] on span "Journey Betting w4 dep" at bounding box center [1104, 393] width 171 height 9
click at [1019, 394] on input "Journey Betting w4 dep" at bounding box center [1014, 392] width 7 height 7
checkbox input "true"
type input "Selected 5 of 10058"
click at [1071, 314] on input "journey betting w4" at bounding box center [1096, 321] width 187 height 16
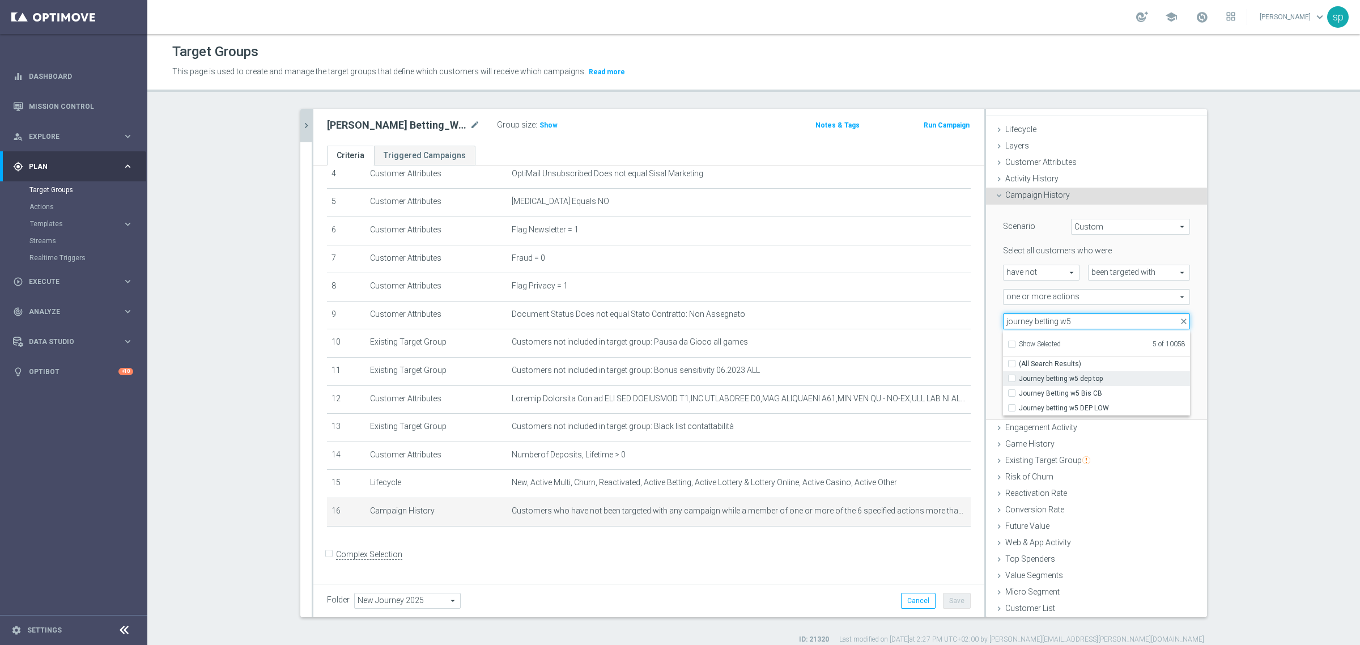
type input "journey betting w5"
click at [1089, 381] on span "Journey betting w5 dep top" at bounding box center [1104, 378] width 171 height 9
click at [1019, 381] on input "Journey betting w5 dep top" at bounding box center [1014, 377] width 7 height 7
checkbox input "true"
type input "Selected 6 of 10058"
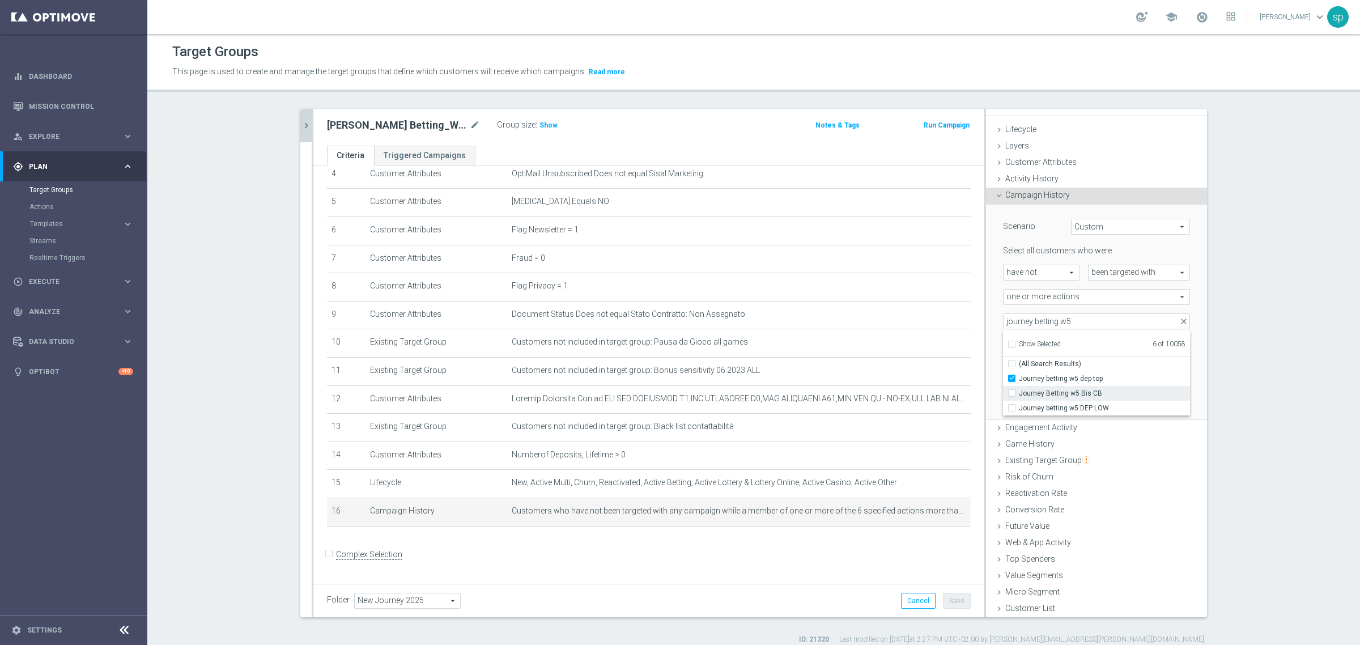
click at [1093, 390] on span "Journey Betting w5 Bis CB" at bounding box center [1104, 393] width 171 height 9
click at [1019, 390] on input "Journey Betting w5 Bis CB" at bounding box center [1014, 392] width 7 height 7
checkbox input "true"
type input "Selected 7 of 10058"
click at [1100, 404] on span "Journey betting w5 DEP LOW" at bounding box center [1104, 407] width 171 height 9
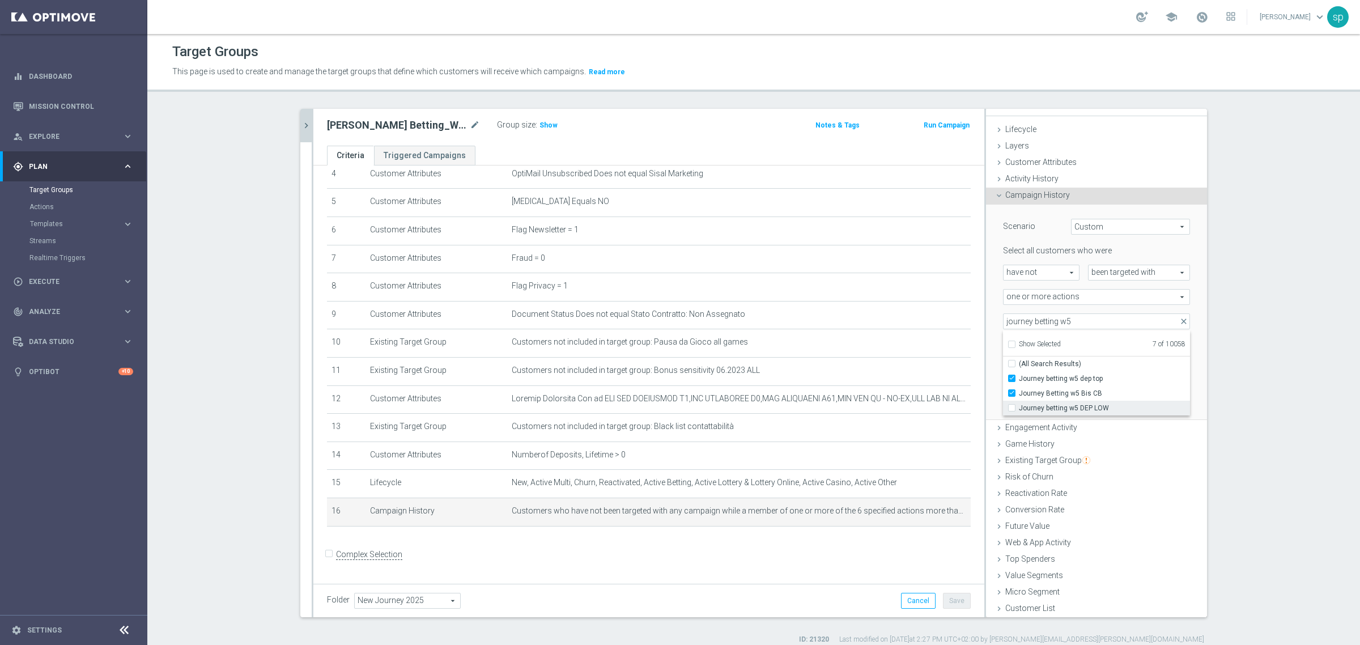
click at [1019, 404] on input "Journey betting w5 DEP LOW" at bounding box center [1014, 407] width 7 height 7
checkbox input "true"
type input "Selected 8 of 10058"
click at [1075, 317] on input "journey betting w5" at bounding box center [1096, 321] width 187 height 16
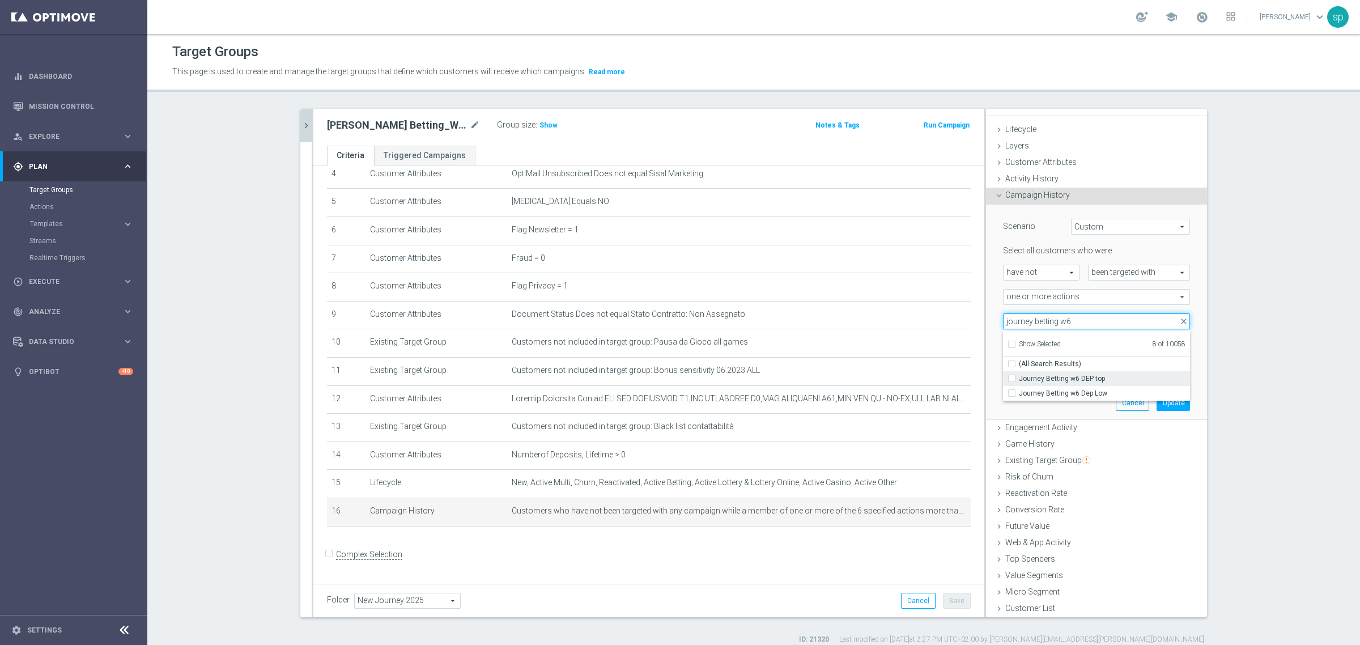
type input "journey betting w6"
click at [1083, 377] on span "Journey Betting w6 DEP top" at bounding box center [1104, 378] width 171 height 9
click at [1019, 377] on input "Journey Betting w6 DEP top" at bounding box center [1014, 377] width 7 height 7
checkbox input "true"
type input "Selected 9 of 10058"
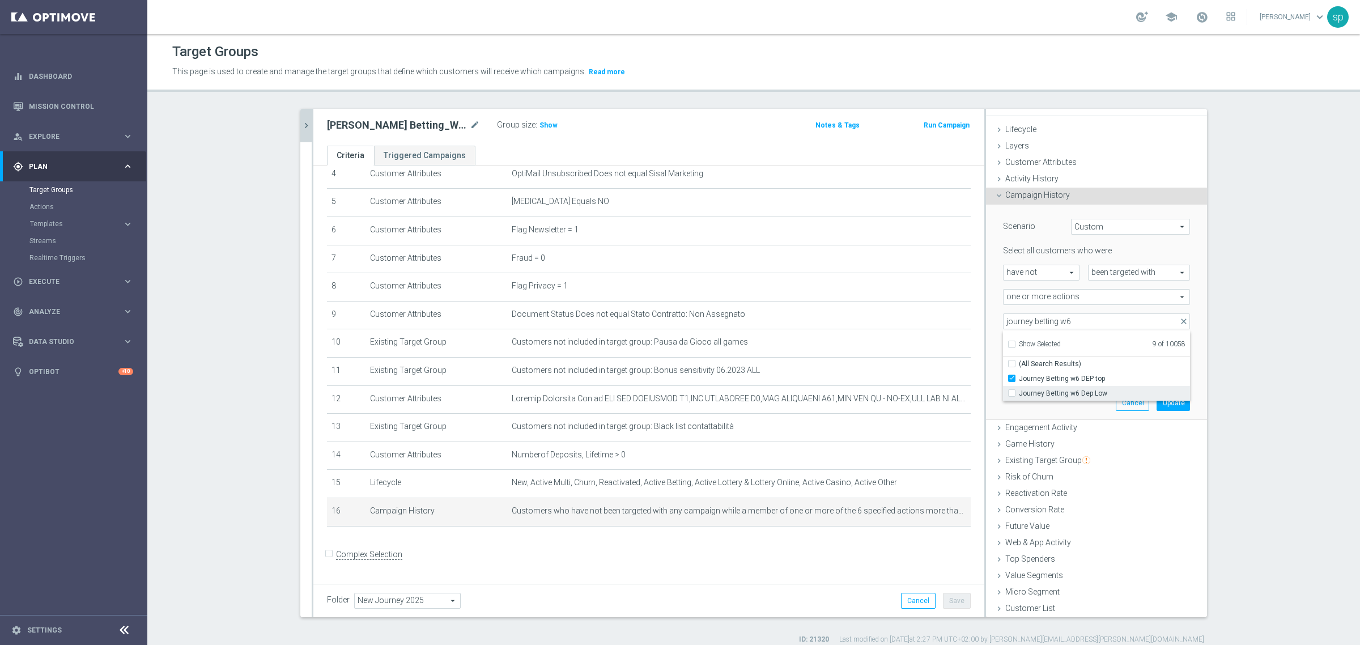
click at [1075, 391] on span "Journey Betting w6 Dep Low" at bounding box center [1104, 393] width 171 height 9
click at [1019, 391] on input "Journey Betting w6 Dep Low" at bounding box center [1014, 392] width 7 height 7
checkbox input "true"
type input "Selected 10 of 10058"
click at [1163, 401] on button "Update" at bounding box center [1172, 403] width 33 height 16
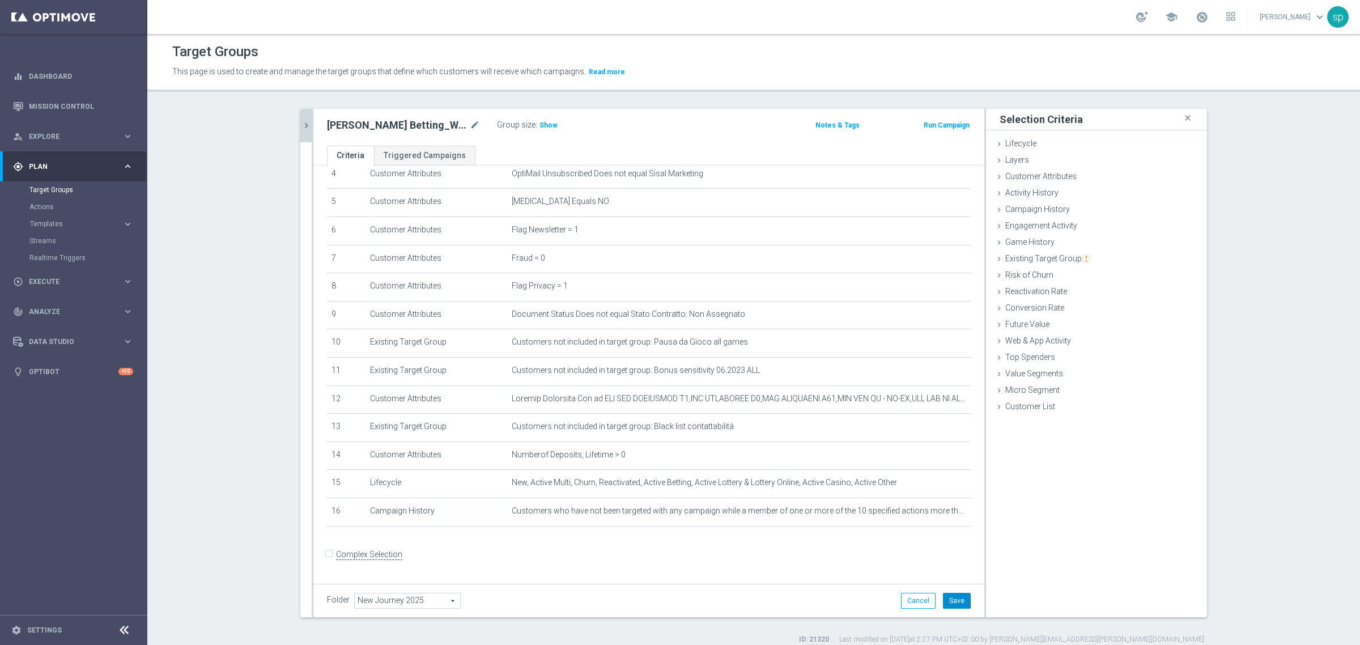
click at [957, 596] on button "Save" at bounding box center [957, 601] width 28 height 16
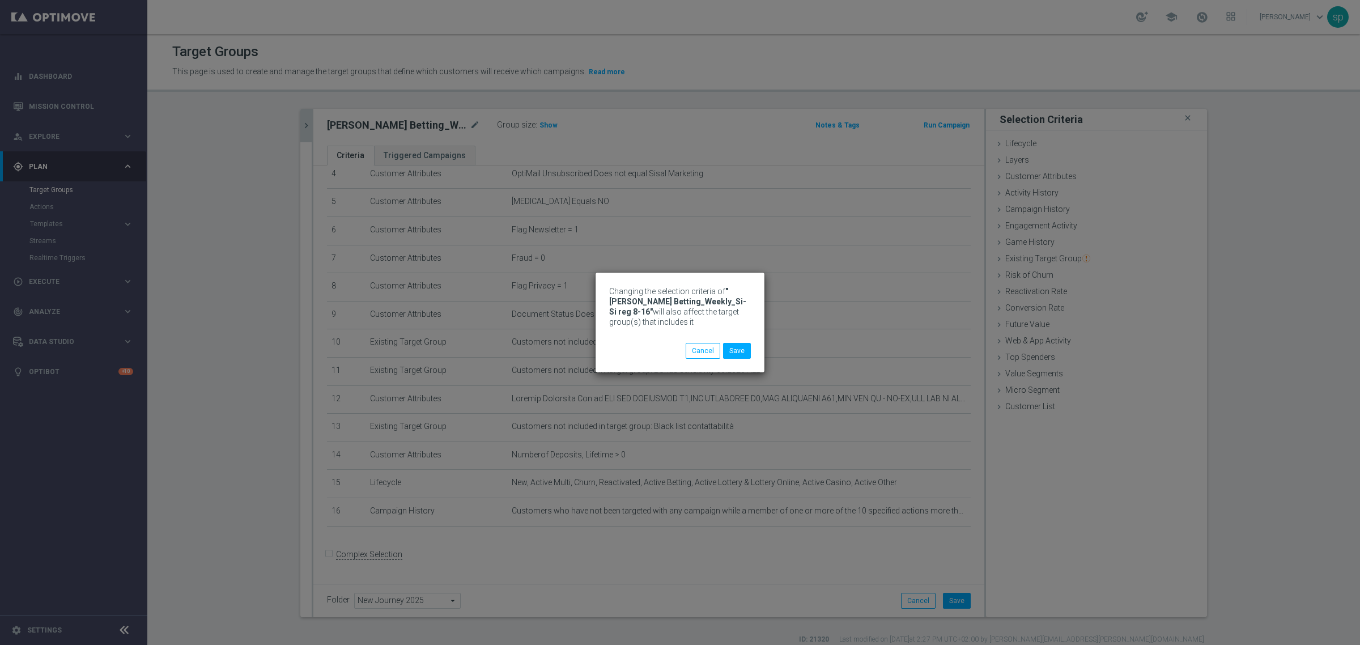
click at [721, 356] on div "Cancel Save" at bounding box center [717, 351] width 65 height 16
click at [731, 352] on button "Save" at bounding box center [737, 351] width 28 height 16
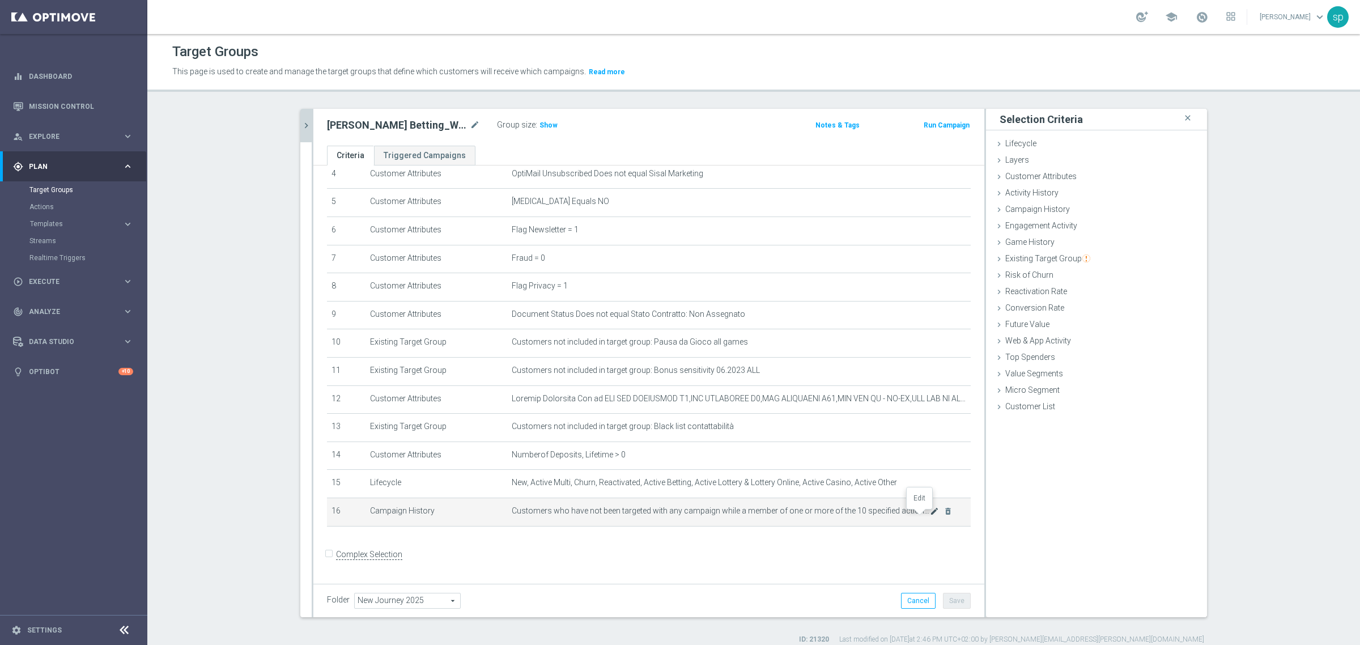
click at [930, 516] on icon "mode_edit" at bounding box center [934, 510] width 9 height 9
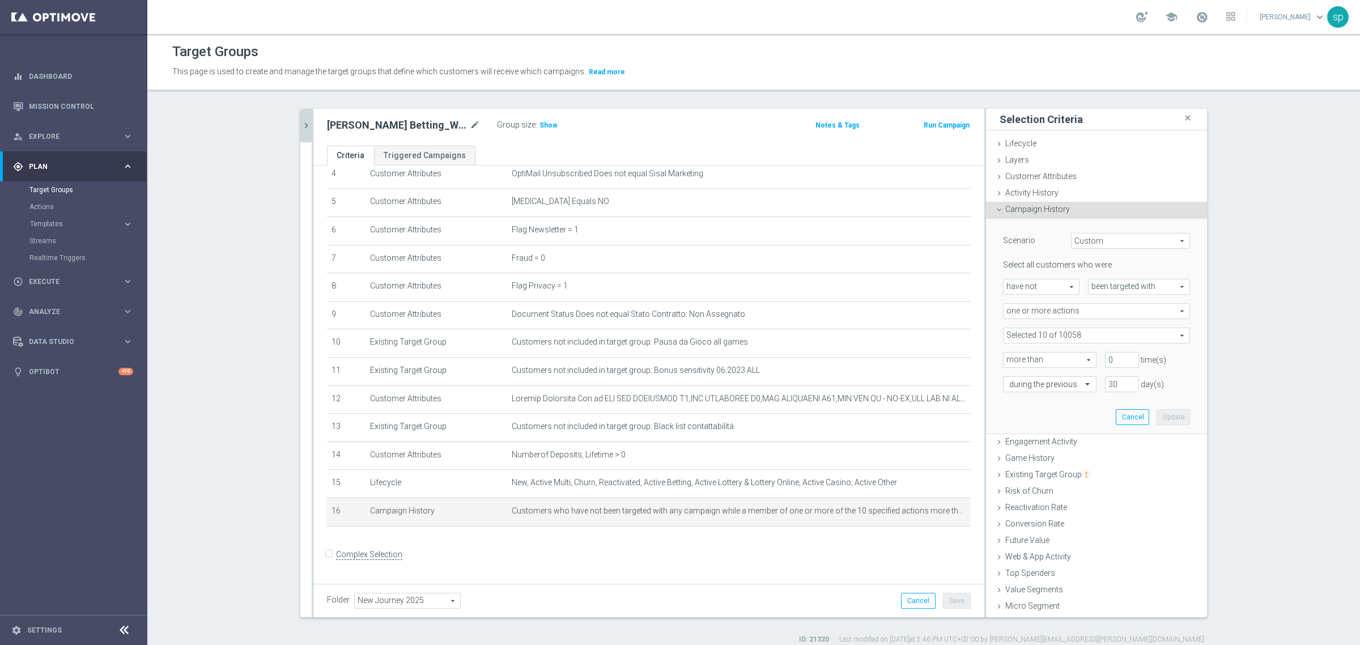
click at [1049, 329] on span at bounding box center [1096, 335] width 186 height 15
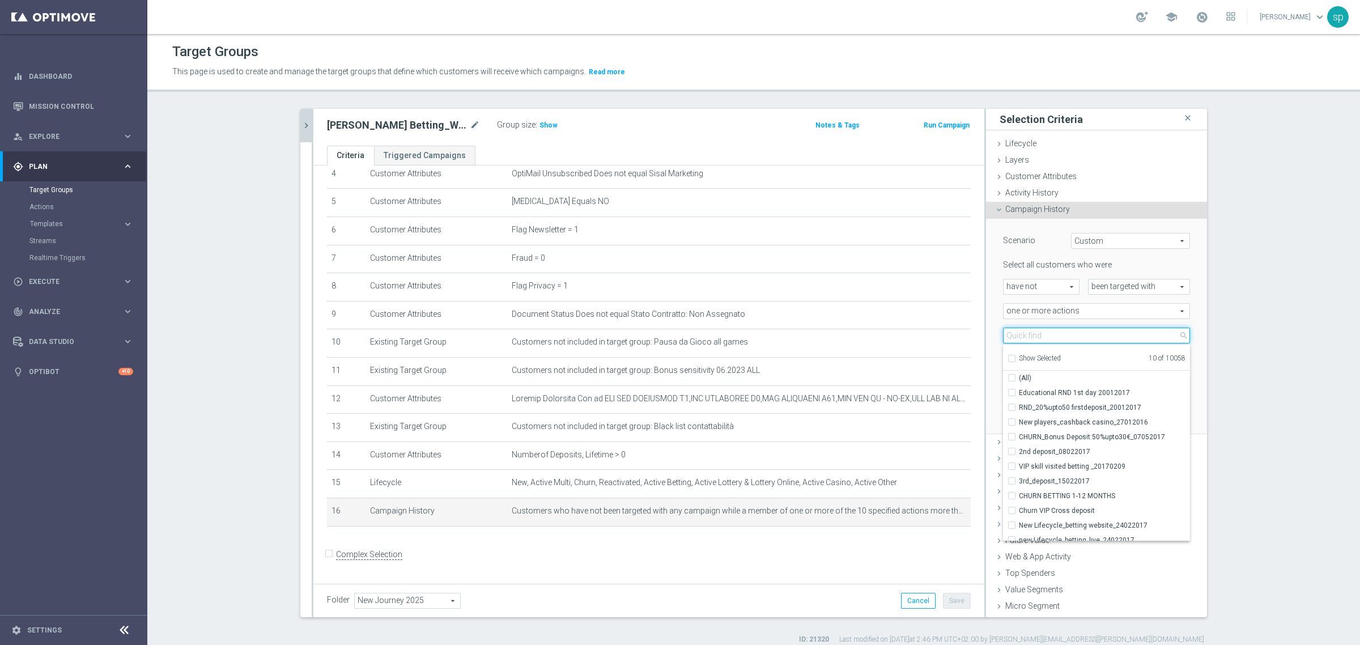
click at [1049, 329] on input "search" at bounding box center [1096, 335] width 187 height 16
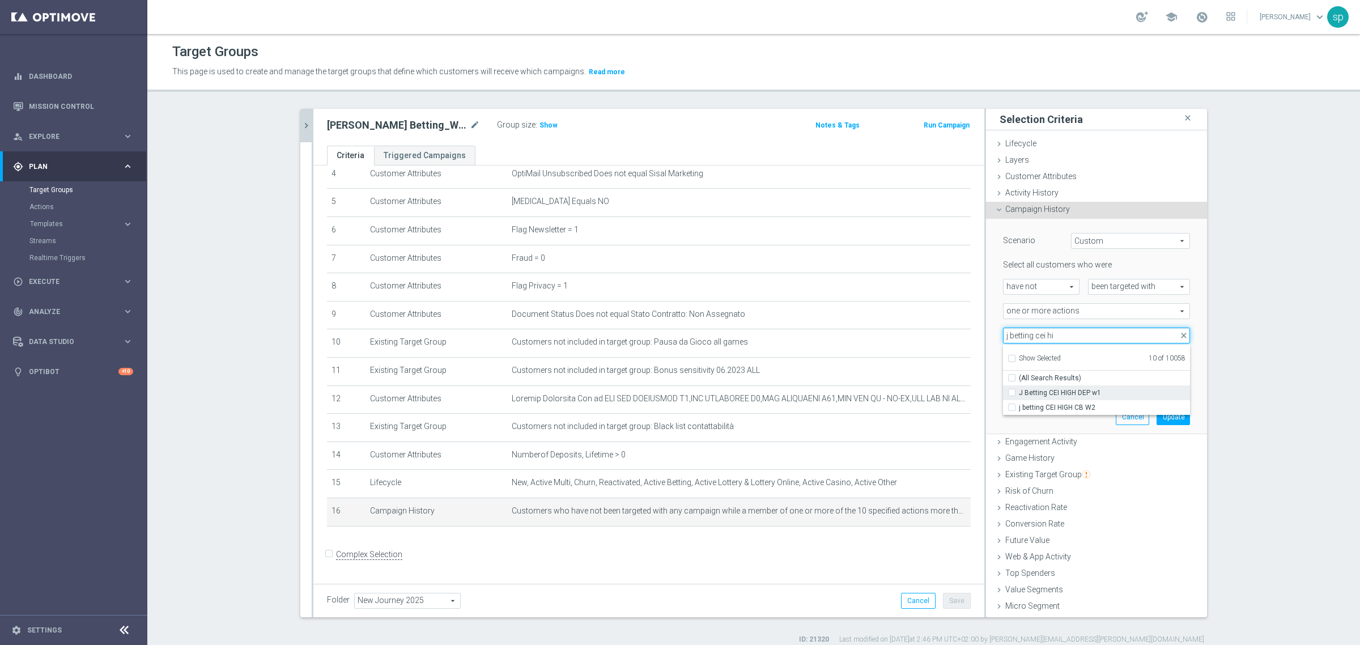
type input "j betting cei hi"
click at [1085, 395] on span "J Betting CEI HIGH DEP w1" at bounding box center [1104, 392] width 171 height 9
click at [1019, 395] on input "J Betting CEI HIGH DEP w1" at bounding box center [1014, 392] width 7 height 7
checkbox input "true"
type input "Selected 11 of 10058"
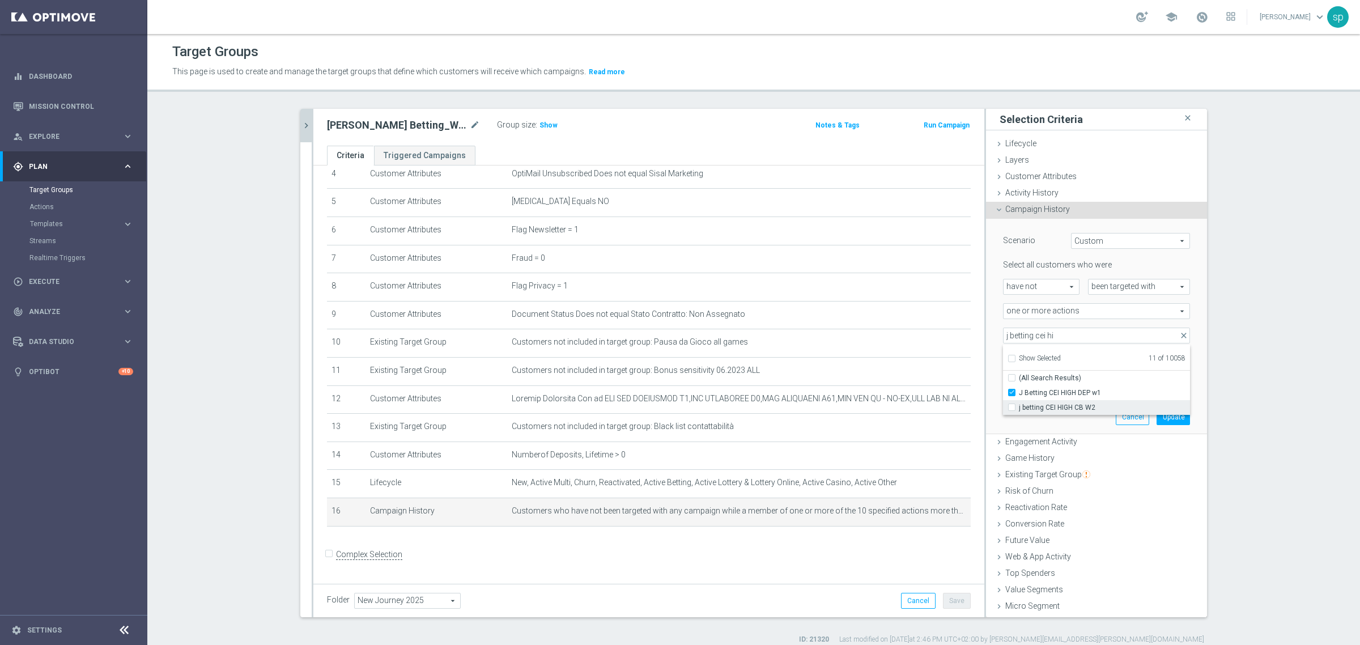
click at [1080, 408] on span "j betting CEI HIGH CB W2" at bounding box center [1104, 407] width 171 height 9
click at [1019, 408] on input "j betting CEI HIGH CB W2" at bounding box center [1014, 406] width 7 height 7
checkbox input "true"
type input "Selected 12 of 10058"
click at [1046, 333] on input "j betting cei hi" at bounding box center [1096, 335] width 187 height 16
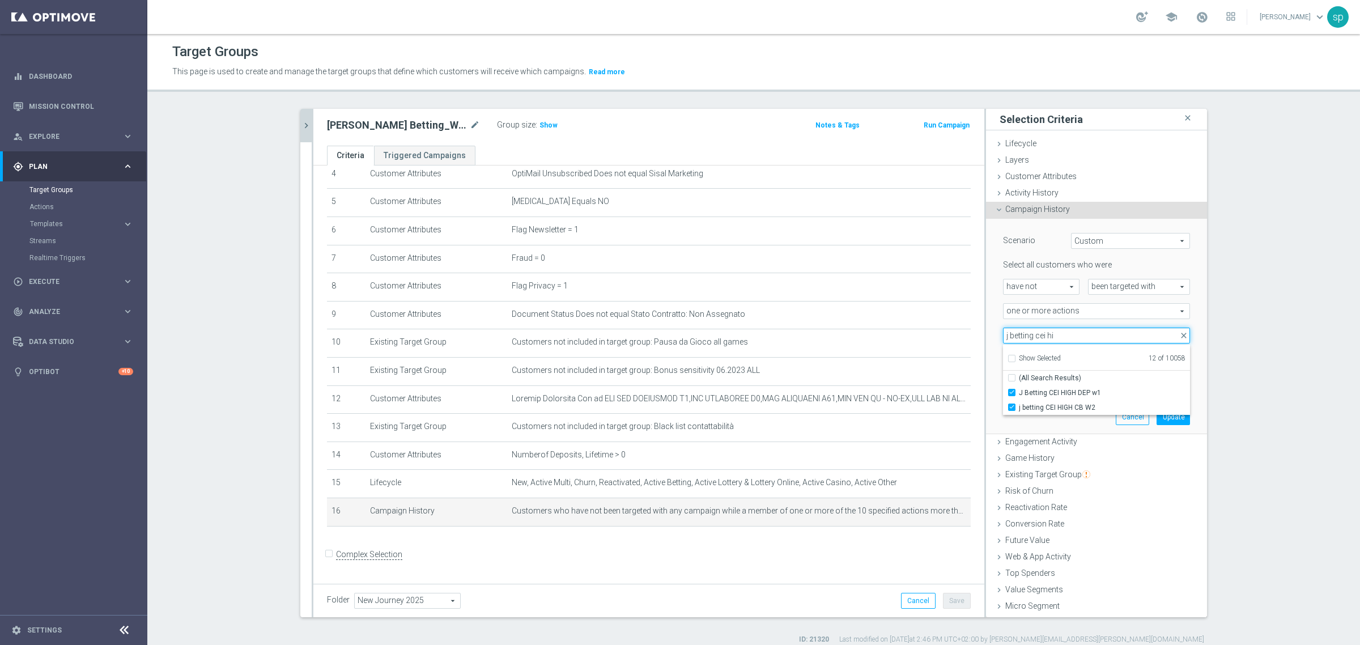
click at [1057, 334] on input "j betting cei hi" at bounding box center [1096, 335] width 187 height 16
type input "j betting cei"
checkbox input "true"
type input "j betting cei low"
checkbox input "false"
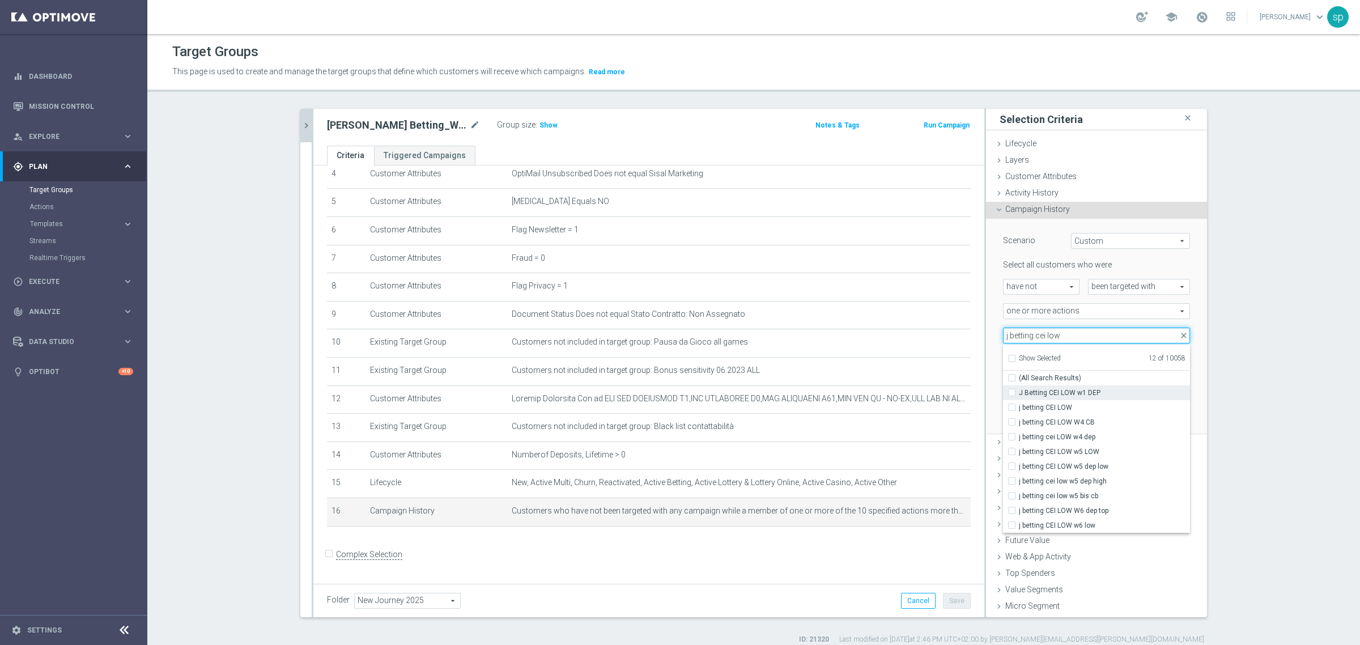
type input "j betting cei low"
click at [1094, 387] on label "J Betting CEI LOW w1 DEP" at bounding box center [1104, 392] width 171 height 15
click at [1019, 389] on input "J Betting CEI LOW w1 DEP" at bounding box center [1014, 392] width 7 height 7
checkbox input "true"
type input "Selected 13 of 10058"
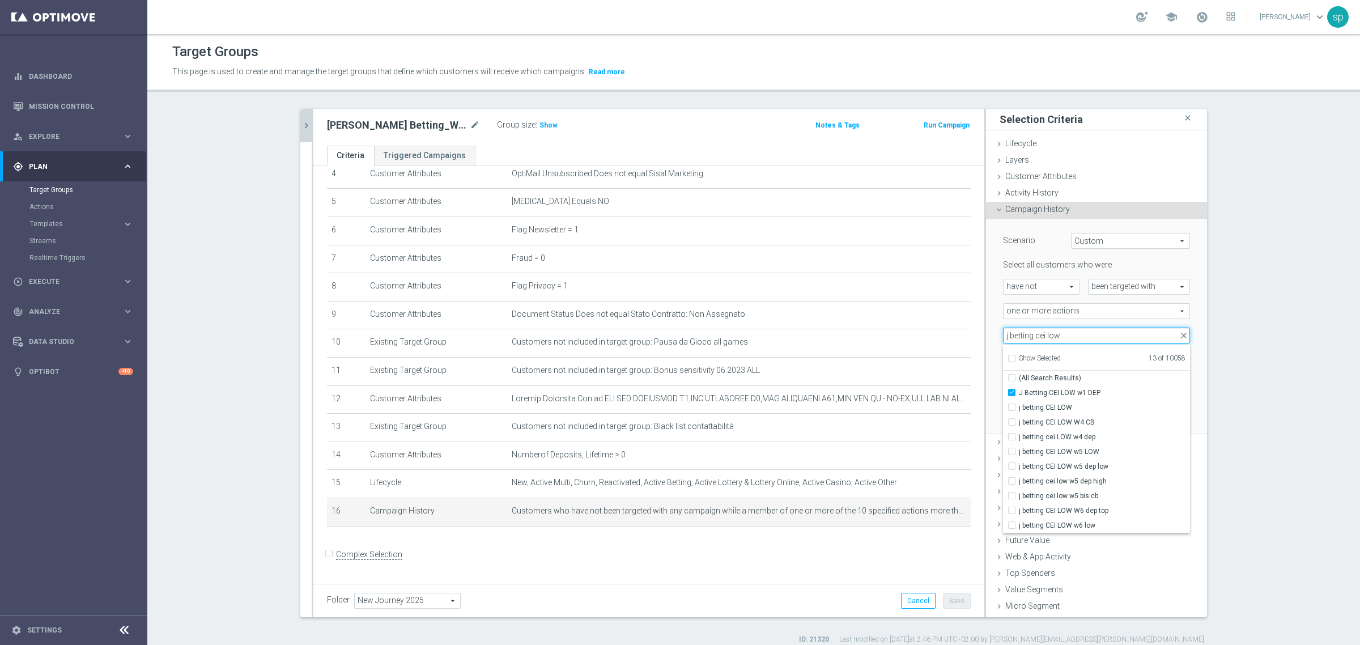
click at [1068, 335] on input "j betting cei low" at bounding box center [1096, 335] width 187 height 16
type input "j betting cei low"
click at [1069, 411] on span "j betting CEI LOW" at bounding box center [1104, 407] width 171 height 9
click at [1019, 411] on input "j betting CEI LOW" at bounding box center [1014, 406] width 7 height 7
checkbox input "true"
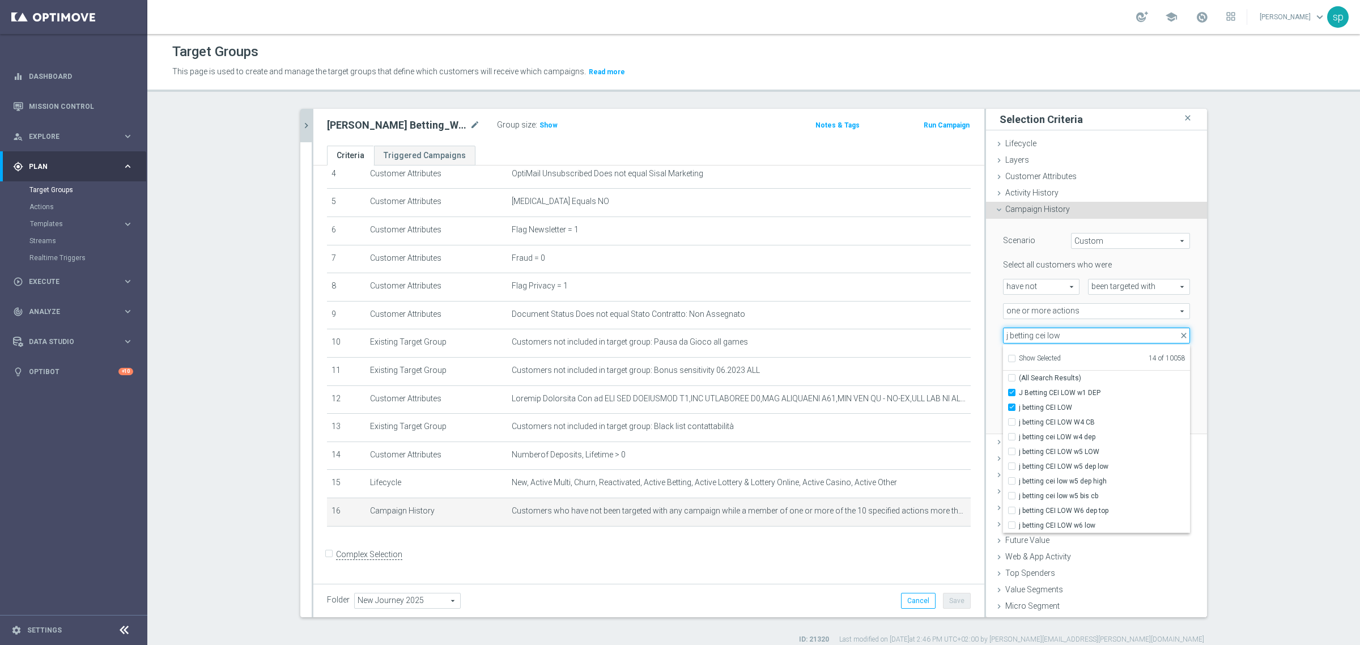
click at [1058, 337] on input "j betting cei low" at bounding box center [1096, 335] width 187 height 16
click at [1101, 436] on span "j betting cei LOW w4 dep" at bounding box center [1104, 436] width 171 height 9
click at [1019, 436] on input "j betting cei LOW w4 dep" at bounding box center [1014, 436] width 7 height 7
click at [1066, 418] on span "j betting CEI LOW W4 CB" at bounding box center [1104, 422] width 171 height 9
click at [1019, 418] on input "j betting CEI LOW W4 CB" at bounding box center [1014, 421] width 7 height 7
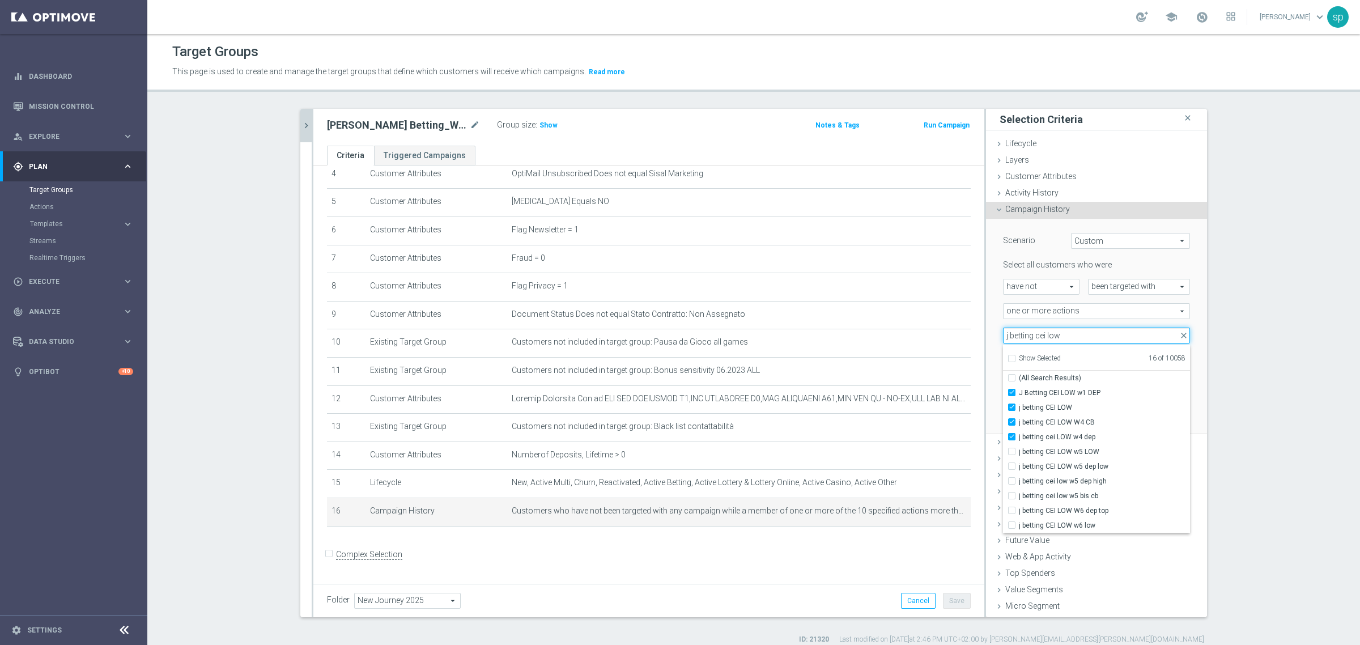
click at [1061, 335] on input "j betting cei low" at bounding box center [1096, 335] width 187 height 16
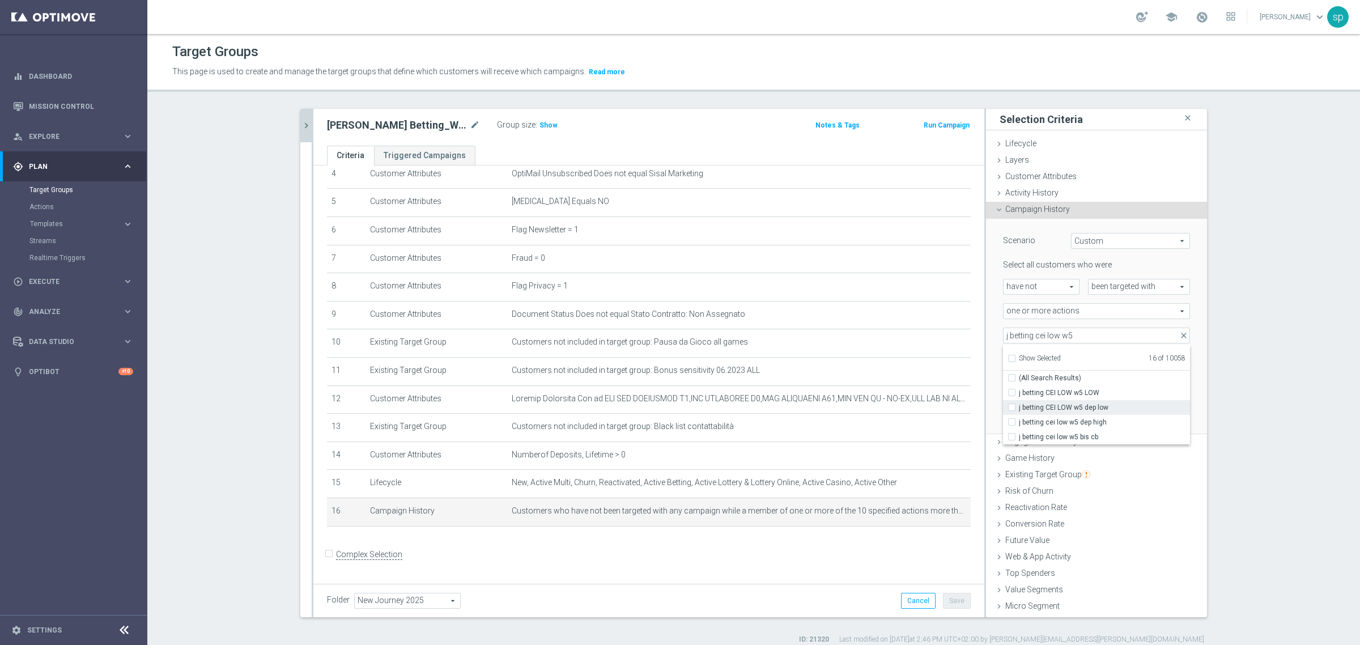
click at [1108, 401] on label "j betting CEI LOW w5 dep low" at bounding box center [1104, 407] width 171 height 15
click at [1019, 403] on input "j betting CEI LOW w5 dep low" at bounding box center [1014, 406] width 7 height 7
click at [1106, 385] on label "j betting CEI LOW w5 LOW" at bounding box center [1104, 392] width 171 height 15
click at [1019, 389] on input "j betting CEI LOW w5 LOW" at bounding box center [1014, 392] width 7 height 7
click at [1075, 388] on span "j betting CEI LOW w5 LOW" at bounding box center [1104, 392] width 171 height 9
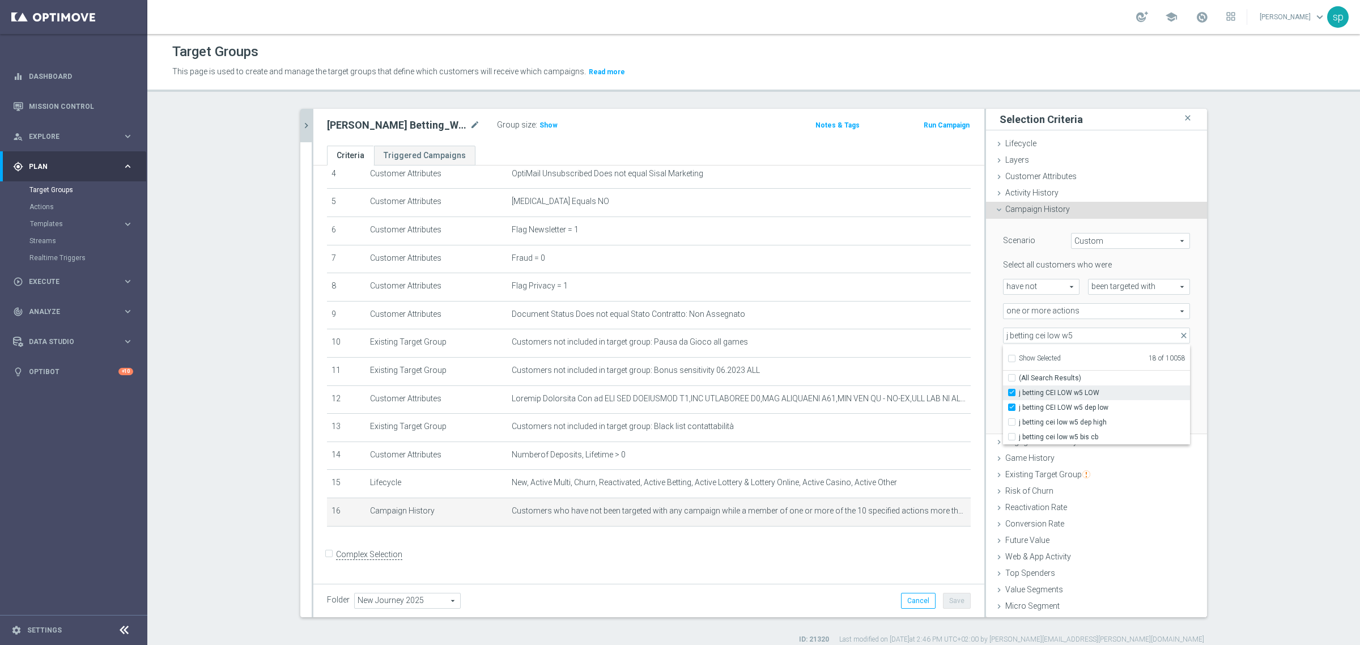
click at [1019, 389] on input "j betting CEI LOW w5 LOW" at bounding box center [1014, 392] width 7 height 7
click at [1074, 403] on span "j betting CEI LOW w5 dep low" at bounding box center [1104, 407] width 171 height 9
click at [1019, 403] on input "j betting CEI LOW w5 dep low" at bounding box center [1014, 406] width 7 height 7
click at [1077, 334] on input "j betting cei low w5" at bounding box center [1096, 335] width 187 height 16
click at [1094, 393] on span "j betting cei low w5 dep high" at bounding box center [1104, 392] width 171 height 9
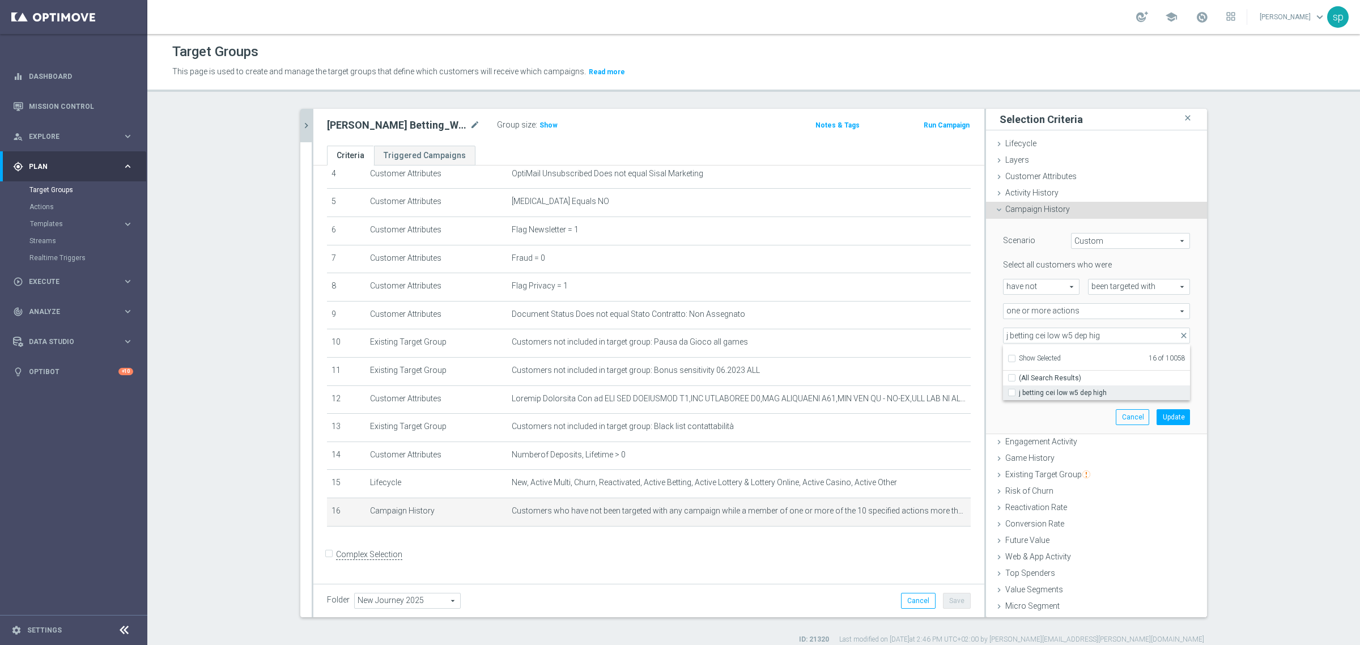
click at [1019, 393] on input "j betting cei low w5 dep high" at bounding box center [1014, 392] width 7 height 7
click at [1096, 332] on input "j betting cei low w5 dep hig" at bounding box center [1096, 335] width 187 height 16
click at [1089, 397] on span "j betting CEI LOW w5 dep low" at bounding box center [1104, 392] width 171 height 9
click at [1019, 396] on input "j betting CEI LOW w5 dep low" at bounding box center [1014, 392] width 7 height 7
click at [1091, 333] on input "j betting cei low w5 dep" at bounding box center [1096, 335] width 187 height 16
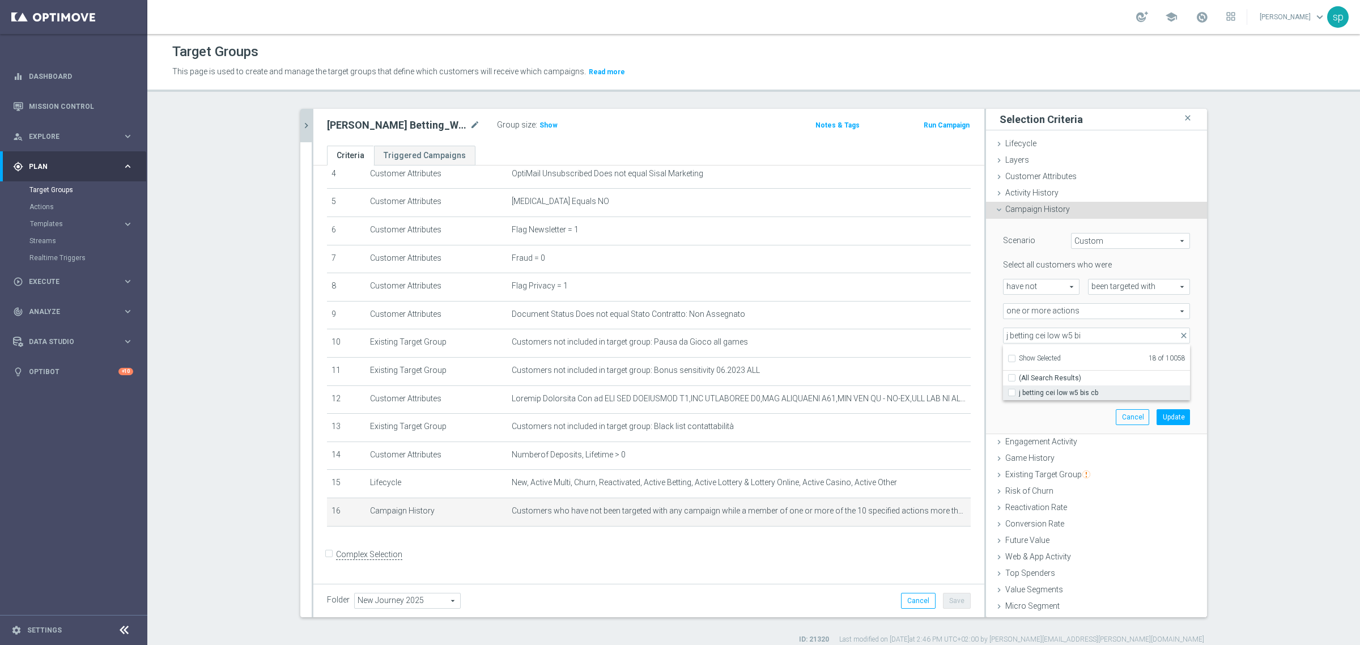
click at [1093, 391] on span "j betting cei low w5 bis cb" at bounding box center [1104, 392] width 171 height 9
click at [1019, 391] on input "j betting cei low w5 bis cb" at bounding box center [1014, 392] width 7 height 7
click at [1090, 338] on input "j betting cei low w5 bi" at bounding box center [1096, 335] width 187 height 16
click at [1101, 389] on span "j betting CEI LOW W6 dep top" at bounding box center [1104, 392] width 171 height 9
click at [1019, 389] on input "j betting CEI LOW W6 dep top" at bounding box center [1014, 392] width 7 height 7
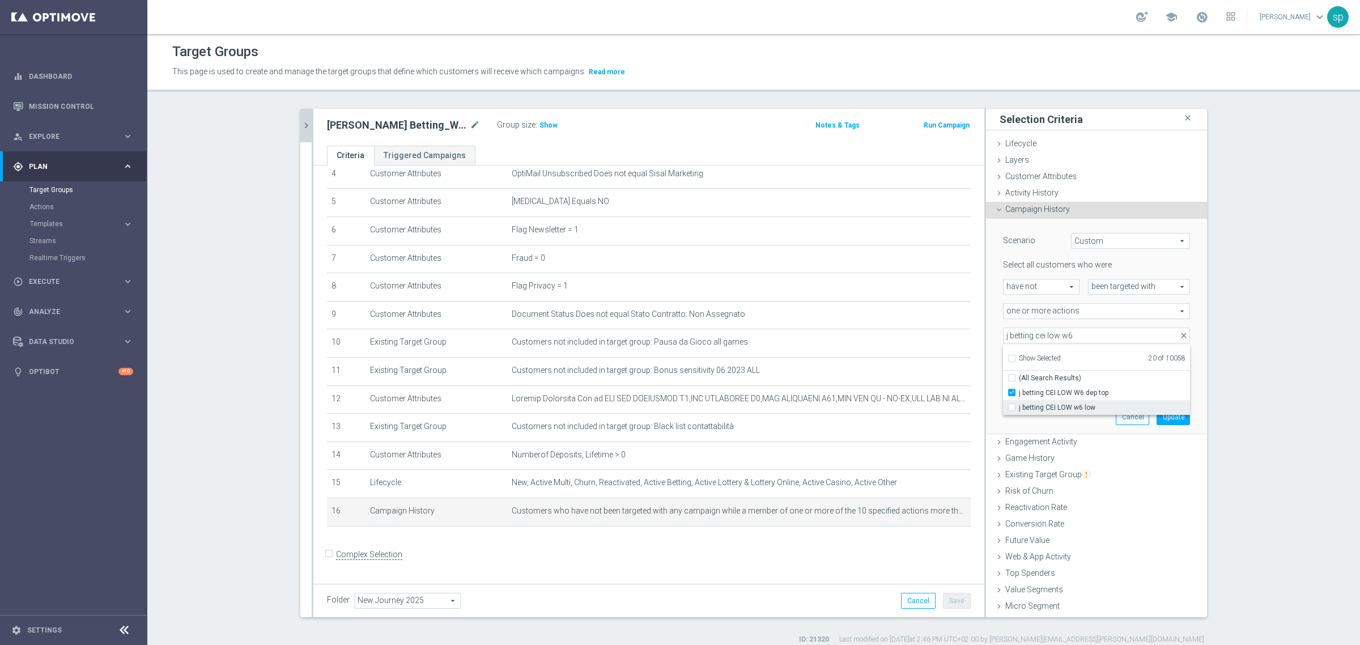
click at [1090, 403] on span "j betting CEI LOW w6 low" at bounding box center [1104, 407] width 171 height 9
click at [1019, 403] on input "j betting CEI LOW w6 low" at bounding box center [1014, 406] width 7 height 7
click at [1080, 331] on input "j betting cei low w6" at bounding box center [1096, 335] width 187 height 16
click at [1060, 385] on label "j betting CEI LOW w5 LOW" at bounding box center [1104, 392] width 171 height 15
click at [1019, 389] on input "j betting CEI LOW w5 LOW" at bounding box center [1014, 392] width 7 height 7
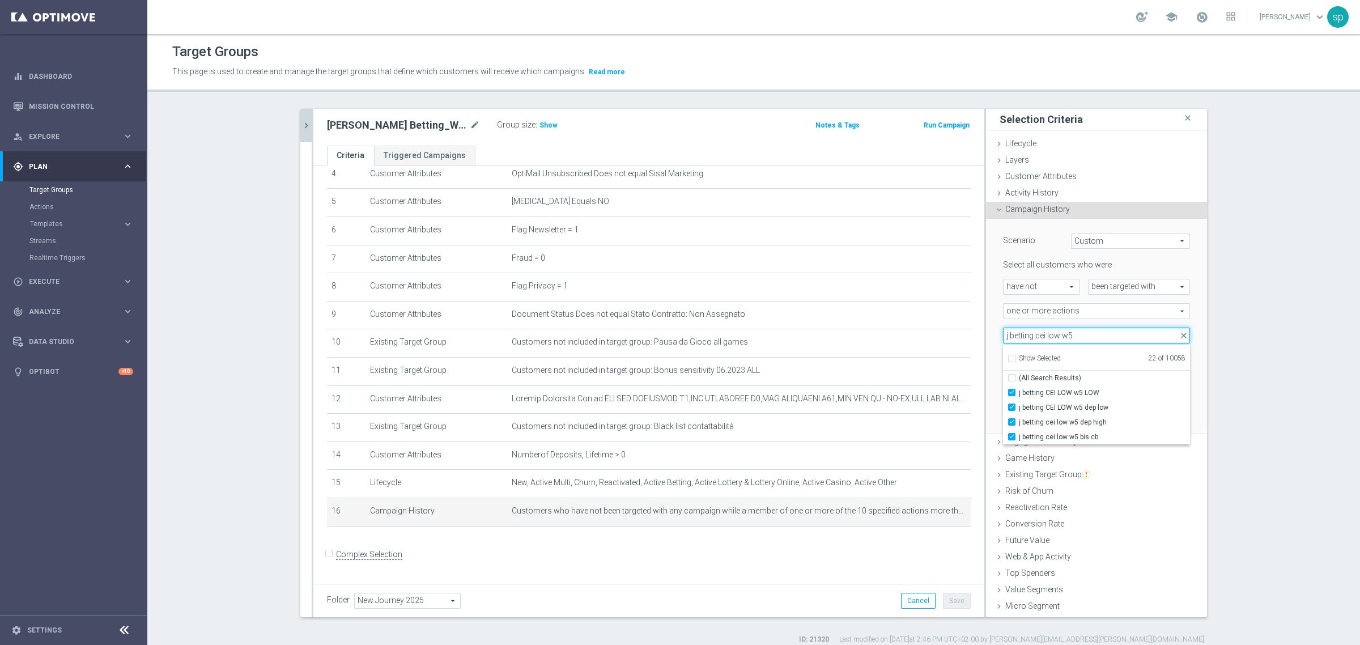
click at [1087, 338] on input "j betting cei low w5" at bounding box center [1096, 335] width 187 height 16
click at [1241, 346] on section "[PERSON_NAME] betting close more_vert Prioritize Customer Target Groups library…" at bounding box center [753, 376] width 1212 height 535
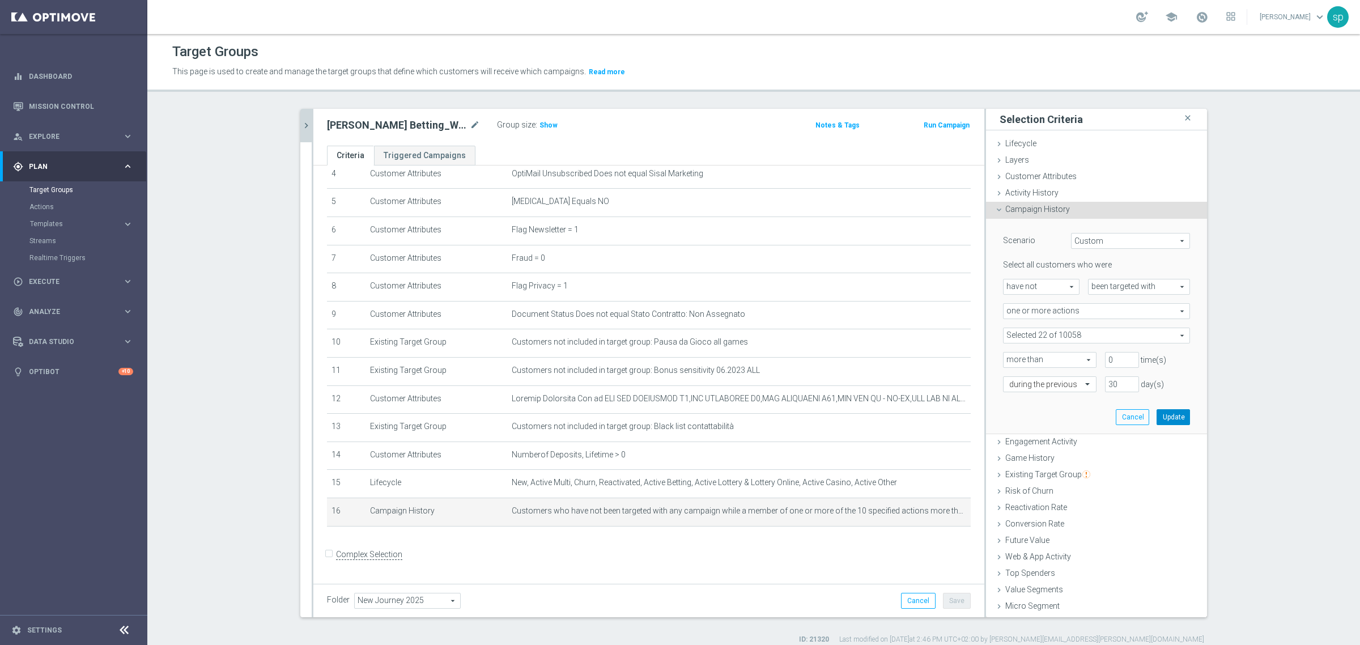
click at [1157, 418] on button "Update" at bounding box center [1172, 417] width 33 height 16
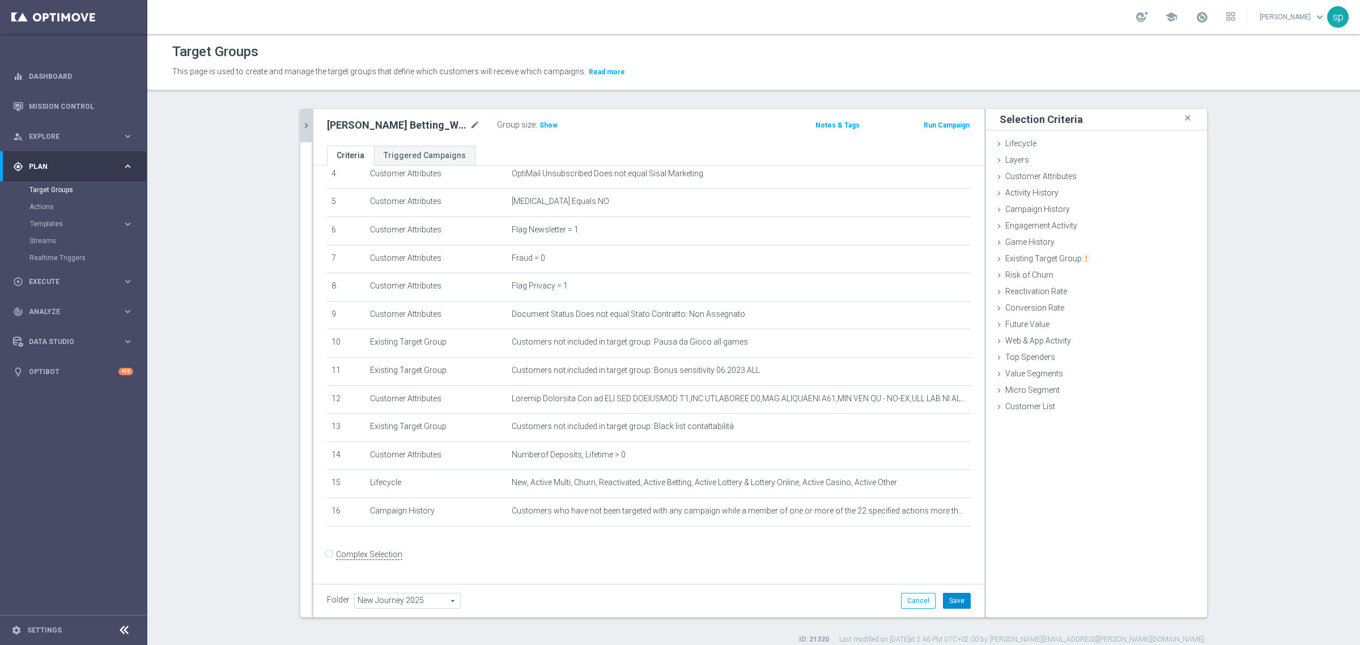
click at [952, 599] on button "Save" at bounding box center [957, 601] width 28 height 16
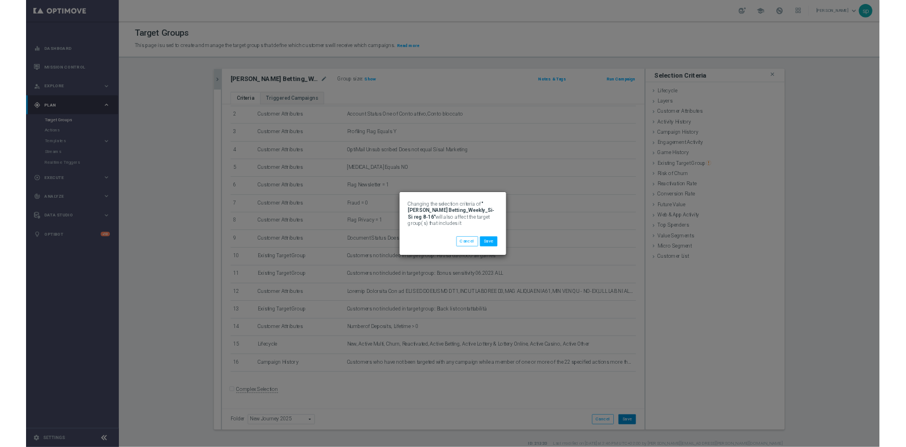
scroll to position [54, 0]
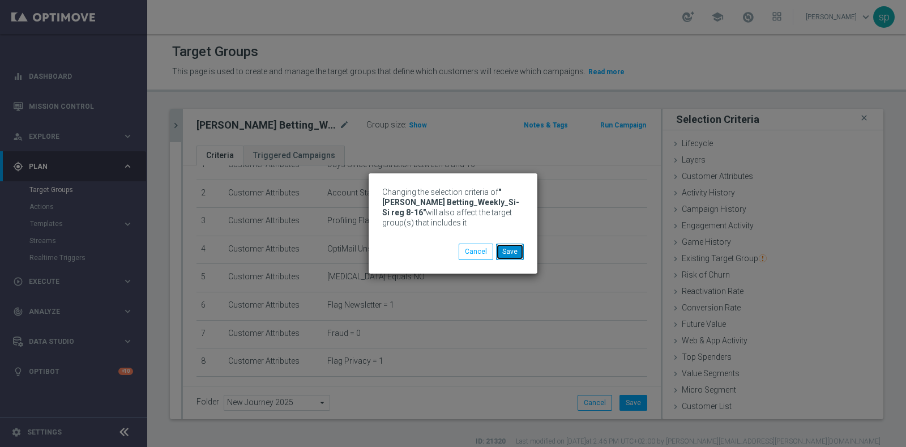
click at [510, 253] on button "Save" at bounding box center [510, 252] width 28 height 16
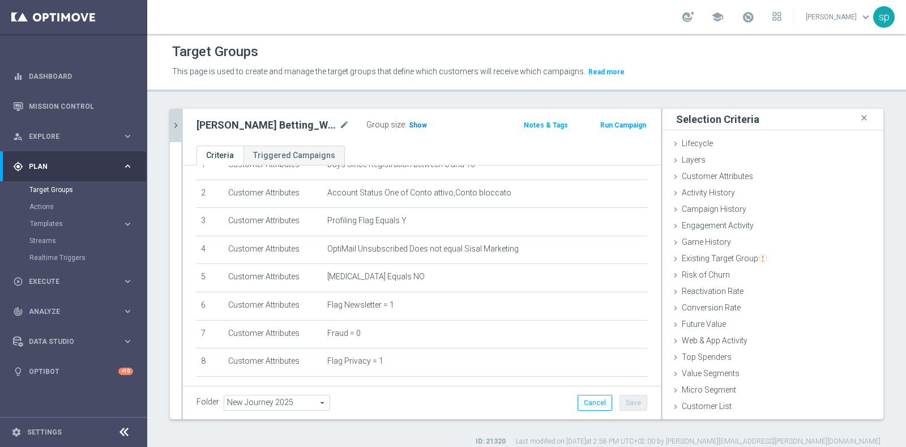
click at [415, 126] on span "Show" at bounding box center [418, 125] width 18 height 8
click at [174, 122] on icon "chevron_right" at bounding box center [176, 125] width 11 height 11
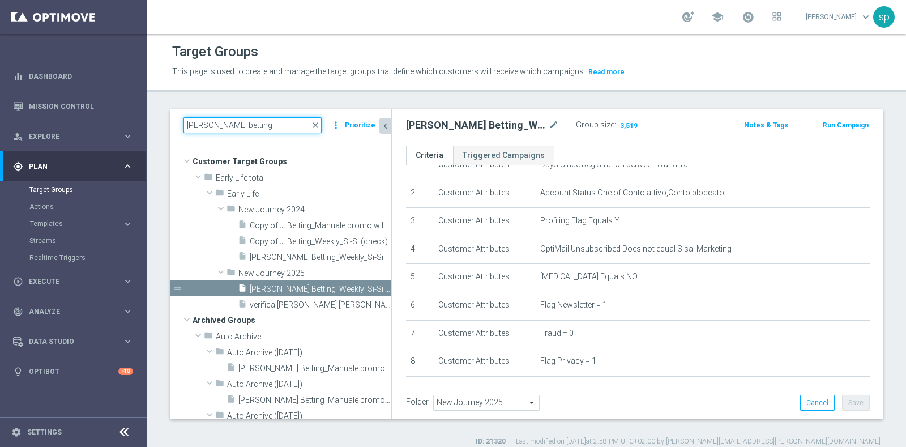
click at [236, 131] on input "[PERSON_NAME] betting" at bounding box center [253, 125] width 138 height 16
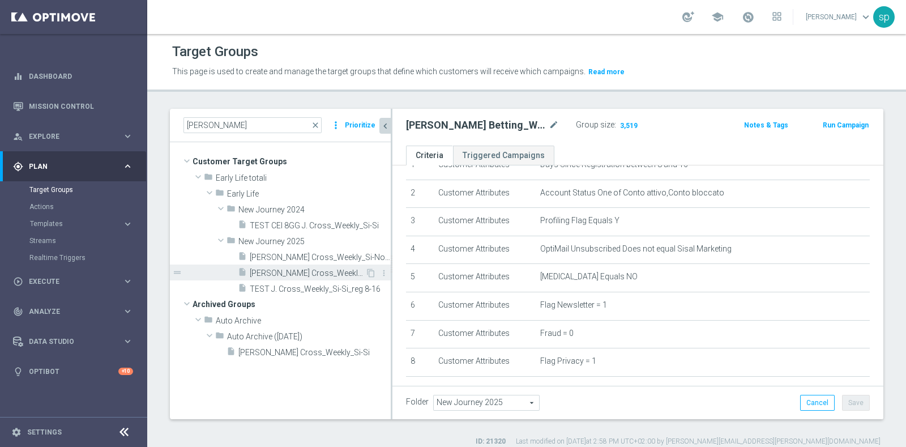
click at [290, 270] on span "[PERSON_NAME] Cross_Weekly_Si-Si_reg 8-16" at bounding box center [308, 274] width 116 height 10
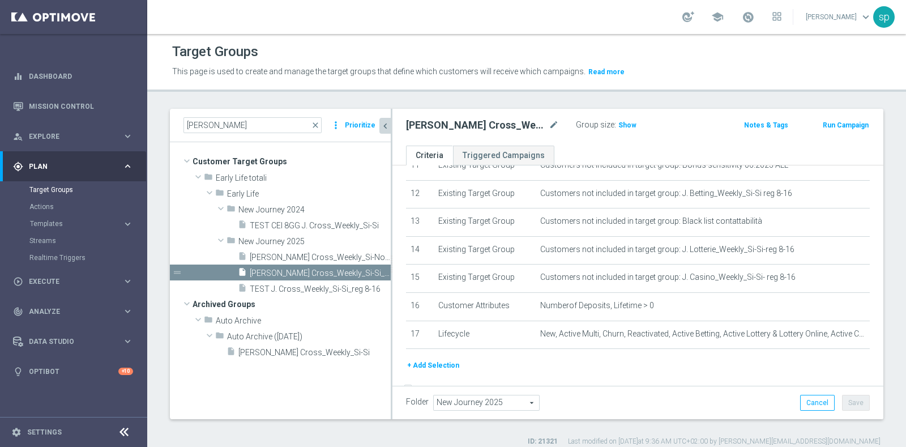
scroll to position [355, 0]
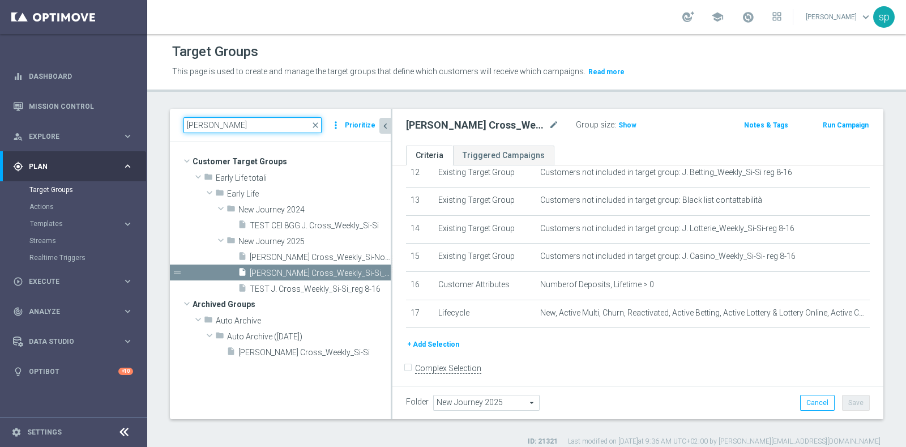
click at [240, 125] on input "[PERSON_NAME]" at bounding box center [253, 125] width 138 height 16
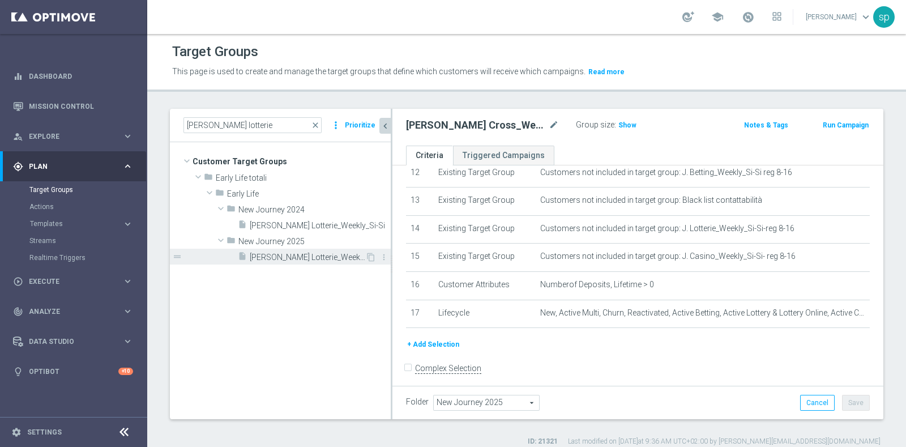
click at [281, 250] on div "insert_drive_file J. Lotterie_Weekly_Si-Si-reg 8-16" at bounding box center [301, 257] width 127 height 16
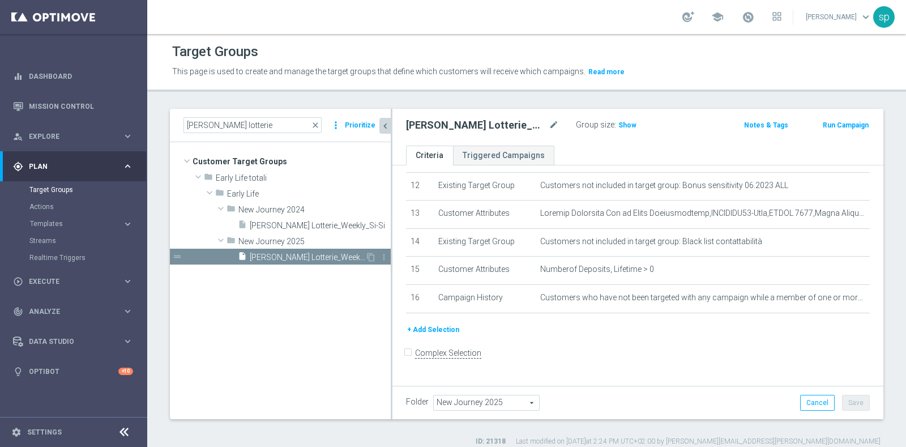
scroll to position [327, 0]
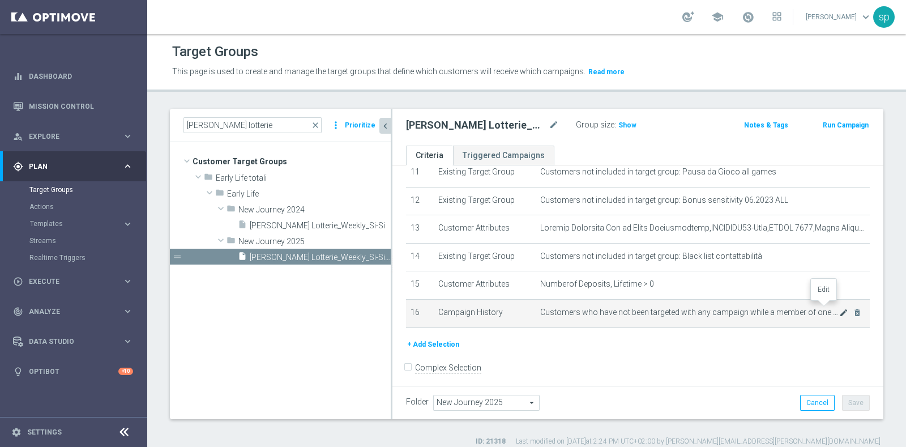
click at [840, 308] on icon "mode_edit" at bounding box center [844, 312] width 9 height 9
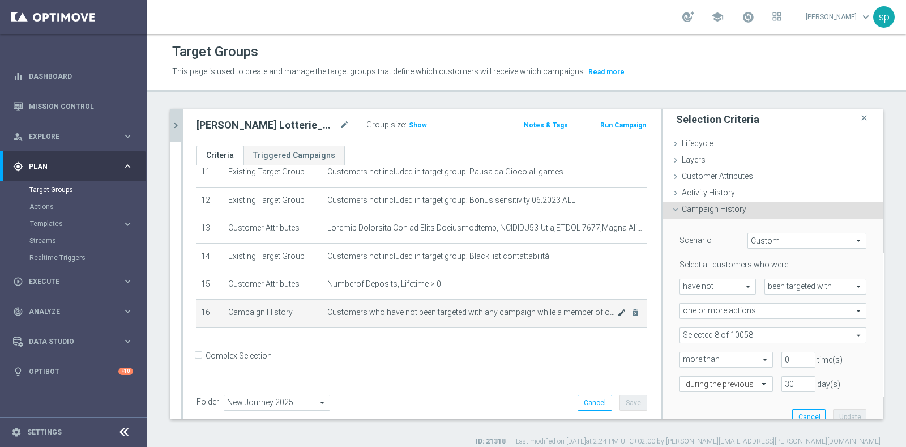
scroll to position [316, 0]
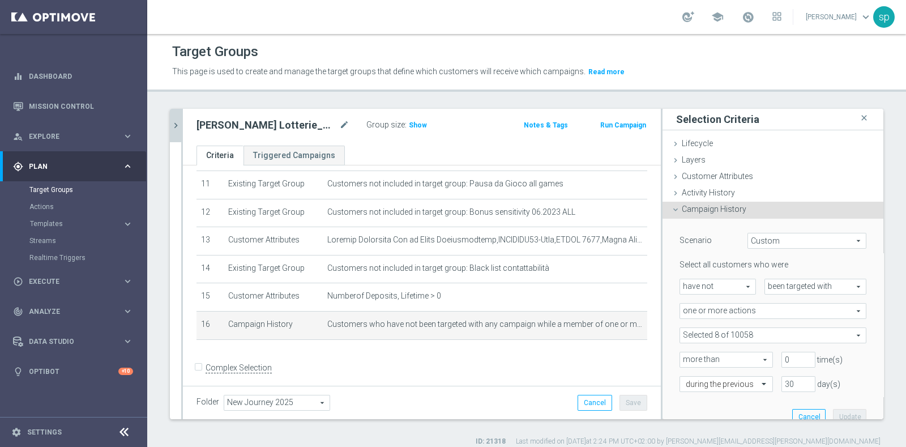
click at [756, 331] on span at bounding box center [773, 335] width 186 height 15
click at [776, 309] on span "one or more actions" at bounding box center [773, 311] width 186 height 15
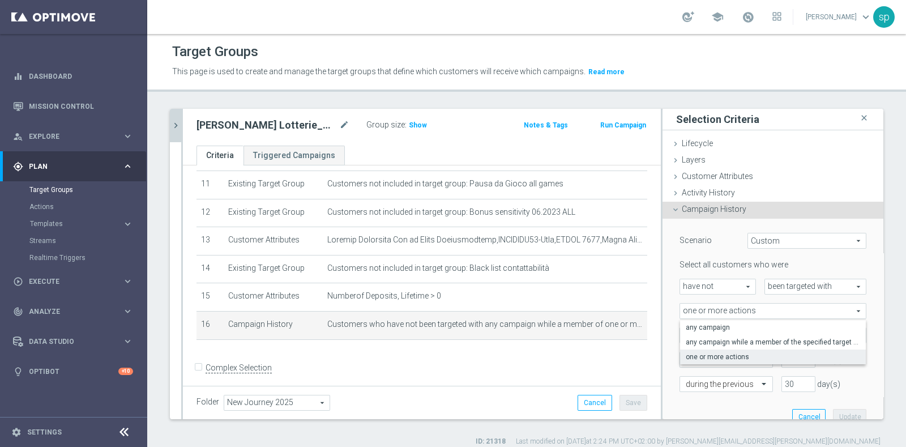
scroll to position [211, 0]
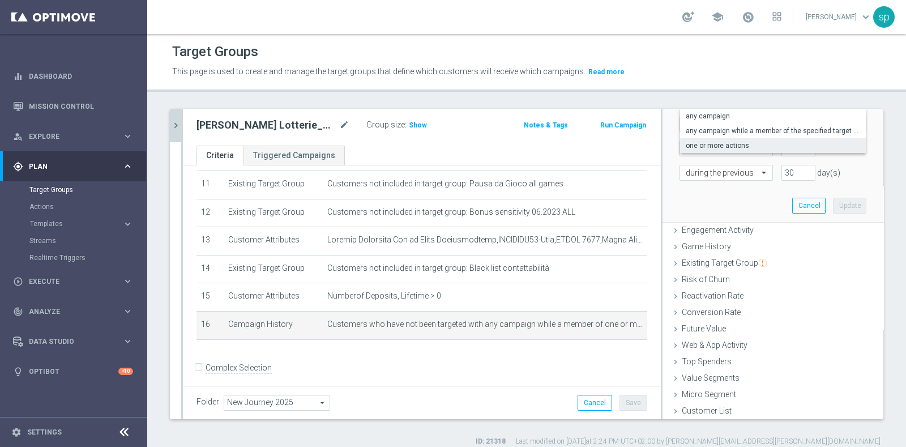
click at [858, 154] on div "Scenario Custom Custom arrow_drop_down search Select all customers who were hav…" at bounding box center [773, 115] width 221 height 216
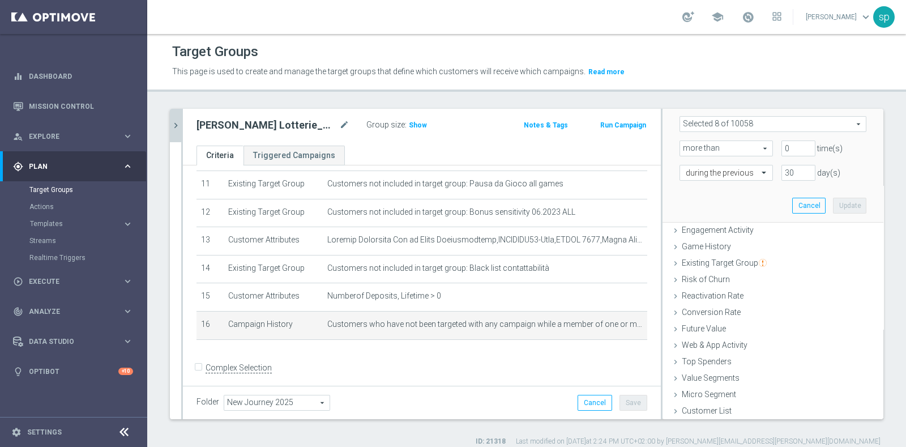
click at [840, 122] on span at bounding box center [773, 124] width 186 height 15
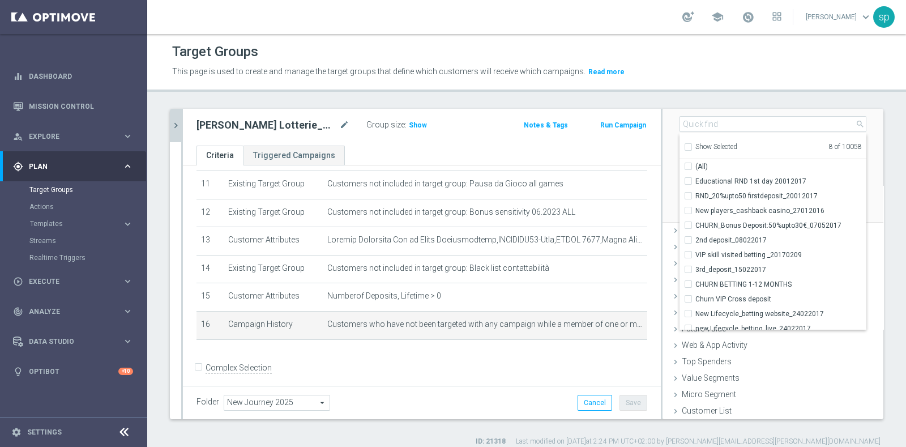
click at [697, 150] on label "Show Selected" at bounding box center [717, 148] width 42 height 10
click at [692, 150] on input "Show Selected" at bounding box center [687, 148] width 7 height 7
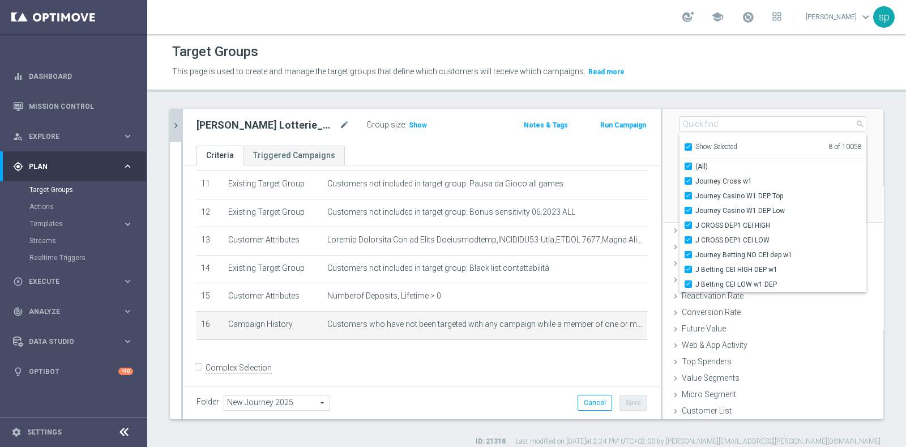
click at [880, 164] on div "[PERSON_NAME] lotterie close more_vert Prioritize Customer Target Groups librar…" at bounding box center [526, 278] width 759 height 338
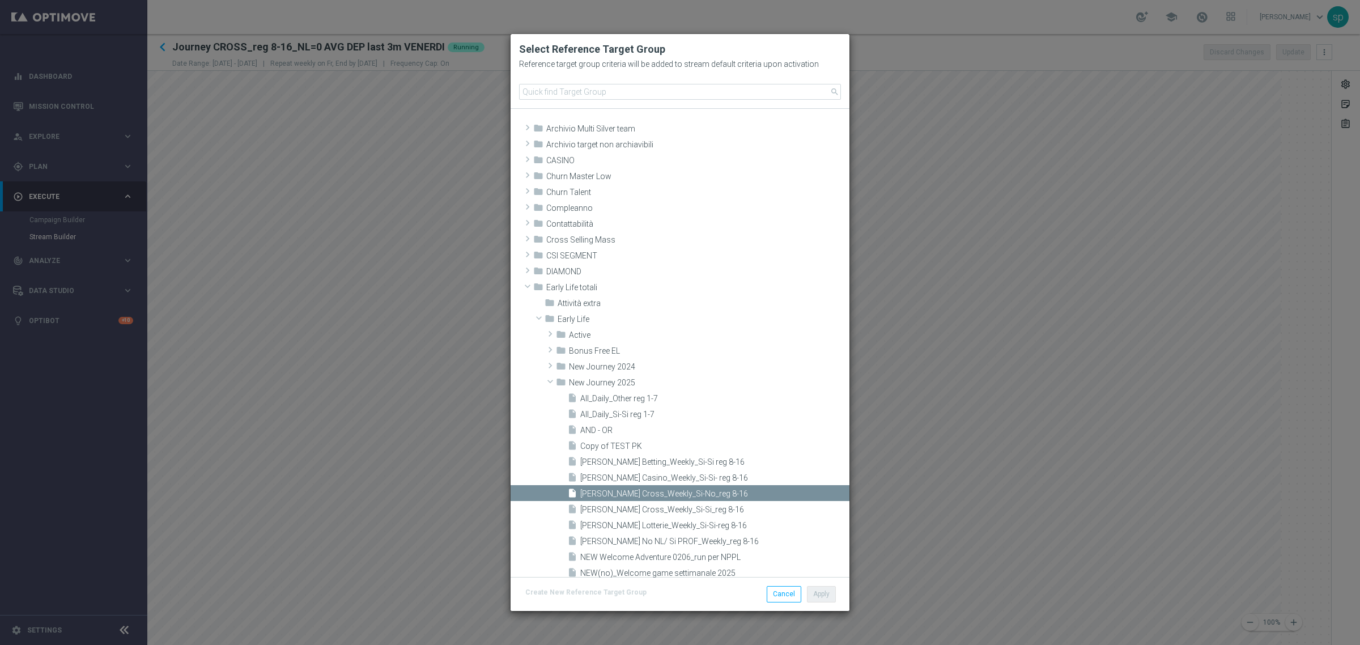
scroll to position [203, 0]
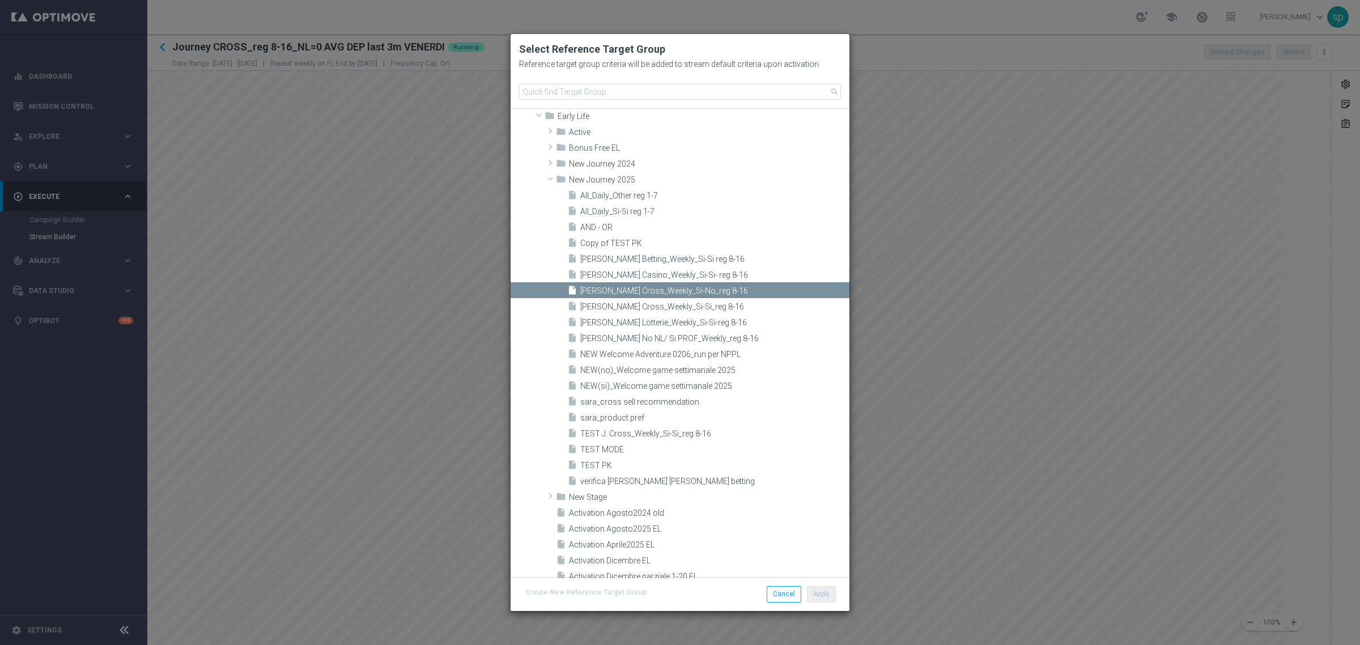
click at [927, 73] on modal-container "Select Reference Target Group Reference target group criteria will be added to …" at bounding box center [680, 322] width 1360 height 645
click at [956, 103] on modal-container "Select Reference Target Group Reference target group criteria will be added to …" at bounding box center [680, 322] width 1360 height 645
click at [782, 596] on button "Cancel" at bounding box center [783, 594] width 35 height 16
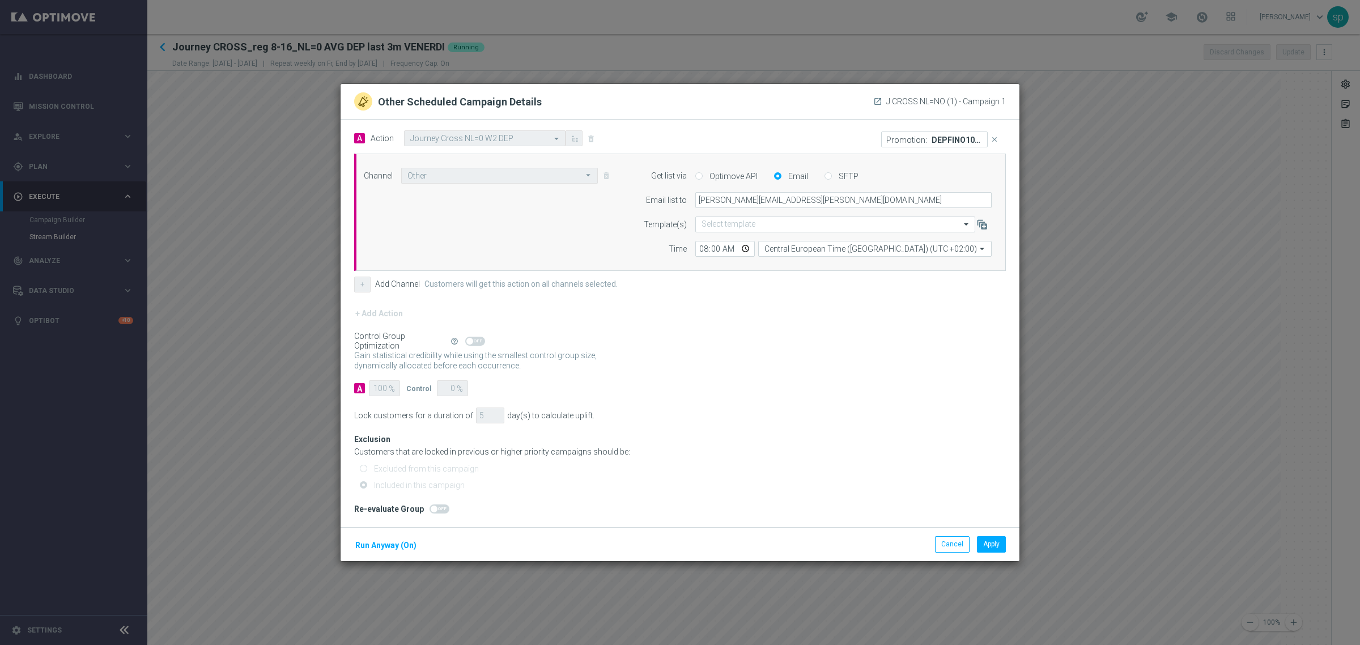
click at [943, 536] on div "Cancel Apply Run Anyway (On)" at bounding box center [679, 544] width 679 height 34
click at [946, 538] on button "Cancel" at bounding box center [952, 544] width 35 height 16
click at [963, 549] on button "Cancel" at bounding box center [952, 544] width 35 height 16
click at [950, 542] on button "Cancel" at bounding box center [952, 544] width 35 height 16
click at [940, 537] on button "Cancel" at bounding box center [952, 544] width 35 height 16
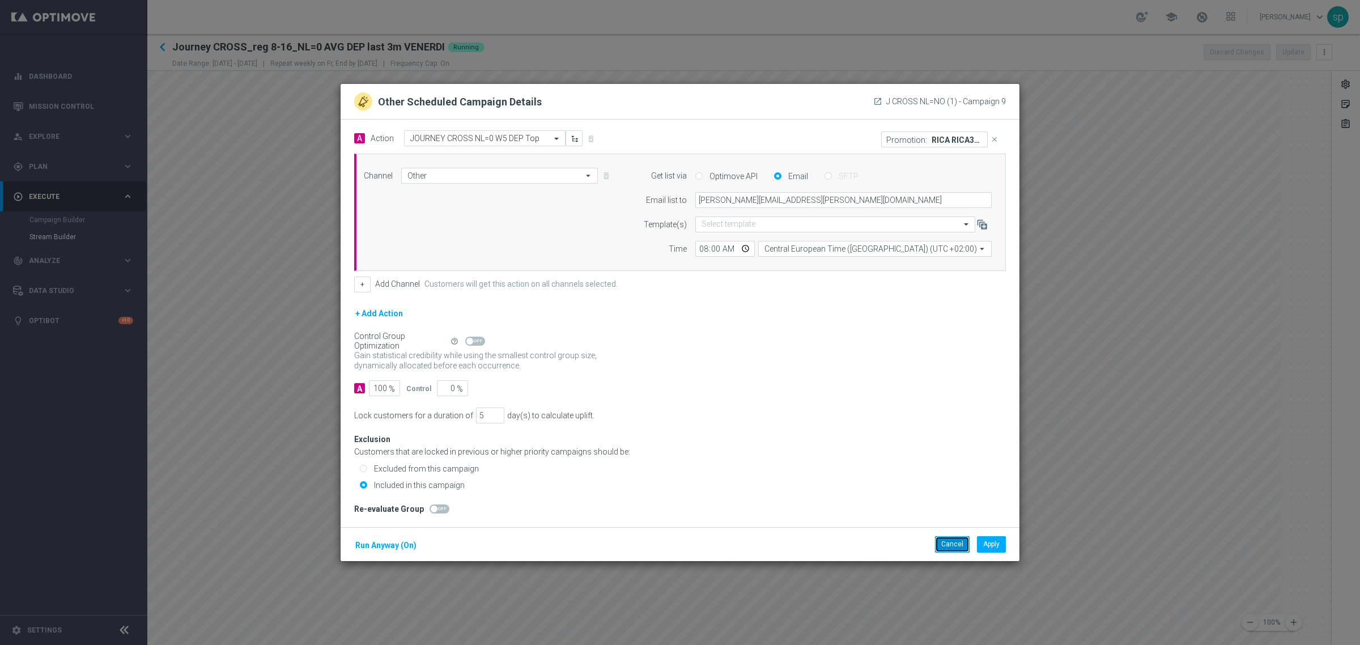
click at [947, 544] on button "Cancel" at bounding box center [952, 544] width 35 height 16
click at [948, 551] on button "Cancel" at bounding box center [952, 544] width 35 height 16
click at [949, 546] on button "Cancel" at bounding box center [952, 544] width 35 height 16
click at [951, 539] on button "Cancel" at bounding box center [952, 544] width 35 height 16
click at [944, 547] on button "Cancel" at bounding box center [952, 544] width 35 height 16
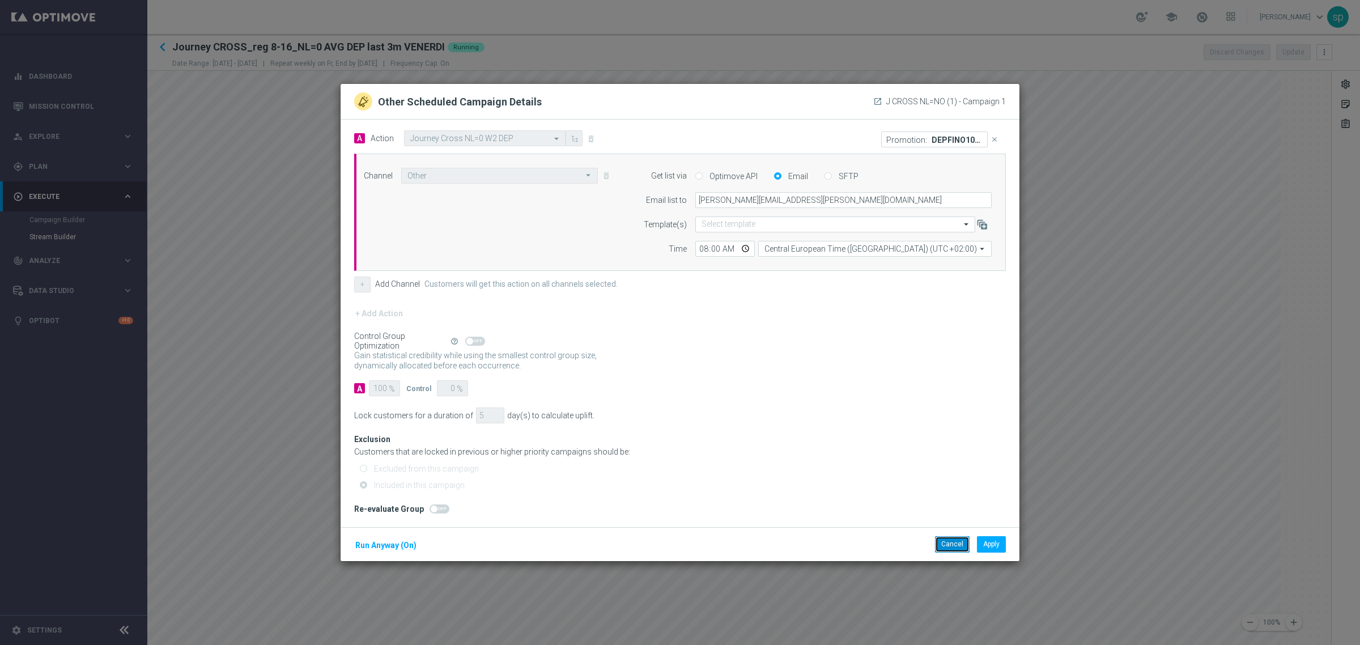
click at [949, 545] on button "Cancel" at bounding box center [952, 544] width 35 height 16
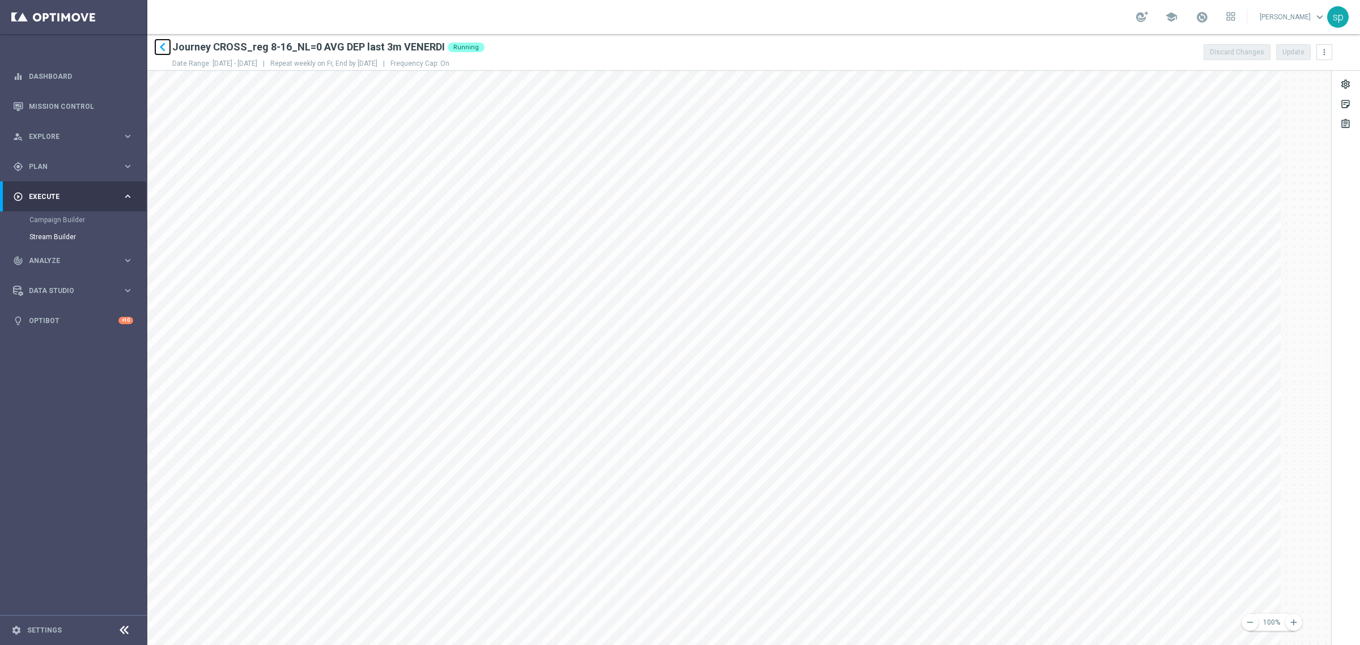
click at [159, 45] on icon "keyboard_arrow_left" at bounding box center [162, 47] width 17 height 17
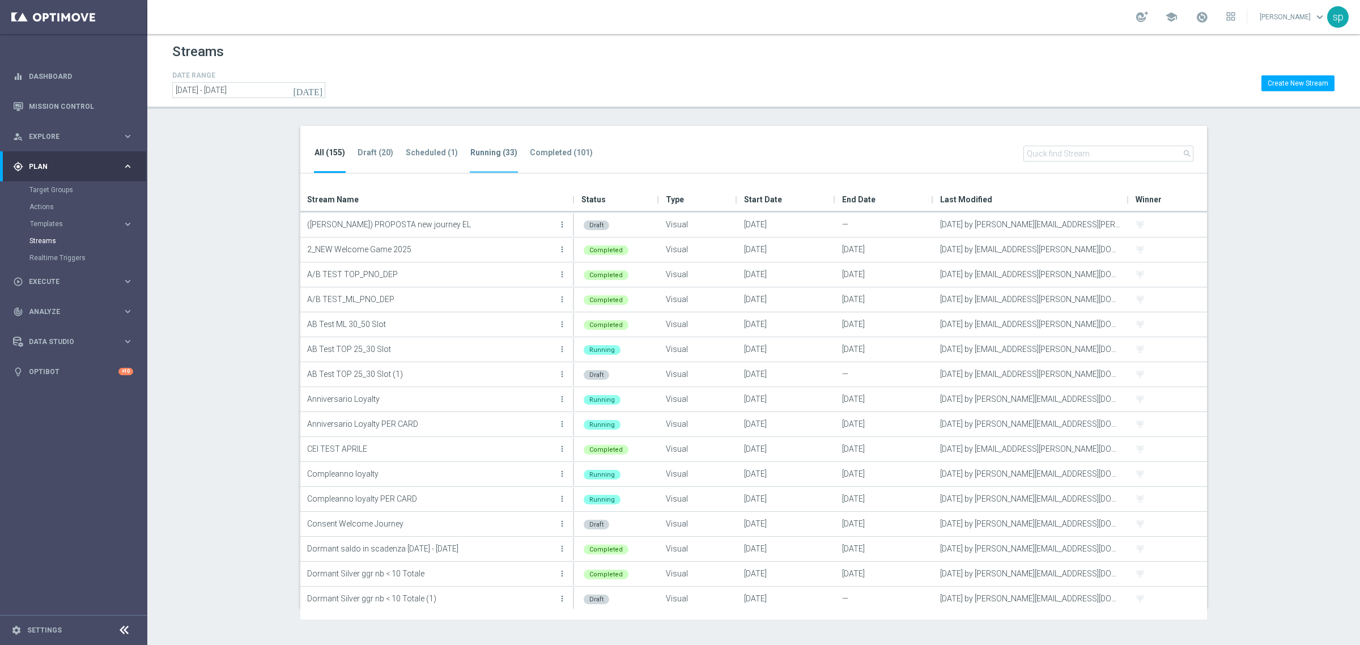
click at [477, 151] on tab-header "Running (33)" at bounding box center [493, 153] width 47 height 10
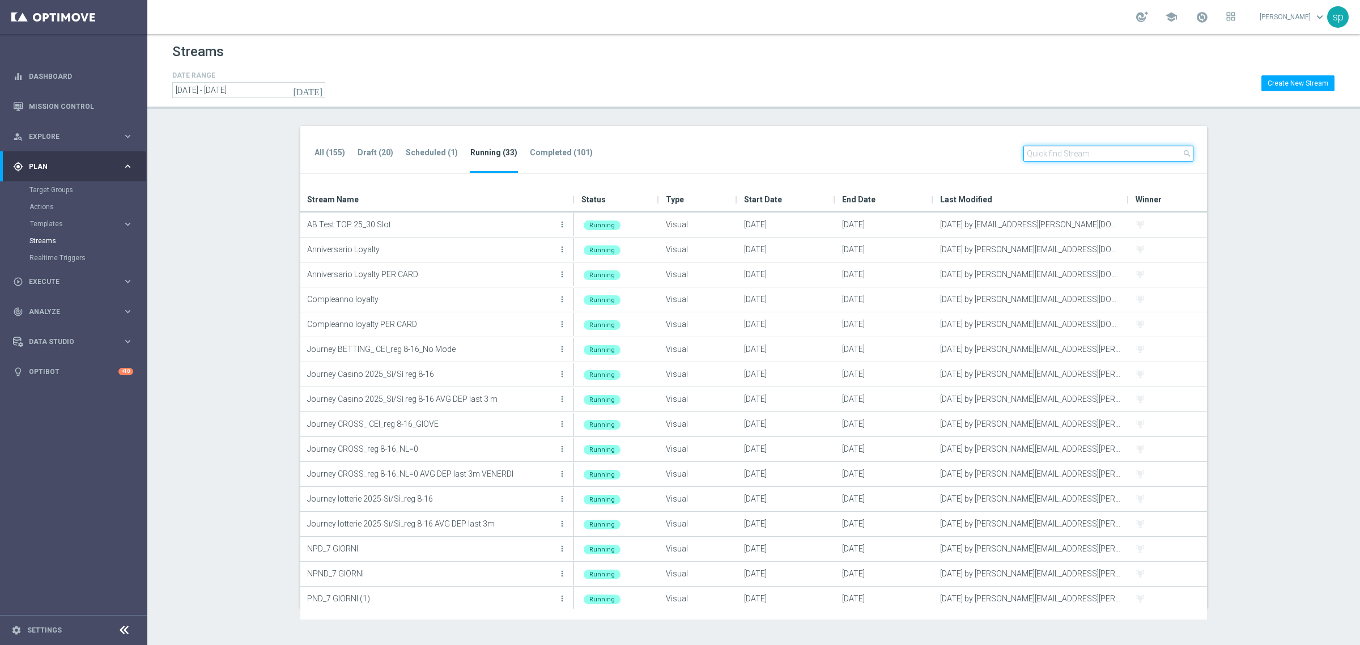
click at [1126, 155] on input "text" at bounding box center [1108, 154] width 170 height 16
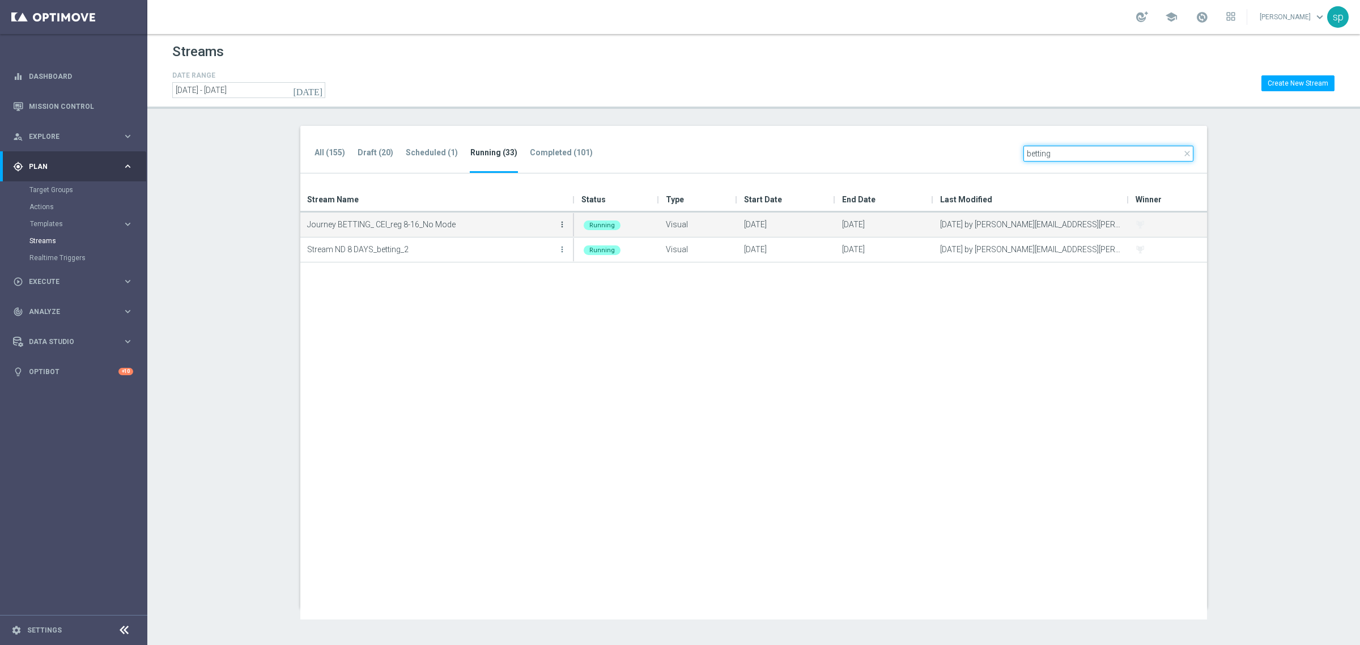
type input "betting"
click at [565, 222] on icon "more_vert" at bounding box center [561, 224] width 9 height 9
click at [503, 274] on div "Edit" at bounding box center [516, 274] width 69 height 8
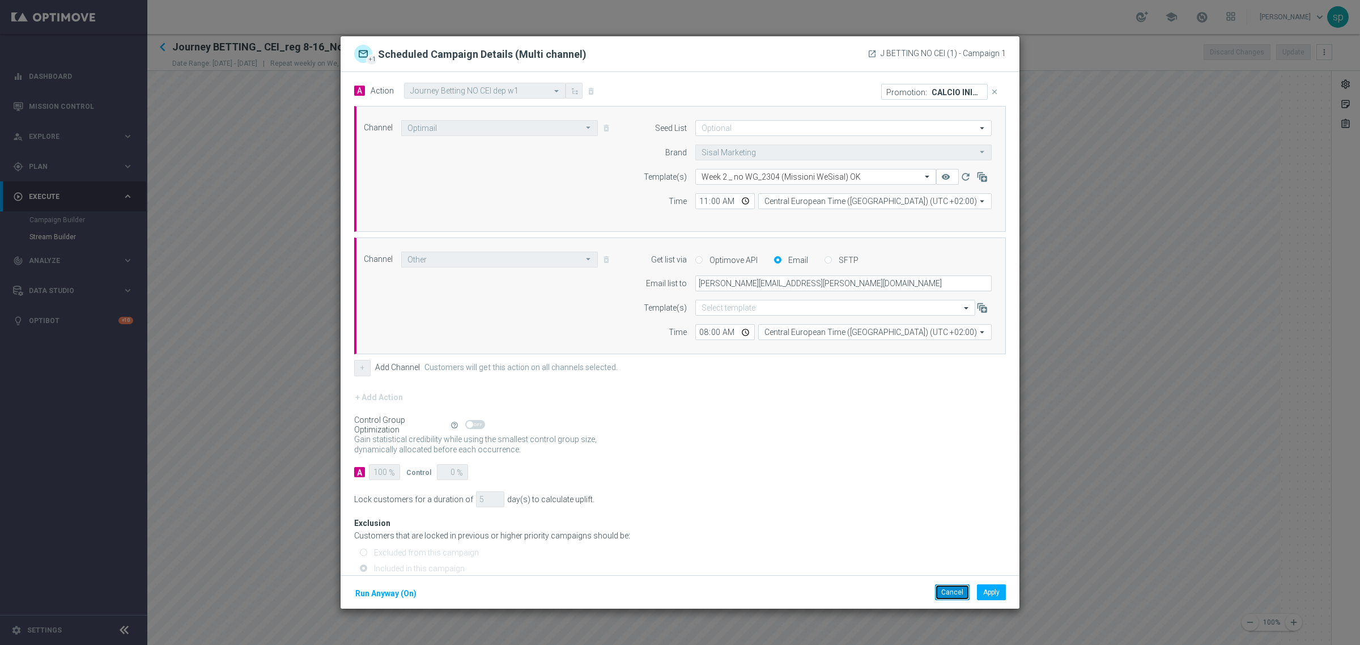
click at [935, 594] on button "Cancel" at bounding box center [952, 592] width 35 height 16
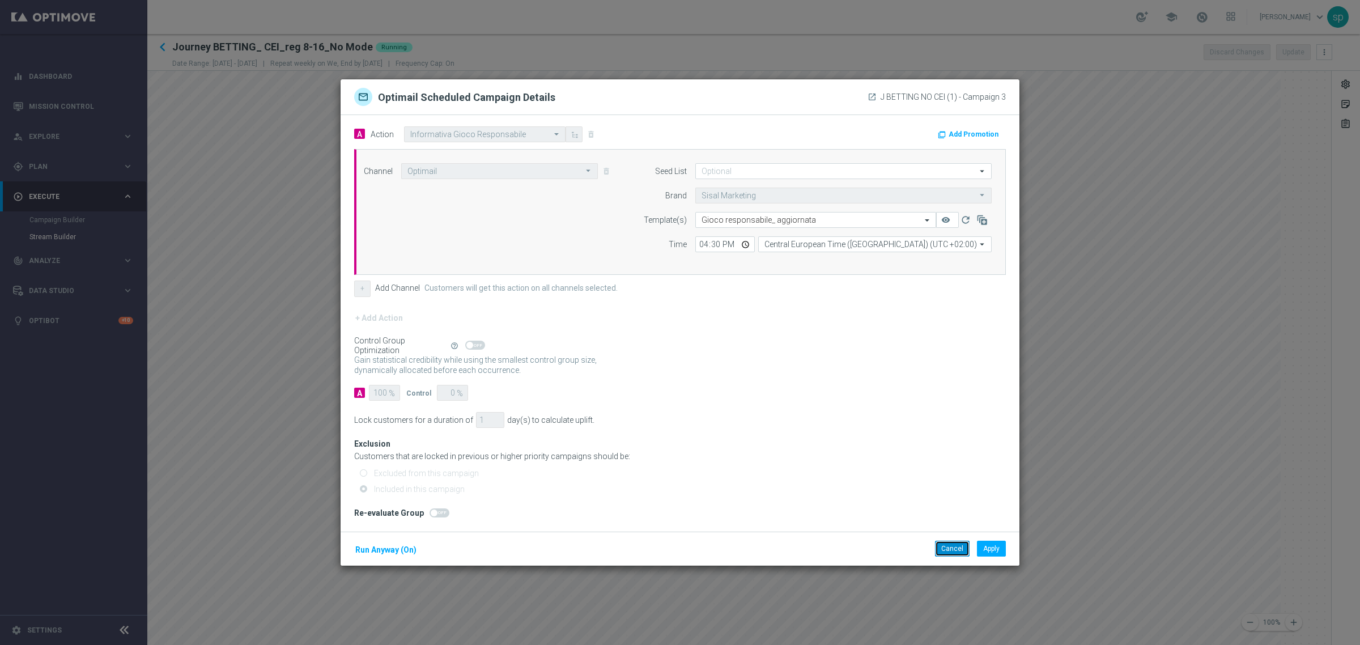
click at [952, 542] on button "Cancel" at bounding box center [952, 548] width 35 height 16
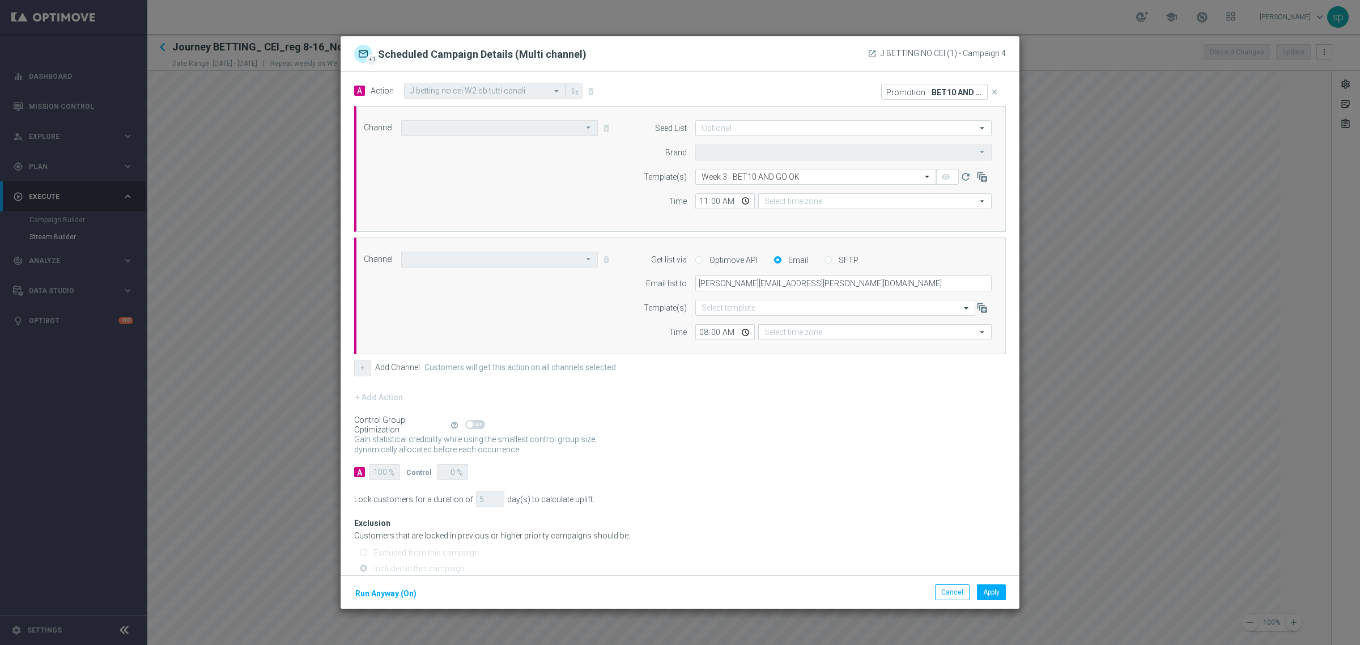
type input "Optimail"
type input "Sisal Marketing"
type input "Central European Time (Berlin) (UTC +02:00)"
type input "Other"
type input "Central European Time (Berlin) (UTC +02:00)"
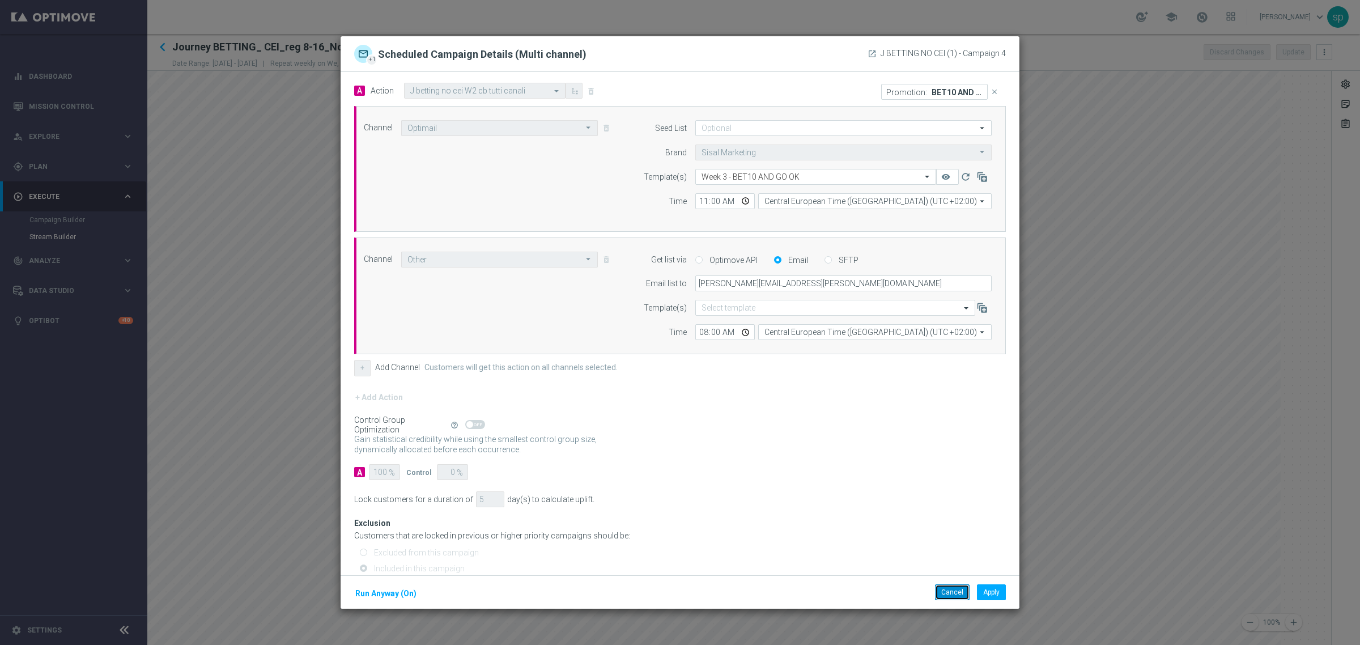
click at [945, 593] on button "Cancel" at bounding box center [952, 592] width 35 height 16
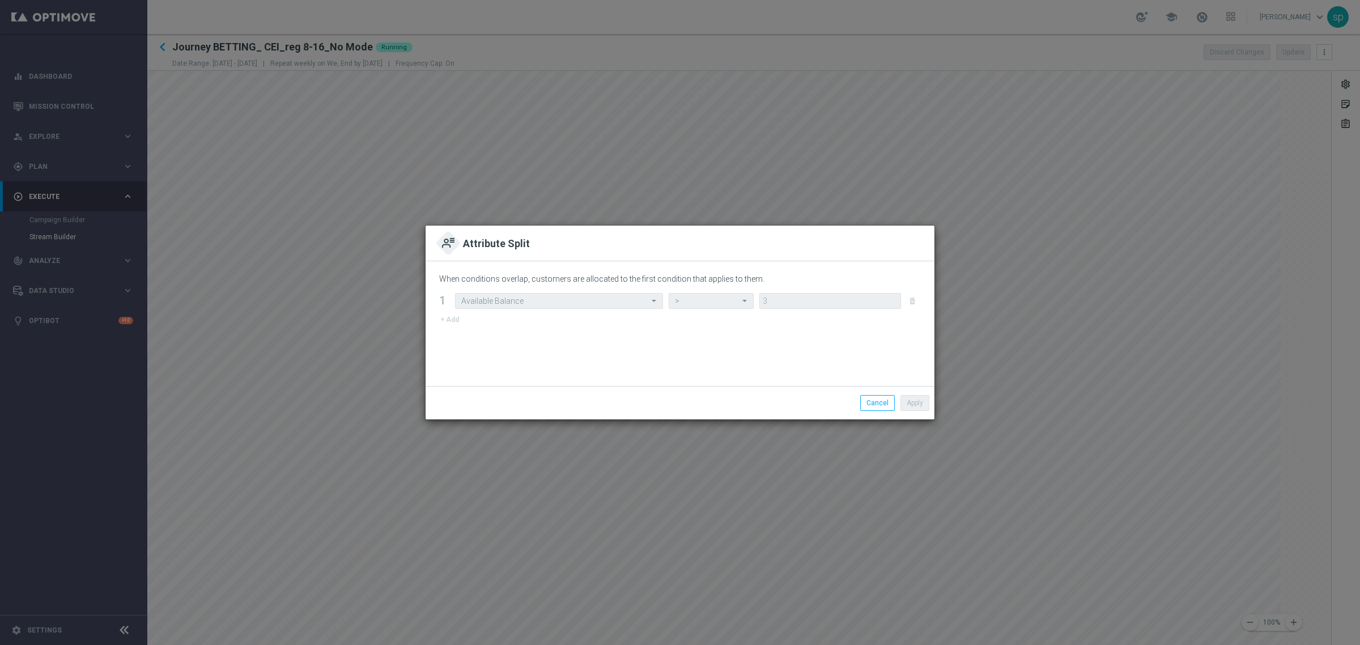
click at [879, 393] on div "Apply Cancel" at bounding box center [679, 402] width 509 height 33
click at [879, 401] on button "Cancel" at bounding box center [877, 403] width 35 height 16
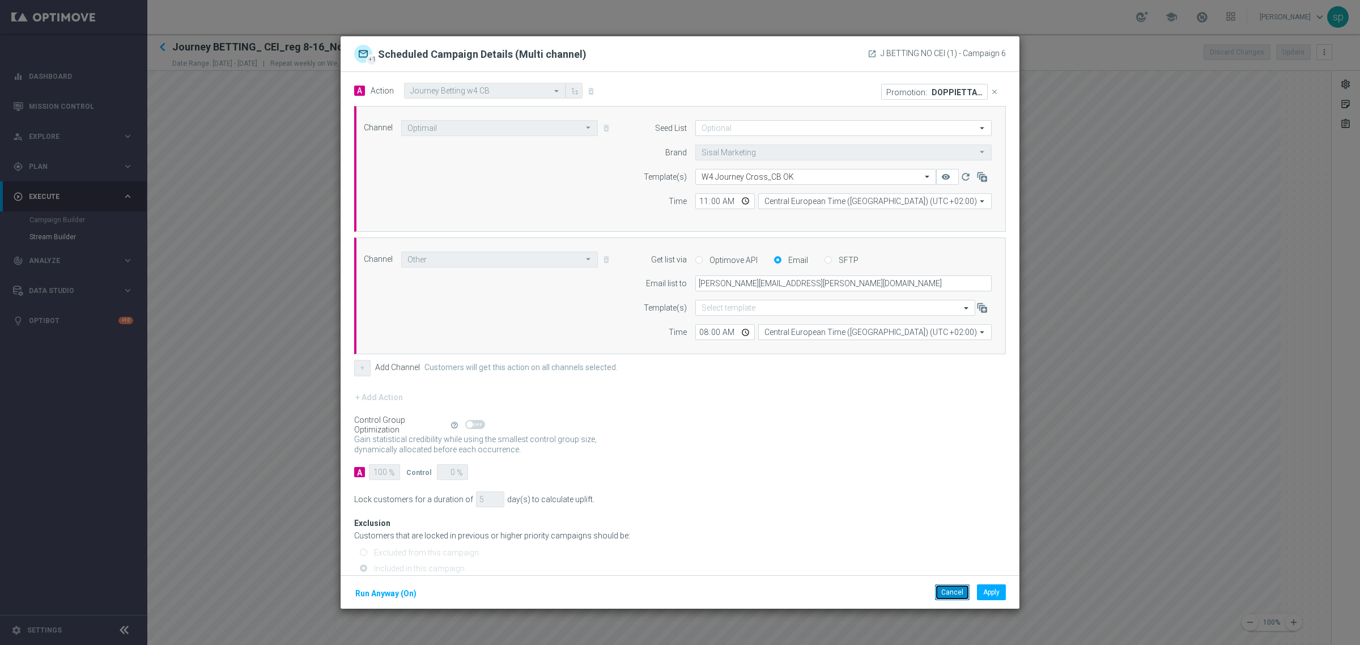
click at [949, 598] on button "Cancel" at bounding box center [952, 592] width 35 height 16
click at [955, 593] on button "Cancel" at bounding box center [952, 592] width 35 height 16
click at [959, 585] on button "Cancel" at bounding box center [952, 592] width 35 height 16
click at [955, 592] on button "Cancel" at bounding box center [952, 592] width 35 height 16
click at [951, 596] on button "Cancel" at bounding box center [952, 592] width 35 height 16
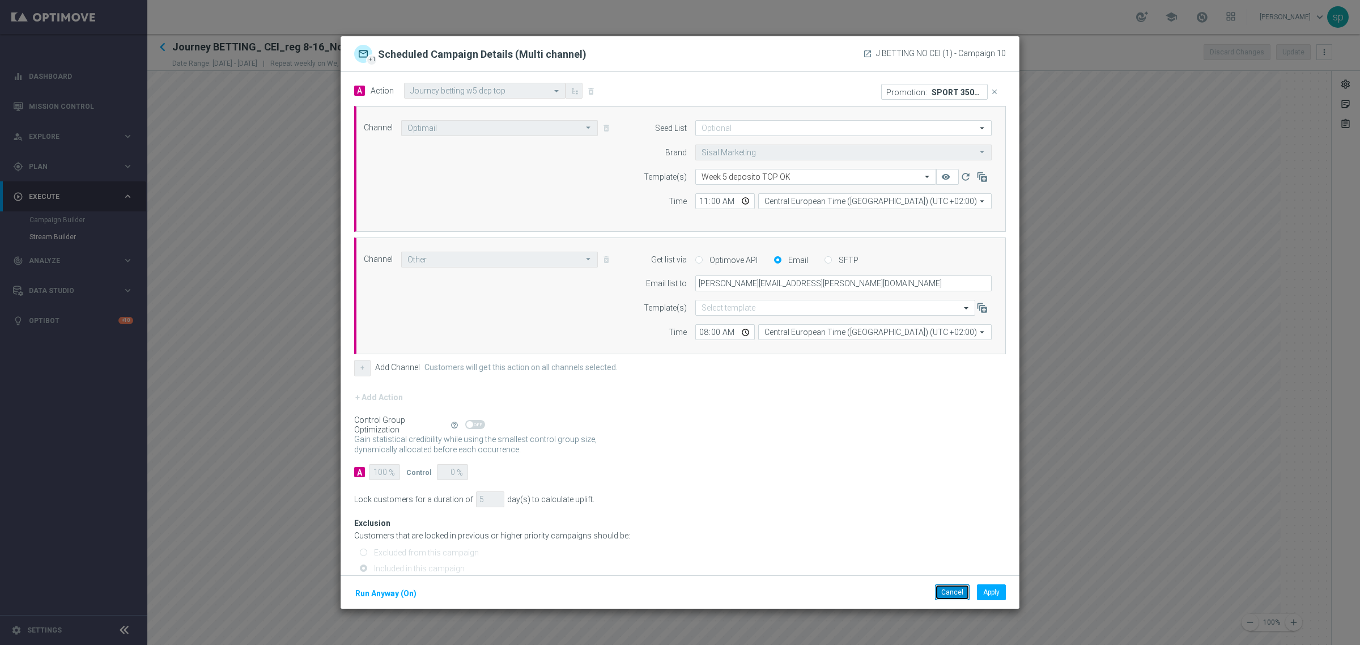
click at [946, 589] on button "Cancel" at bounding box center [952, 592] width 35 height 16
click at [950, 585] on button "Cancel" at bounding box center [952, 592] width 35 height 16
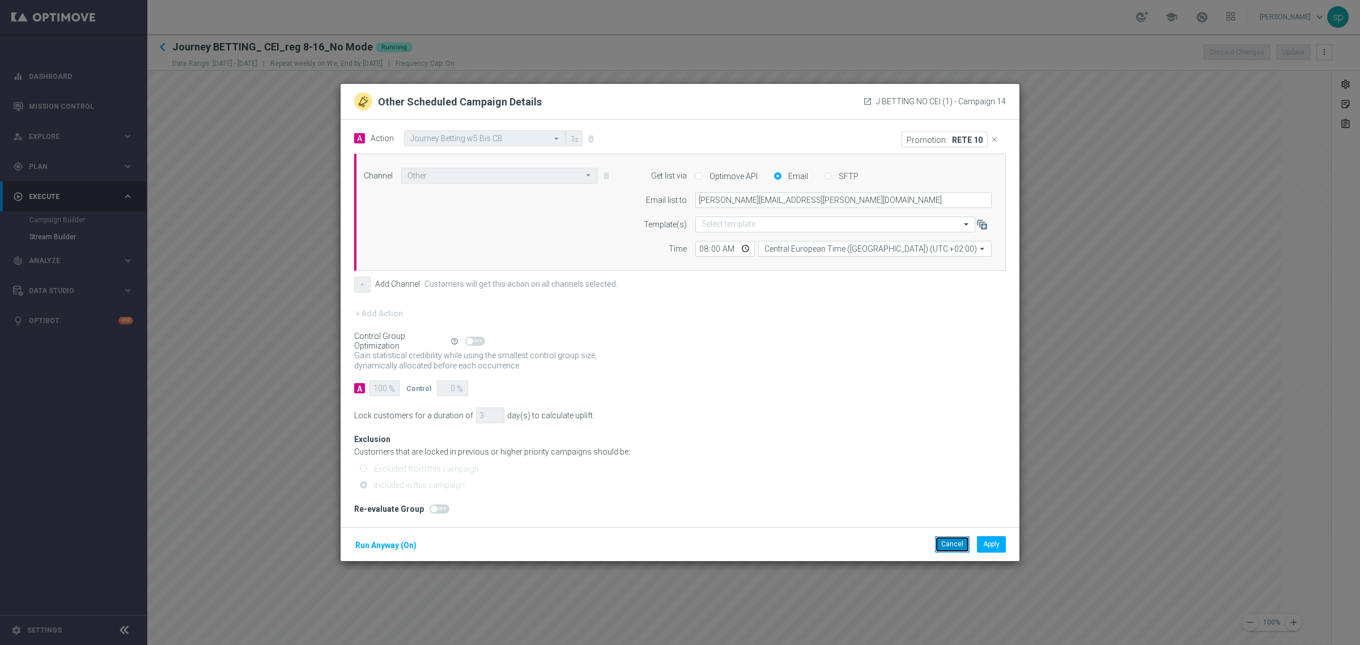
click at [956, 549] on button "Cancel" at bounding box center [952, 544] width 35 height 16
click at [955, 546] on button "Cancel" at bounding box center [952, 544] width 35 height 16
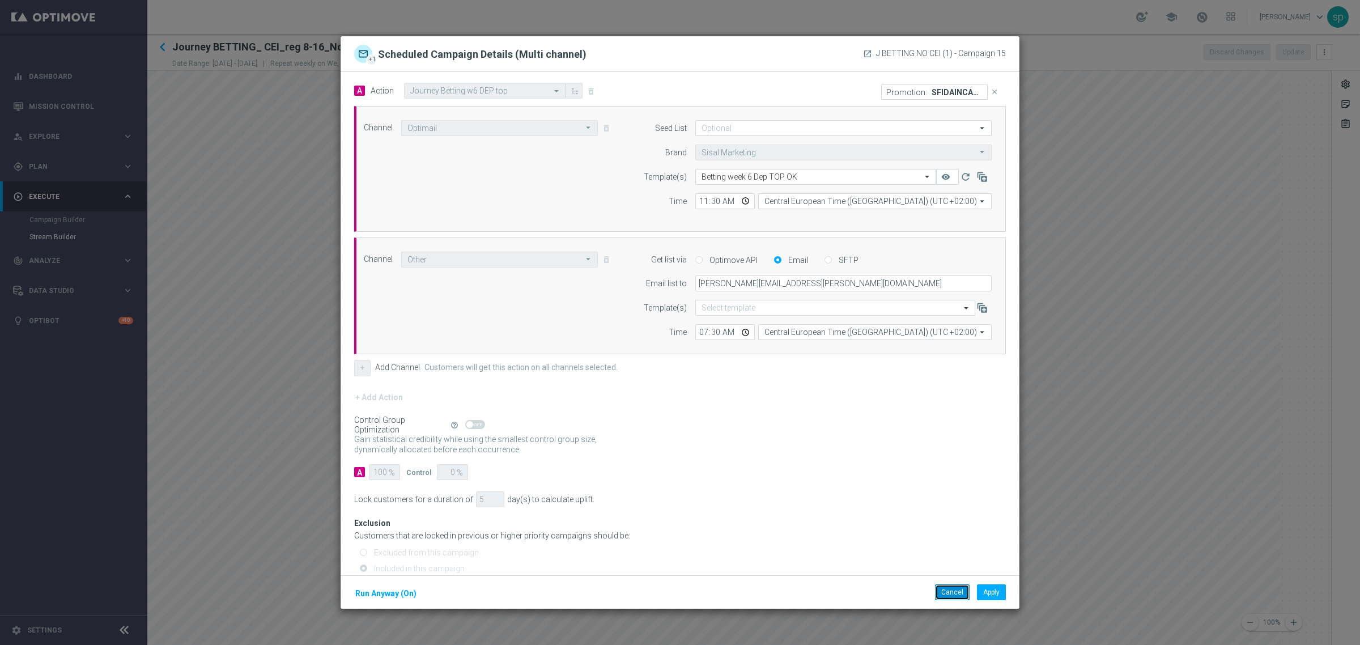
click at [956, 590] on button "Cancel" at bounding box center [952, 592] width 35 height 16
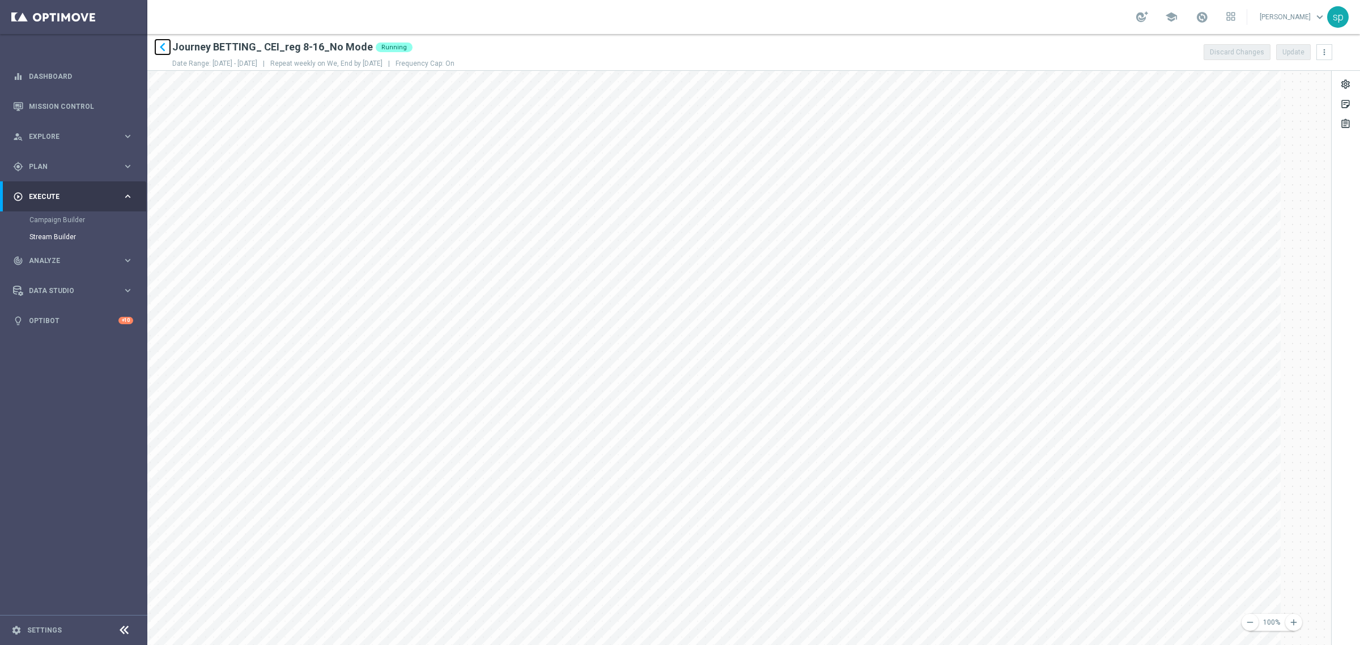
click at [163, 45] on icon "keyboard_arrow_left" at bounding box center [162, 47] width 17 height 17
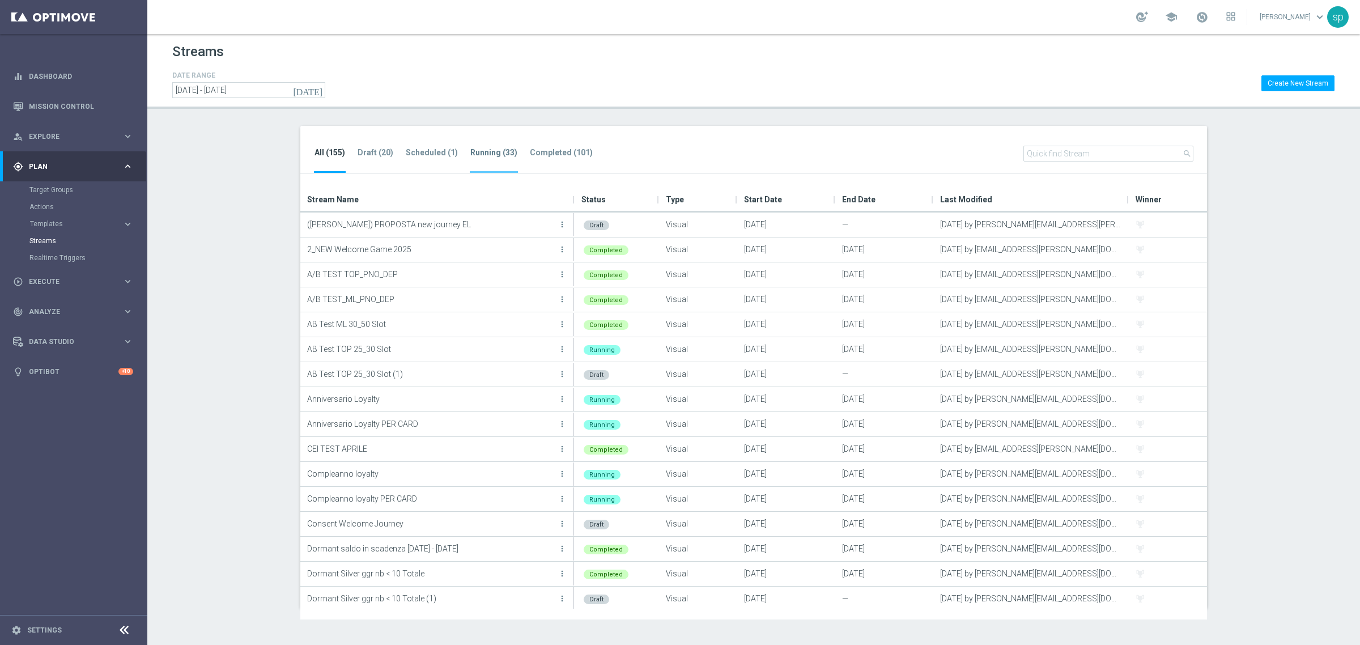
click at [485, 159] on li "Running (33)" at bounding box center [494, 159] width 48 height 27
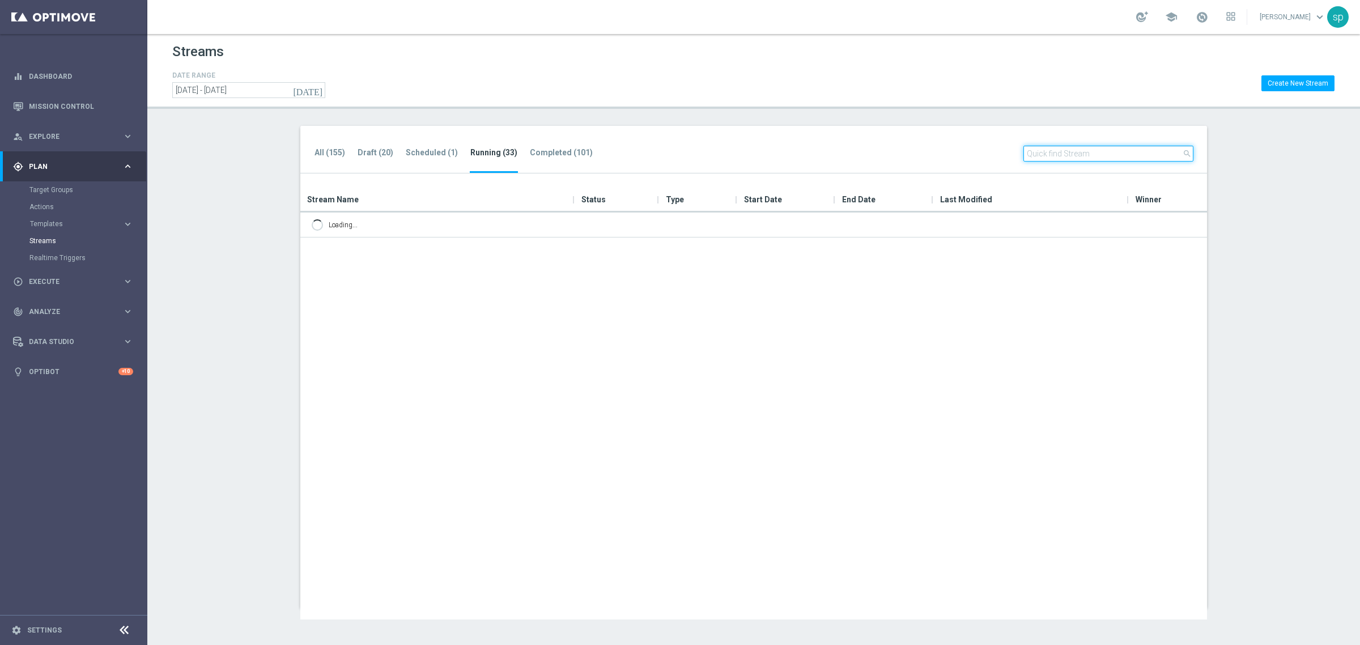
click at [1056, 148] on input "text" at bounding box center [1108, 154] width 170 height 16
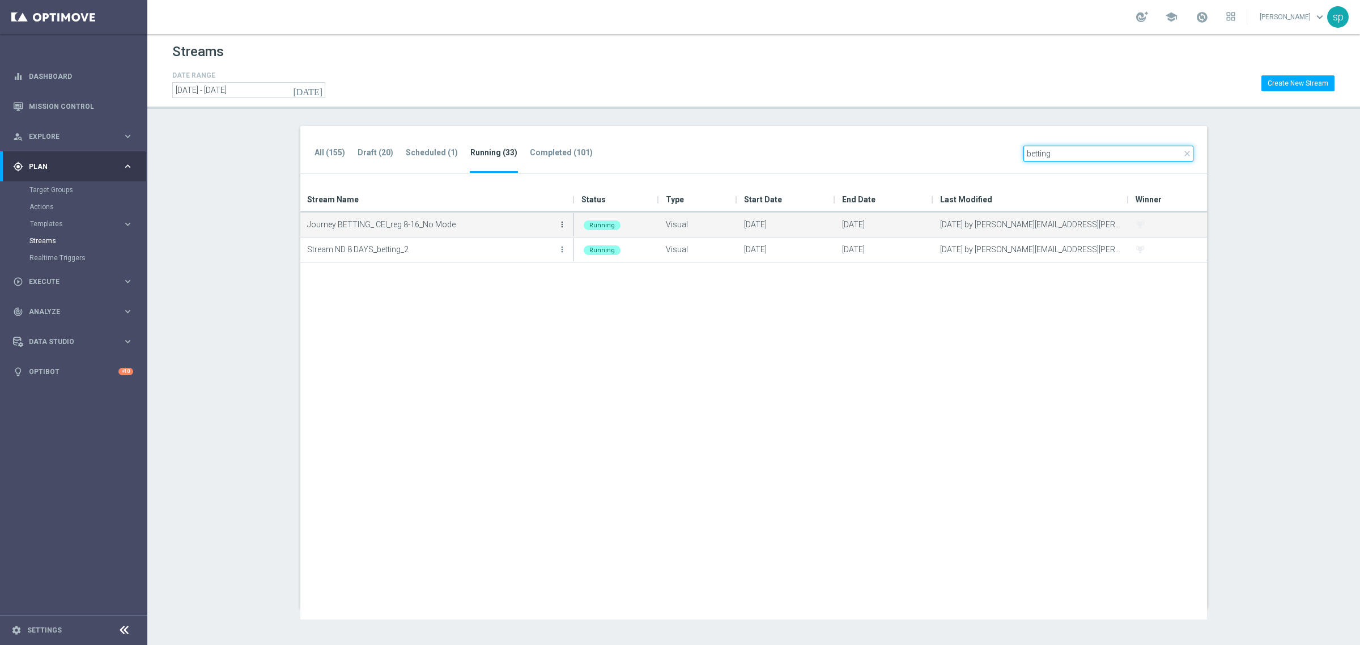
type input "betting"
click at [560, 222] on icon "more_vert" at bounding box center [561, 224] width 9 height 9
click at [510, 272] on div "Edit" at bounding box center [516, 274] width 69 height 8
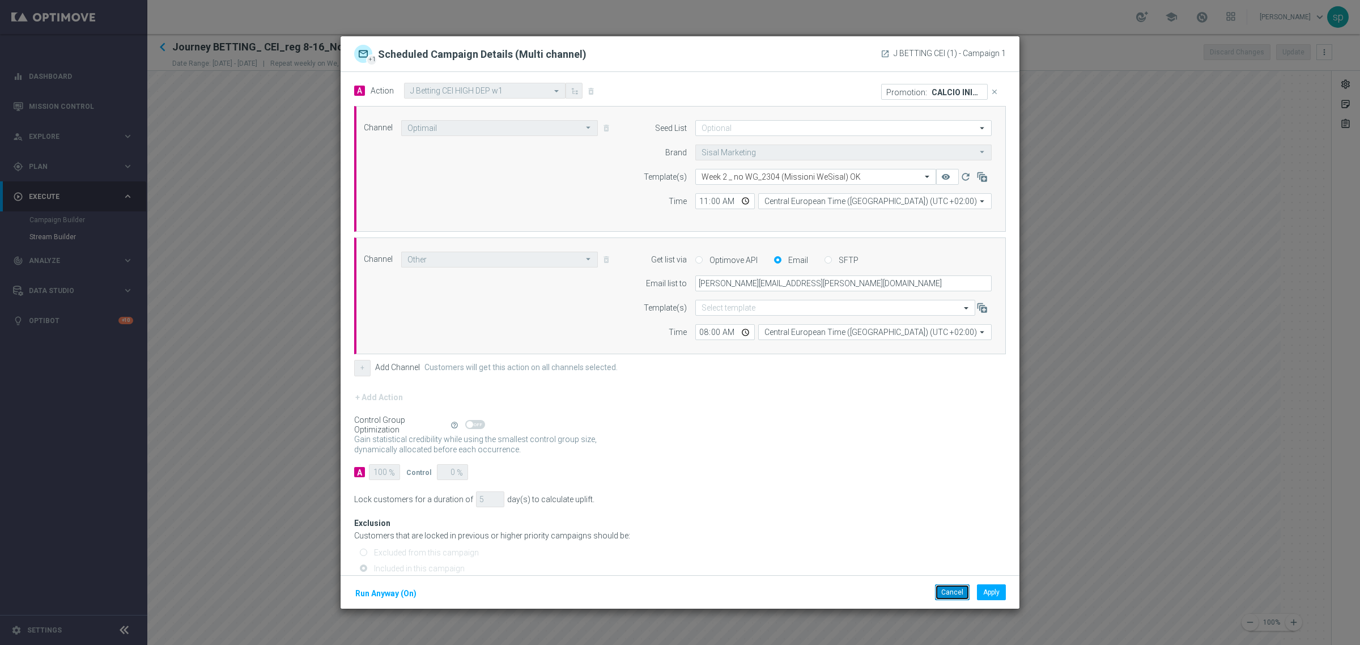
click at [953, 588] on button "Cancel" at bounding box center [952, 592] width 35 height 16
click at [953, 591] on button "Cancel" at bounding box center [952, 592] width 35 height 16
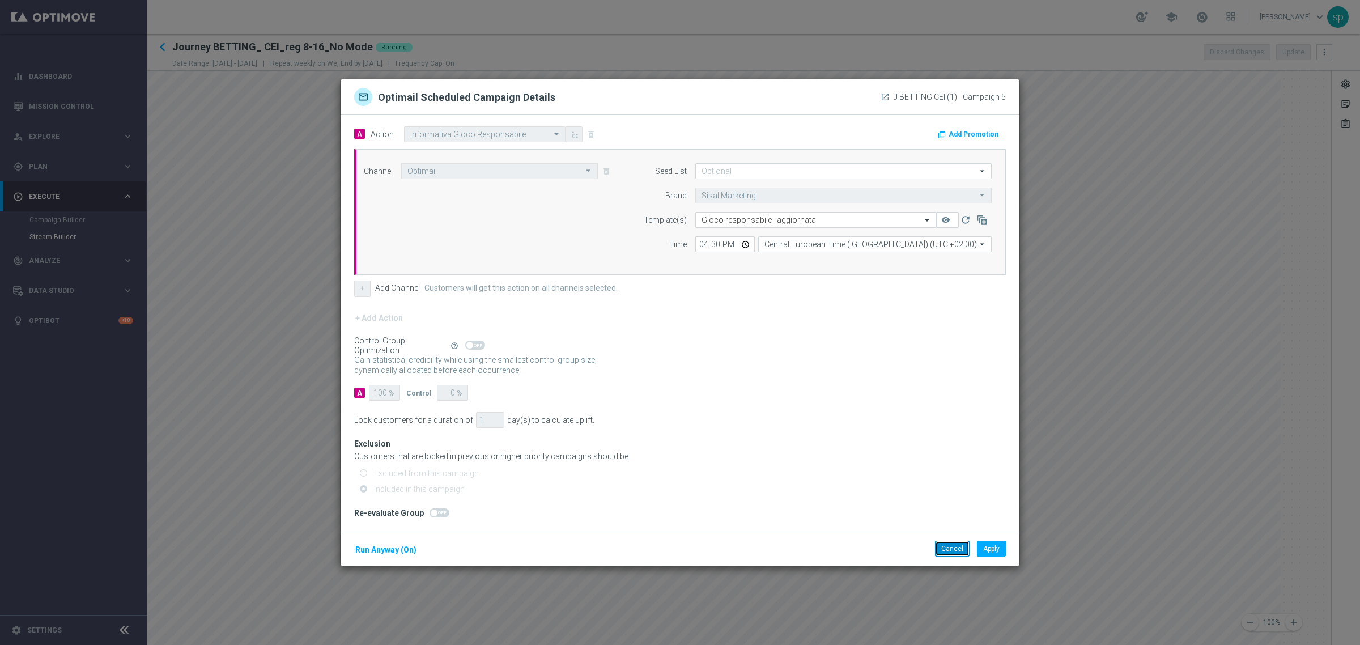
click at [953, 545] on button "Cancel" at bounding box center [952, 548] width 35 height 16
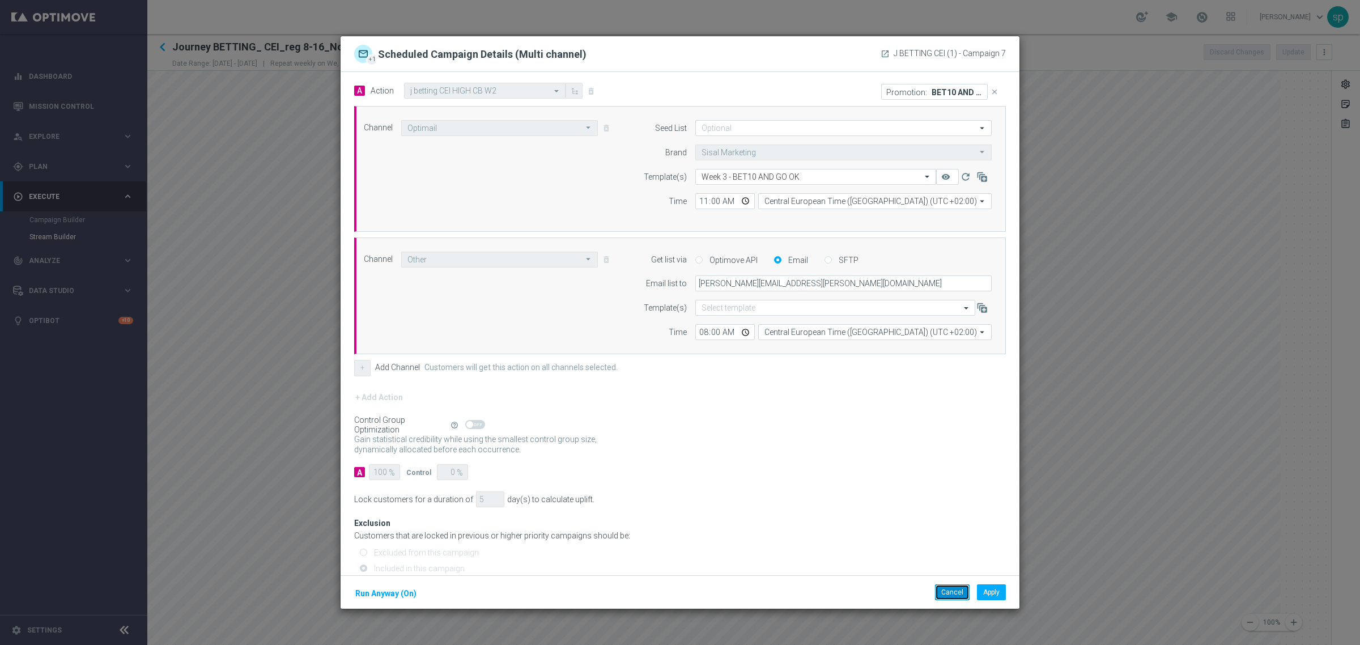
click at [951, 592] on button "Cancel" at bounding box center [952, 592] width 35 height 16
click at [947, 590] on button "Cancel" at bounding box center [952, 592] width 35 height 16
click at [939, 595] on button "Cancel" at bounding box center [952, 592] width 35 height 16
click at [965, 599] on button "Cancel" at bounding box center [952, 592] width 35 height 16
click at [956, 591] on button "Cancel" at bounding box center [952, 592] width 35 height 16
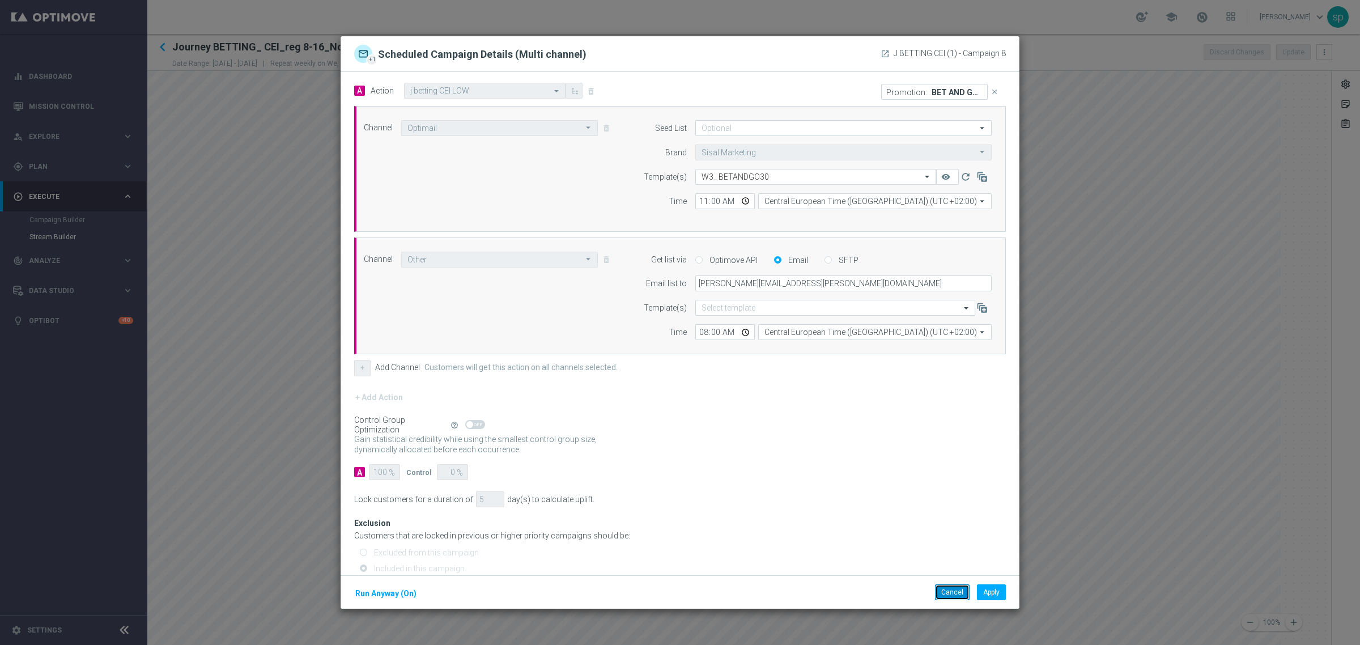
click at [951, 590] on button "Cancel" at bounding box center [952, 592] width 35 height 16
click at [955, 583] on div "Cancel Apply Run Anyway (On)" at bounding box center [679, 592] width 679 height 34
click at [955, 590] on button "Cancel" at bounding box center [952, 592] width 35 height 16
click at [944, 589] on button "Cancel" at bounding box center [952, 592] width 35 height 16
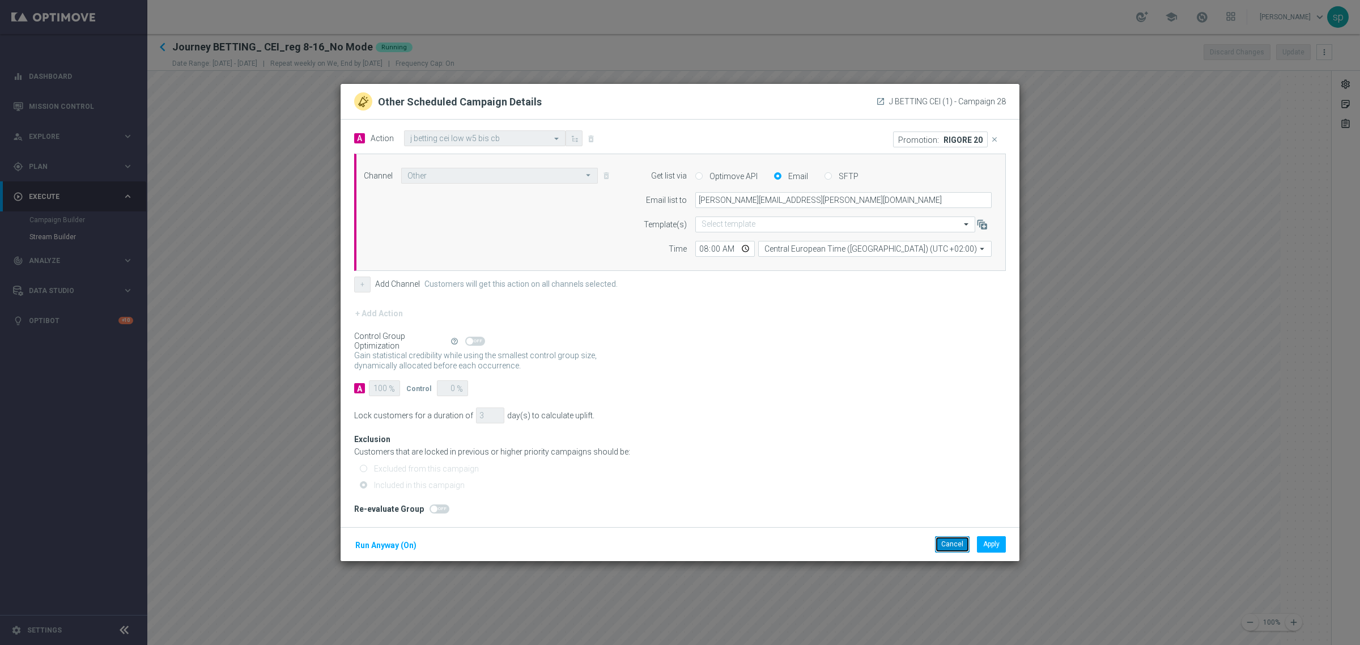
click at [949, 542] on button "Cancel" at bounding box center [952, 544] width 35 height 16
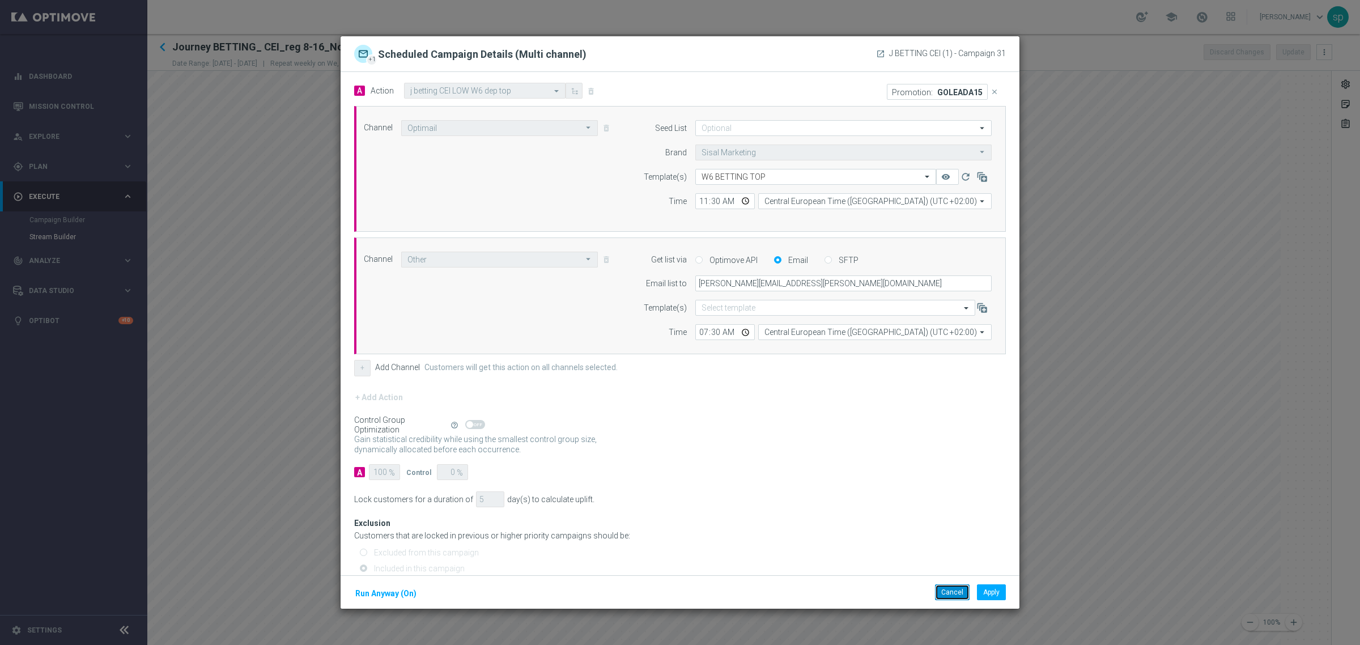
click at [949, 592] on button "Cancel" at bounding box center [952, 592] width 35 height 16
click at [942, 589] on button "Cancel" at bounding box center [952, 592] width 35 height 16
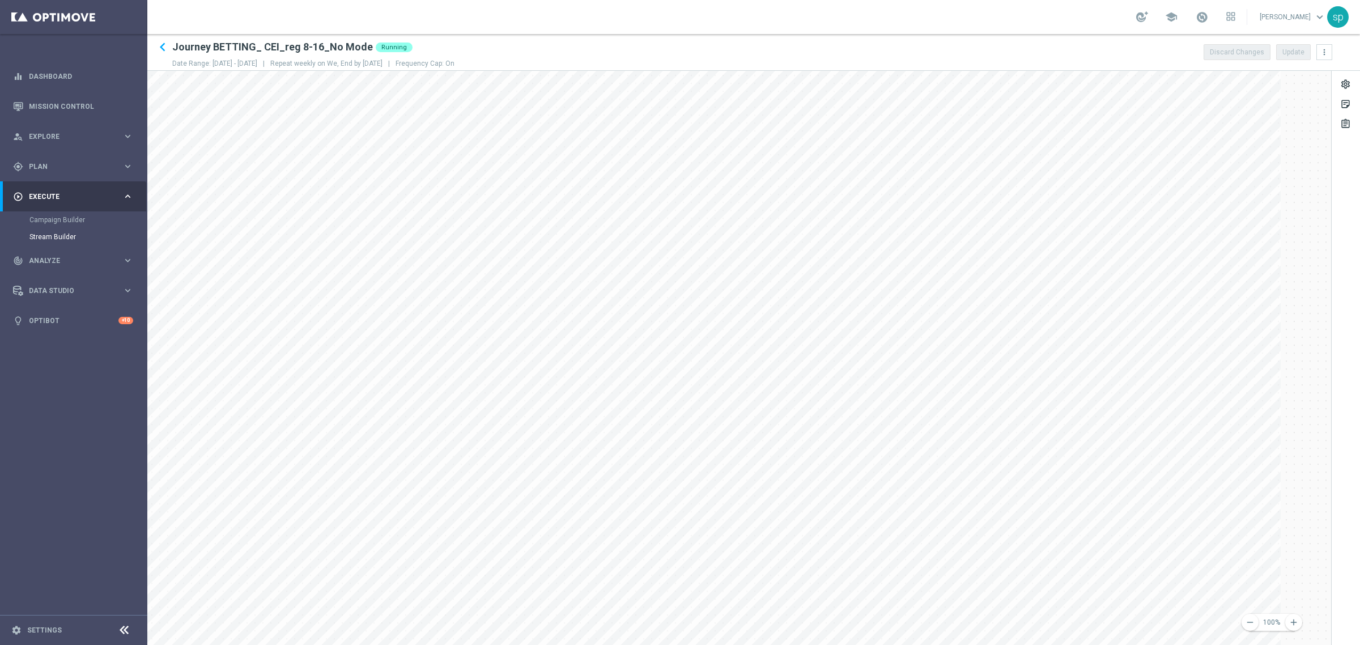
click at [585, 578] on main "equalizer Dashboard Mission Control" at bounding box center [680, 322] width 1360 height 645
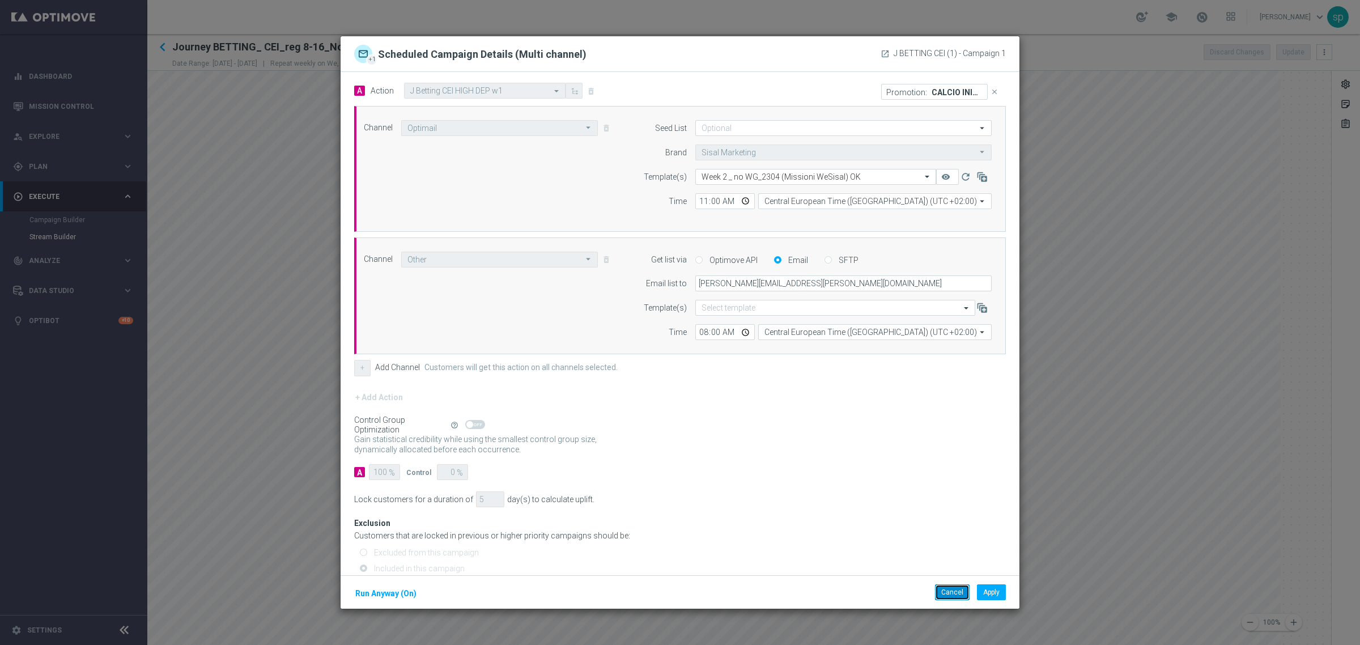
click at [939, 590] on button "Cancel" at bounding box center [952, 592] width 35 height 16
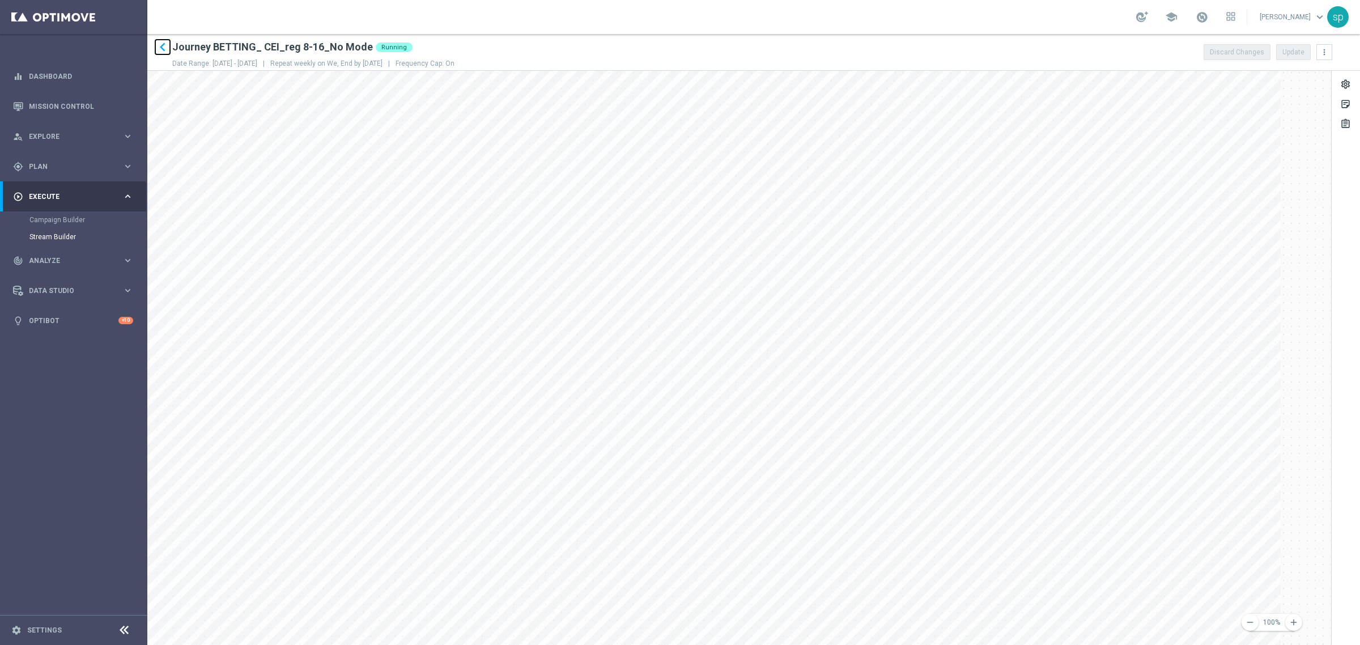
click at [159, 46] on icon "keyboard_arrow_left" at bounding box center [162, 47] width 17 height 17
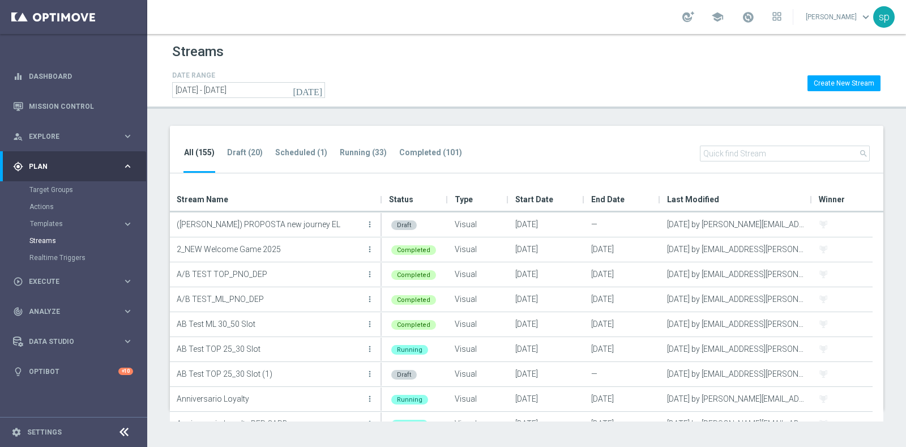
click at [359, 144] on div "All (155) Draft (20) Scheduled (1) Running (33) Completed (101) search" at bounding box center [527, 150] width 714 height 48
click at [363, 148] on tab-header "Running (33)" at bounding box center [363, 153] width 47 height 10
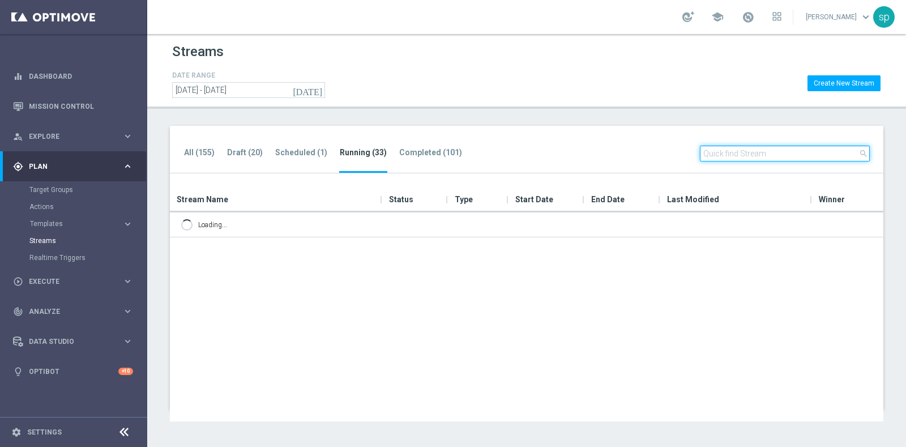
click at [816, 156] on input "text" at bounding box center [785, 154] width 170 height 16
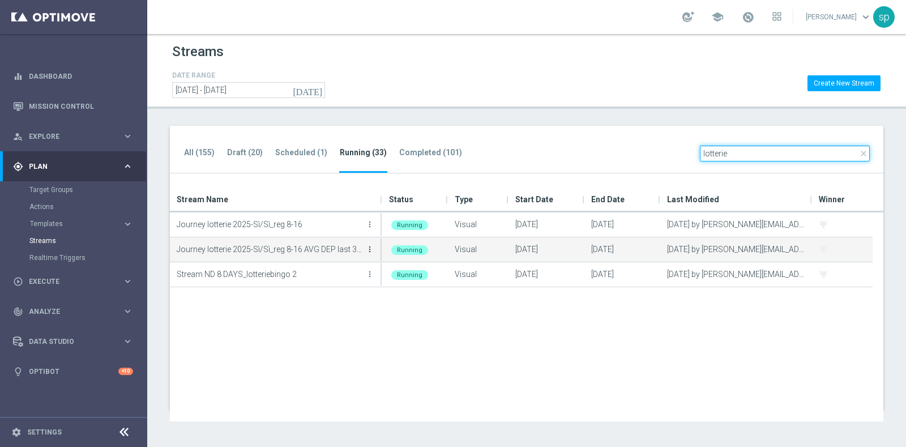
type input "lotterie"
click at [373, 247] on icon "more_vert" at bounding box center [369, 249] width 9 height 9
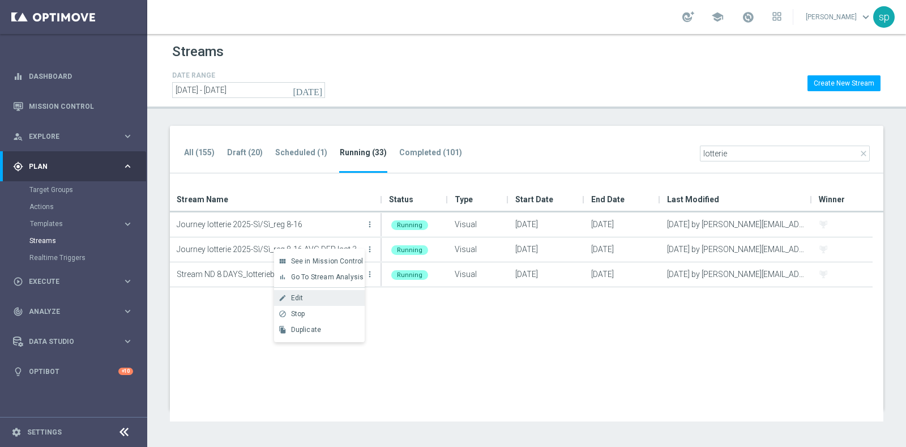
click at [323, 303] on div "create Edit" at bounding box center [319, 298] width 91 height 16
